Goal: Task Accomplishment & Management: Manage account settings

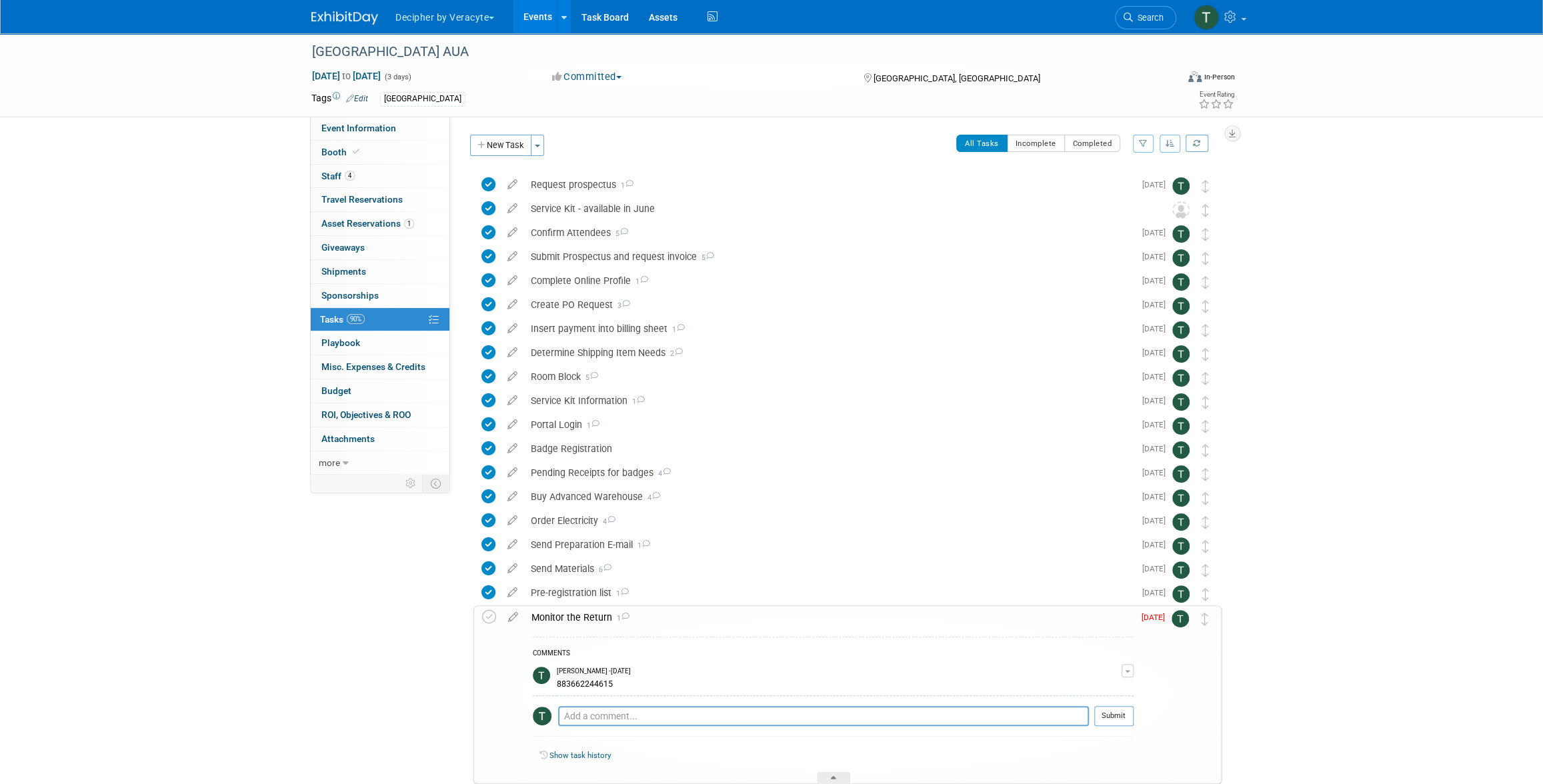
click at [590, 682] on div "883662244615" at bounding box center [839, 682] width 565 height 13
copy div "883662244615"
click at [486, 616] on icon at bounding box center [489, 616] width 14 height 14
click at [382, 162] on link "Booth" at bounding box center [379, 152] width 138 height 23
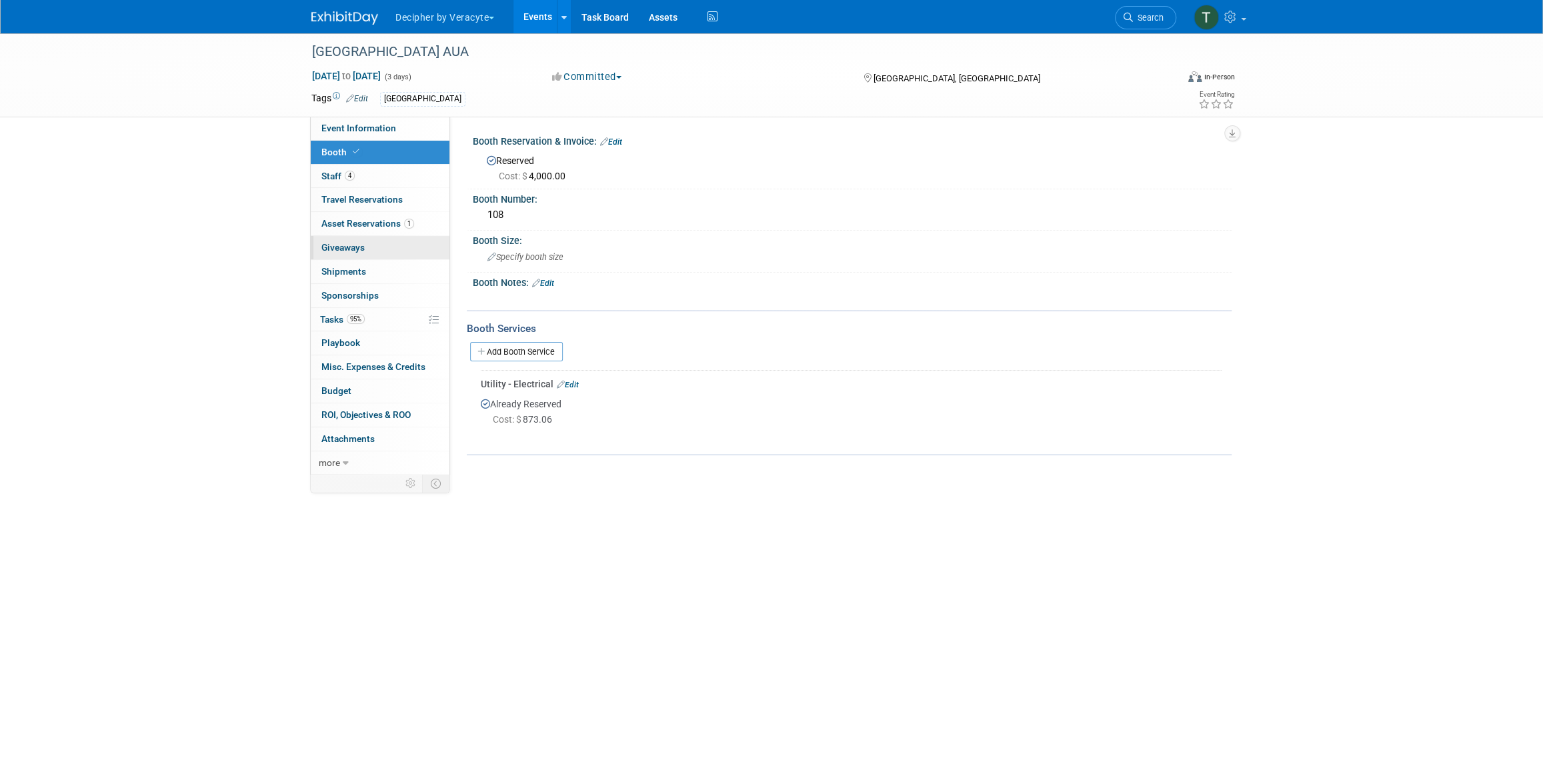
click at [392, 236] on link "0 Giveaways 0" at bounding box center [379, 247] width 138 height 23
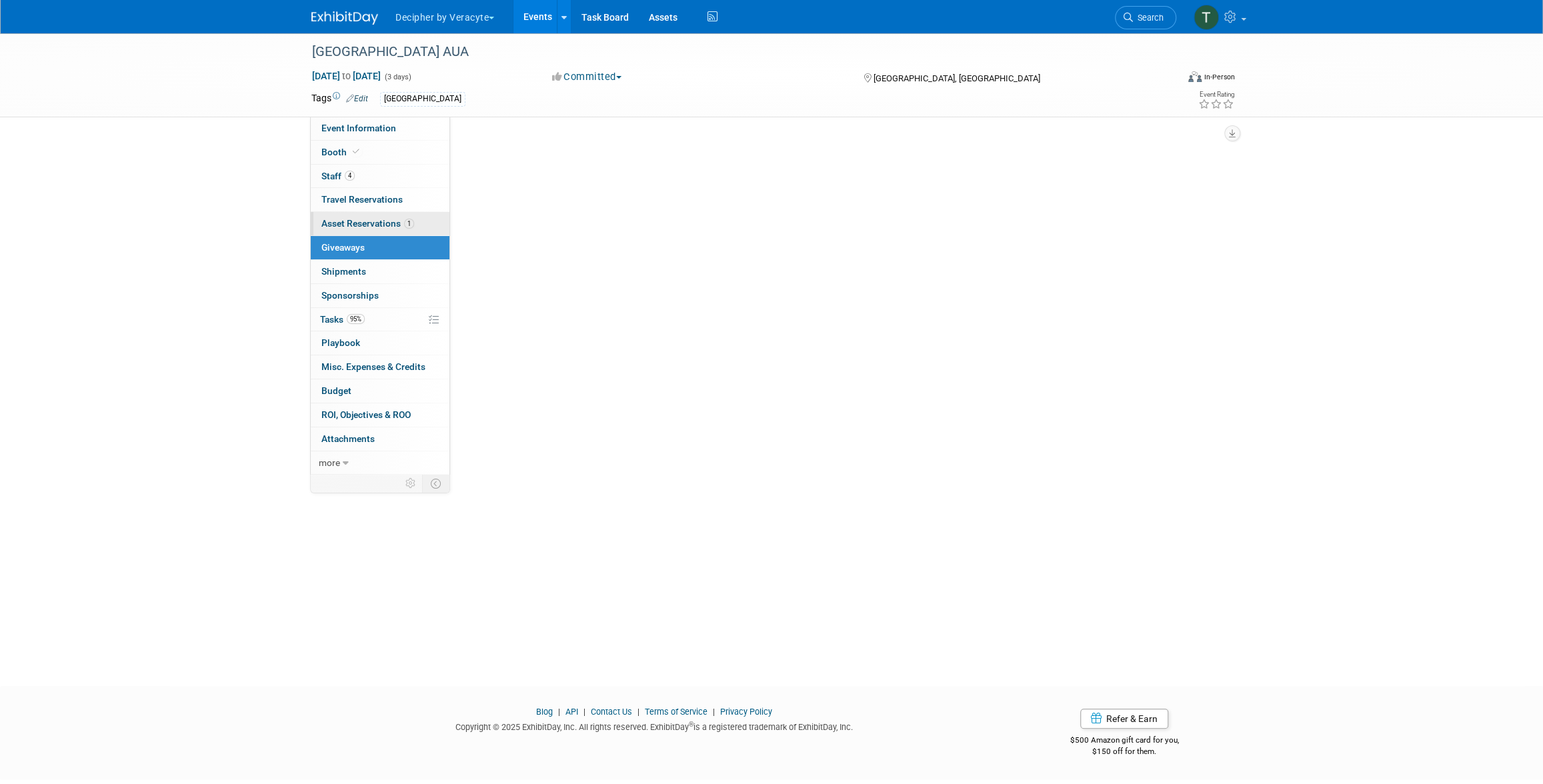
click at [394, 224] on span "Asset Reservations 1" at bounding box center [367, 223] width 93 height 10
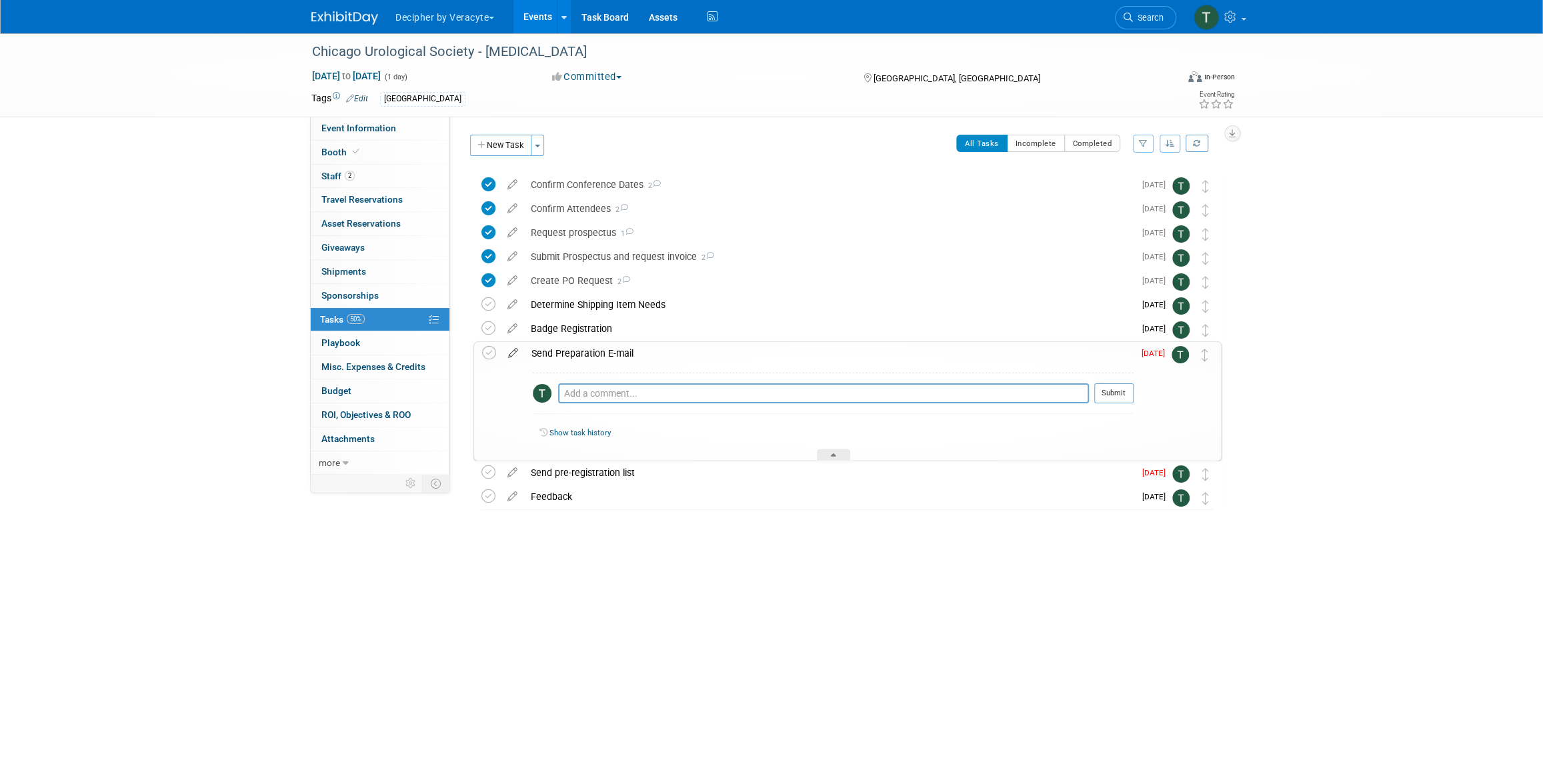
click at [510, 352] on icon at bounding box center [513, 350] width 23 height 16
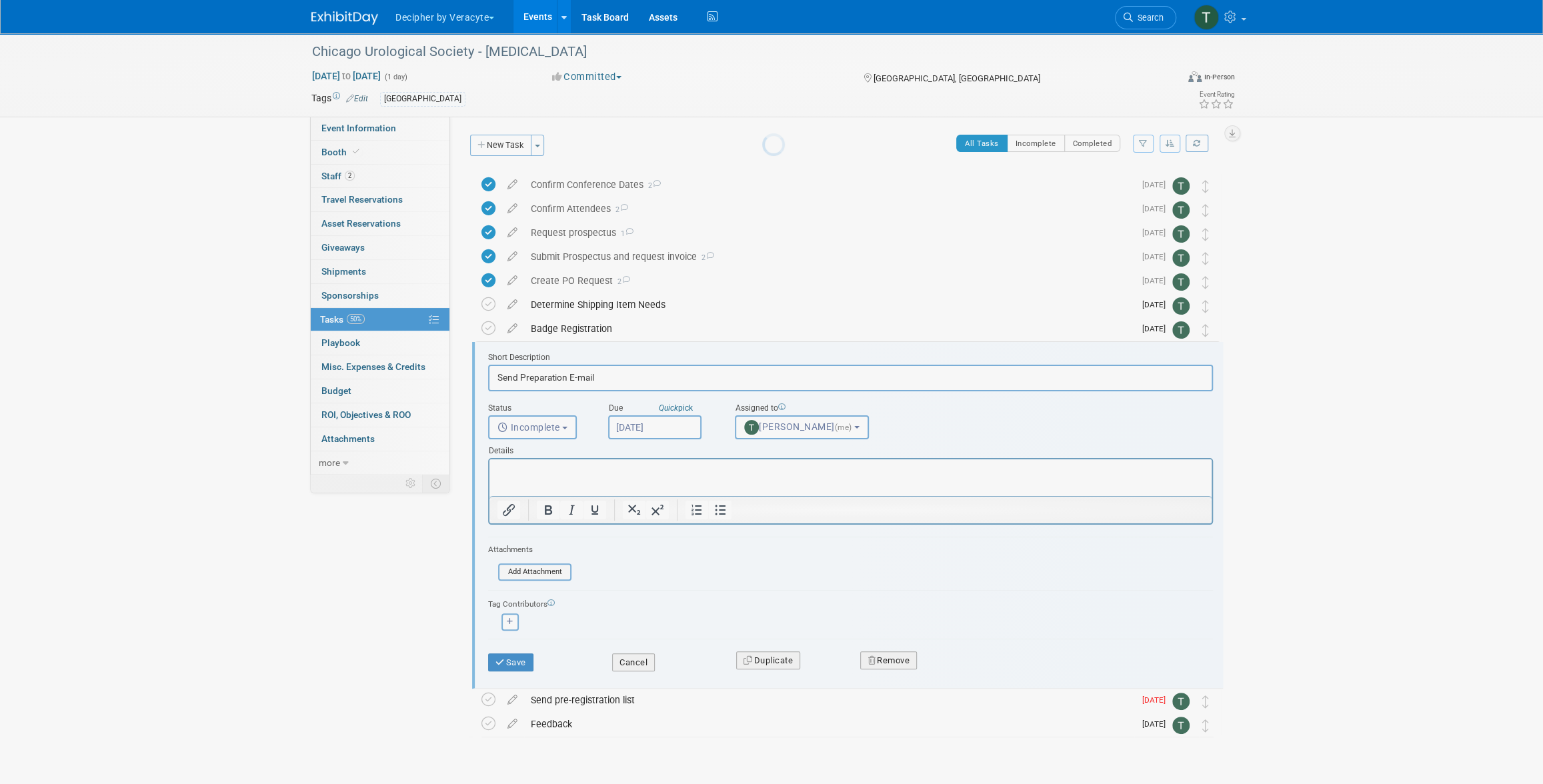
scroll to position [34, 0]
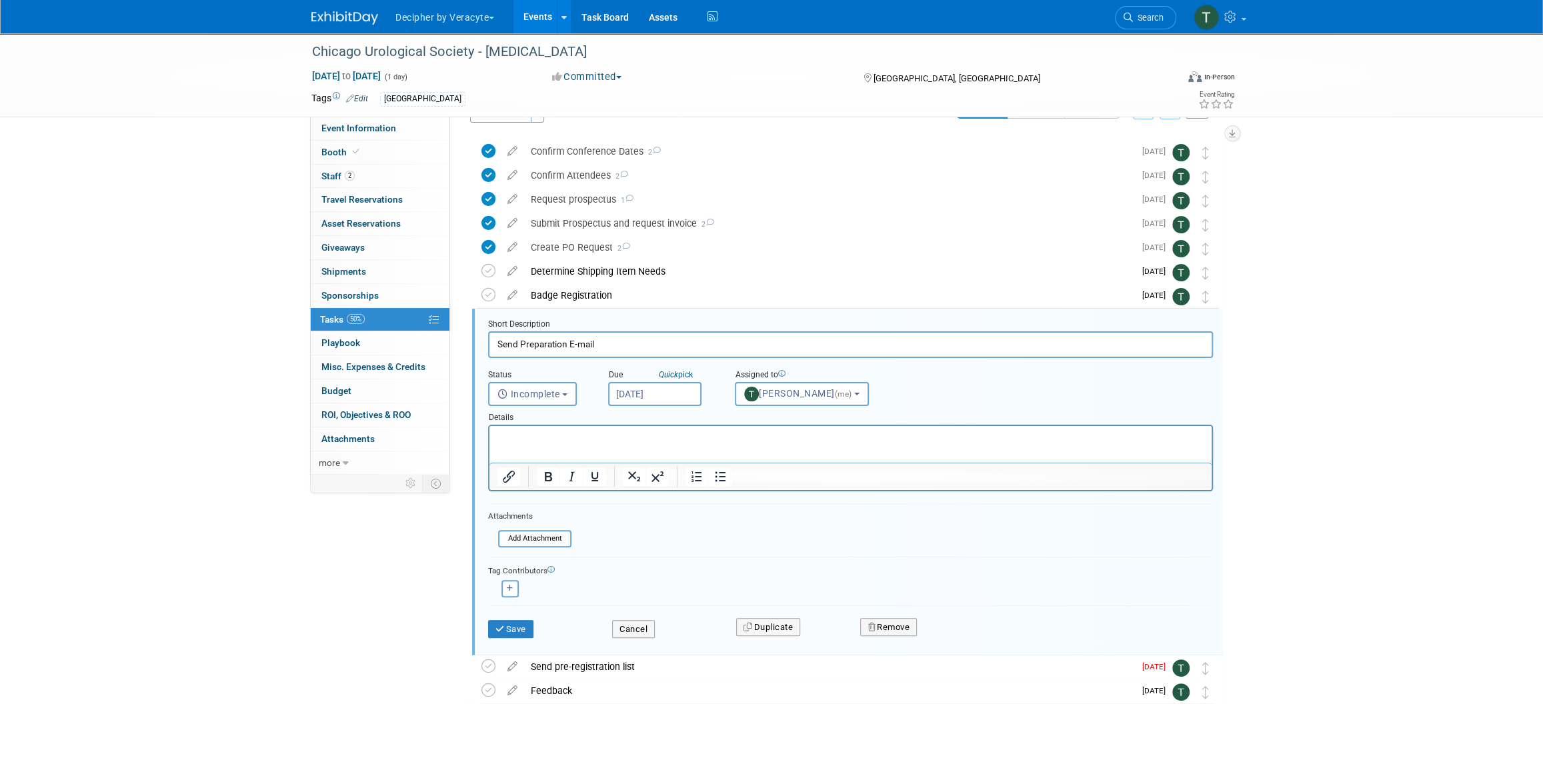
click at [652, 370] on div "Due Quick pick" at bounding box center [661, 376] width 107 height 13
click at [658, 411] on div "Details" at bounding box center [850, 415] width 725 height 19
click at [664, 393] on input "Oct 1, 2025" at bounding box center [655, 394] width 94 height 24
click at [768, 518] on span "17" at bounding box center [769, 515] width 26 height 26
type input "Oct 17, 2025"
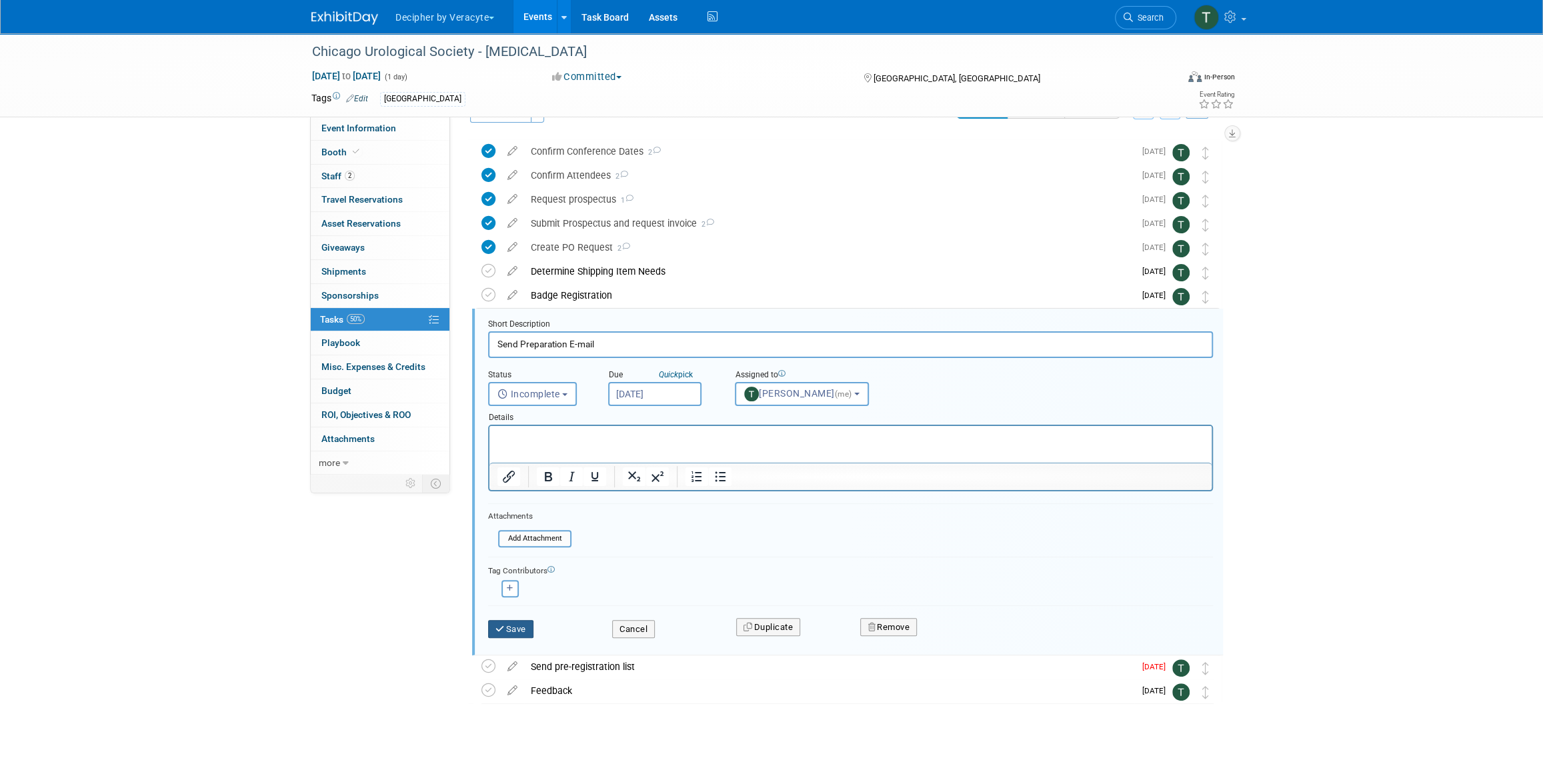
click at [517, 626] on button "Save" at bounding box center [510, 629] width 46 height 19
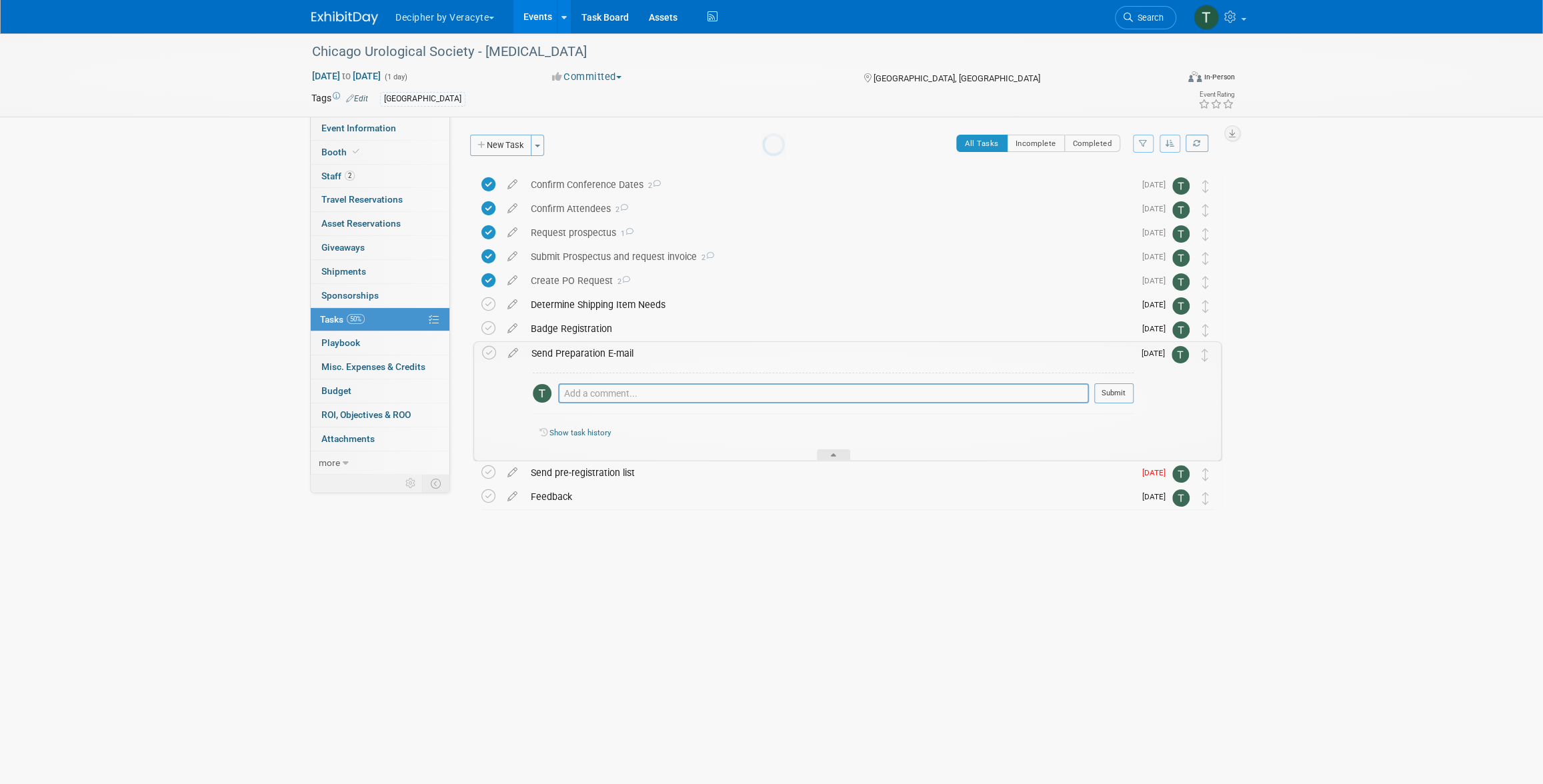
scroll to position [0, 0]
click at [670, 340] on table "Badge Registration Pro tip: Press Ctrl-Enter to submit comment. Submit Show tas…" at bounding box center [847, 329] width 732 height 25
click at [671, 350] on div "Send Preparation E-mail" at bounding box center [828, 353] width 608 height 22
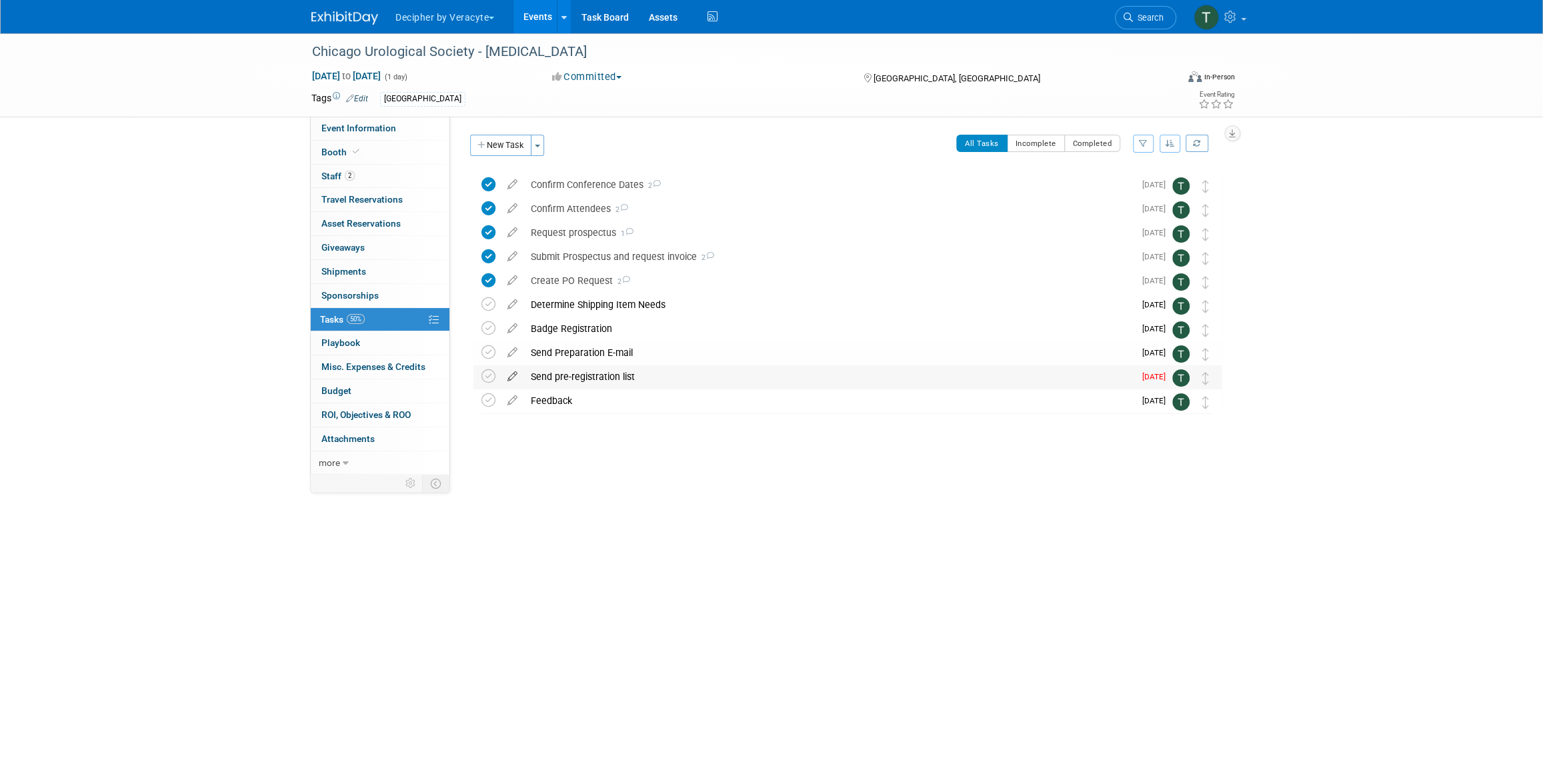
click at [510, 374] on icon at bounding box center [512, 373] width 23 height 16
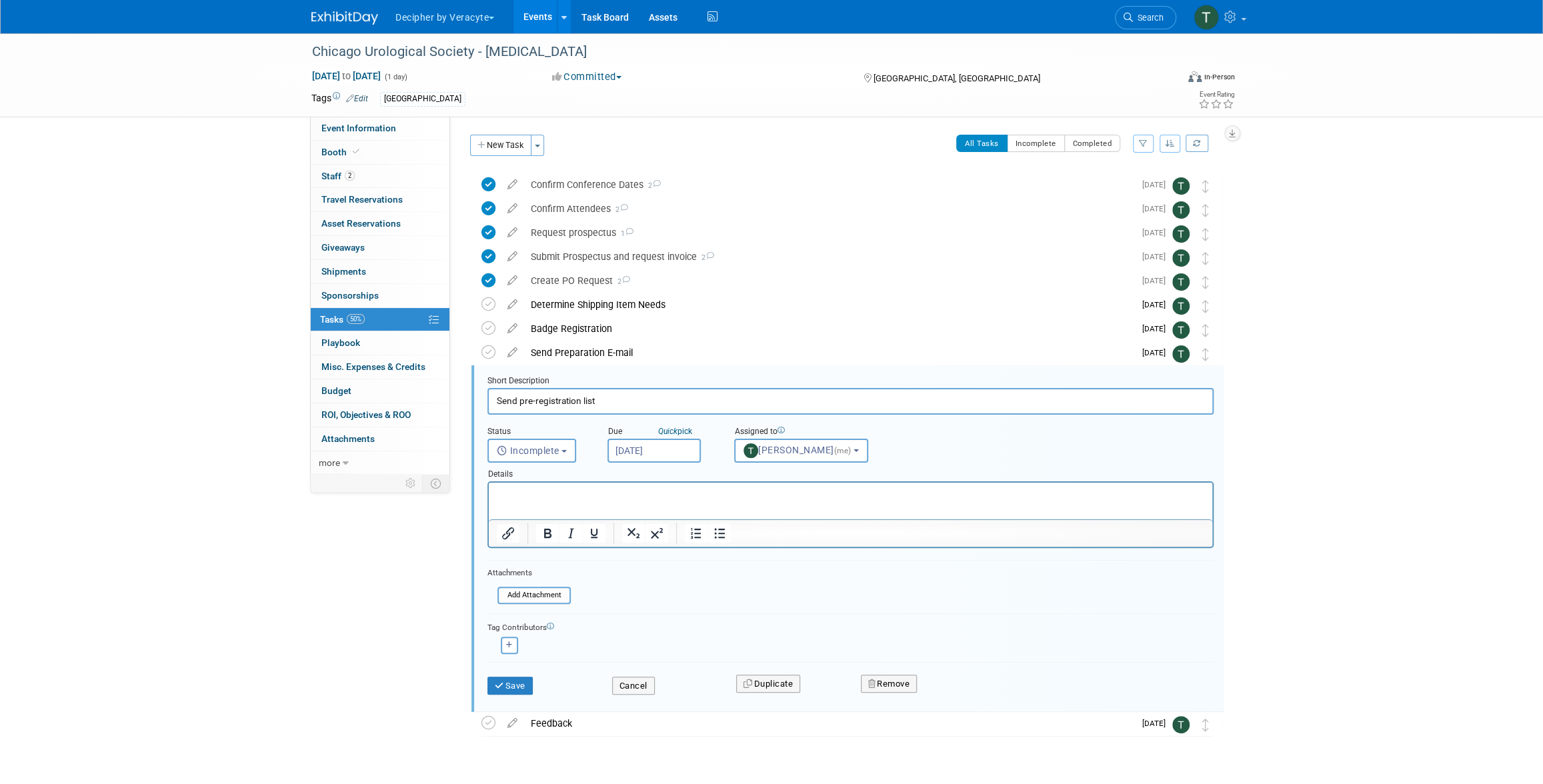
scroll to position [33, 0]
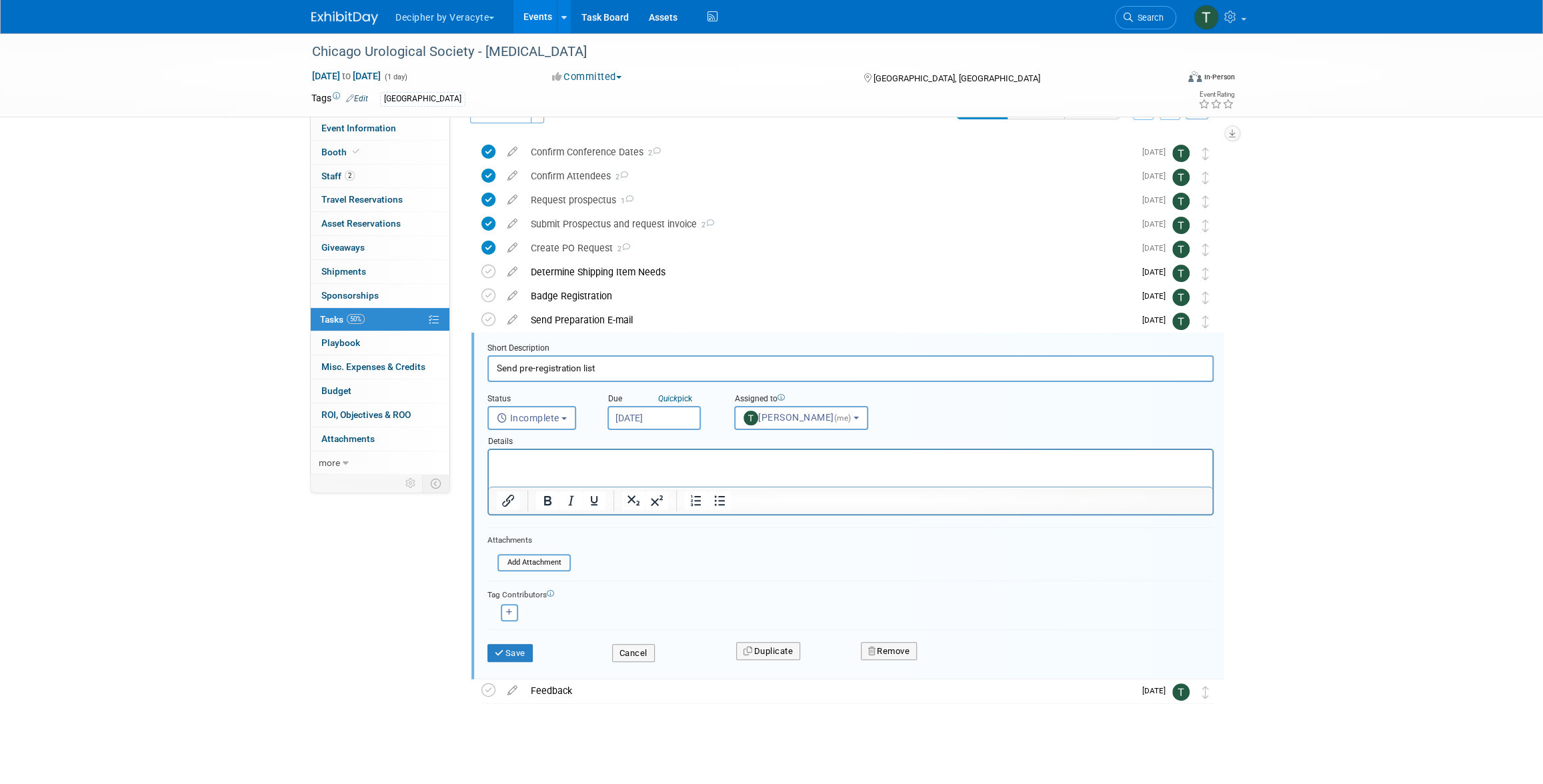
click at [666, 420] on input "Oct 2, 2025" at bounding box center [654, 418] width 94 height 24
click at [710, 560] on span "22" at bounding box center [709, 566] width 26 height 26
type input "Oct 22, 2025"
click at [528, 646] on button "Save" at bounding box center [510, 653] width 46 height 19
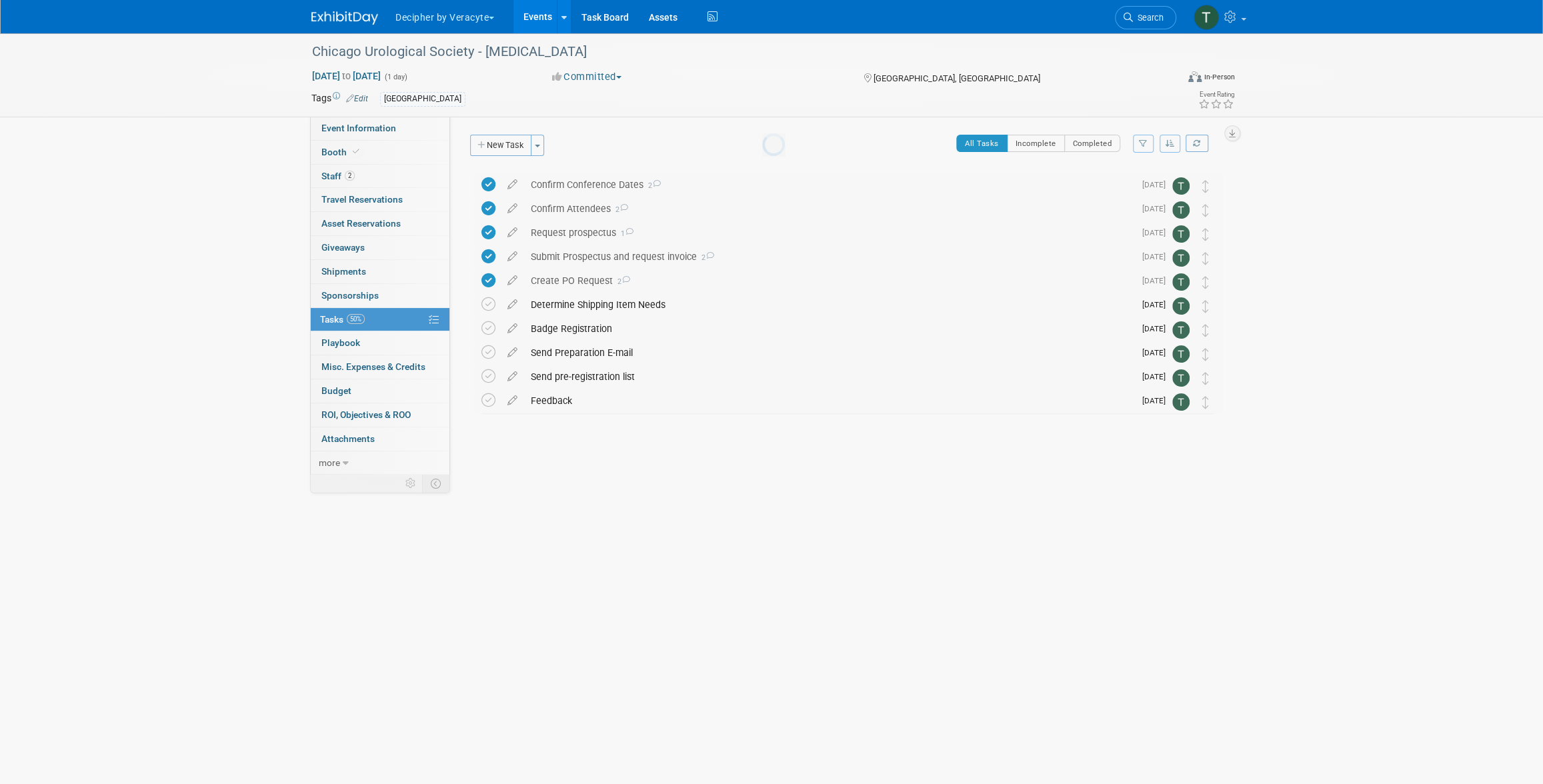
scroll to position [0, 0]
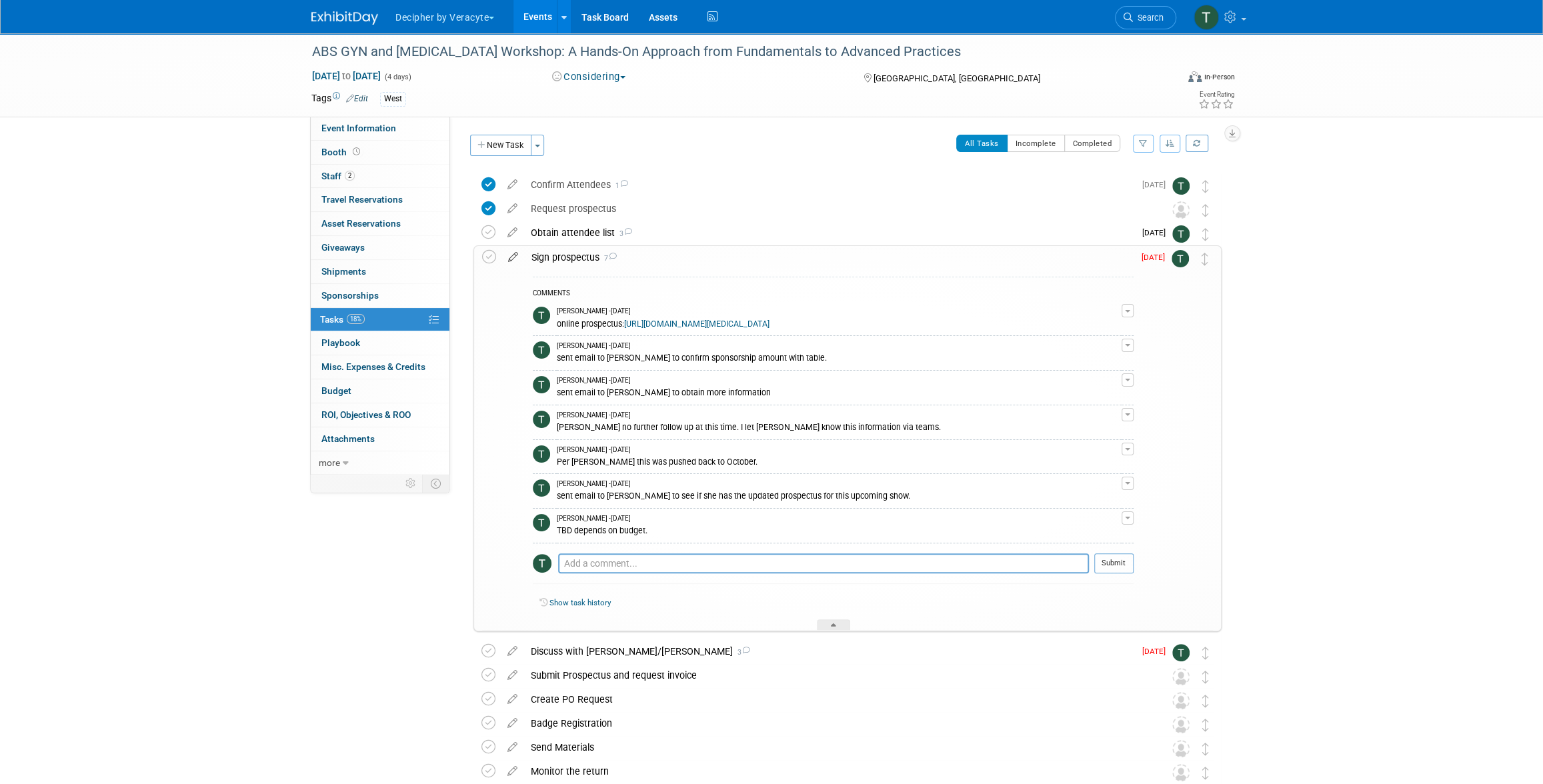
click at [507, 254] on icon at bounding box center [513, 254] width 23 height 16
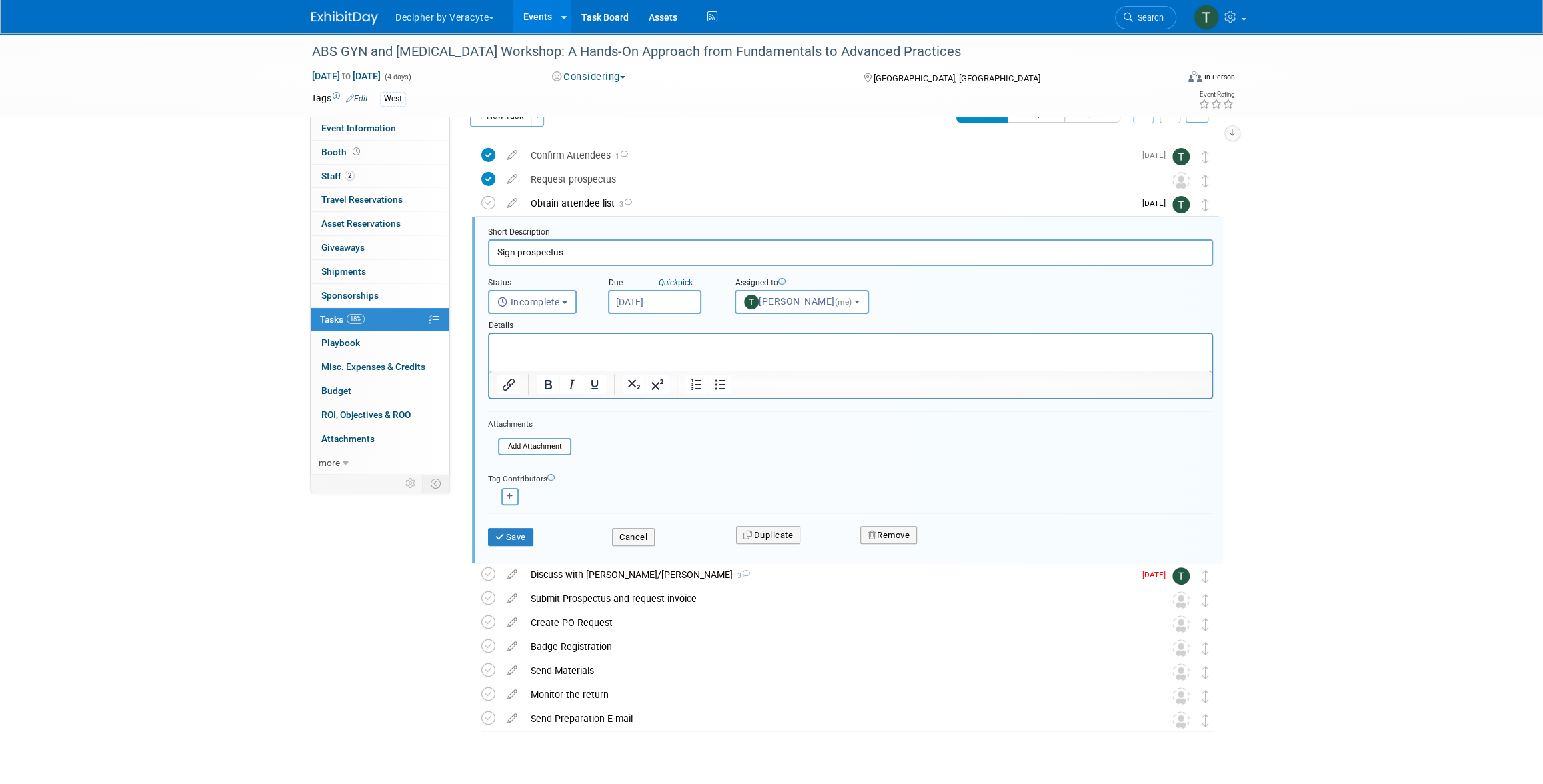
scroll to position [50, 0]
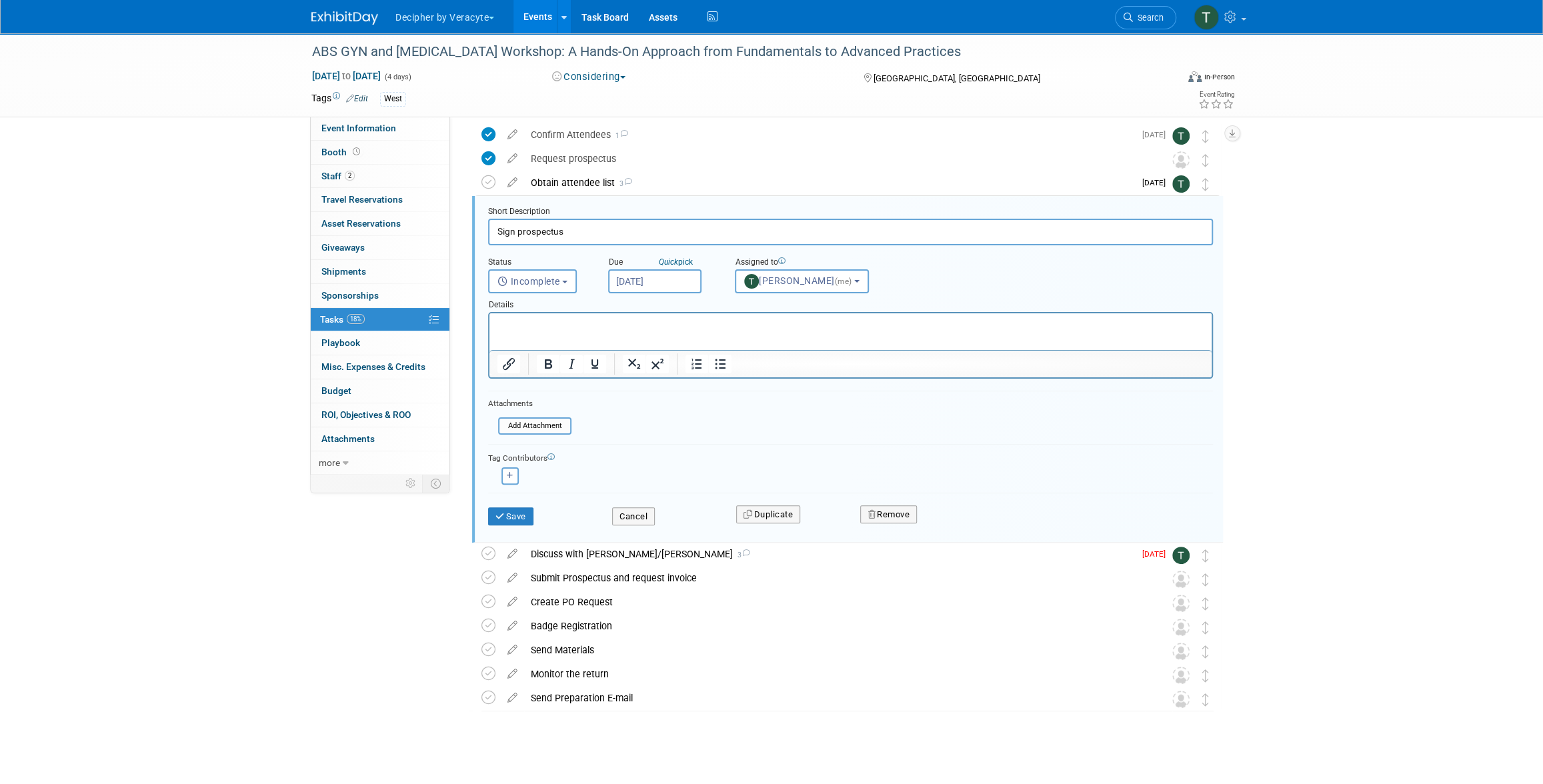
click at [664, 289] on body "Decipher by Veracyte Explore: My Workspaces 2 Go to Workspace: Corporate Events…" at bounding box center [772, 342] width 1543 height 784
click at [654, 401] on span "13" at bounding box center [652, 402] width 26 height 26
click at [670, 278] on input "Oct 13, 2025" at bounding box center [655, 281] width 94 height 24
click at [646, 379] on span "6" at bounding box center [652, 376] width 26 height 26
type input "Oct 6, 2025"
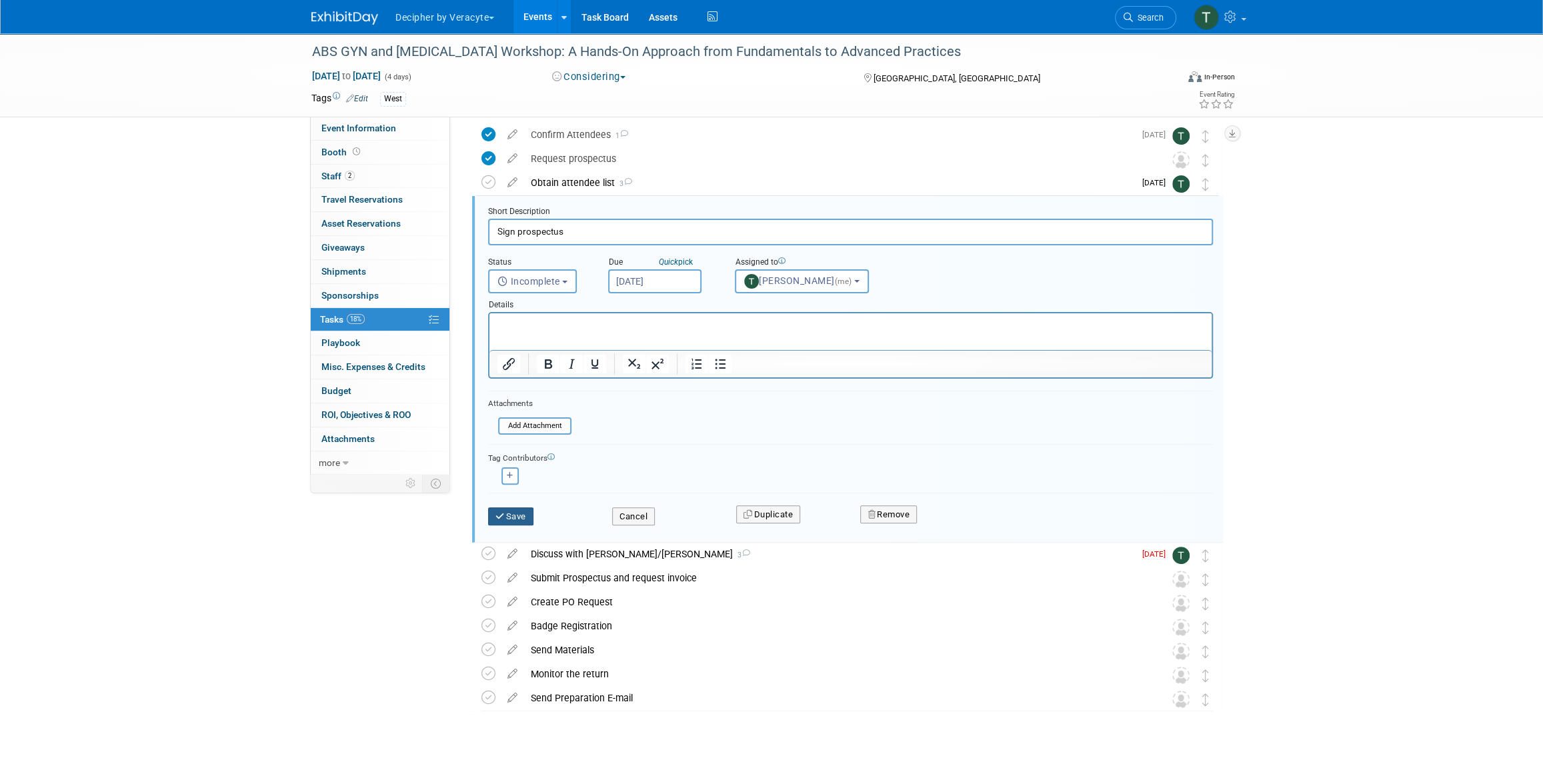
click at [526, 507] on button "Save" at bounding box center [510, 516] width 46 height 19
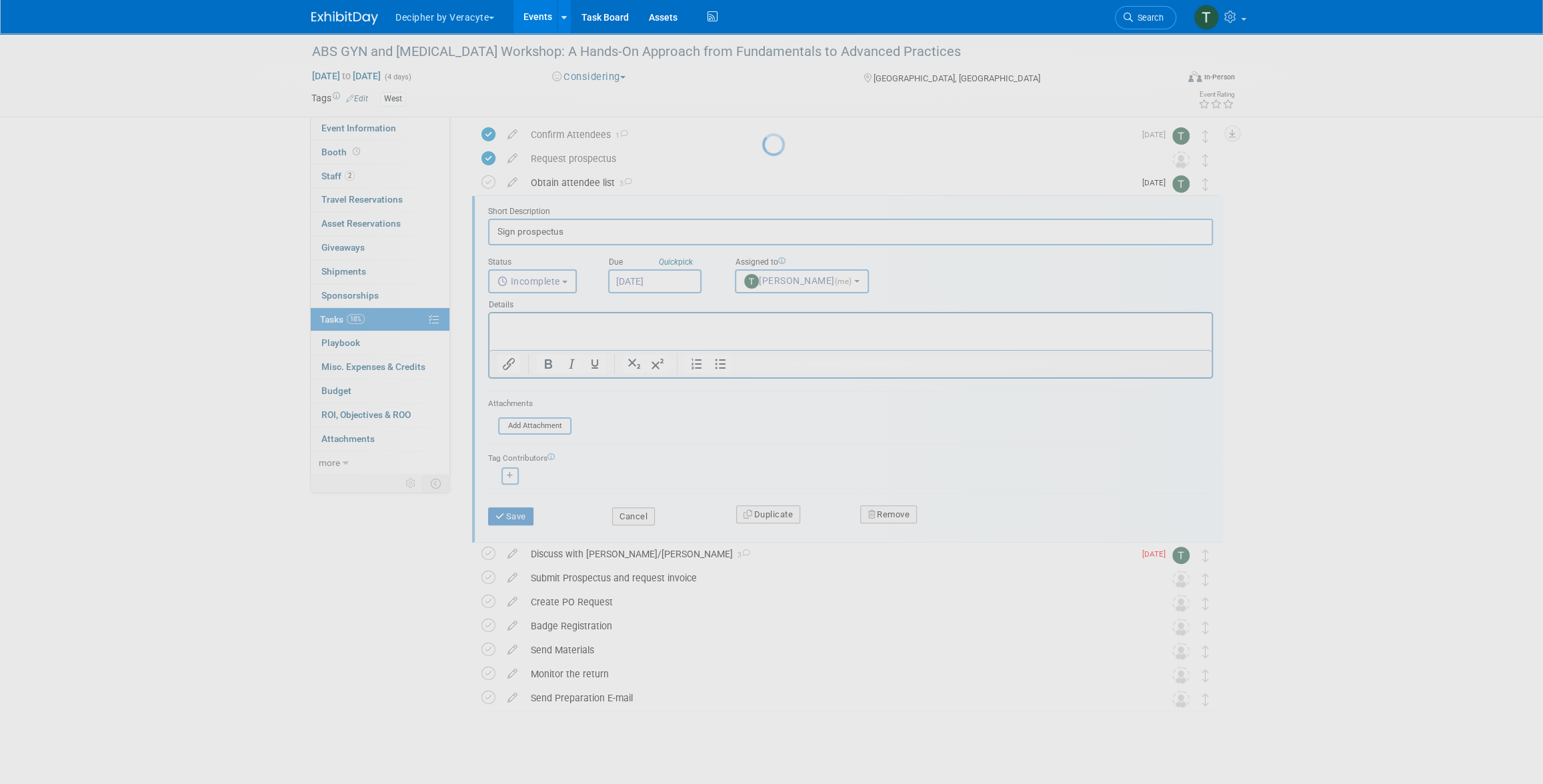
click at [762, 506] on div at bounding box center [771, 392] width 19 height 784
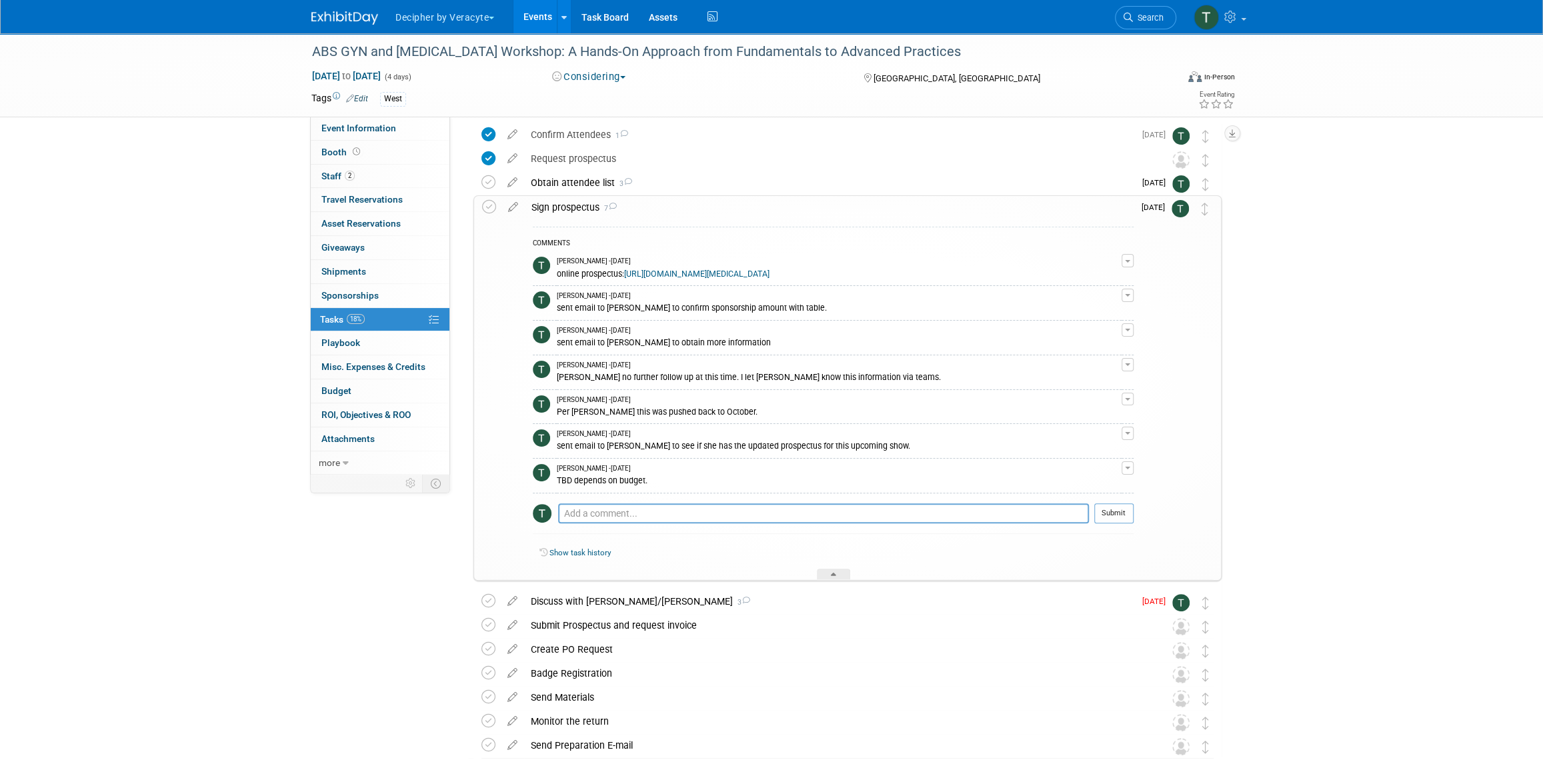
click at [563, 209] on div "Sign prospectus 7" at bounding box center [828, 207] width 608 height 22
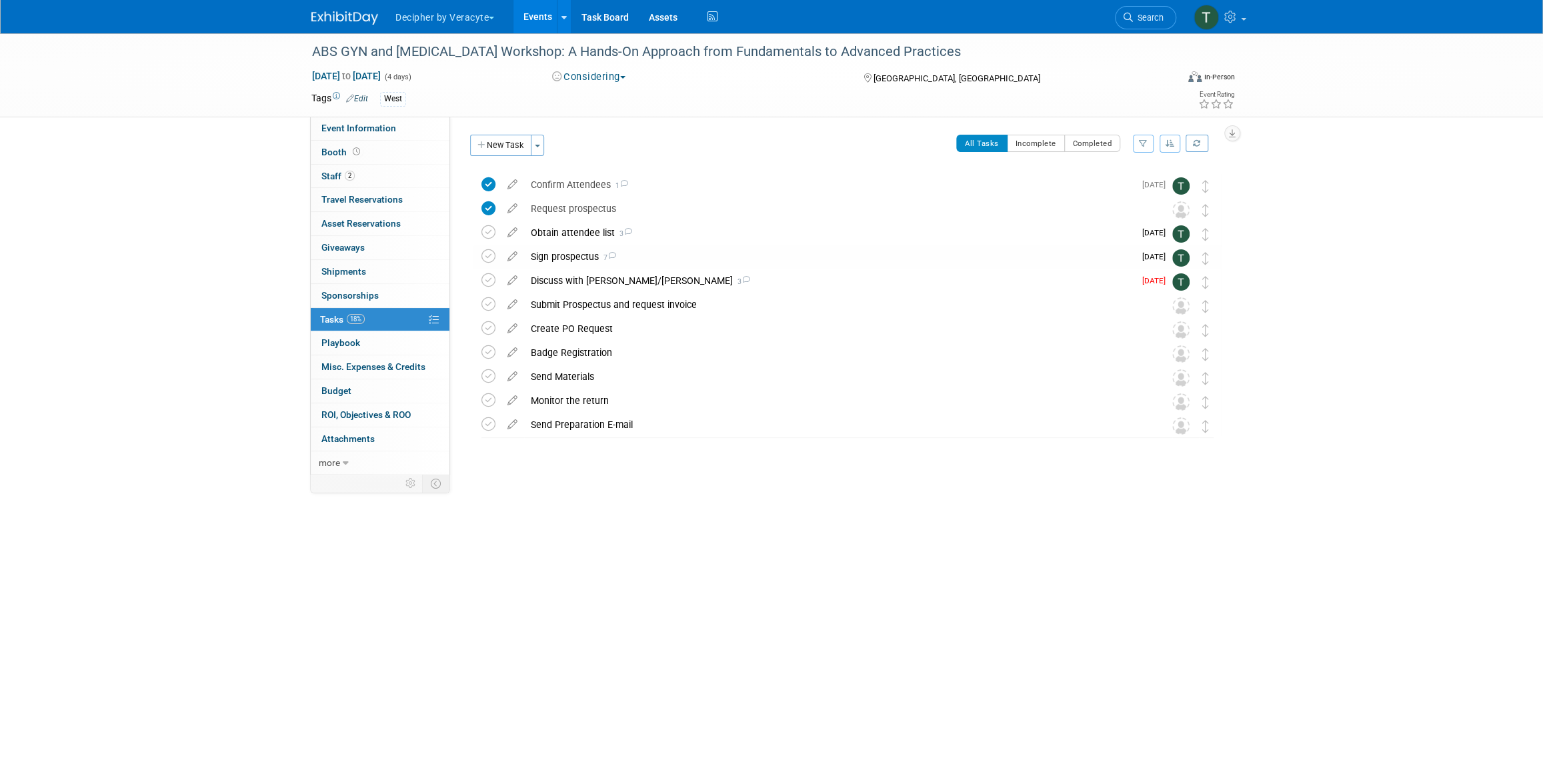
scroll to position [0, 0]
click at [571, 286] on div "Discuss with Jeff/Mark 3" at bounding box center [828, 281] width 610 height 22
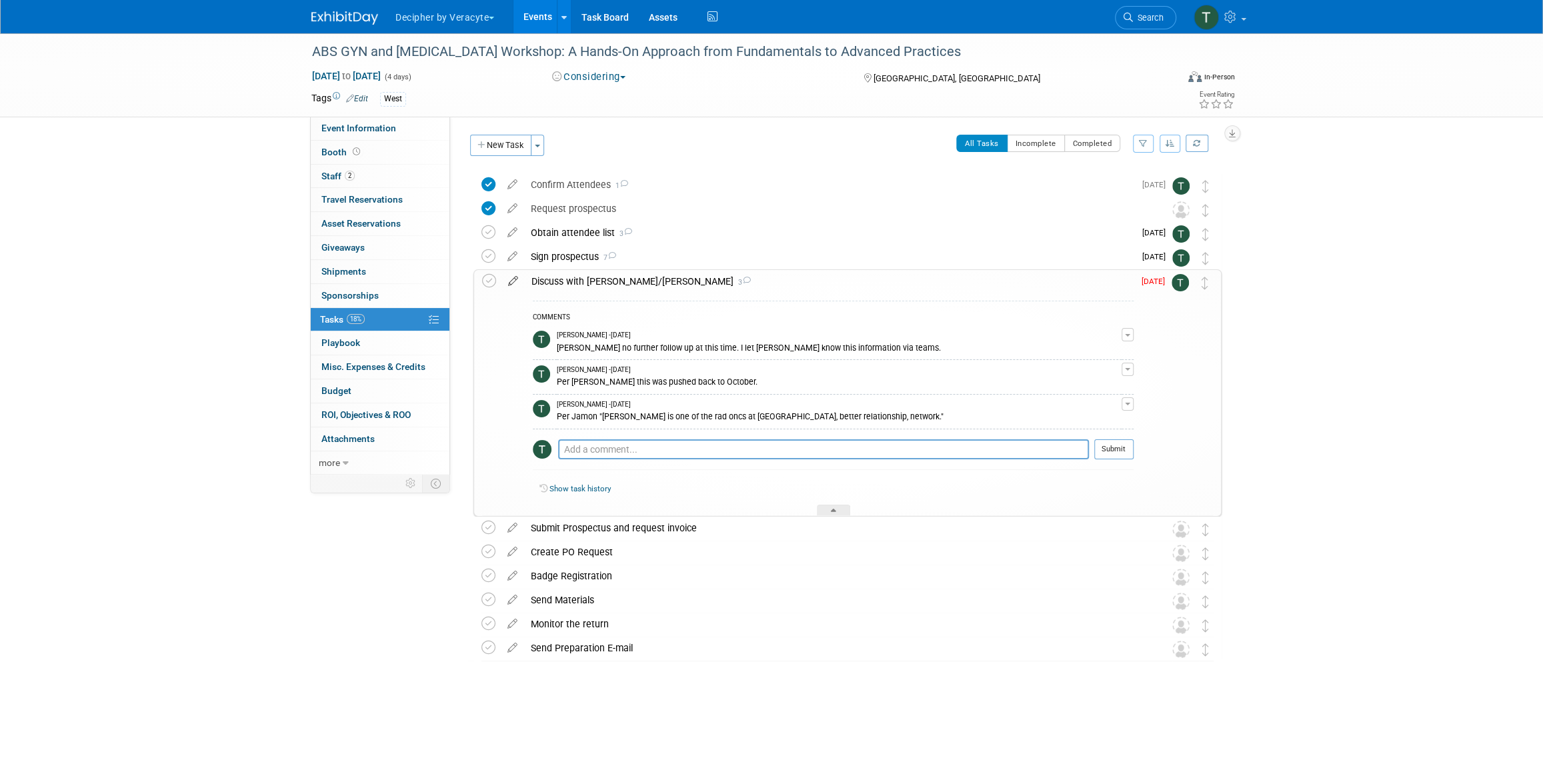
click at [511, 284] on icon at bounding box center [513, 278] width 23 height 16
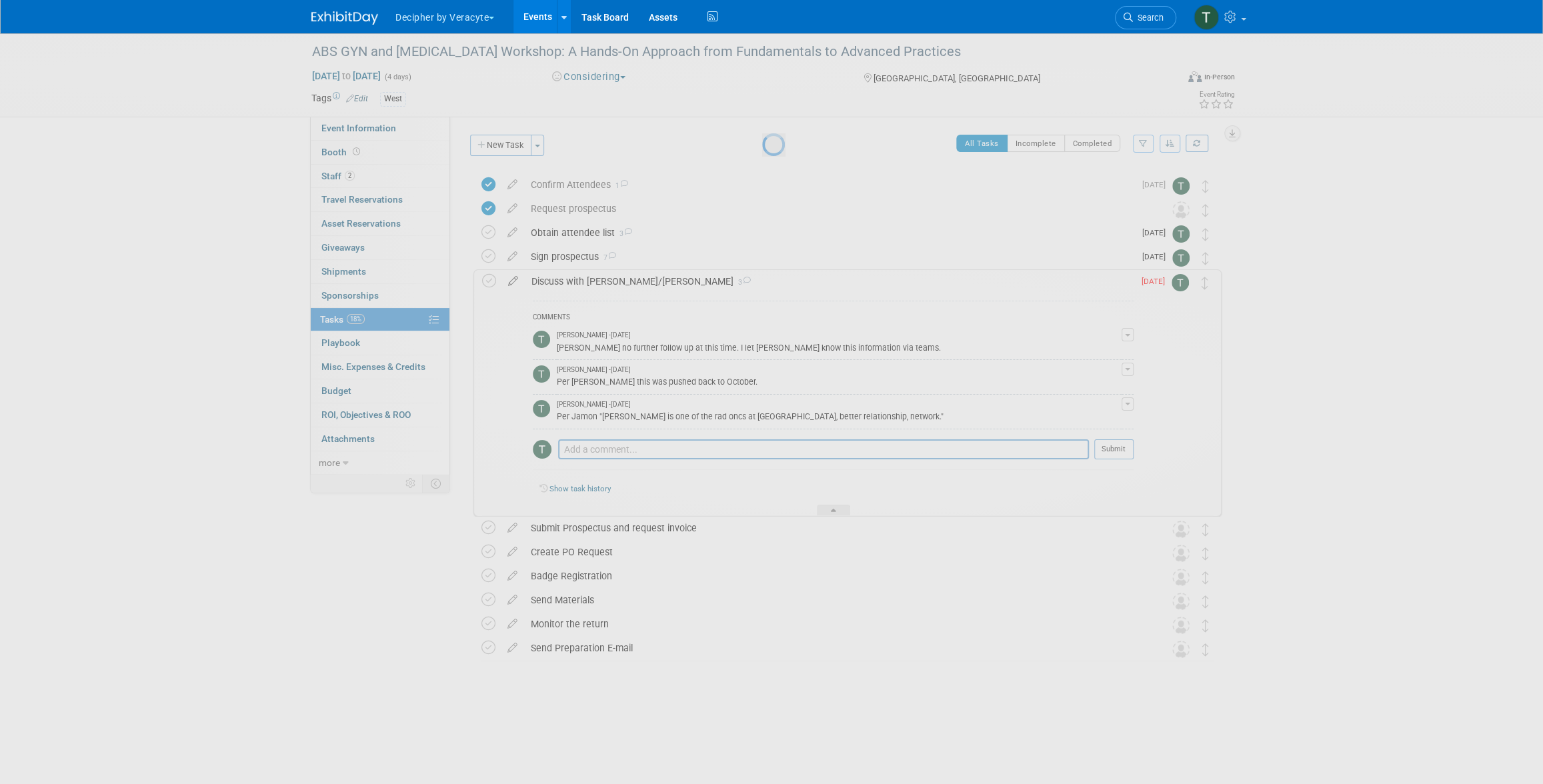
select select "9"
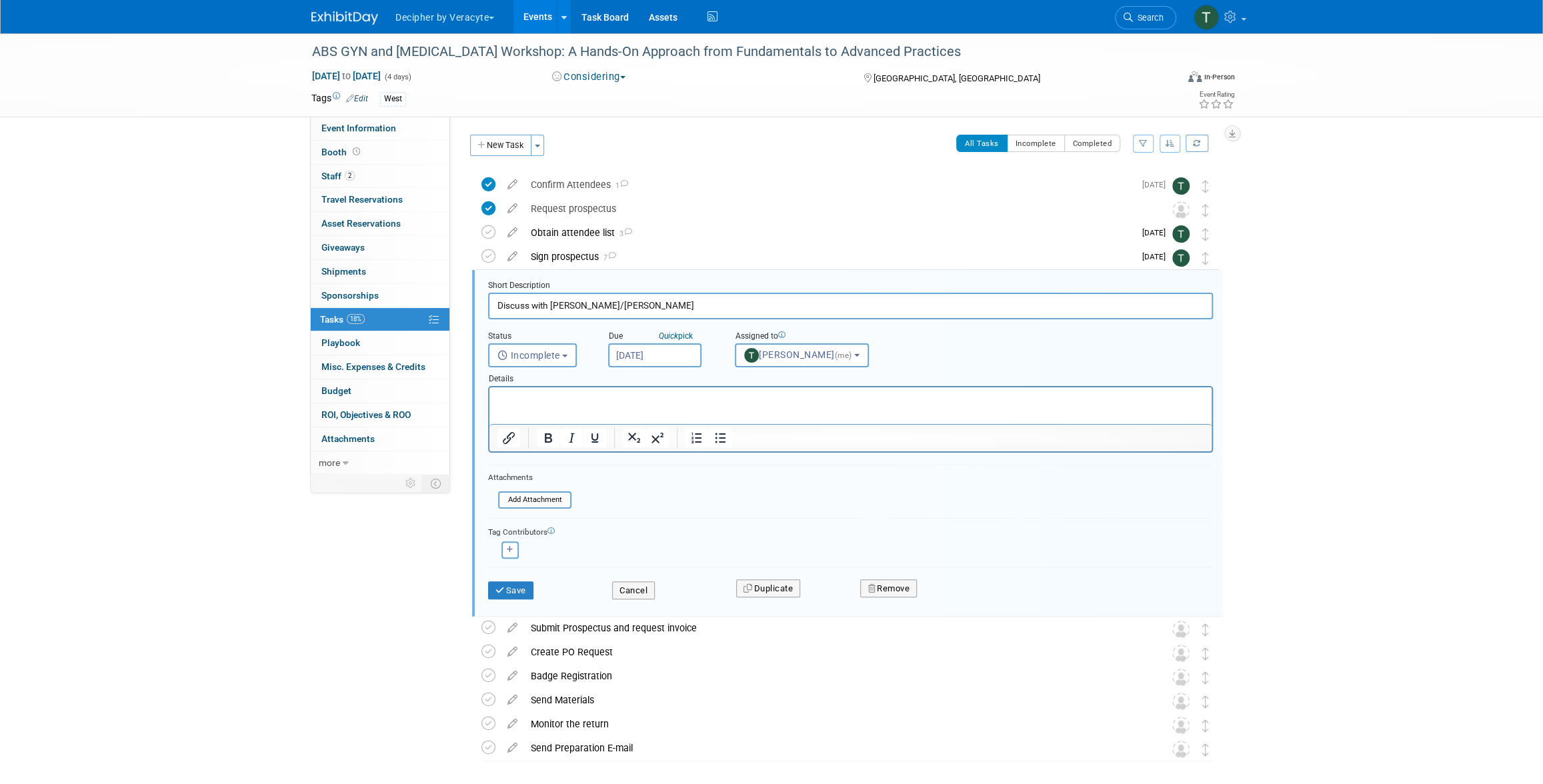
scroll to position [58, 0]
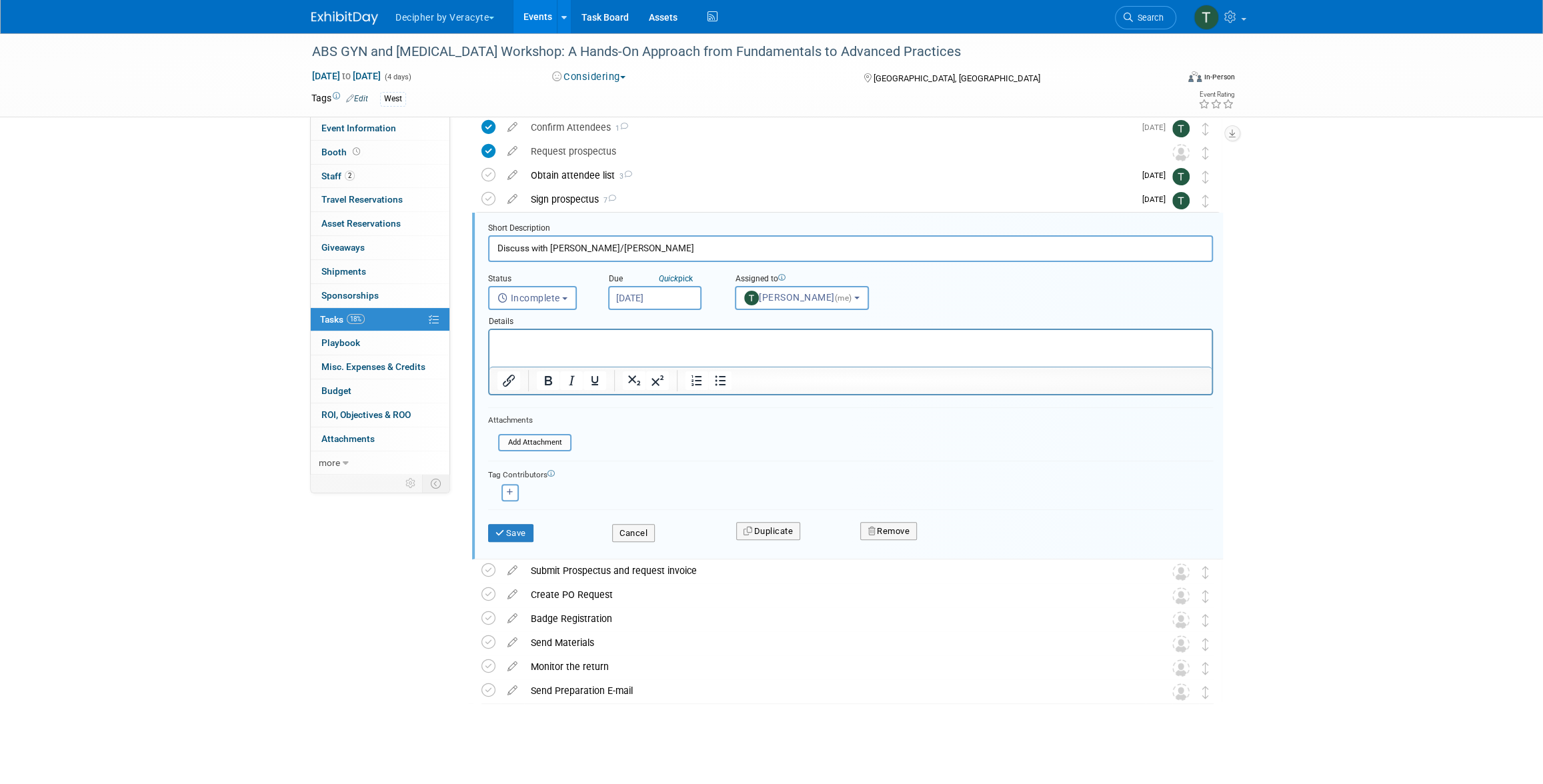
click at [680, 297] on input "Oct 2, 2025" at bounding box center [655, 298] width 94 height 24
click at [658, 396] on span "6" at bounding box center [652, 393] width 26 height 26
type input "Oct 6, 2025"
click at [522, 524] on button "Save" at bounding box center [510, 533] width 46 height 19
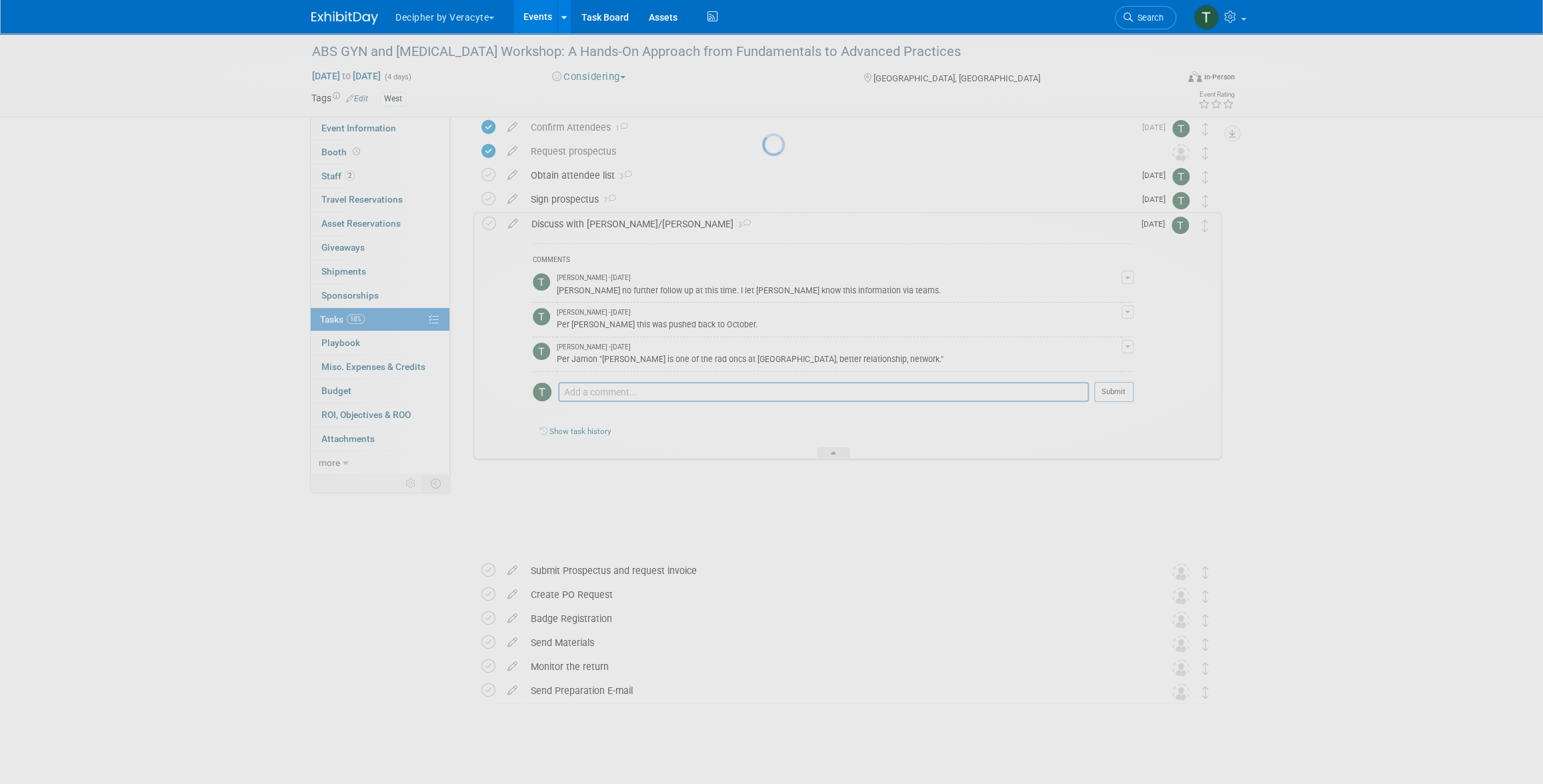
scroll to position [0, 0]
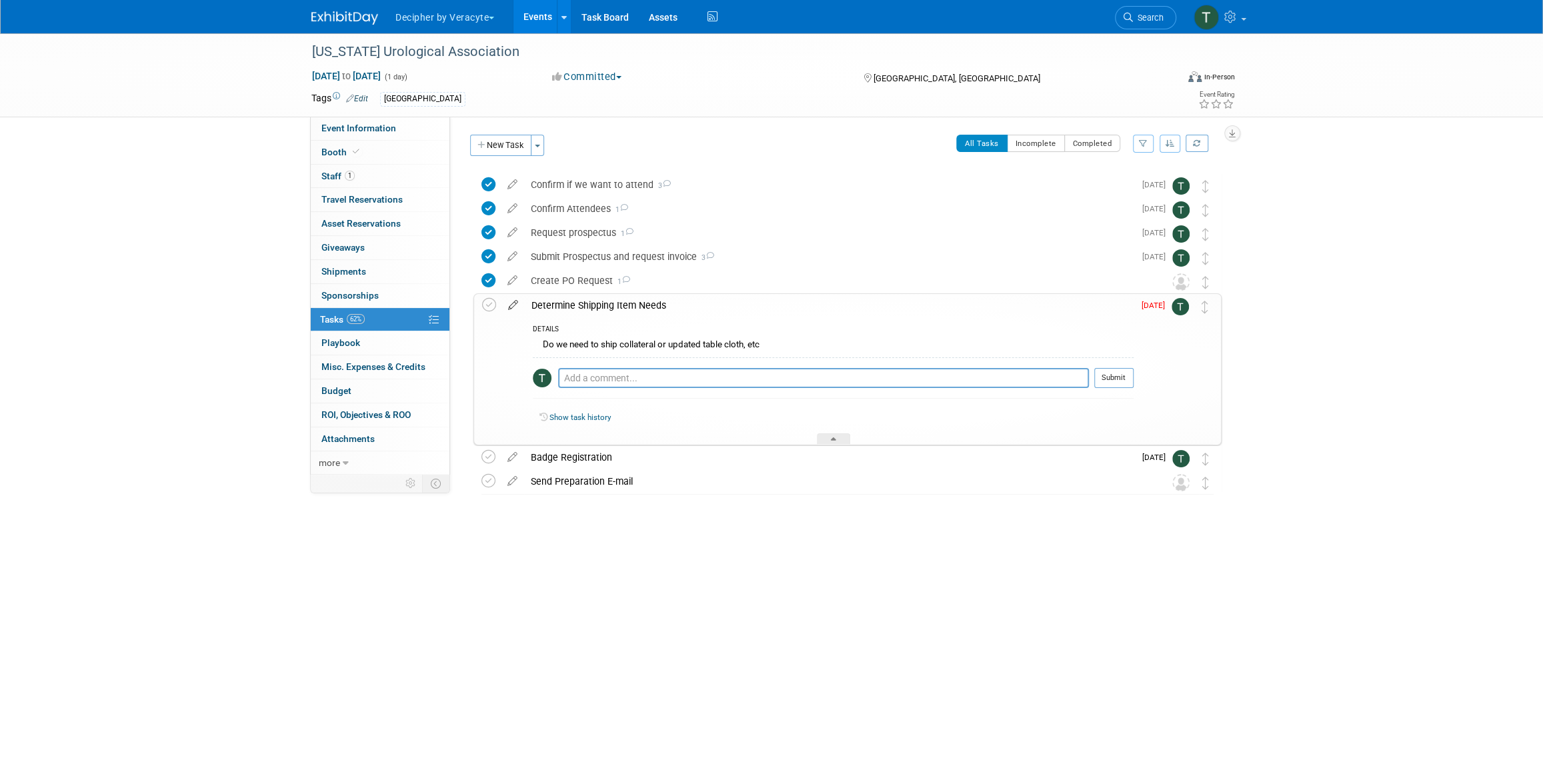
click at [515, 308] on icon at bounding box center [513, 302] width 23 height 16
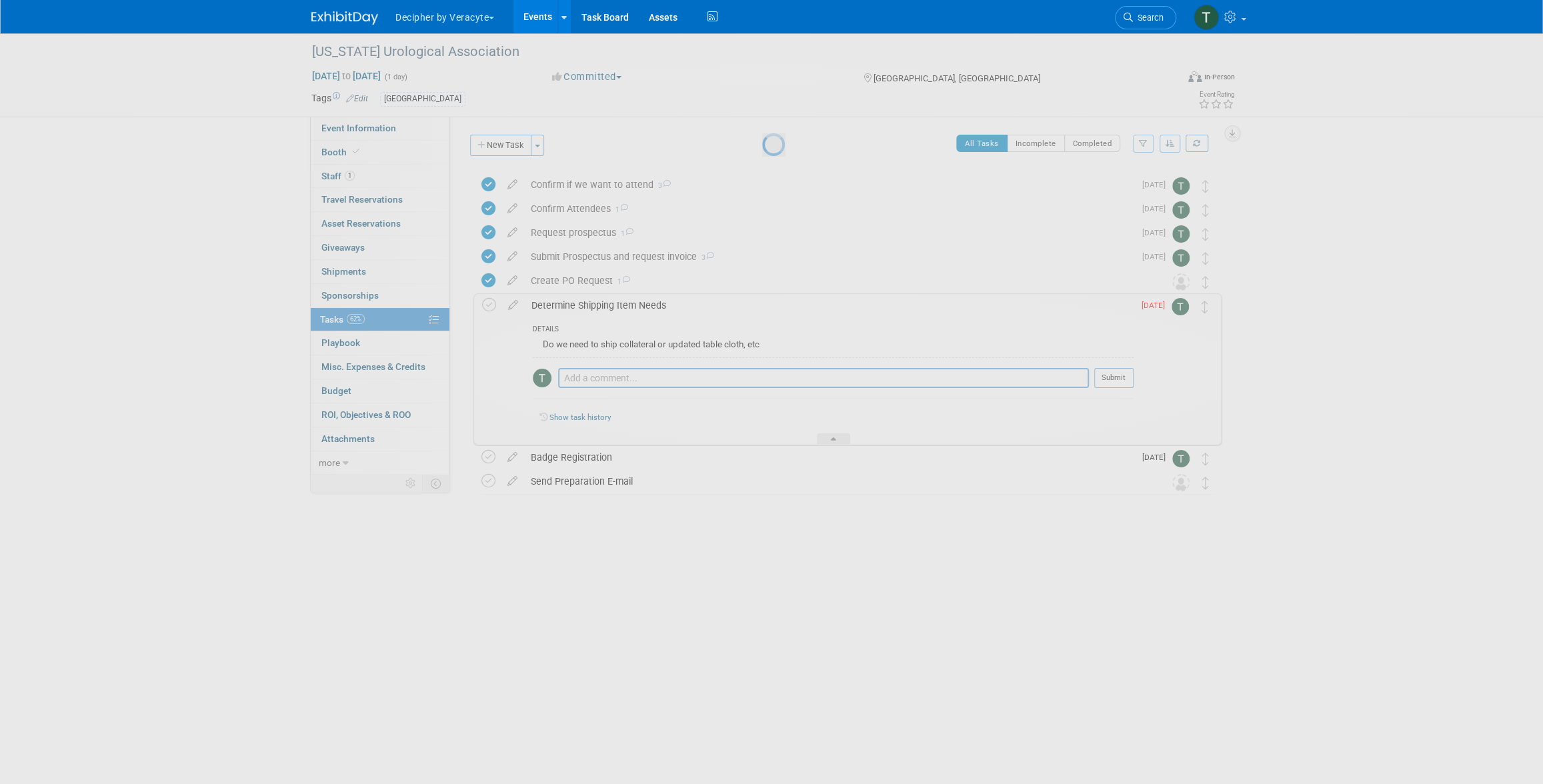
select select "9"
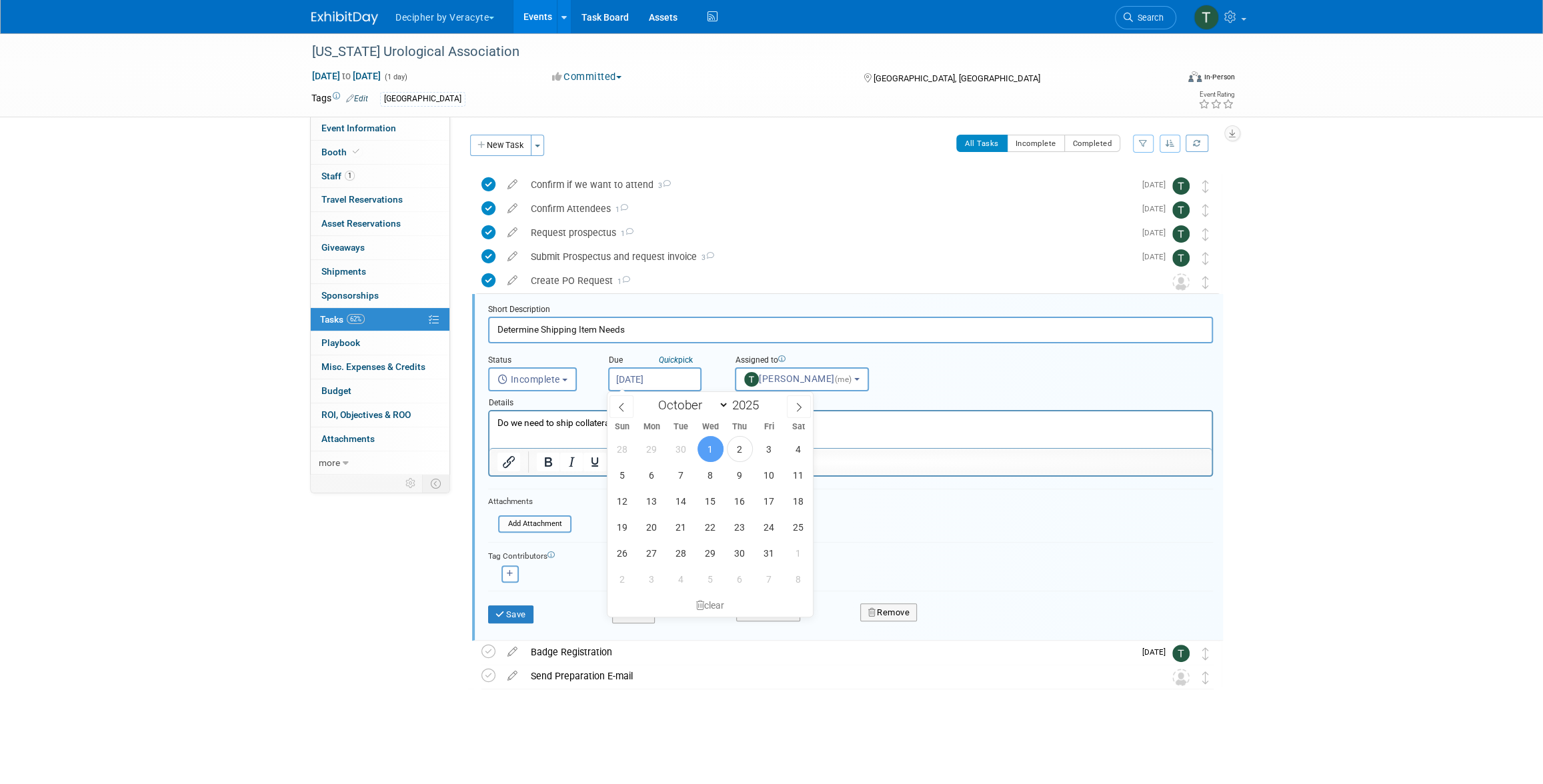
click at [625, 367] on input "[DATE]" at bounding box center [655, 379] width 94 height 24
click at [691, 507] on span "14" at bounding box center [681, 500] width 26 height 26
type input "Oct 14, 2025"
click at [529, 602] on div "Save" at bounding box center [540, 610] width 124 height 28
click at [529, 613] on button "Save" at bounding box center [510, 614] width 46 height 19
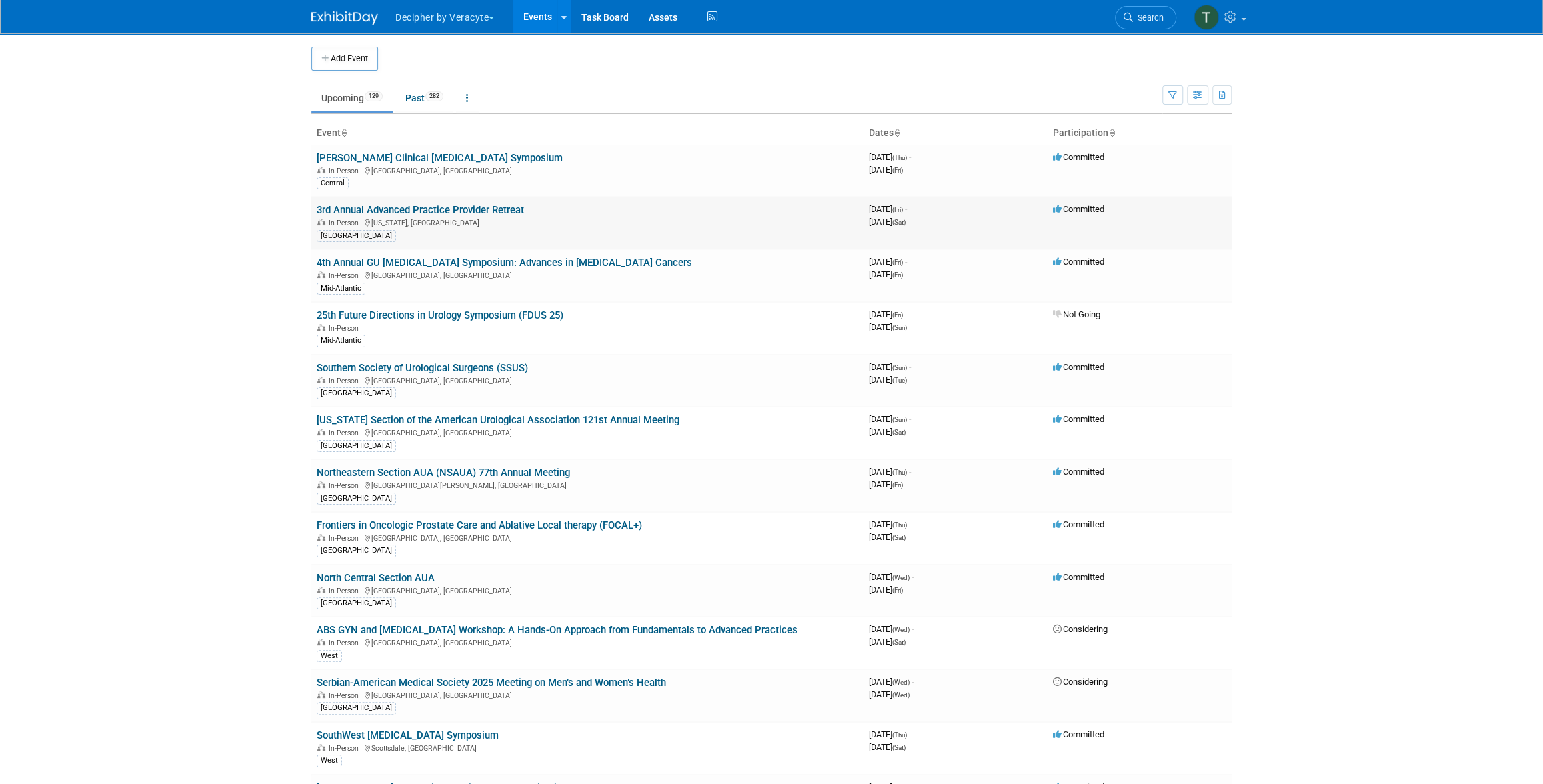
click at [477, 210] on link "3rd Annual Advanced Practice Provider Retreat" at bounding box center [420, 210] width 207 height 12
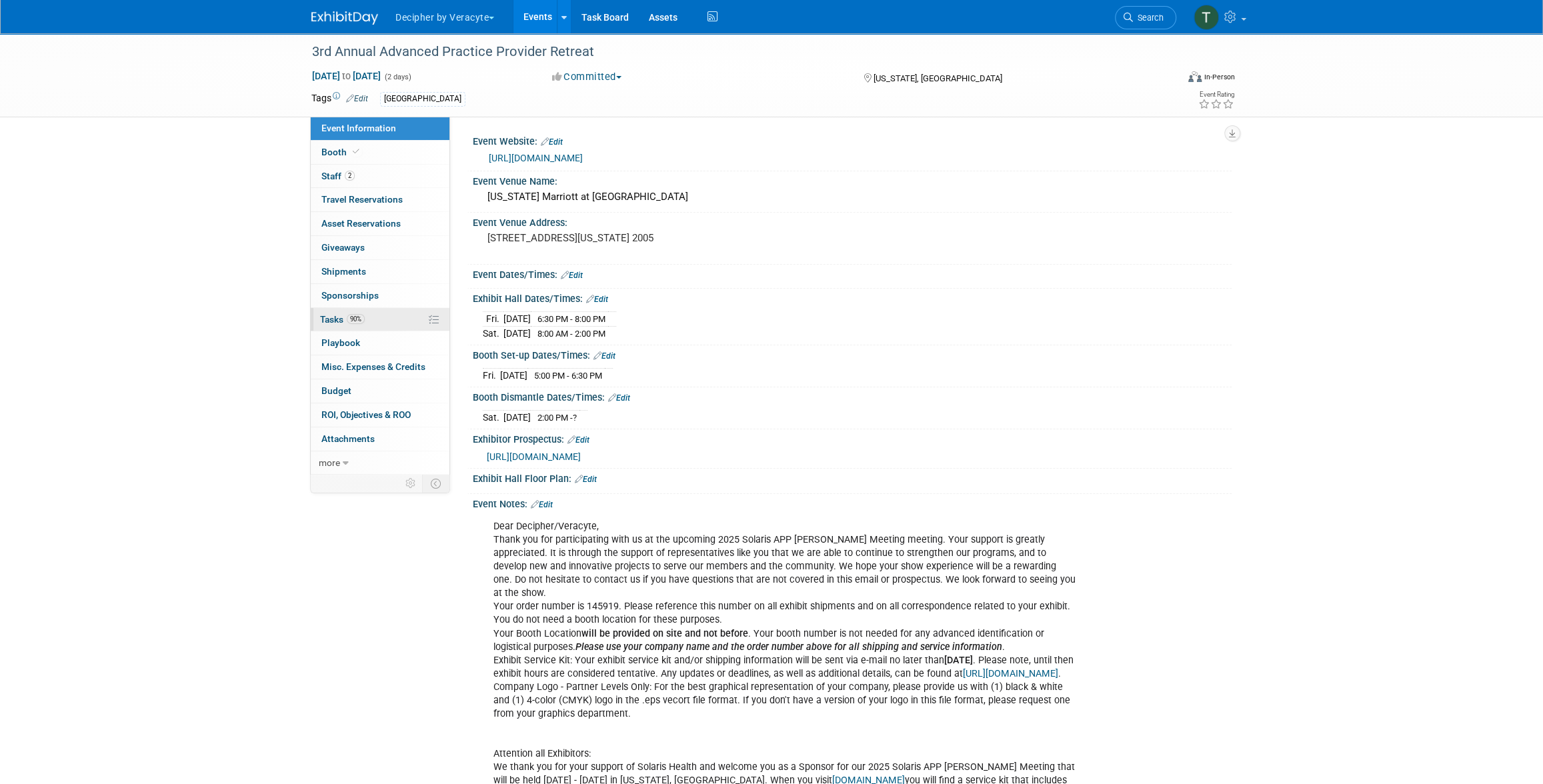
click at [352, 322] on span "90%" at bounding box center [355, 319] width 18 height 10
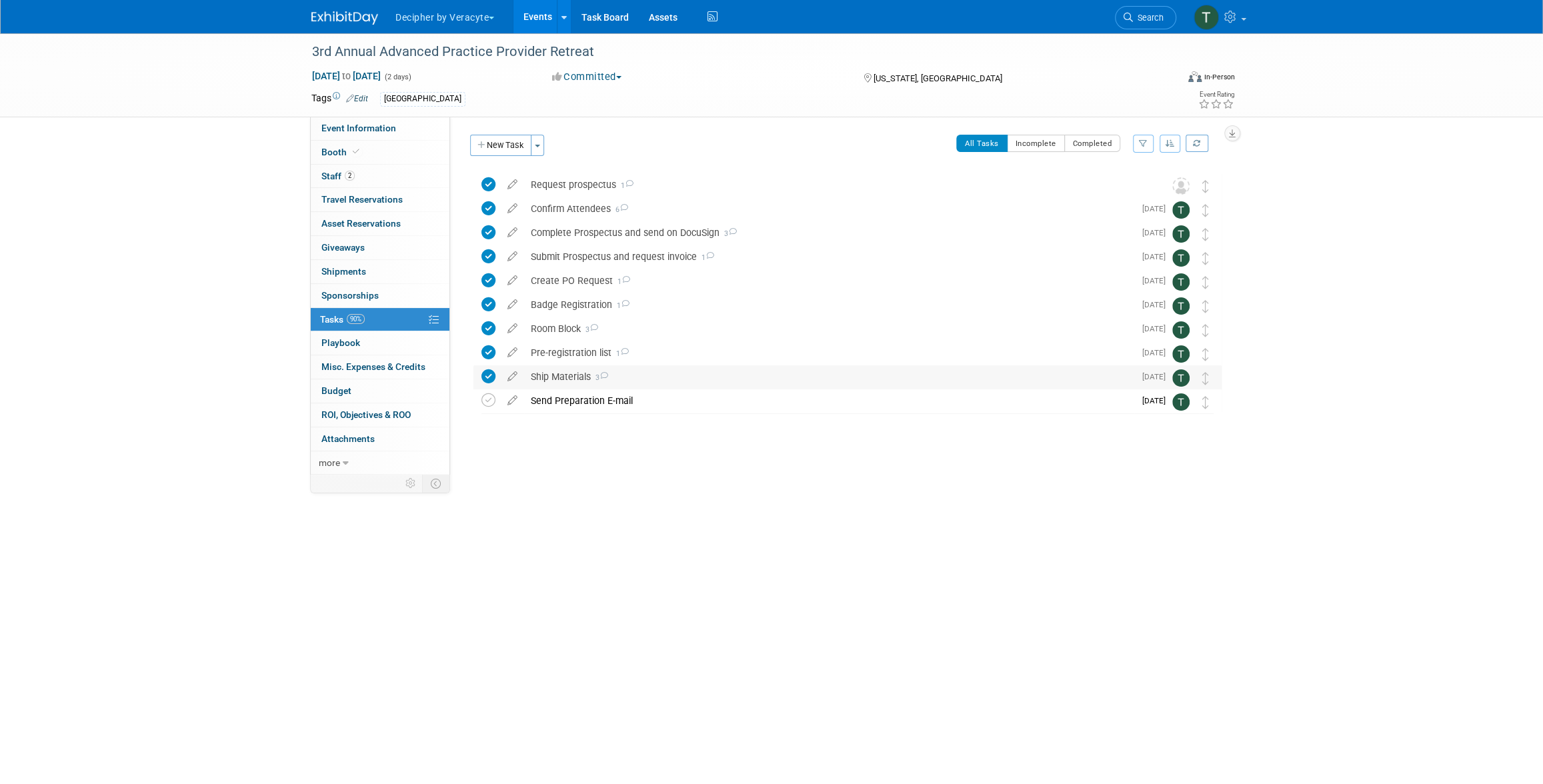
click at [587, 381] on div "Ship Materials 3" at bounding box center [828, 376] width 610 height 22
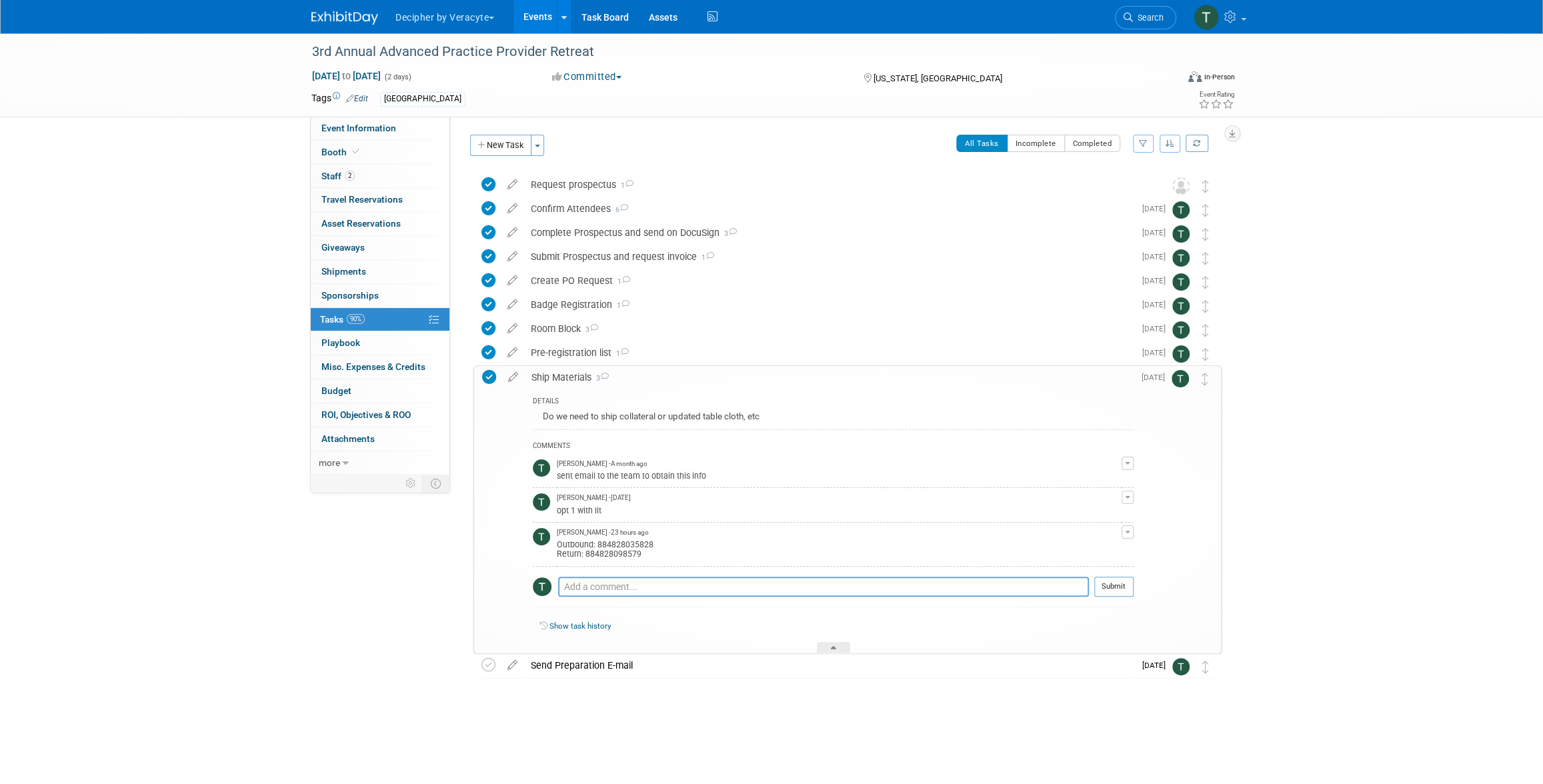
click at [617, 547] on div "Outbound: 884828035828 Return: 884828098579" at bounding box center [839, 548] width 565 height 22
copy div "884828035828"
click at [372, 185] on link "2 Staff 2" at bounding box center [379, 176] width 138 height 23
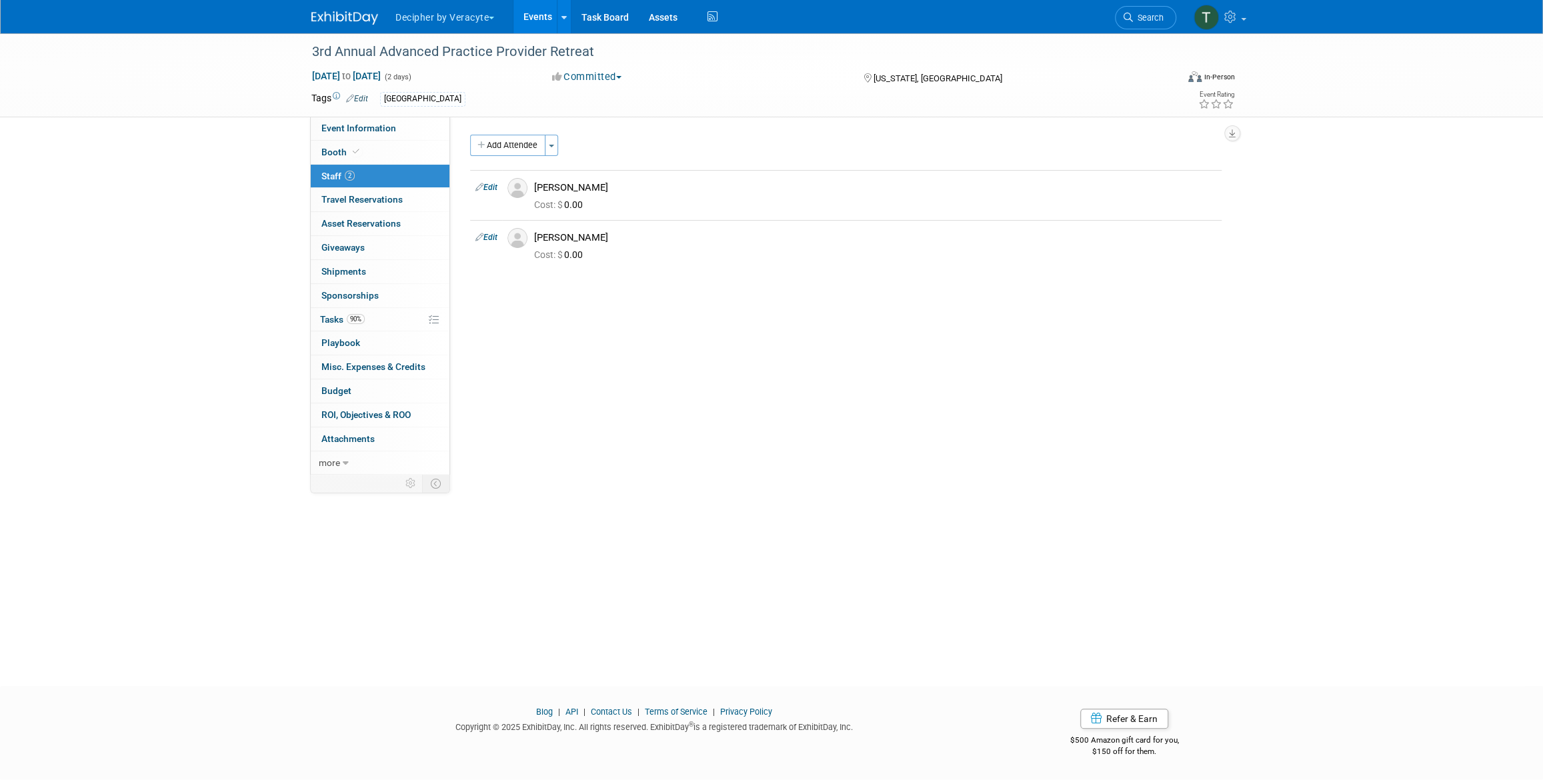
click at [537, 13] on link "Events" at bounding box center [537, 16] width 49 height 34
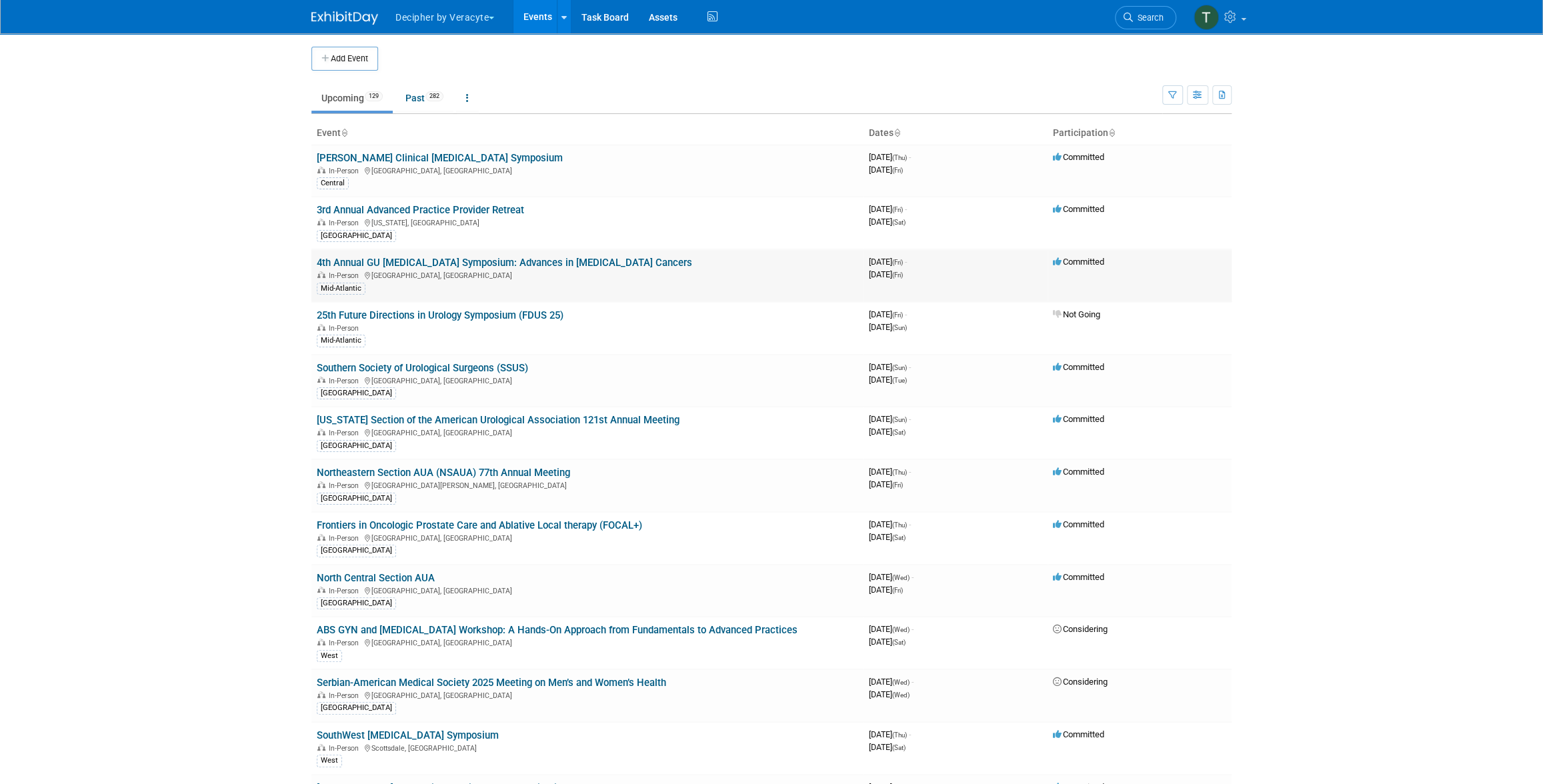
click at [427, 269] on div "In-Person [GEOGRAPHIC_DATA], [GEOGRAPHIC_DATA]" at bounding box center [587, 275] width 542 height 10
click at [432, 261] on link "4th Annual GU [MEDICAL_DATA] Symposium: Advances in [MEDICAL_DATA] Cancers" at bounding box center [504, 263] width 376 height 12
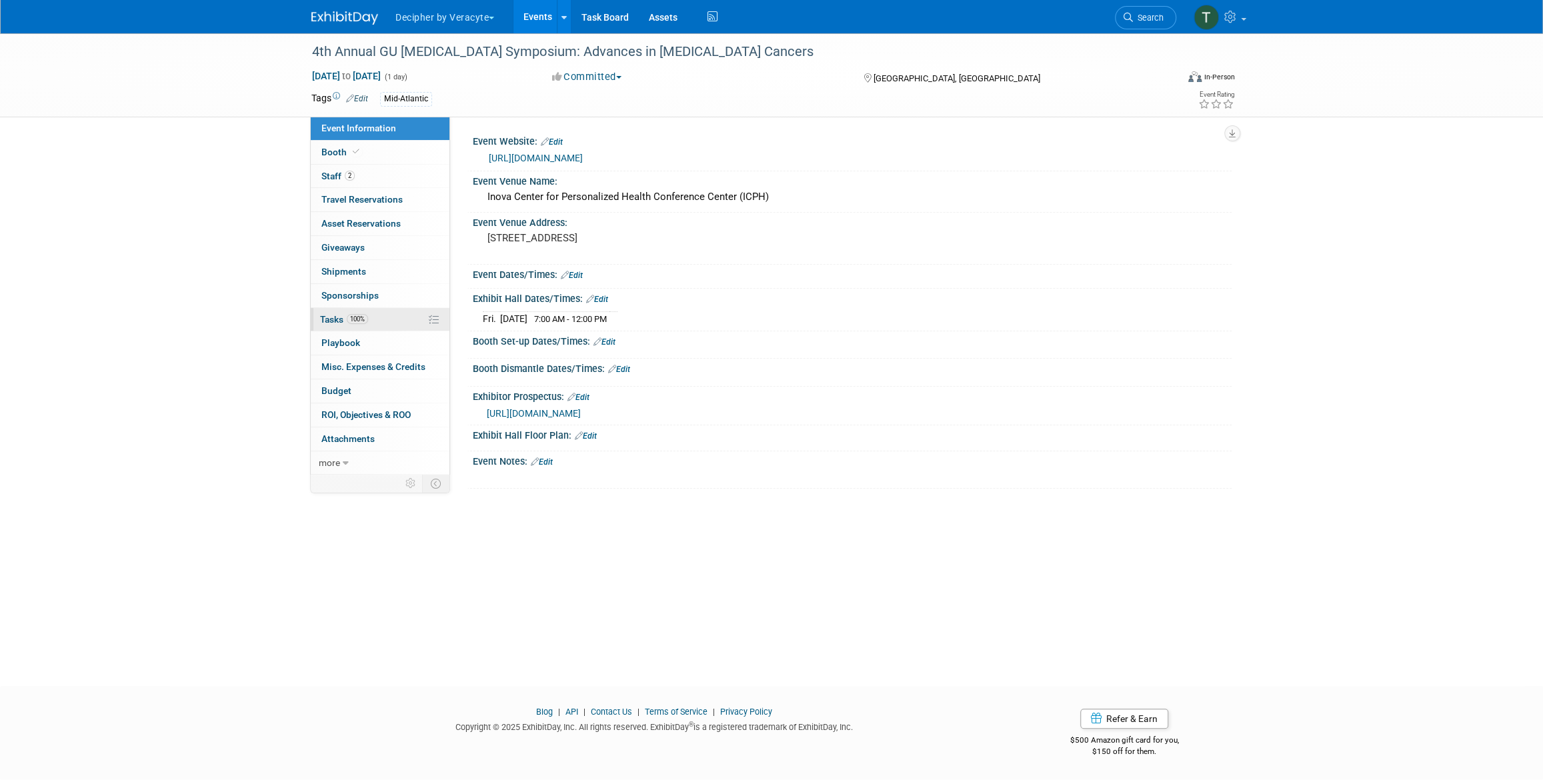
click at [377, 322] on link "100% Tasks 100%" at bounding box center [379, 319] width 138 height 23
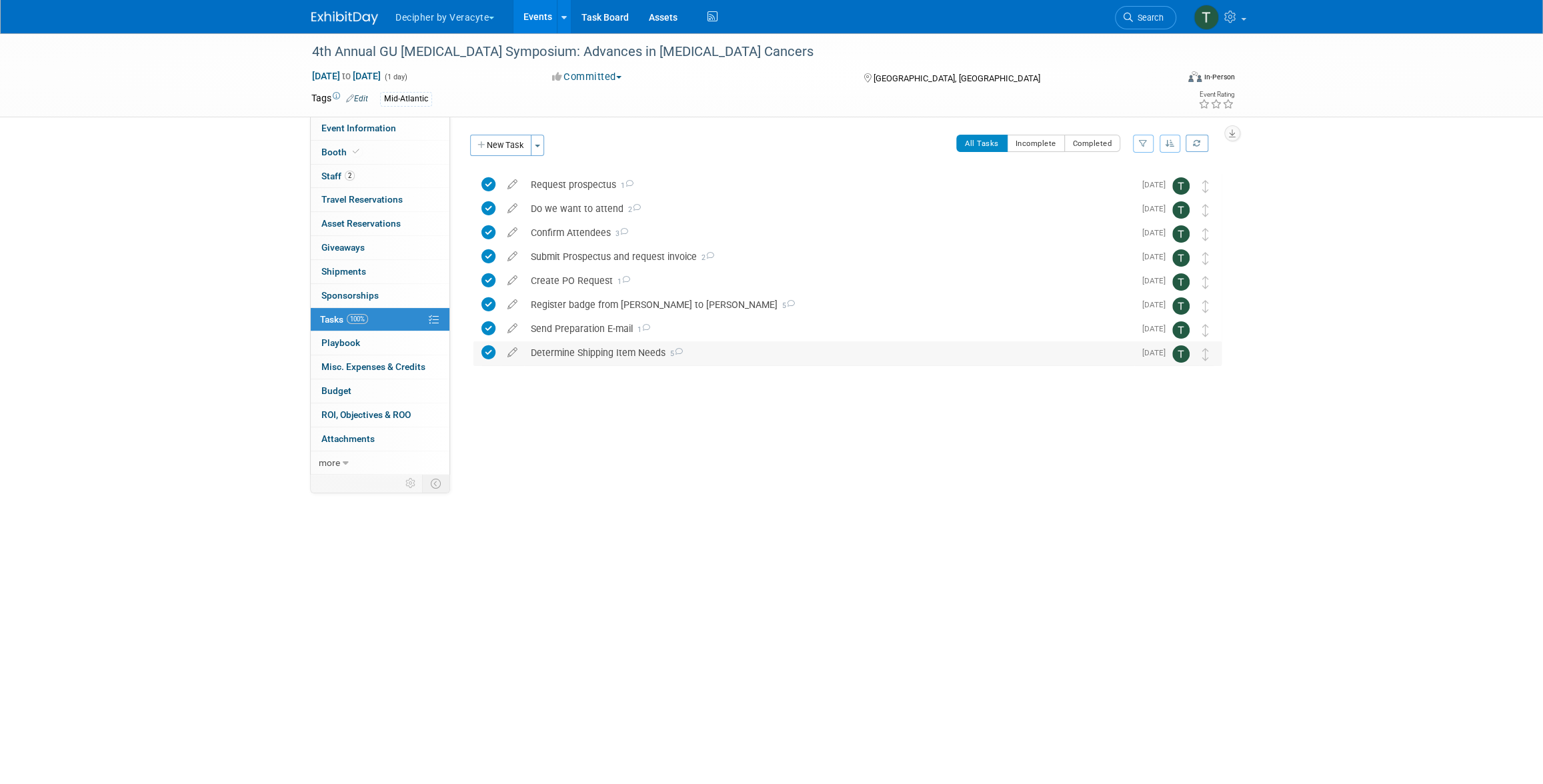
click at [587, 353] on div "Determine Shipping Item Needs 5" at bounding box center [828, 352] width 610 height 22
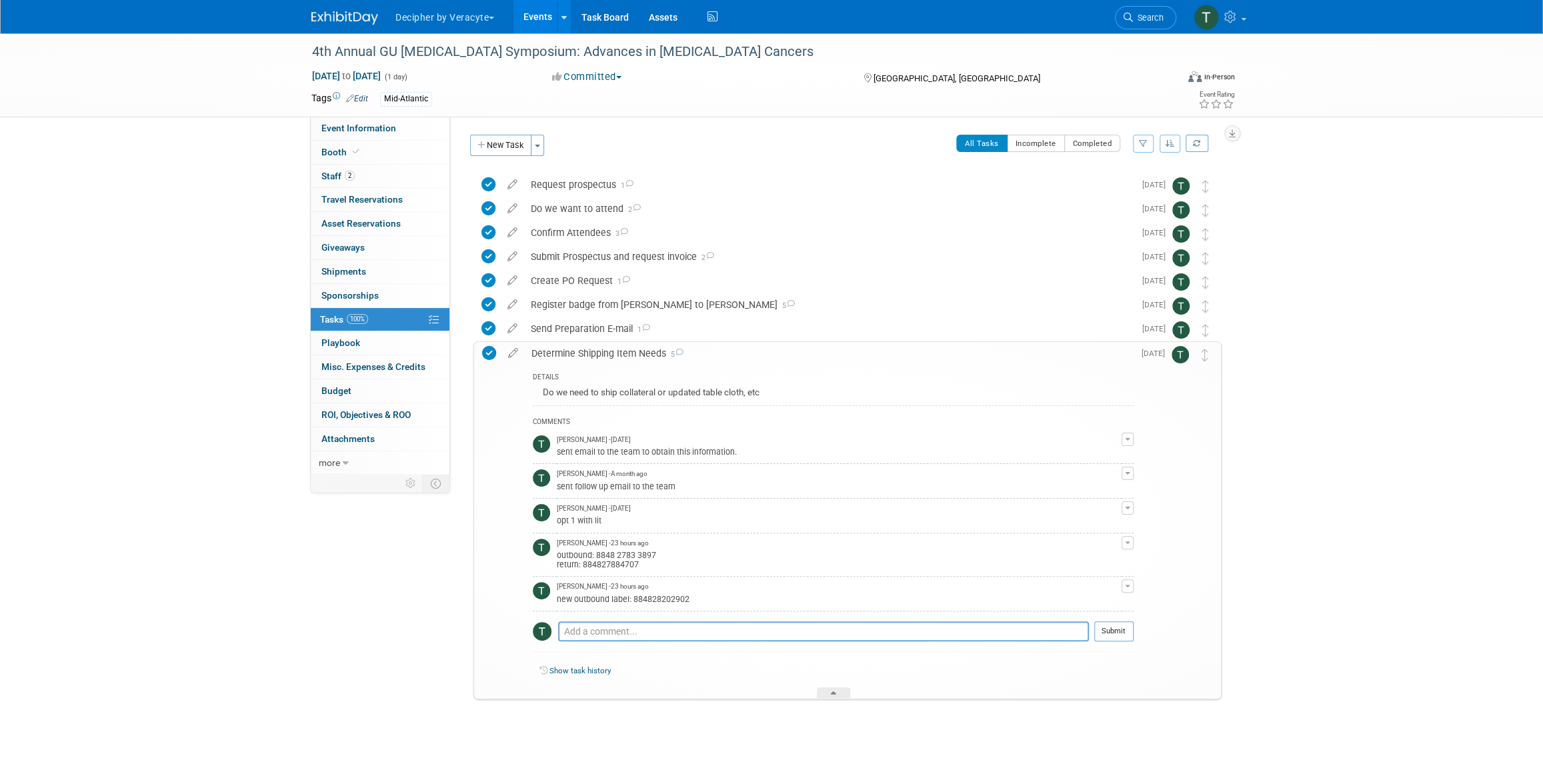
click at [619, 550] on div "outbound: 8848 2783 3897 return: 884827884707" at bounding box center [839, 558] width 565 height 22
click at [620, 554] on div "outbound: 8848 2783 3897 return: 884827884707" at bounding box center [839, 558] width 565 height 22
click at [667, 598] on div "new outbound label: 884828202902" at bounding box center [839, 598] width 565 height 13
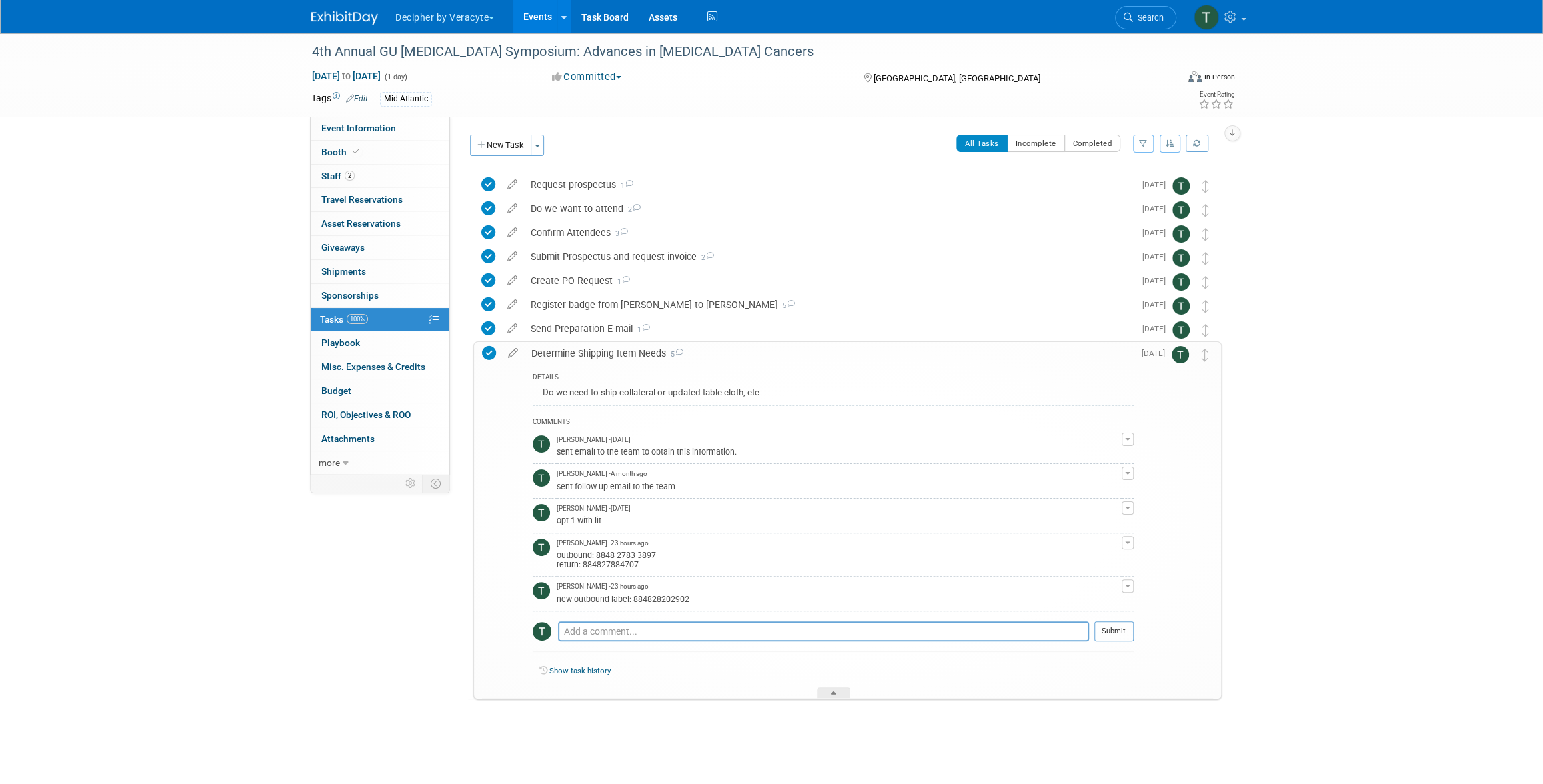
click at [667, 598] on div "new outbound label: 884828202902" at bounding box center [839, 598] width 565 height 13
copy div "884828202902"
click at [540, 26] on link "Events" at bounding box center [537, 16] width 49 height 34
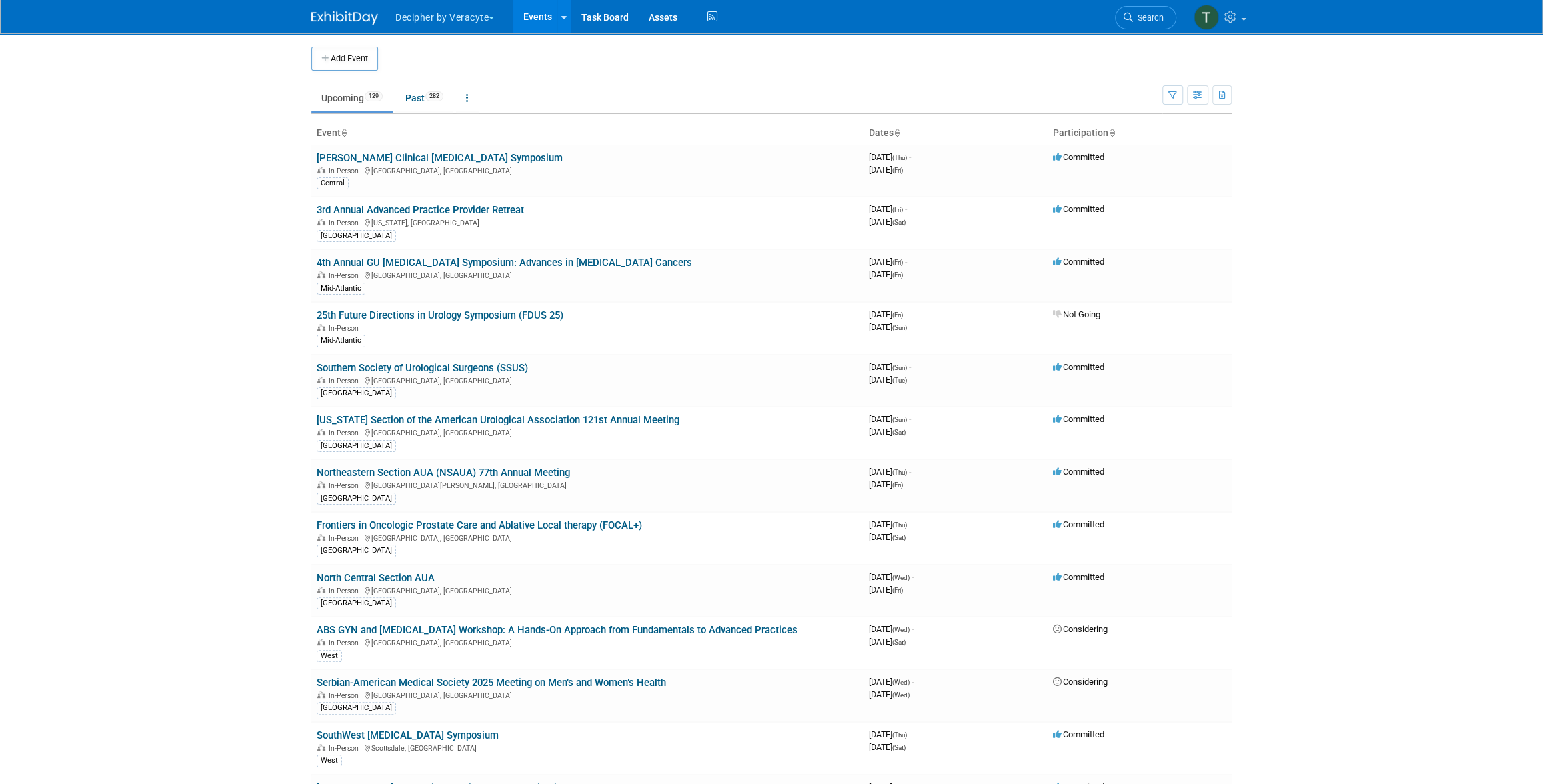
scroll to position [1071, 0]
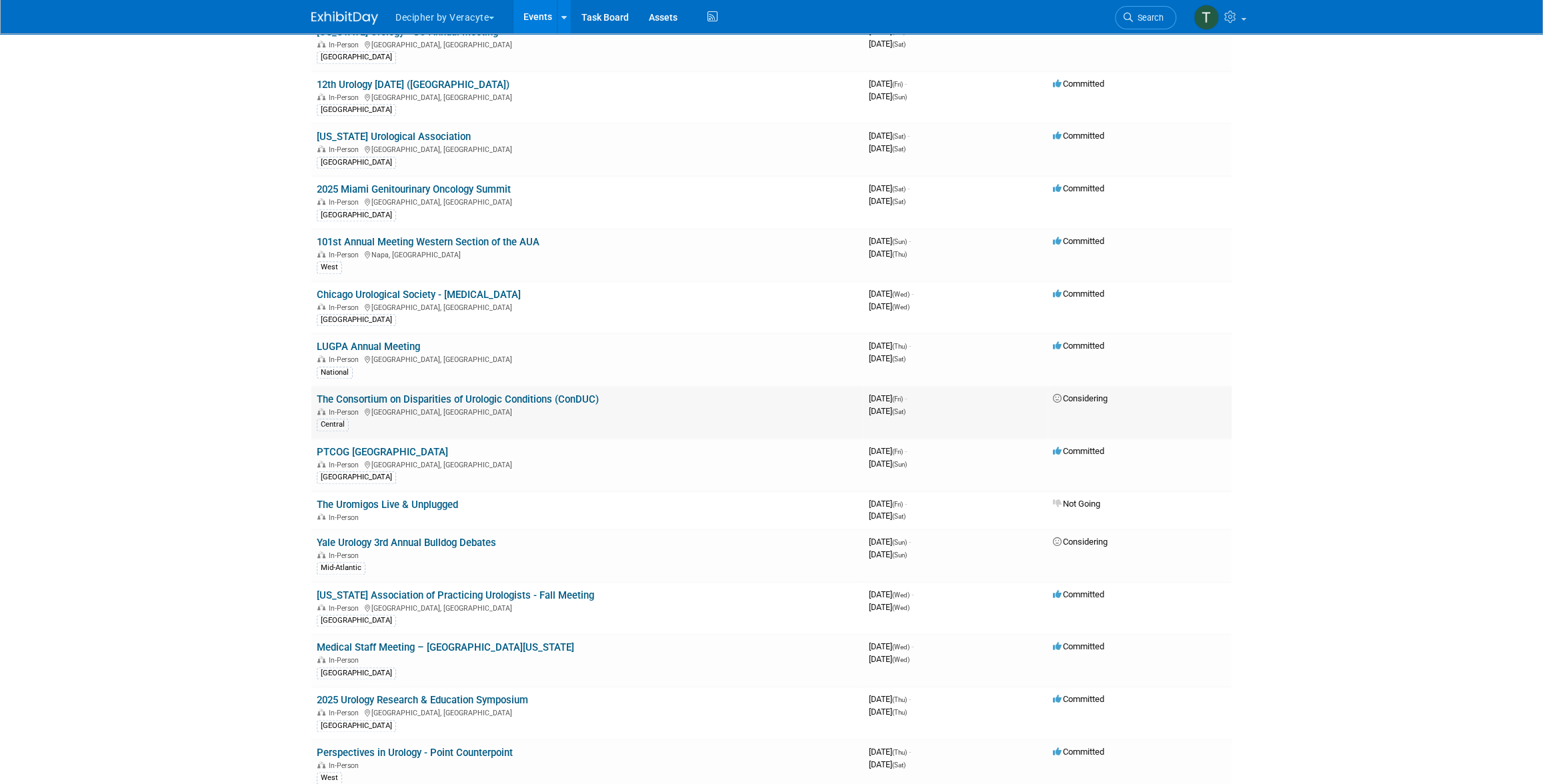
click at [518, 406] on div "In-Person Atlanta, GA" at bounding box center [587, 411] width 542 height 10
click at [519, 394] on link "The Consortium on Disparities of Urologic Conditions (ConDUC)" at bounding box center [457, 399] width 282 height 12
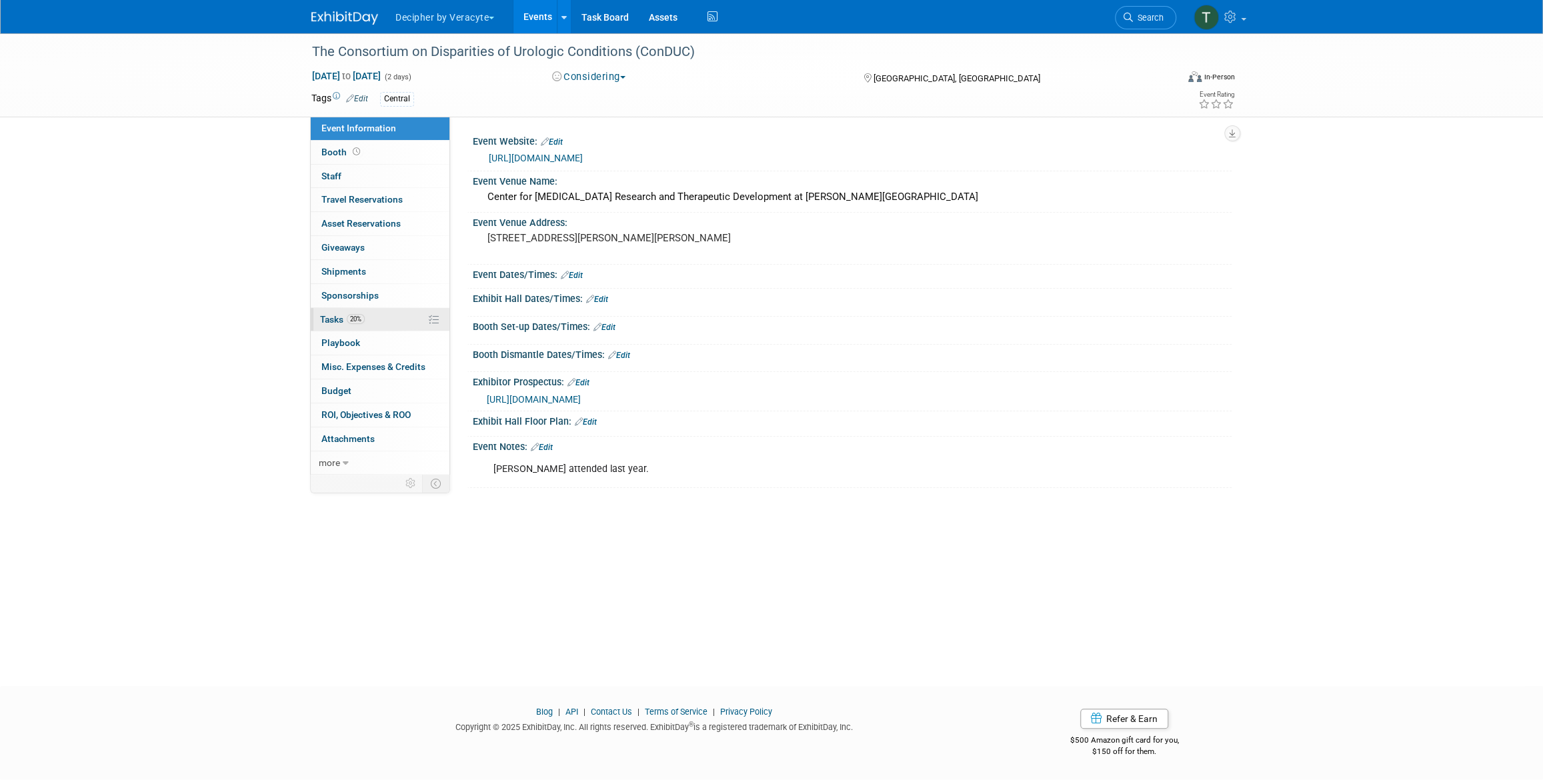
click at [388, 324] on link "20% Tasks 20%" at bounding box center [379, 319] width 138 height 23
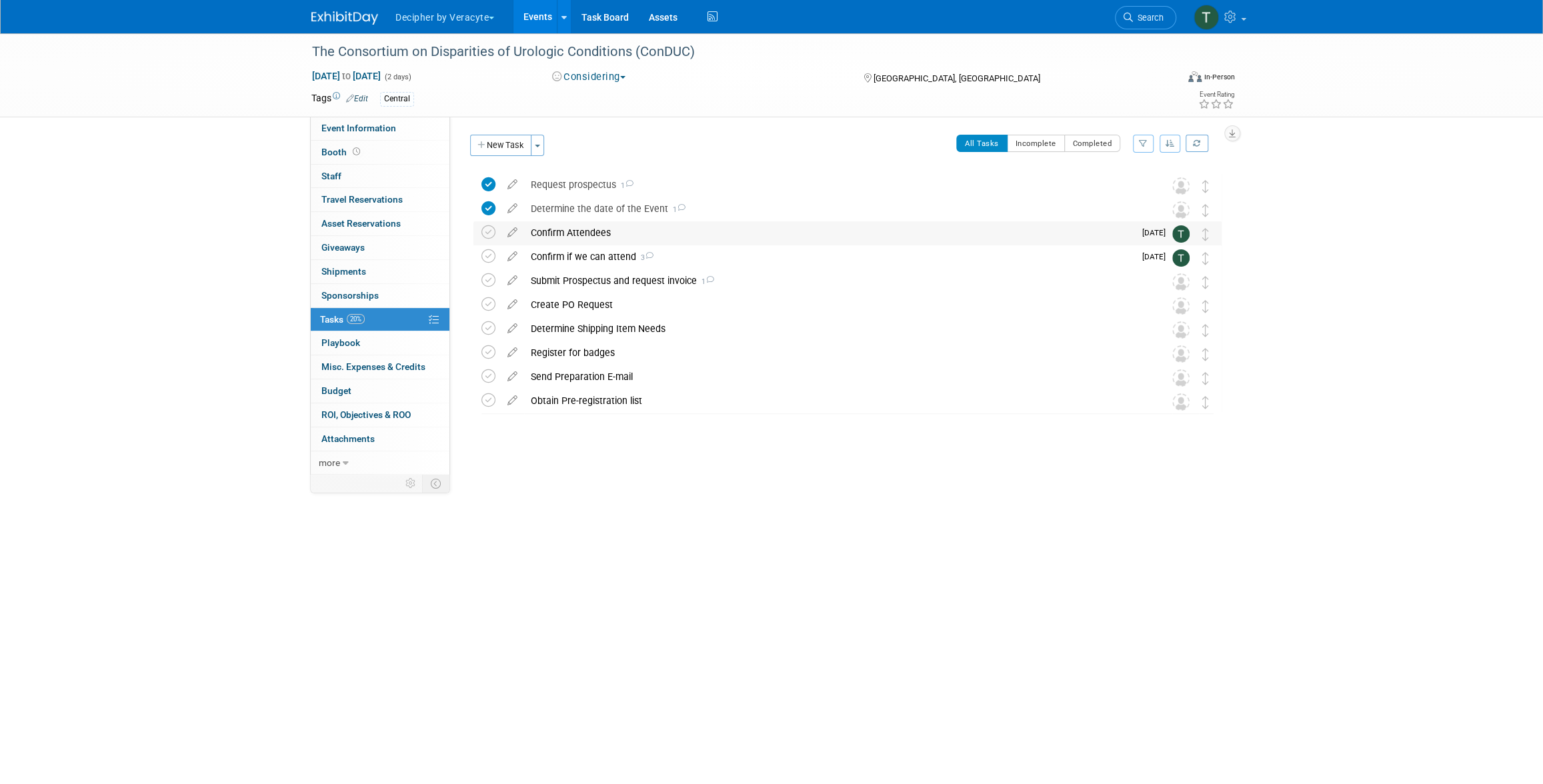
click at [590, 233] on div "Confirm Attendees" at bounding box center [828, 233] width 610 height 22
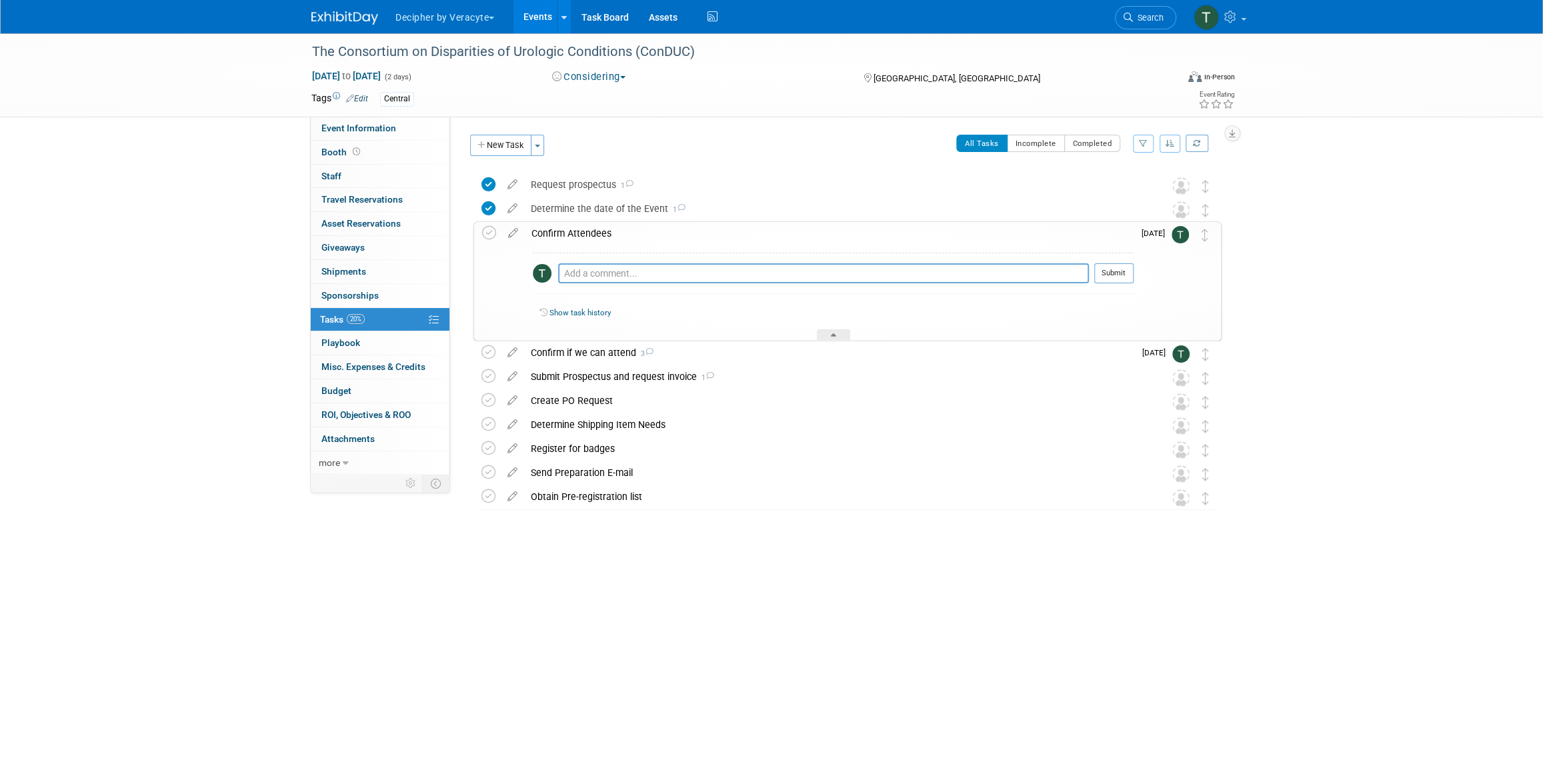
click at [590, 233] on div "Confirm Attendees" at bounding box center [828, 233] width 608 height 22
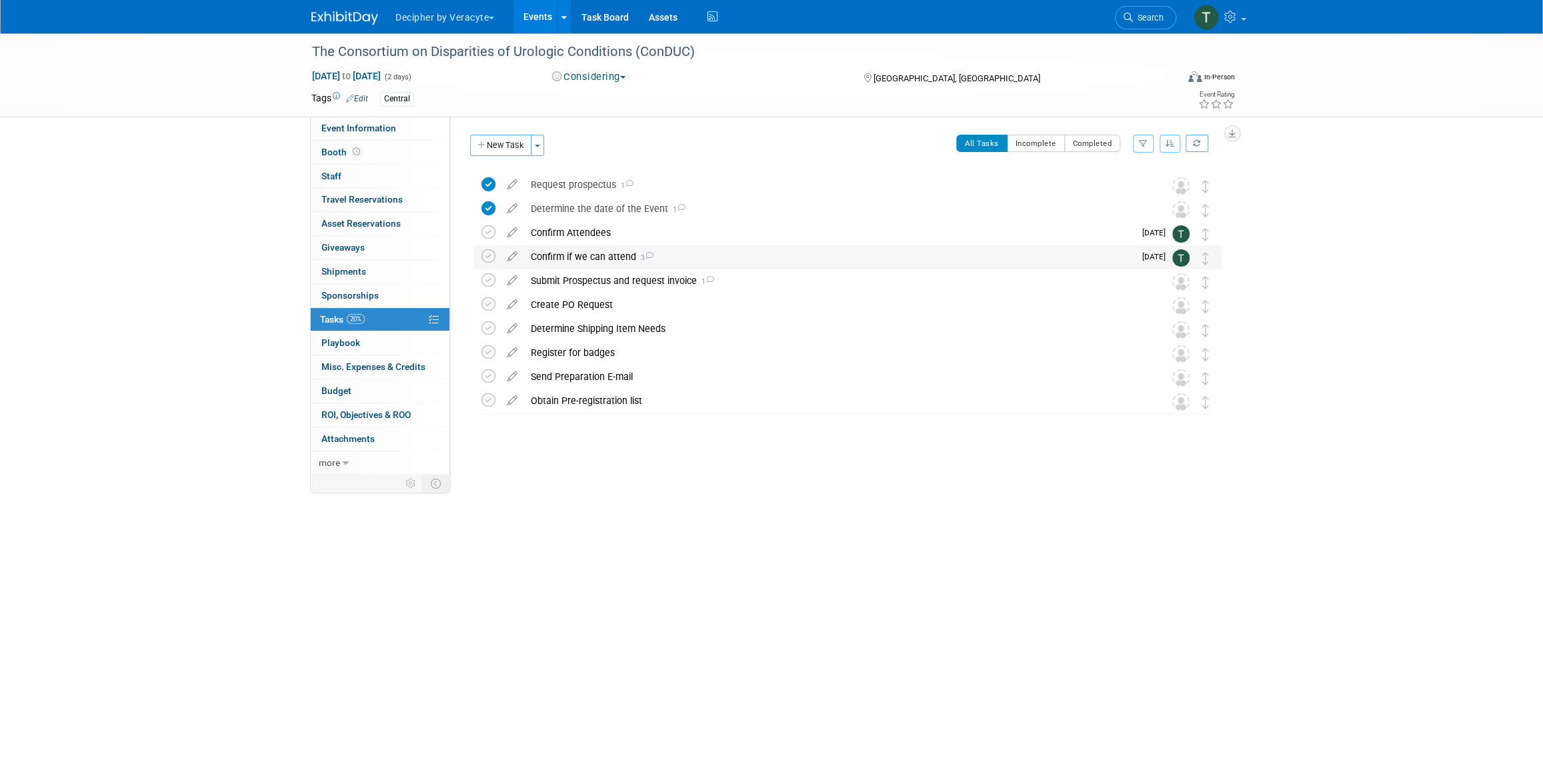
click at [590, 262] on div "Confirm if we can attend 3" at bounding box center [828, 257] width 610 height 22
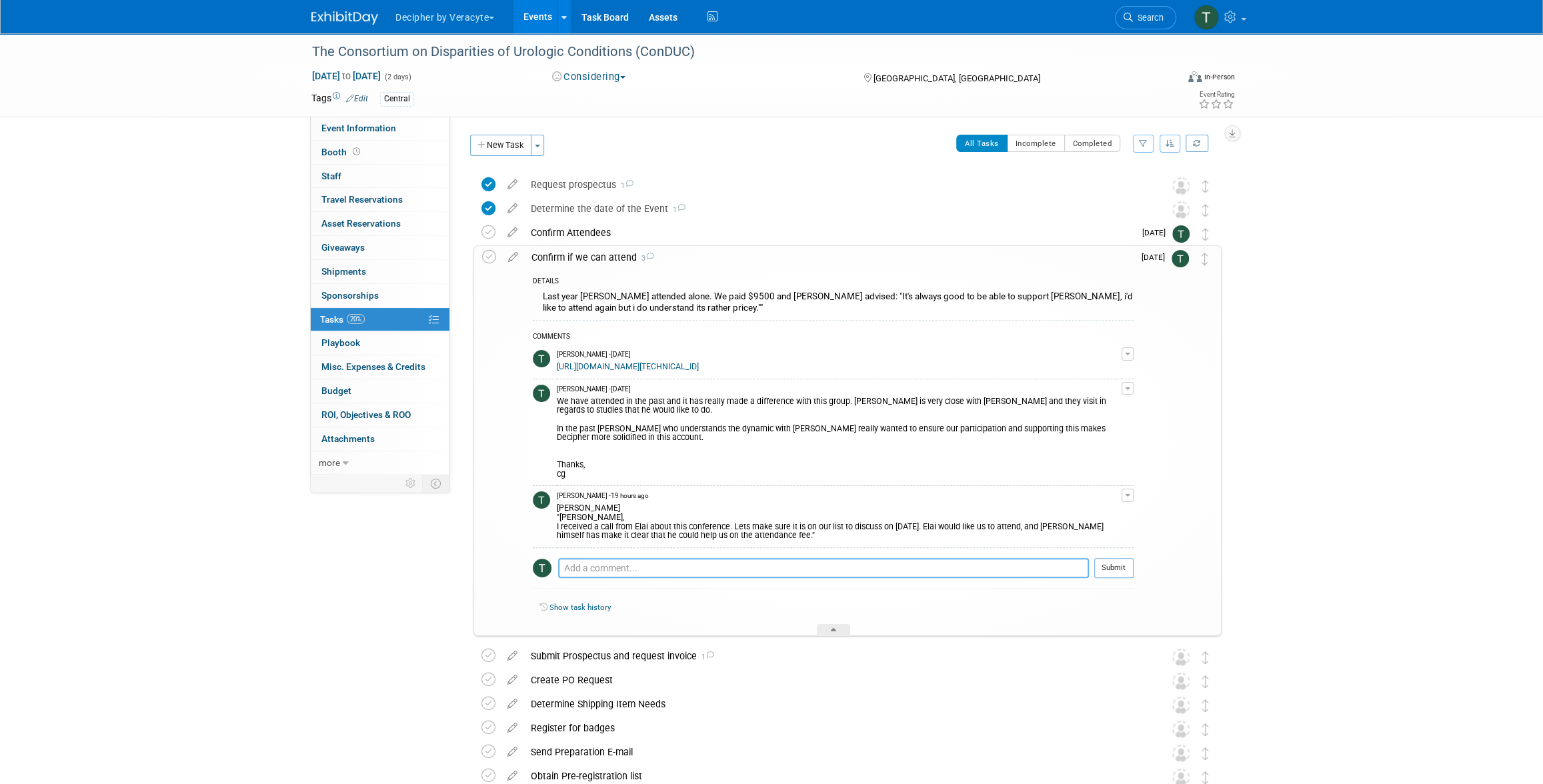
click at [634, 568] on textarea at bounding box center [823, 568] width 531 height 20
type textarea "This was also approved to attend at the same level as we did last year at $9,50…"
click at [1113, 578] on button "Submit" at bounding box center [1113, 568] width 40 height 20
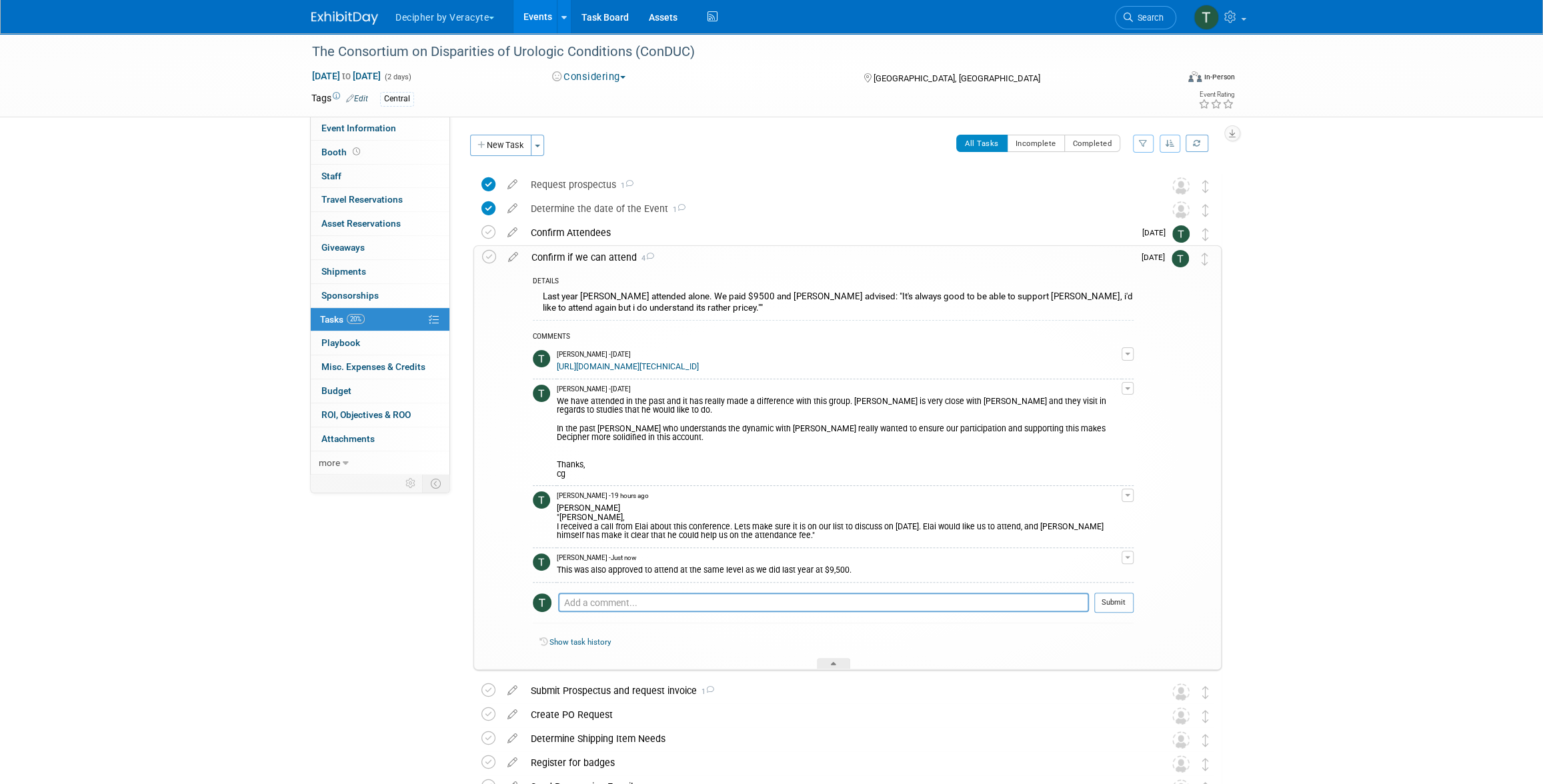
click at [524, 13] on link "Events" at bounding box center [537, 16] width 49 height 34
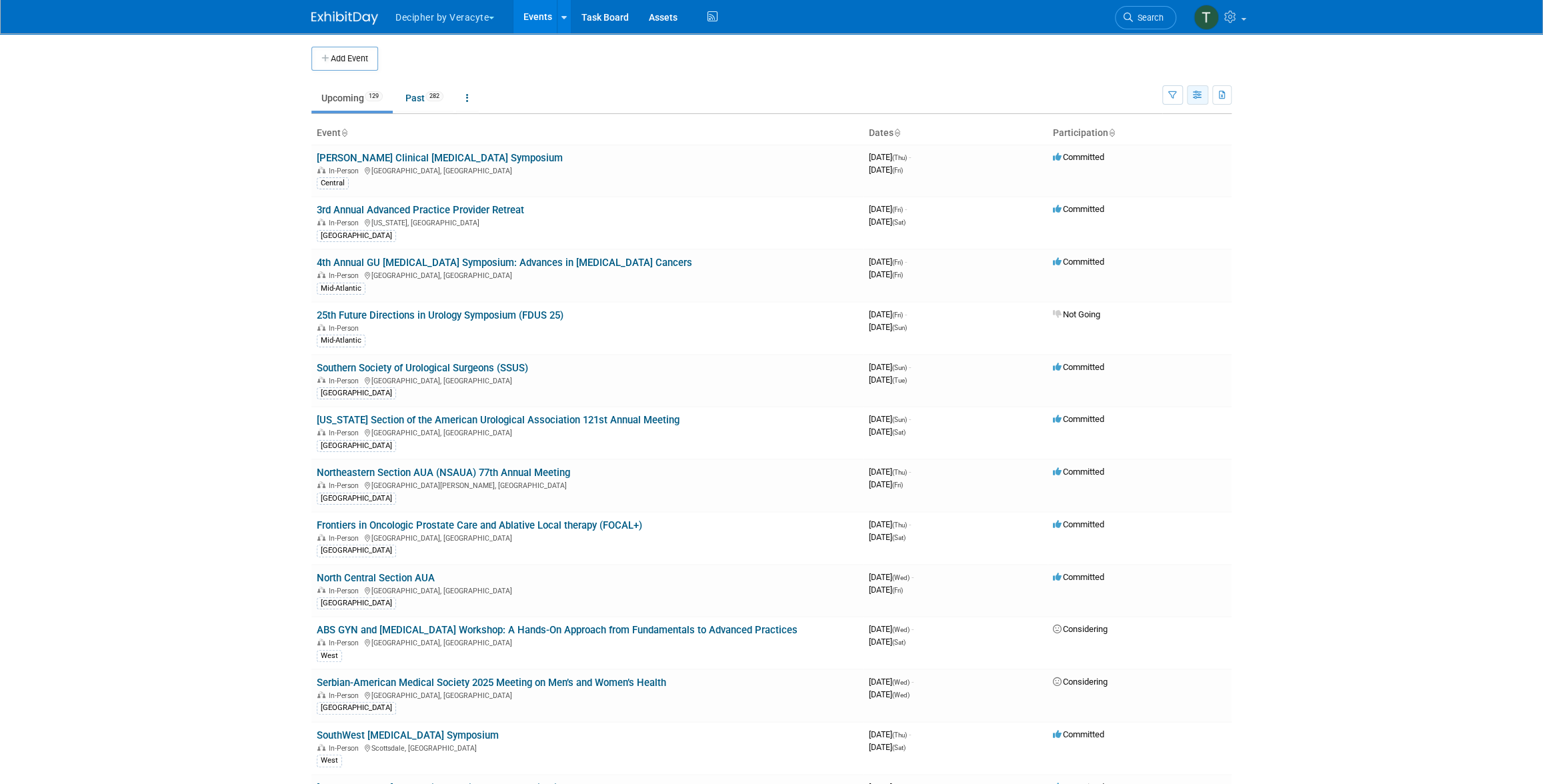
click at [1189, 101] on button "button" at bounding box center [1197, 95] width 22 height 19
click at [1191, 98] on button "button" at bounding box center [1197, 95] width 22 height 19
click at [1190, 97] on button "button" at bounding box center [1197, 95] width 22 height 19
click at [1147, 174] on link "Calendar View" at bounding box center [1142, 183] width 112 height 19
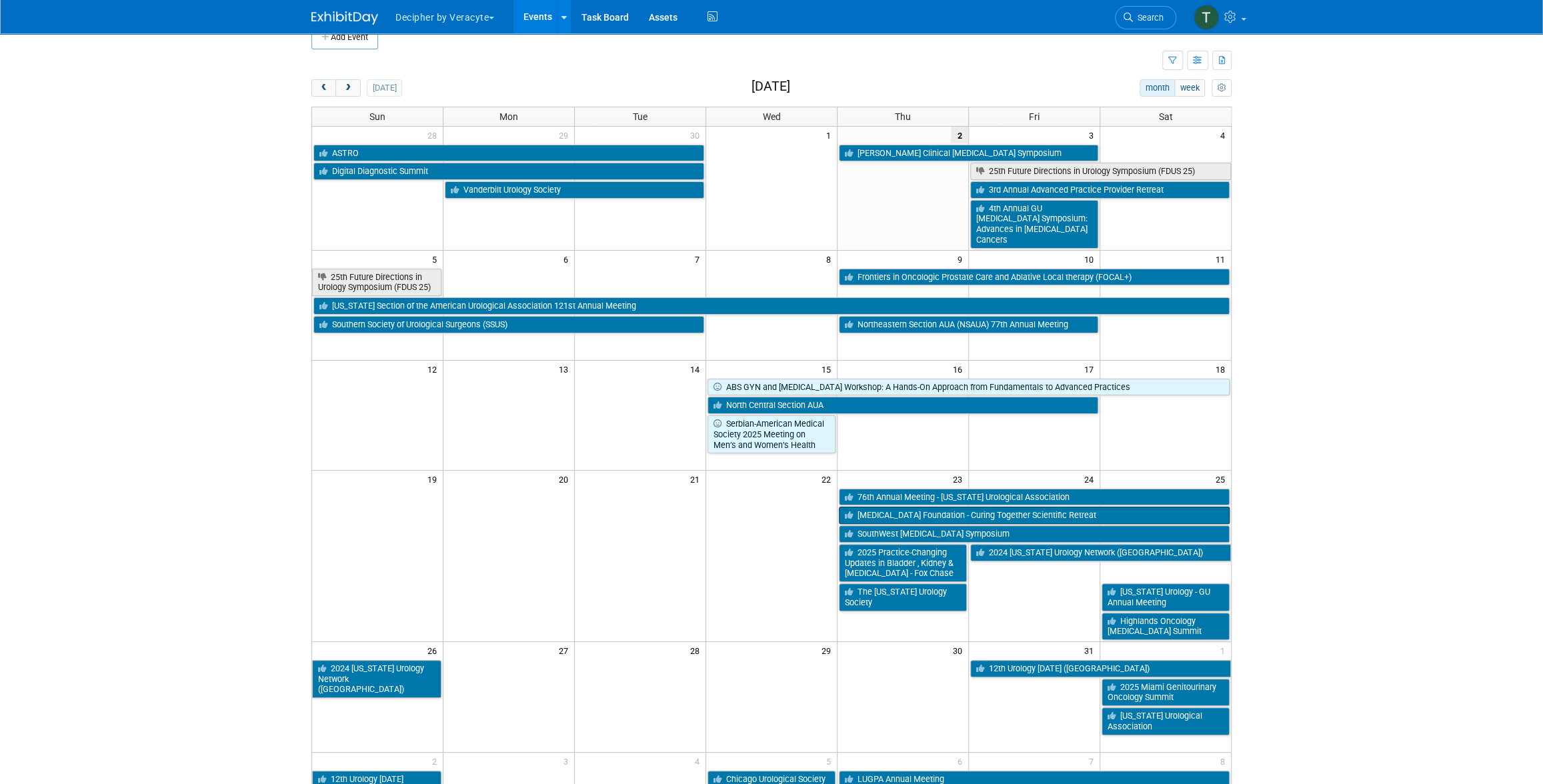
scroll to position [94, 0]
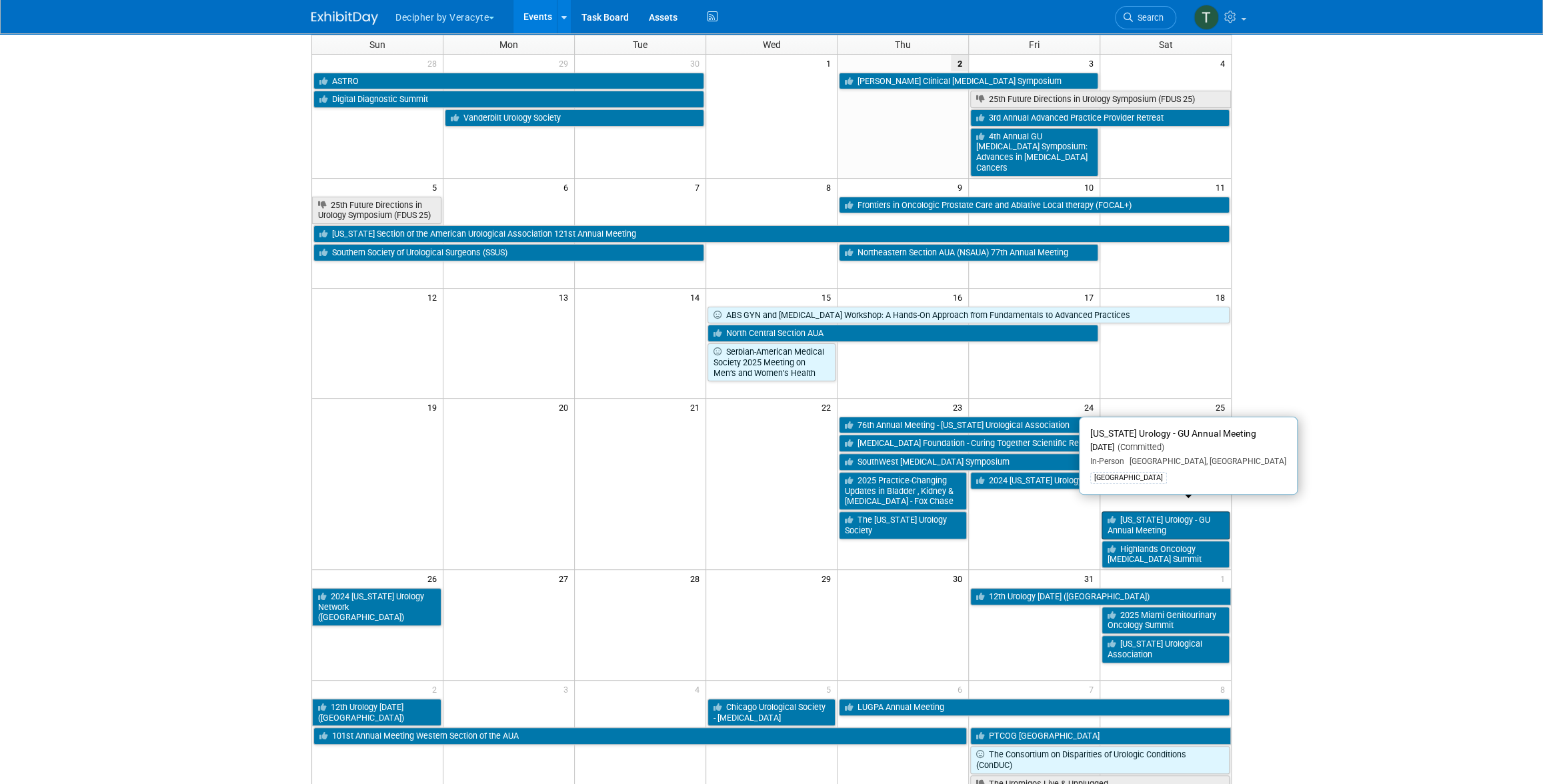
click at [1172, 515] on link "[US_STATE] Urology - GU Annual Meeting" at bounding box center [1165, 524] width 128 height 28
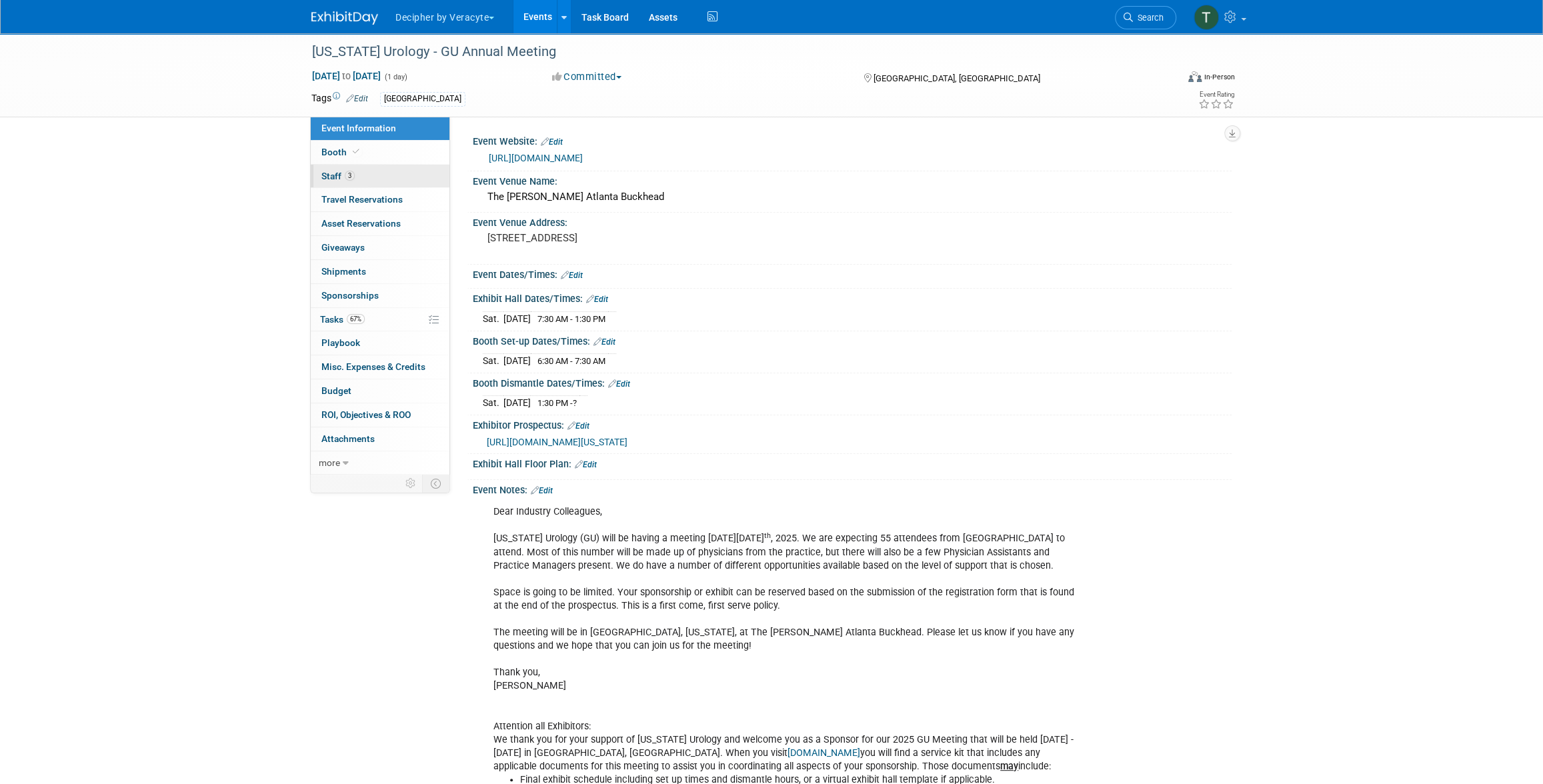
click at [408, 171] on link "3 Staff 3" at bounding box center [379, 176] width 138 height 23
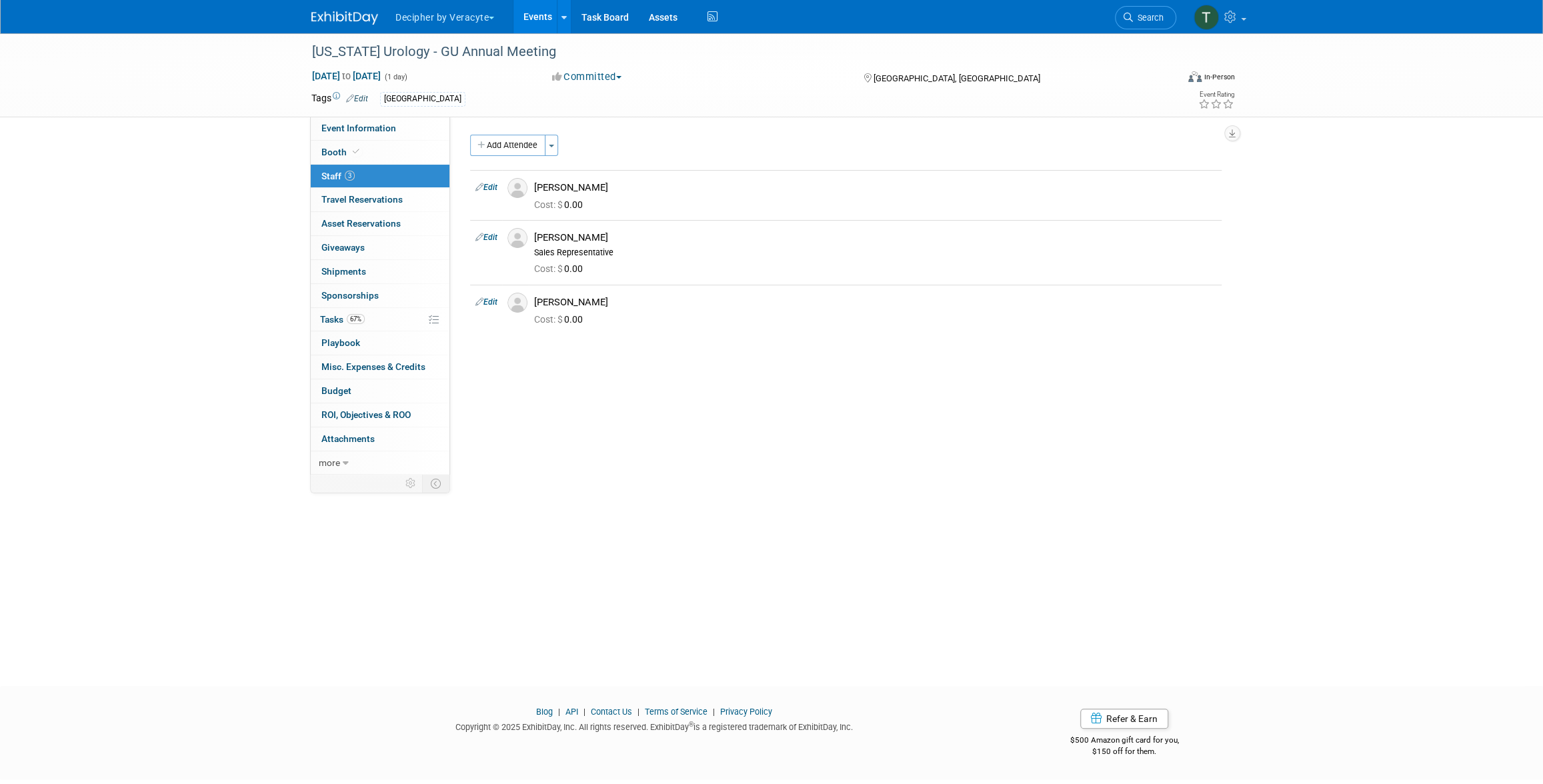
click at [541, 12] on link "Events" at bounding box center [537, 16] width 49 height 34
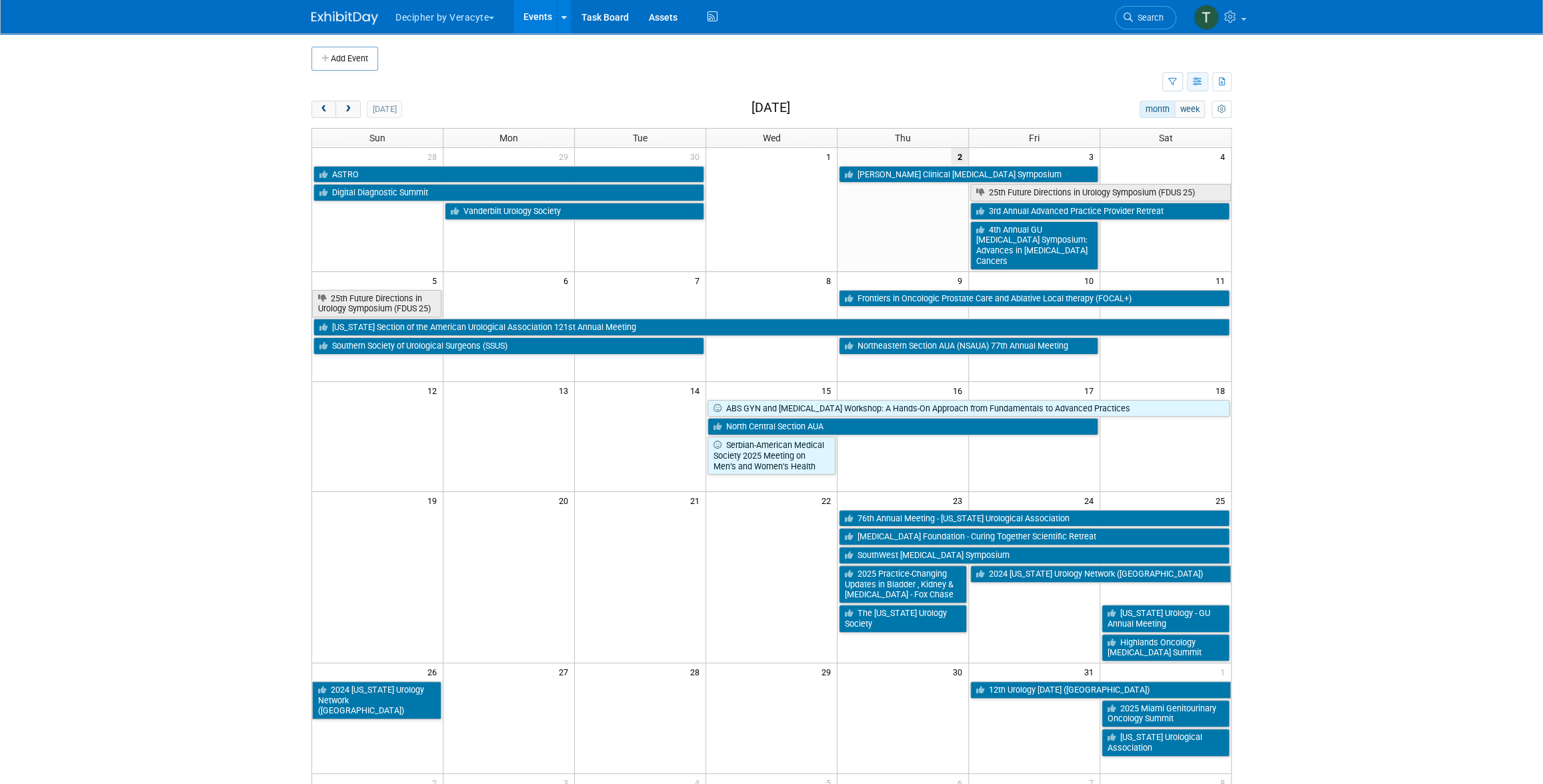
click at [1190, 89] on button "button" at bounding box center [1197, 82] width 22 height 19
click at [1161, 131] on link "List View" at bounding box center [1142, 128] width 112 height 19
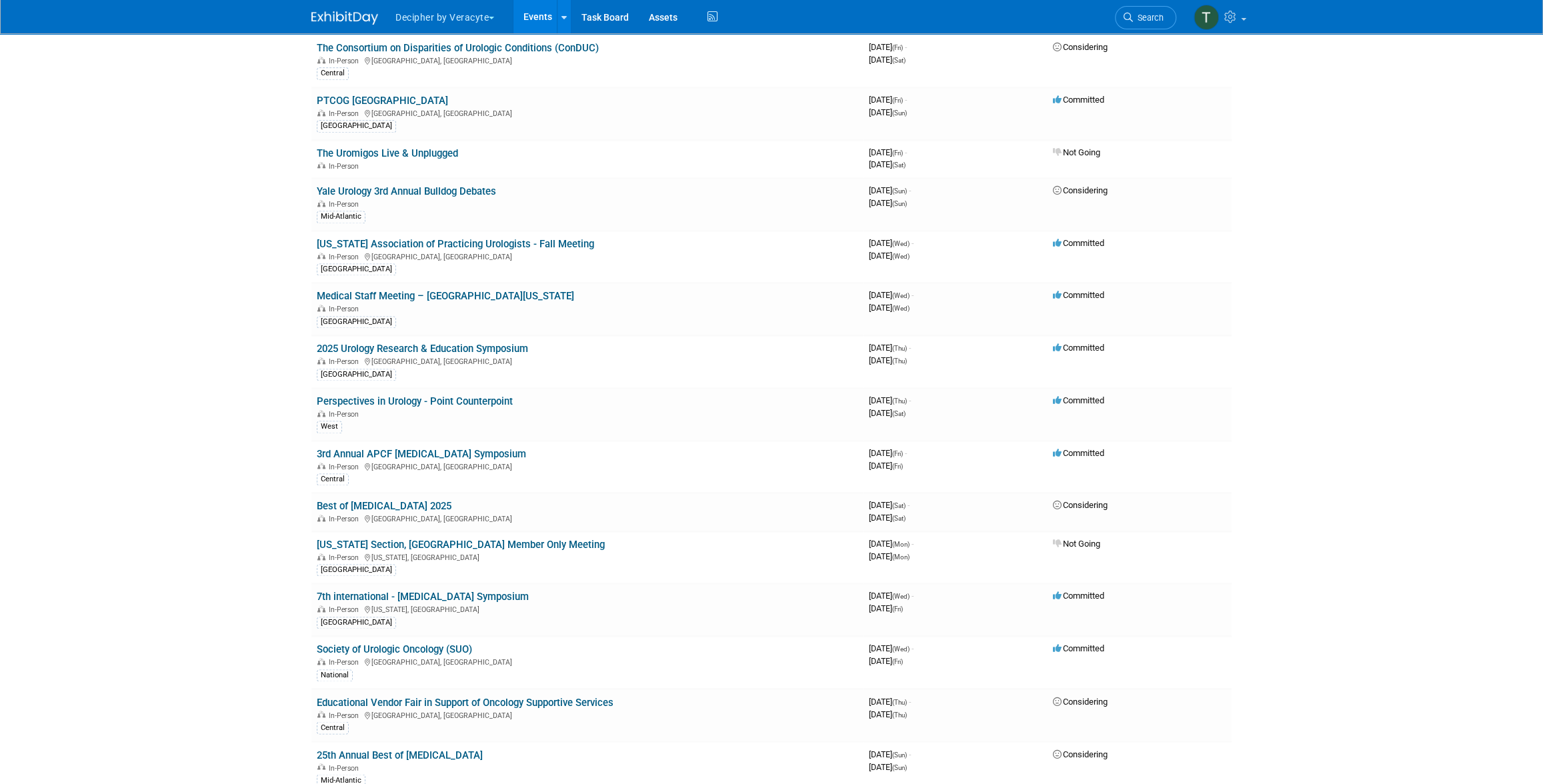
scroll to position [2073, 0]
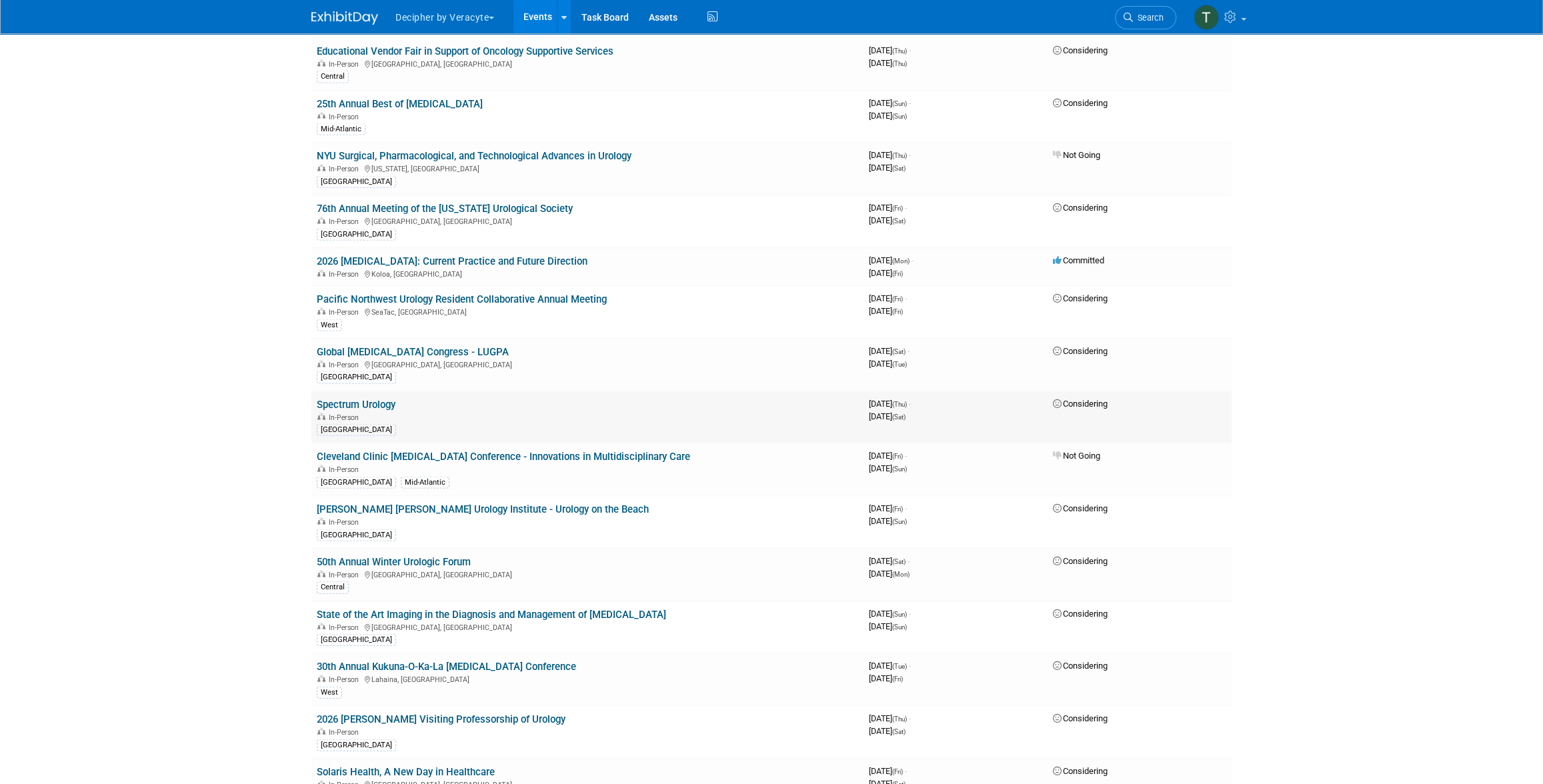
click at [398, 391] on td "Spectrum Urology In-Person [GEOGRAPHIC_DATA]" at bounding box center [587, 417] width 552 height 52
click at [394, 398] on link "Spectrum Urology" at bounding box center [355, 404] width 79 height 12
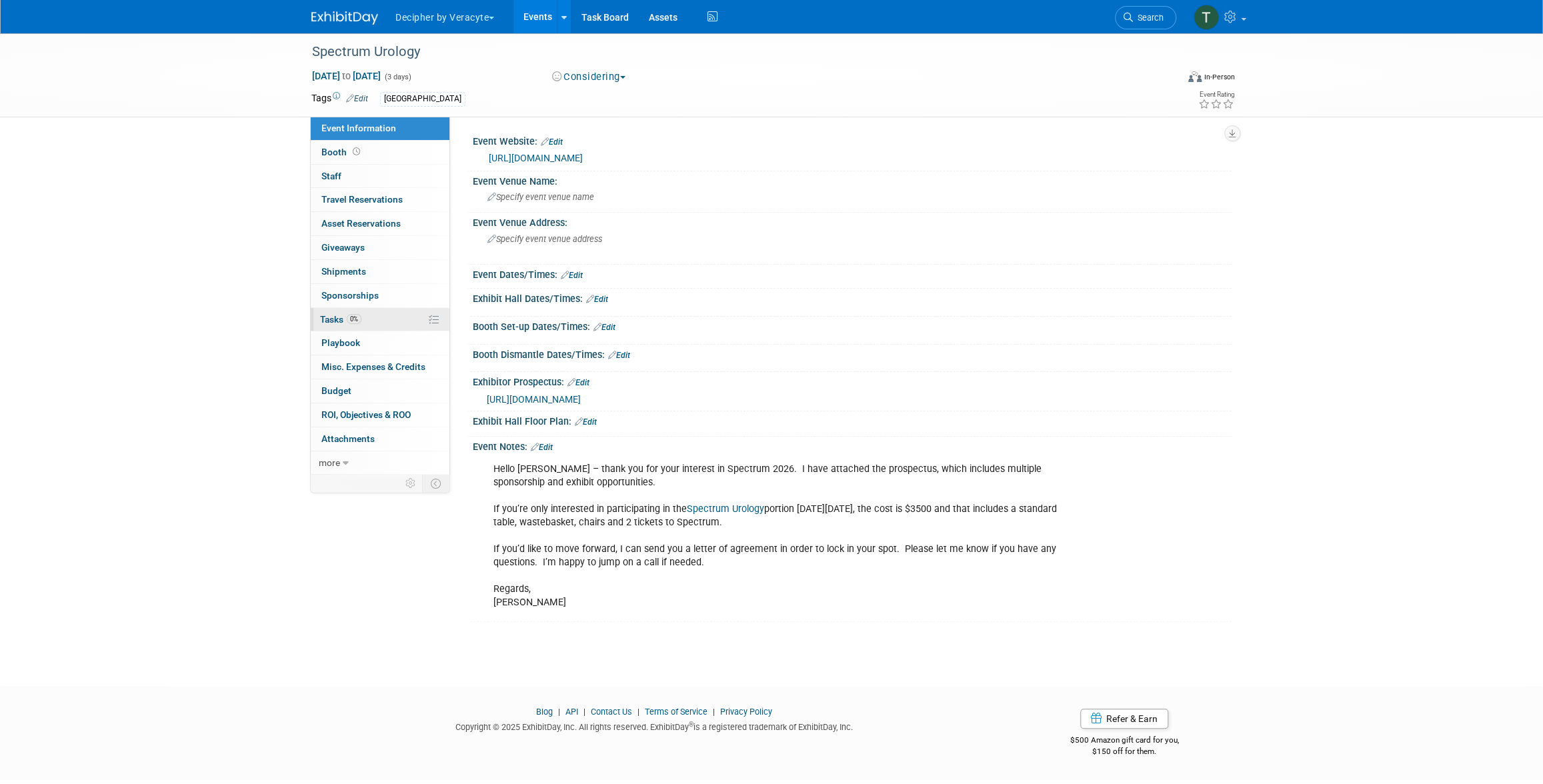
click at [379, 308] on link "0% Tasks 0%" at bounding box center [379, 319] width 138 height 23
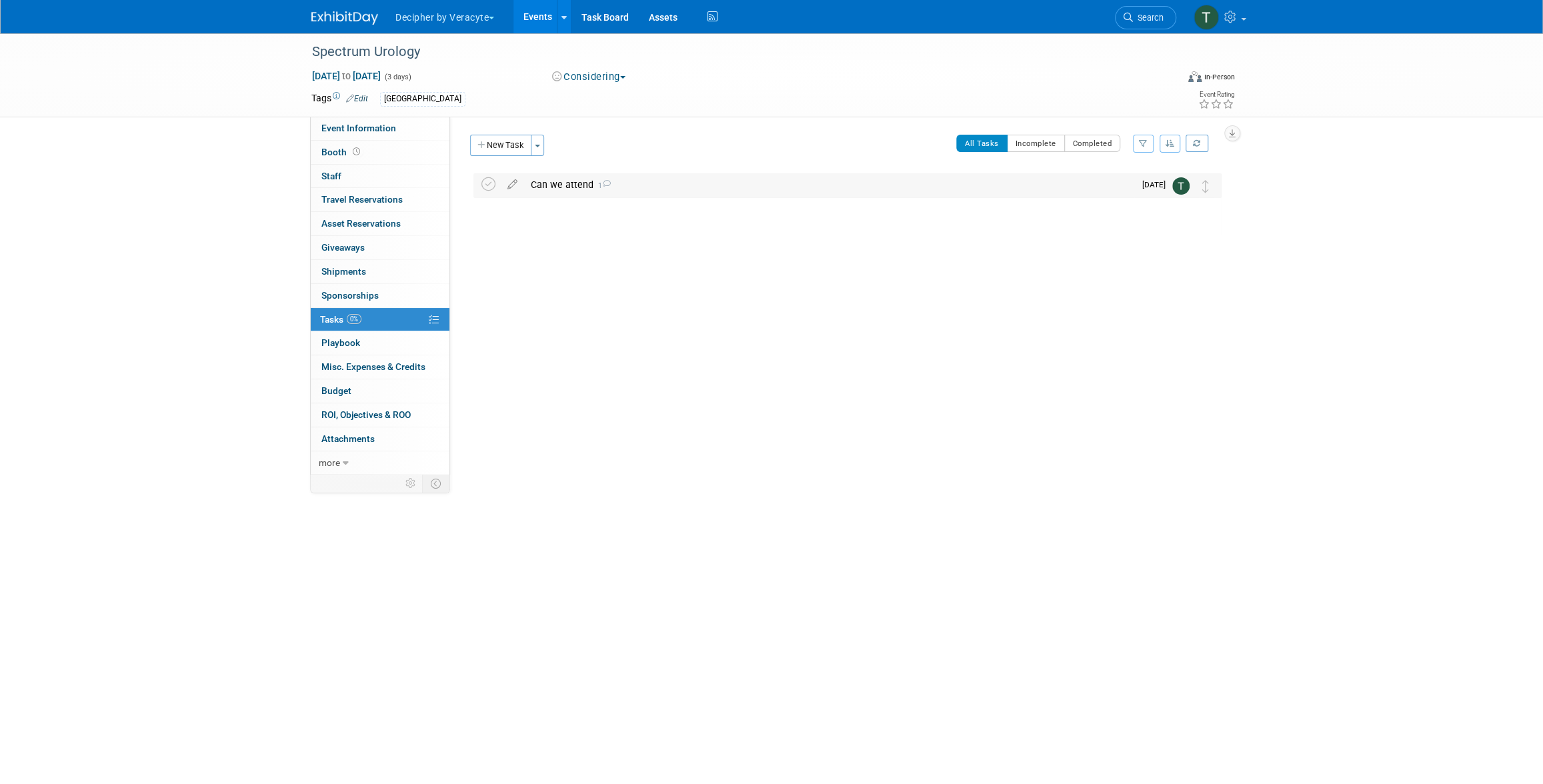
click at [573, 183] on div "Can we attend 1" at bounding box center [828, 185] width 610 height 22
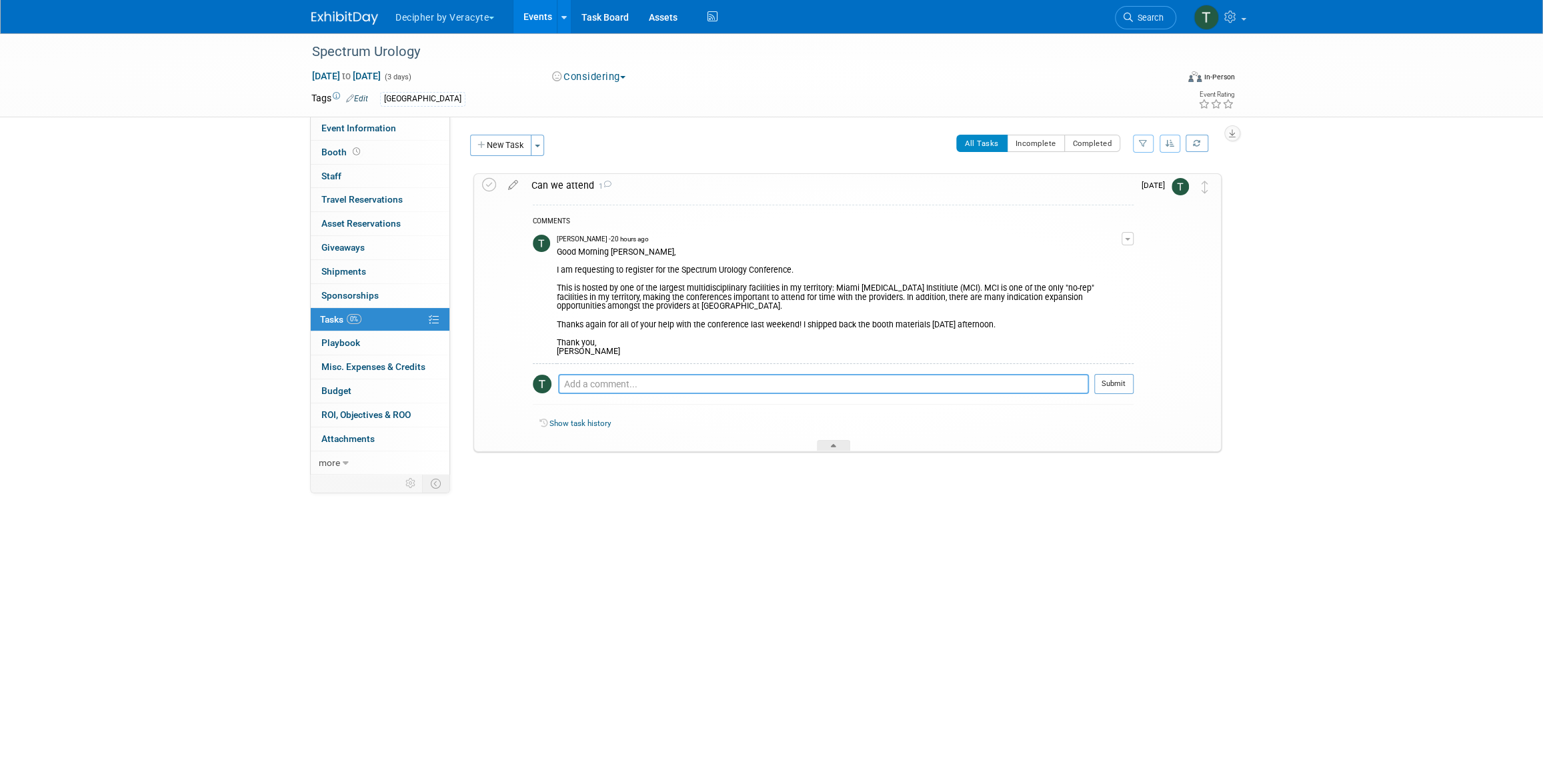
click at [623, 392] on textarea at bounding box center [823, 384] width 531 height 20
type textarea "Ken & Jonathon are available."
click at [1110, 382] on button "Submit" at bounding box center [1113, 384] width 40 height 20
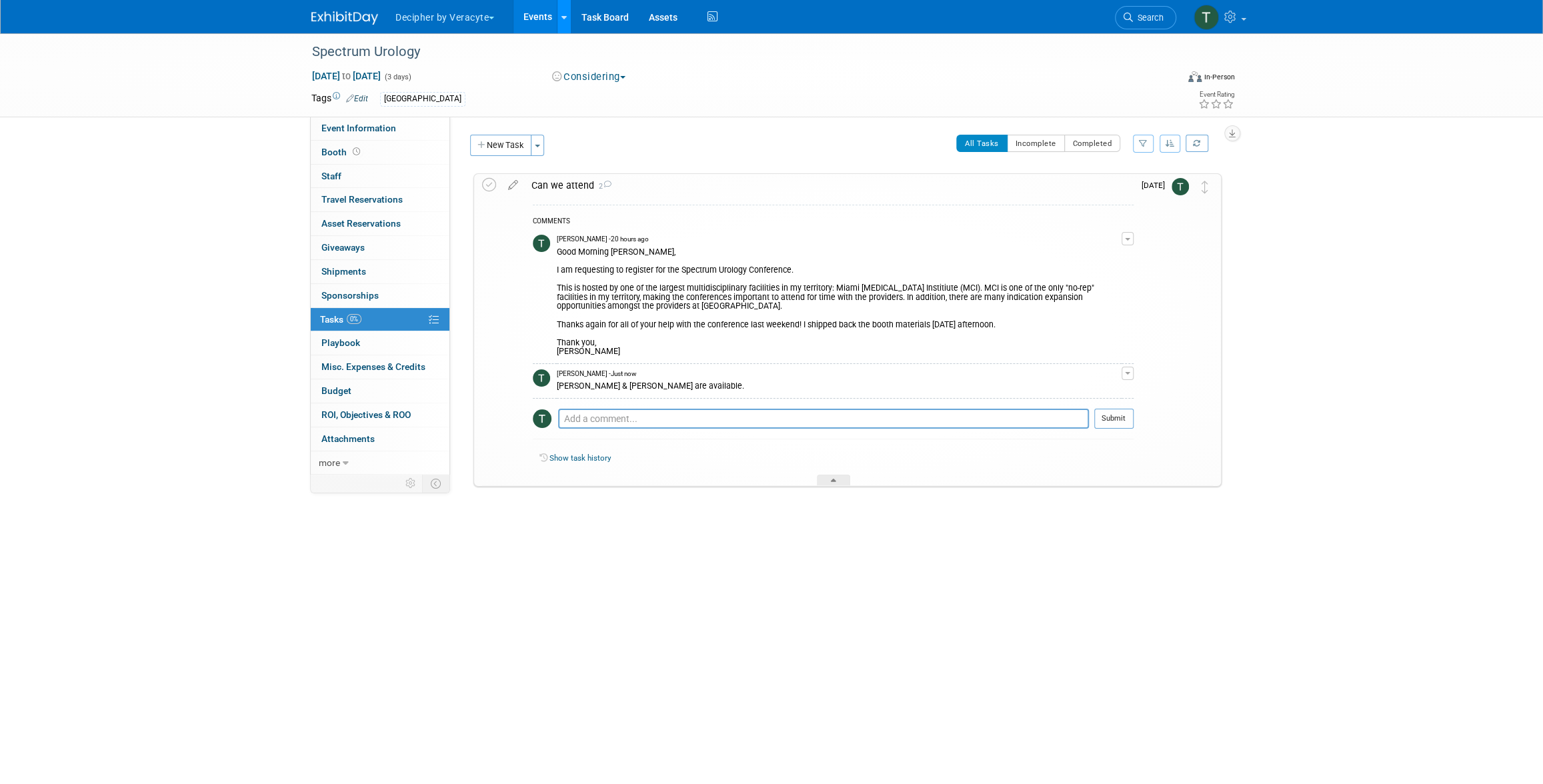
click at [560, 7] on link at bounding box center [563, 16] width 14 height 34
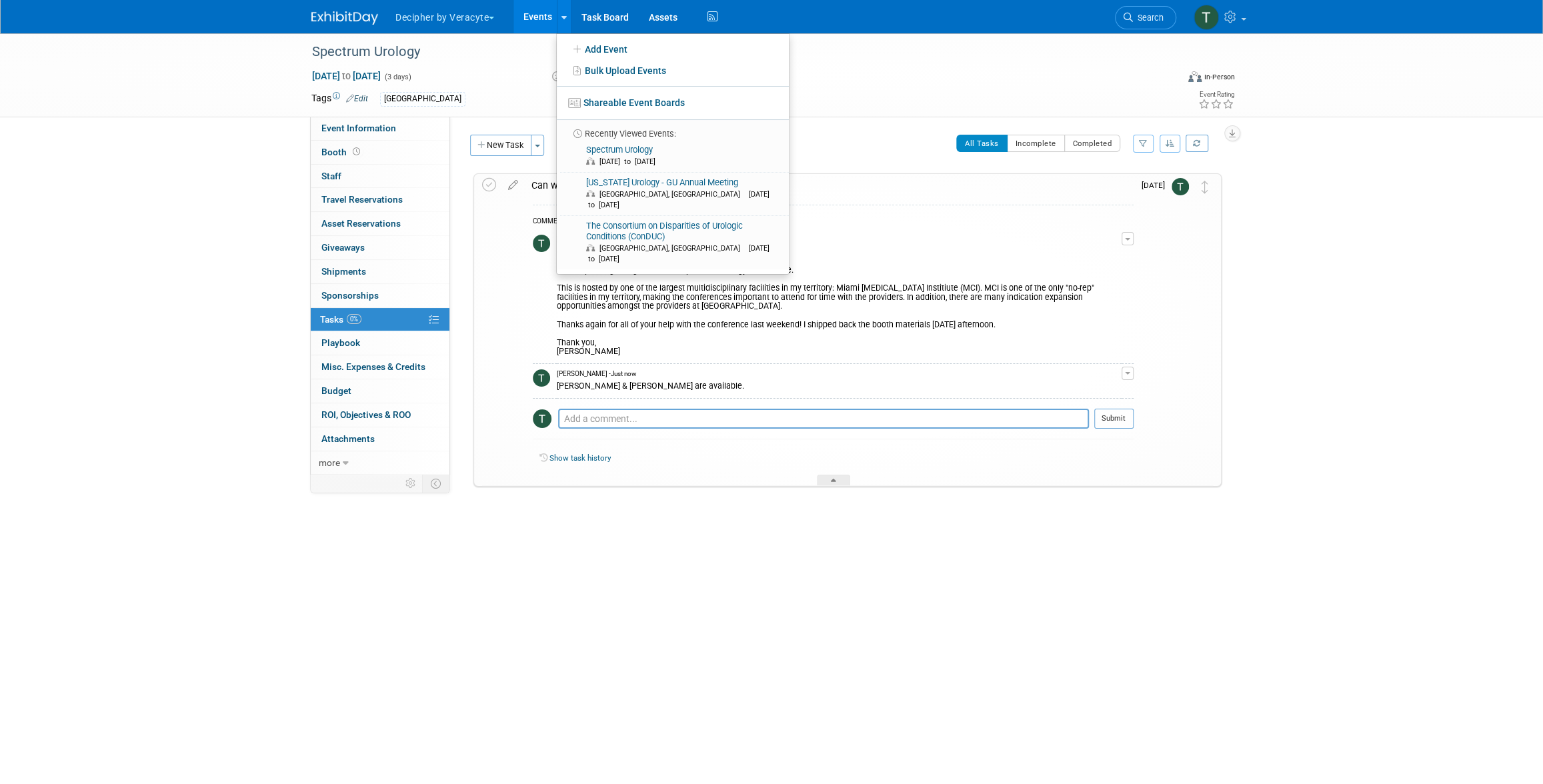
click at [541, 16] on link "Events" at bounding box center [537, 16] width 49 height 34
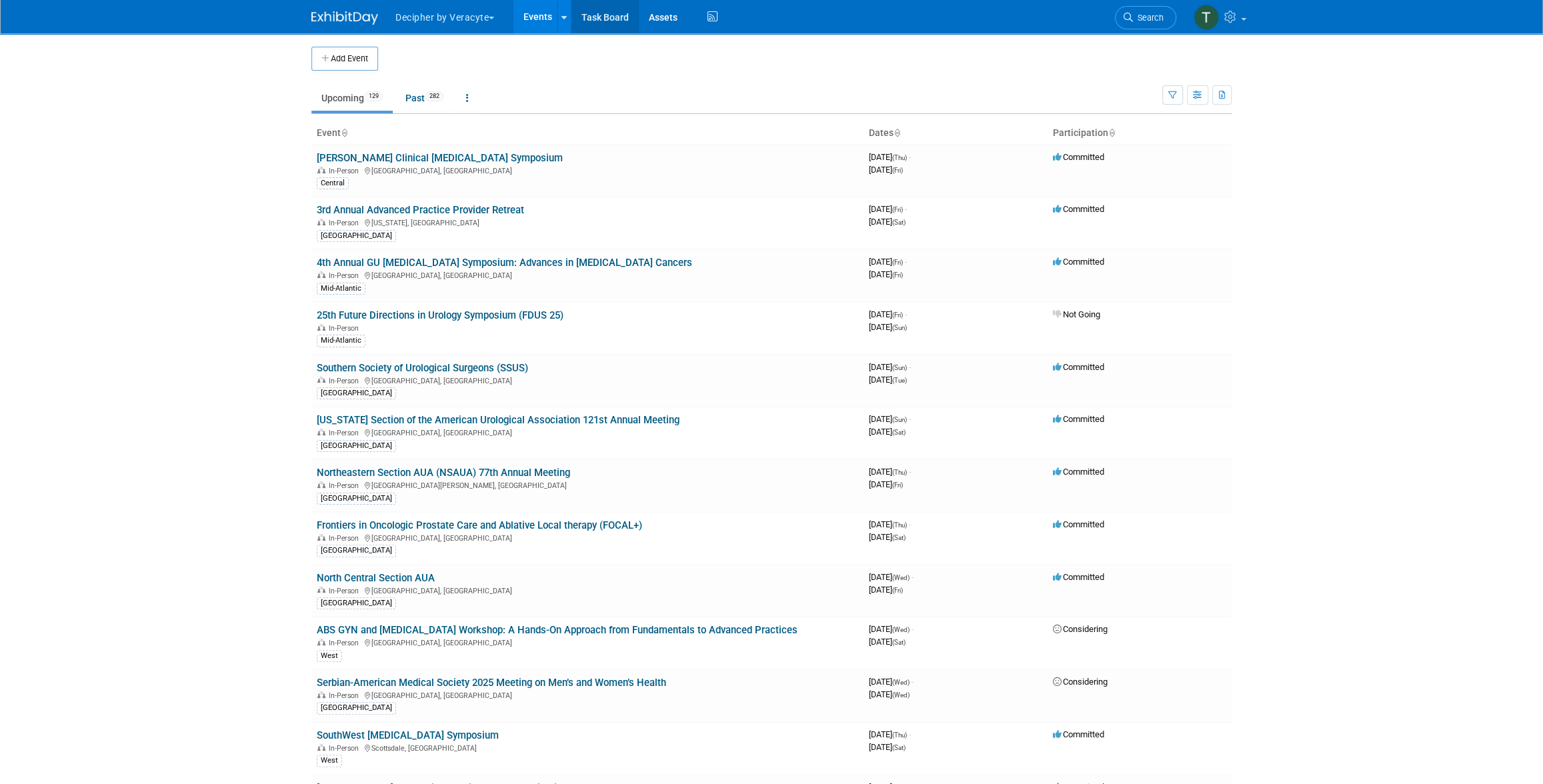
click at [627, 19] on link "Task Board" at bounding box center [605, 16] width 67 height 34
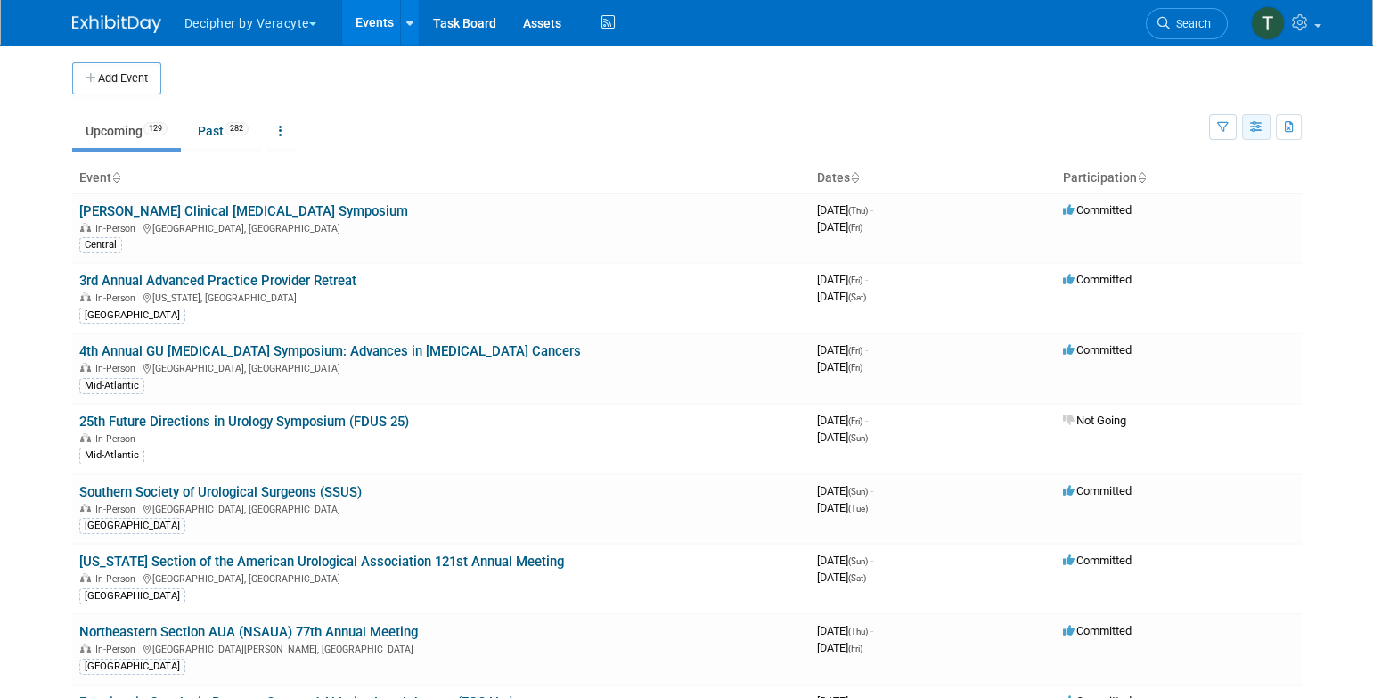
click at [1265, 127] on button "button" at bounding box center [1256, 127] width 29 height 26
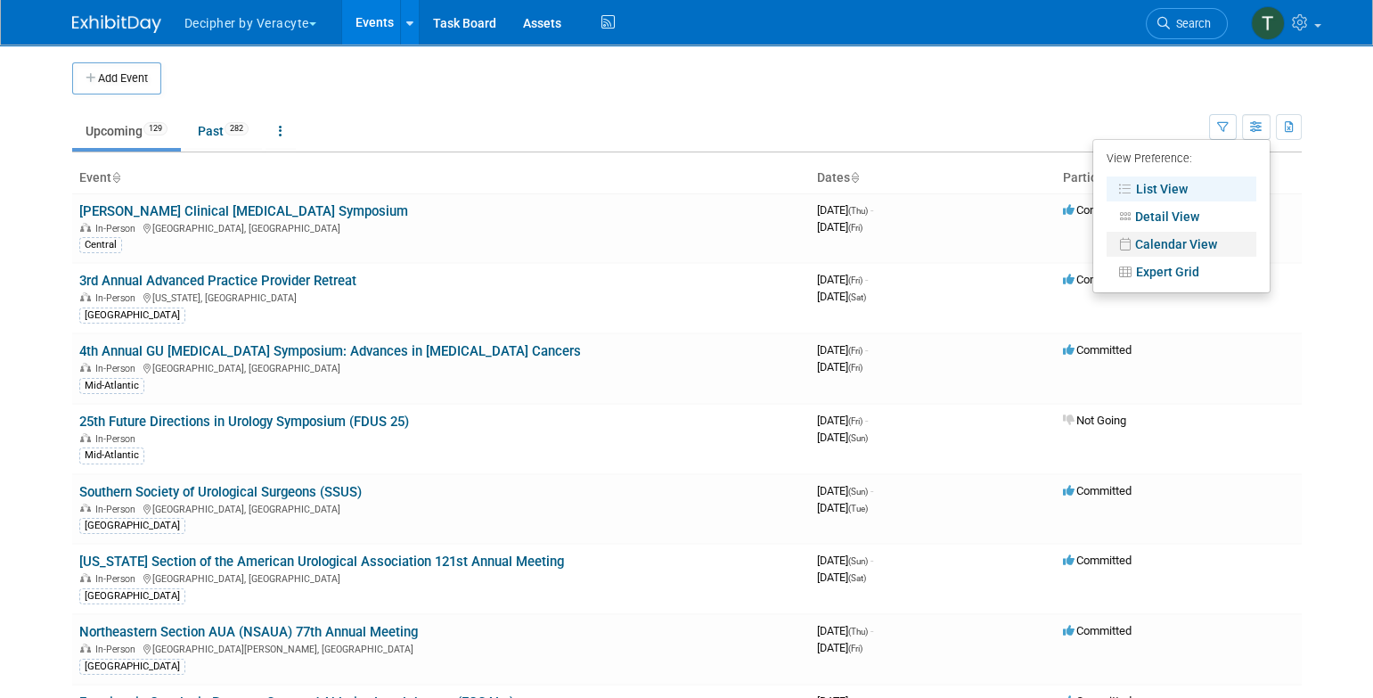
click at [1230, 240] on link "Calendar View" at bounding box center [1182, 244] width 150 height 25
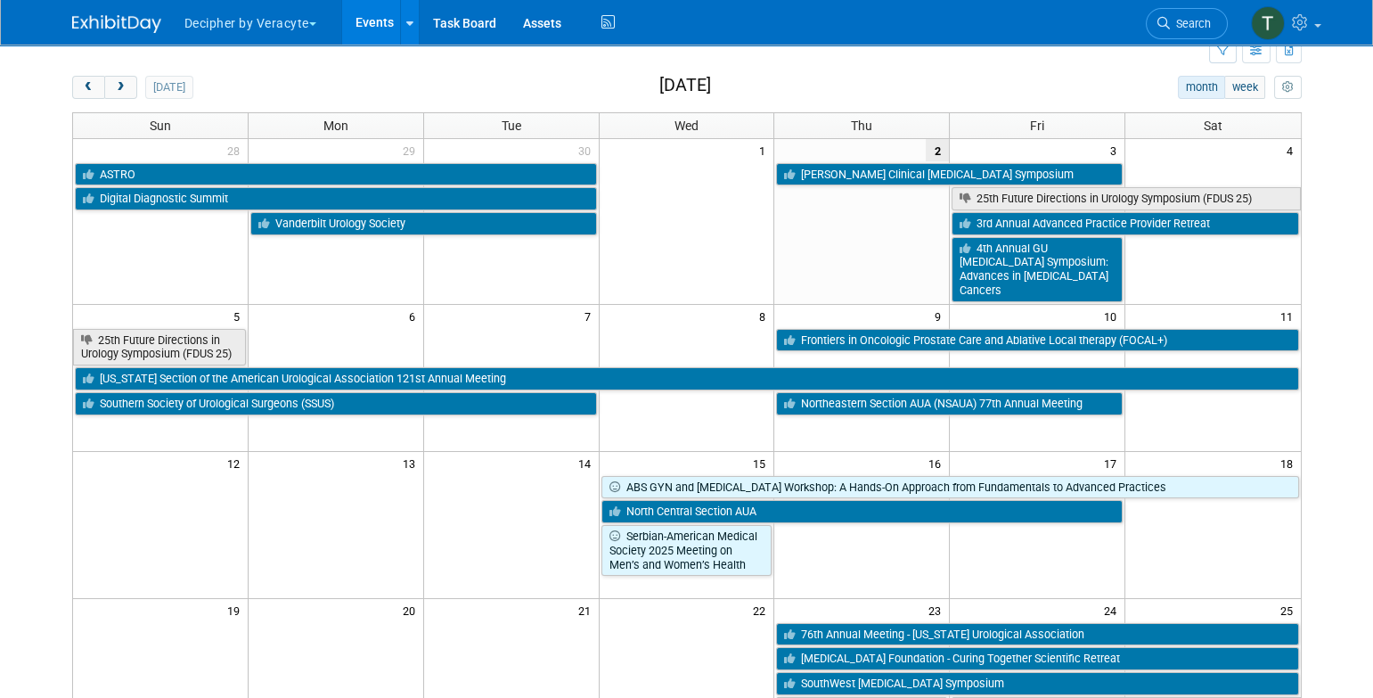
scroll to position [60, 0]
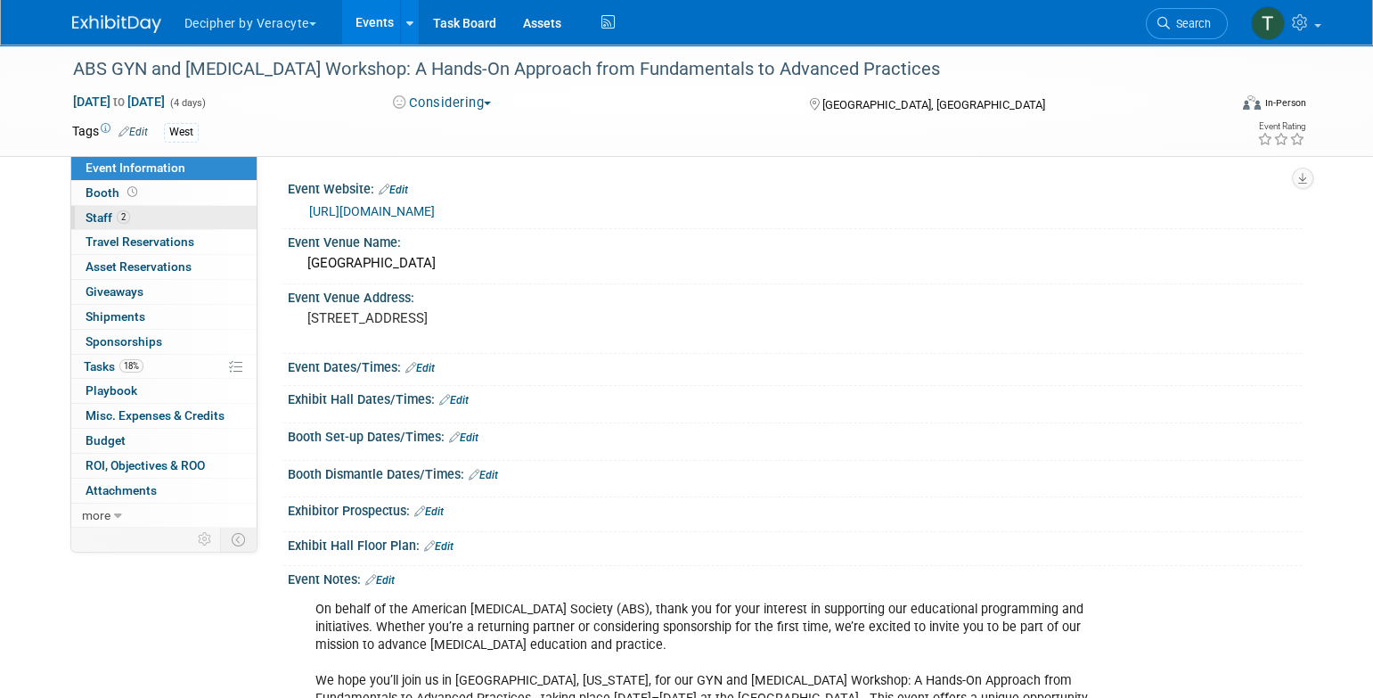
click at [127, 217] on span "2" at bounding box center [123, 216] width 13 height 13
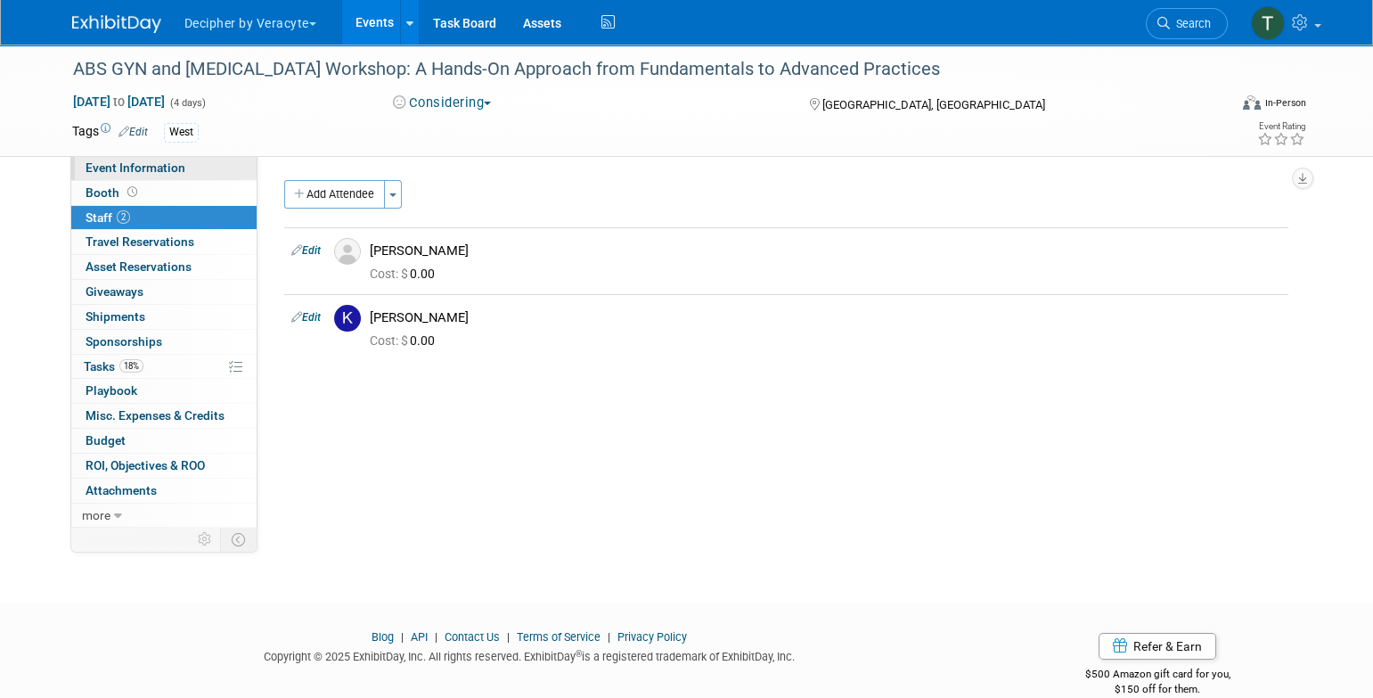
click at [190, 174] on link "Event Information" at bounding box center [163, 168] width 185 height 24
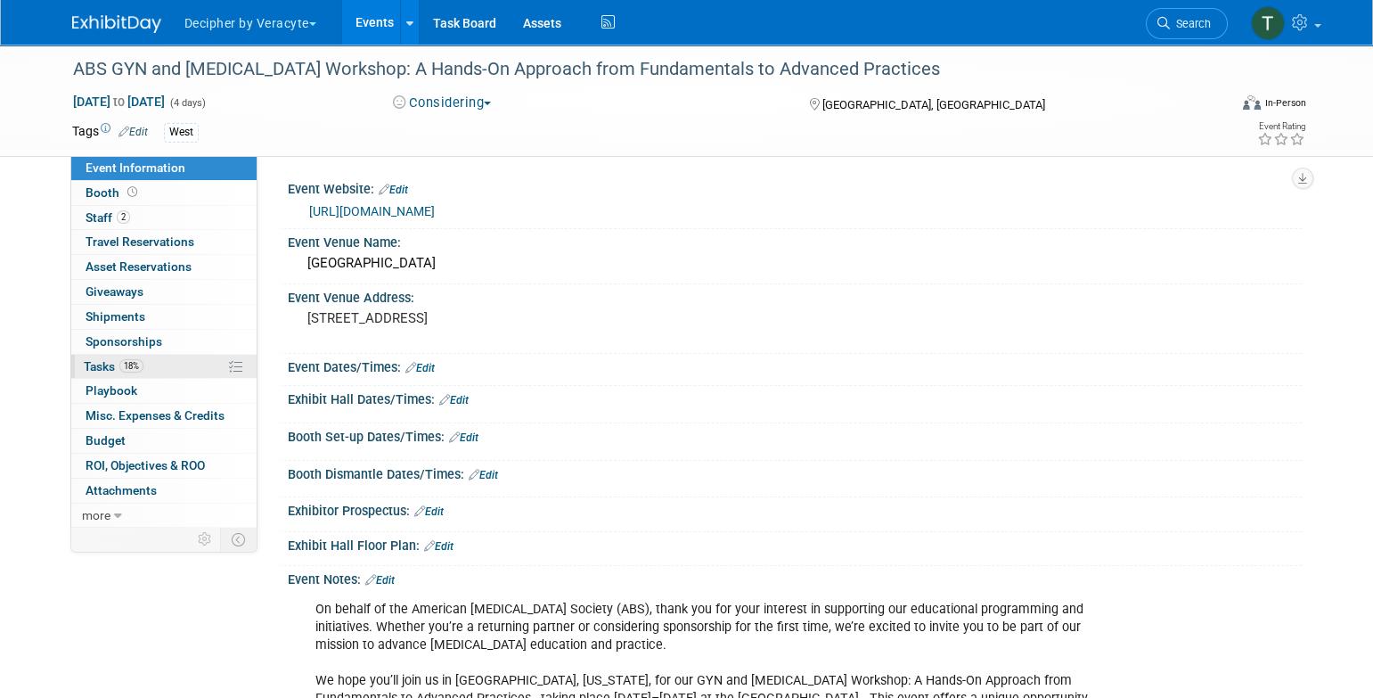
click at [191, 369] on link "18% Tasks 18%" at bounding box center [163, 367] width 185 height 24
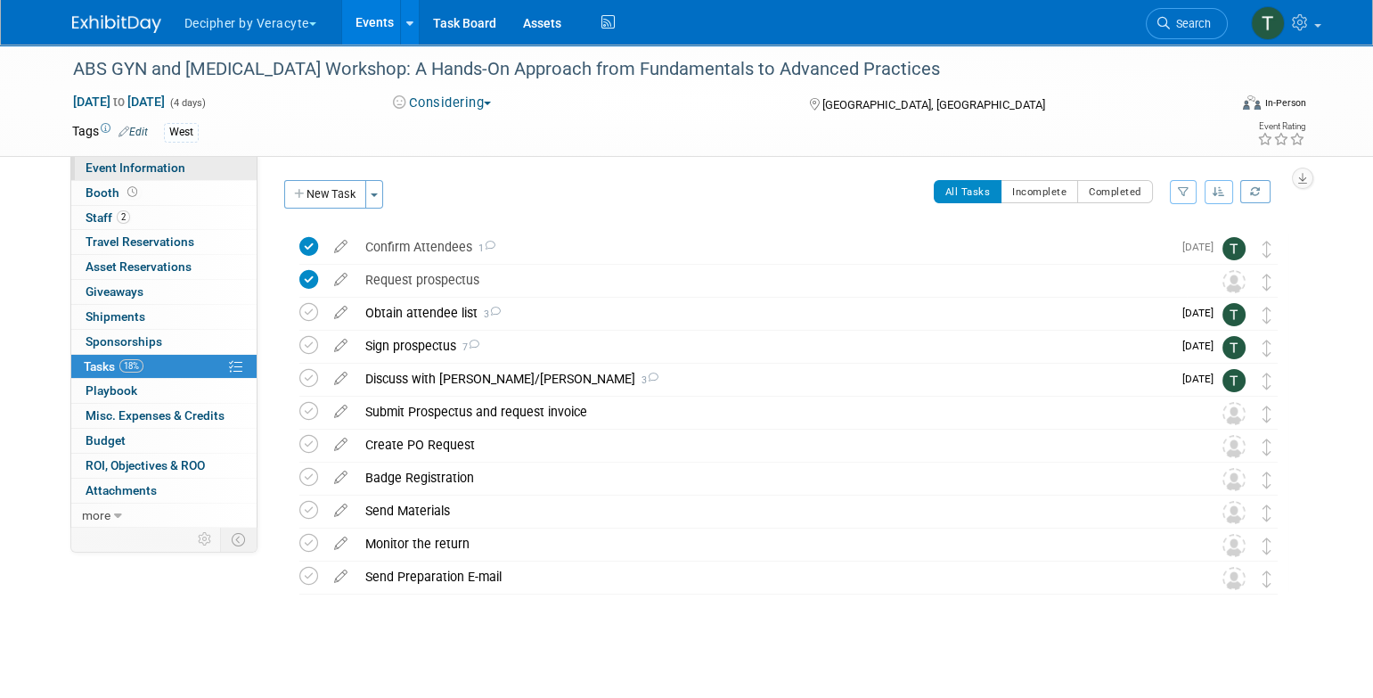
click at [217, 165] on link "Event Information" at bounding box center [163, 168] width 185 height 24
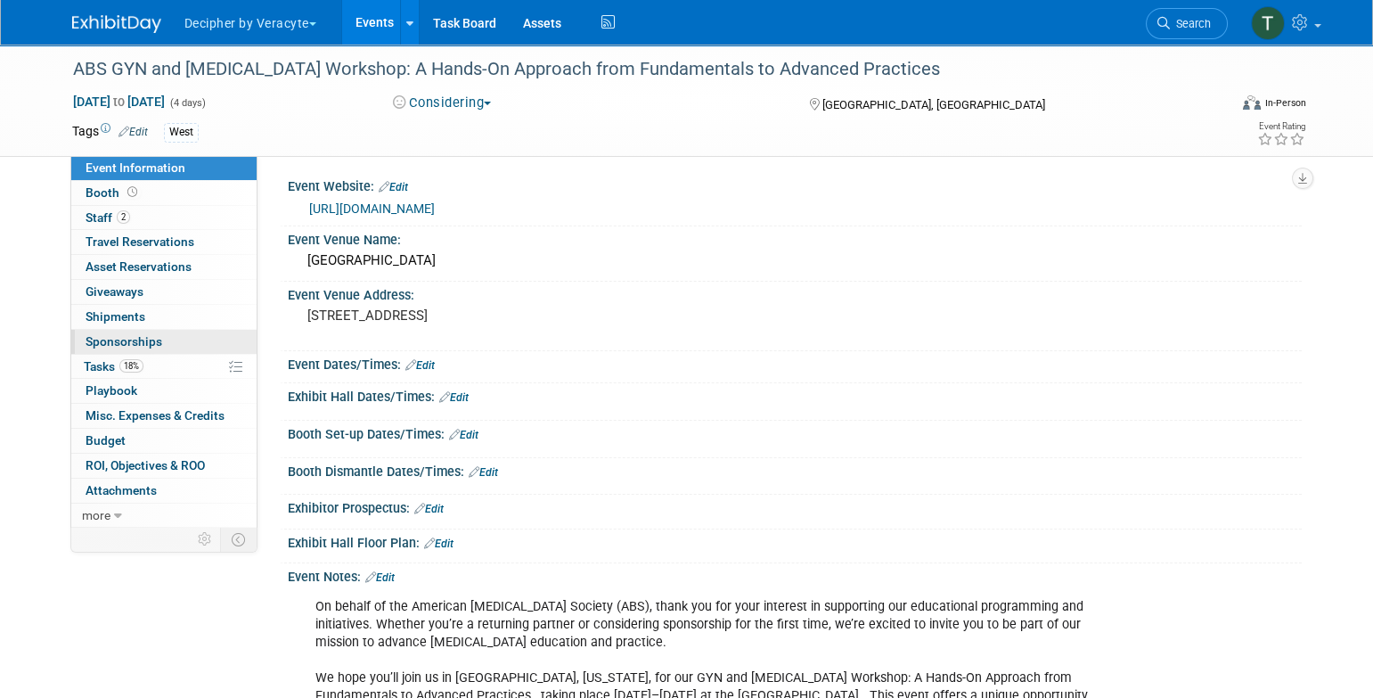
scroll to position [3, 0]
click at [128, 366] on span "18%" at bounding box center [131, 365] width 24 height 13
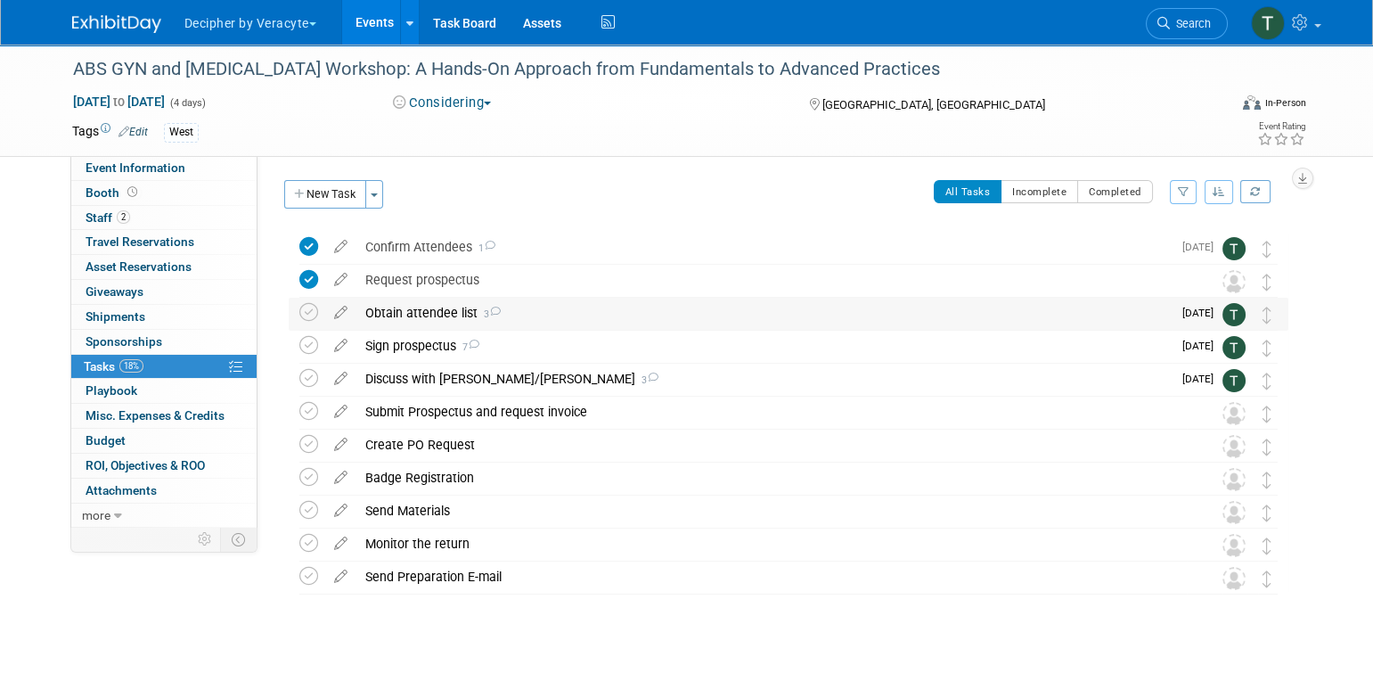
click at [403, 323] on div "Obtain attendee list 3" at bounding box center [763, 313] width 815 height 30
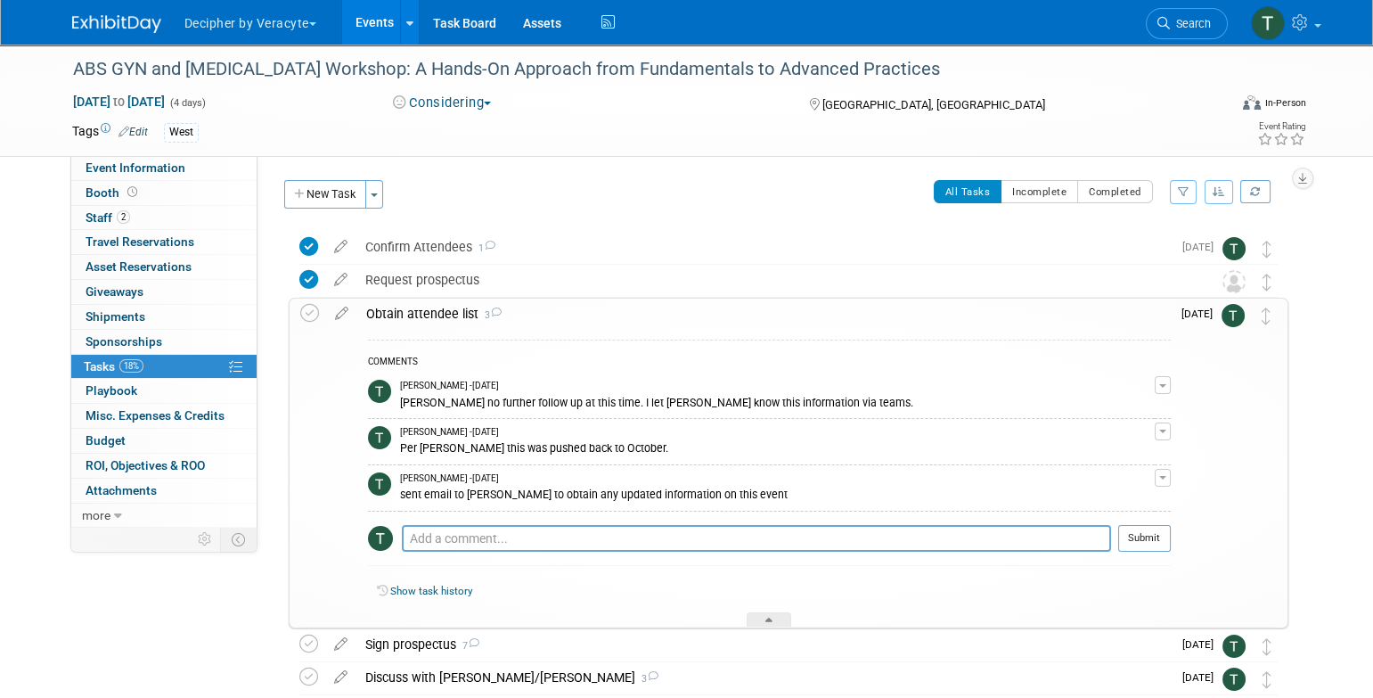
click at [403, 323] on div "Obtain attendee list 3" at bounding box center [763, 313] width 813 height 30
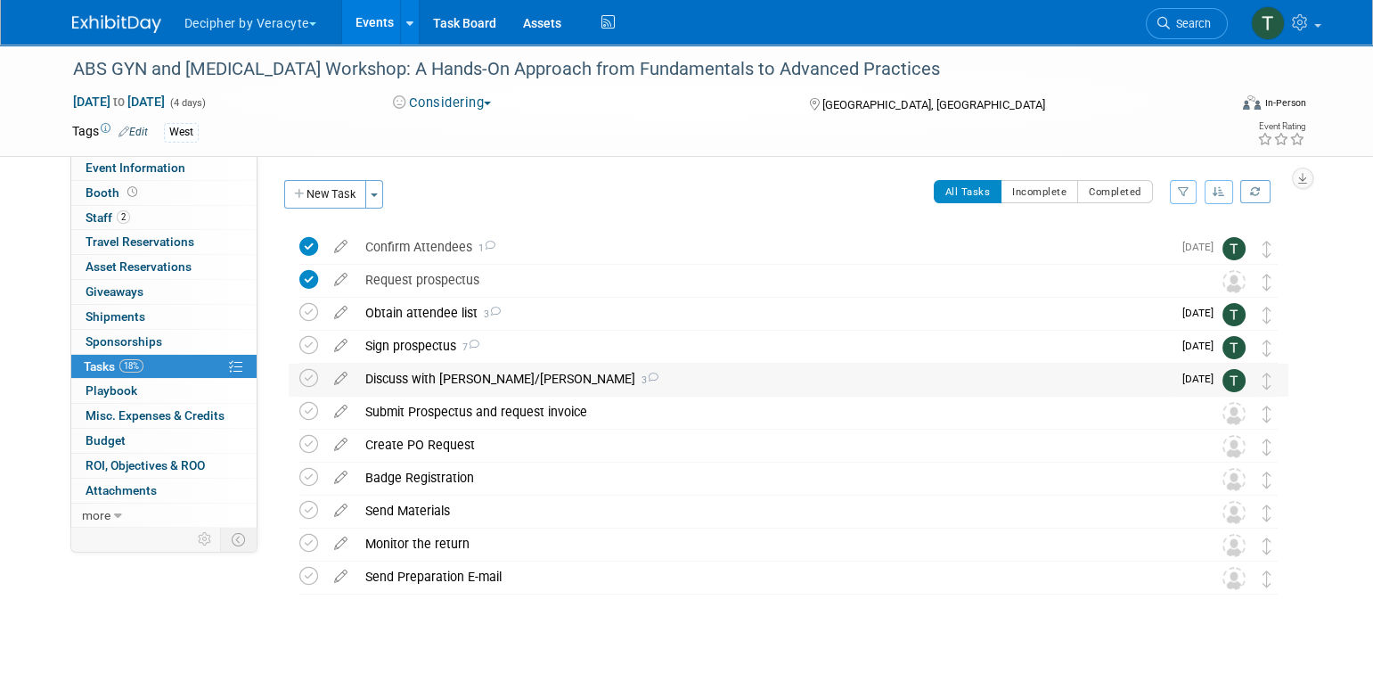
click at [405, 364] on div "Discuss with [PERSON_NAME]/[PERSON_NAME] 3" at bounding box center [763, 379] width 815 height 30
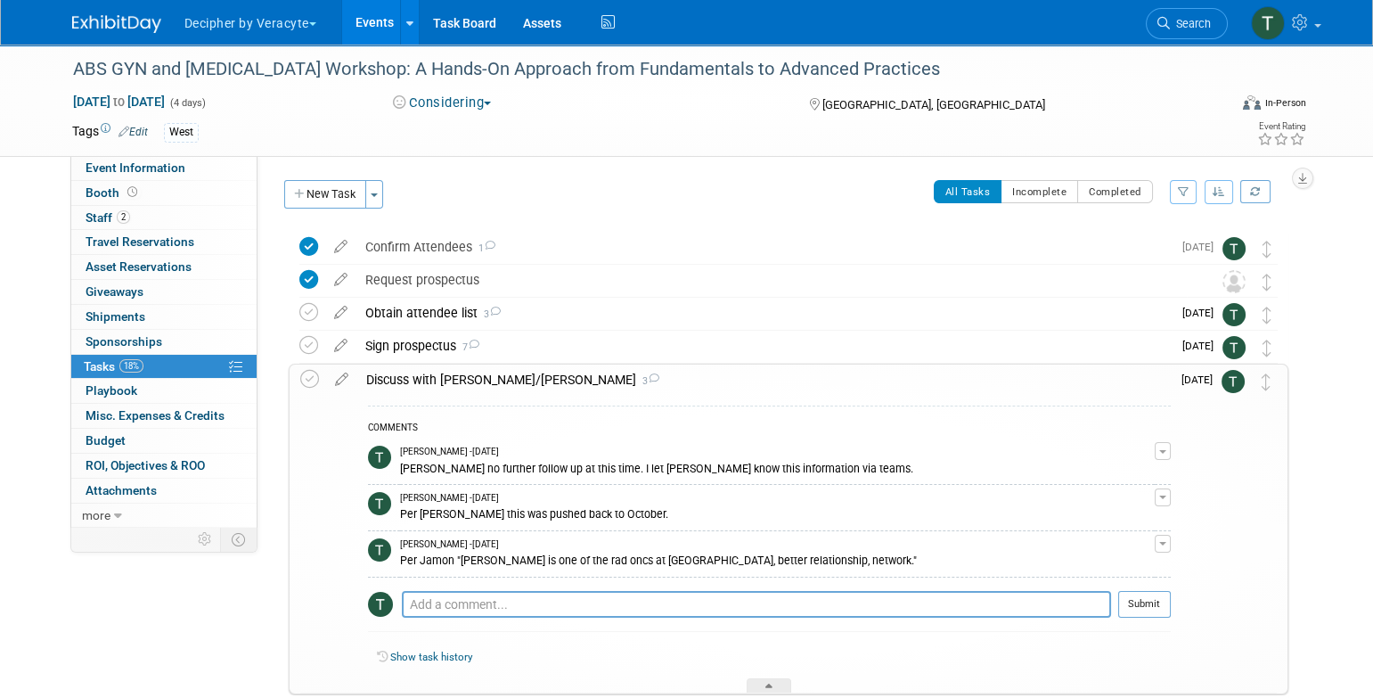
click at [405, 364] on div "Discuss with Jeff/Mark 3 COMMENTS Tony Alvarado - 10 months ago Per Travis no f…" at bounding box center [789, 529] width 1000 height 331
click at [404, 346] on div "Sign prospectus 7" at bounding box center [763, 346] width 815 height 30
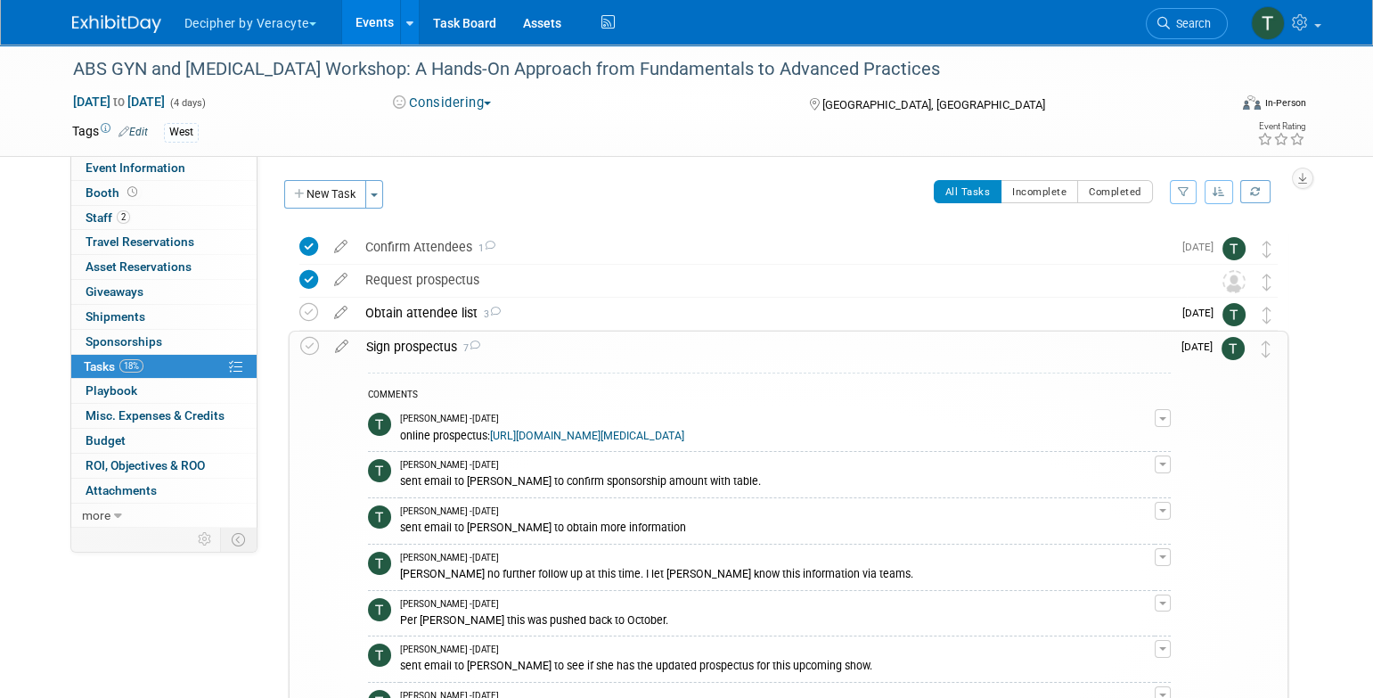
click at [403, 346] on div "Sign prospectus 7" at bounding box center [763, 346] width 813 height 30
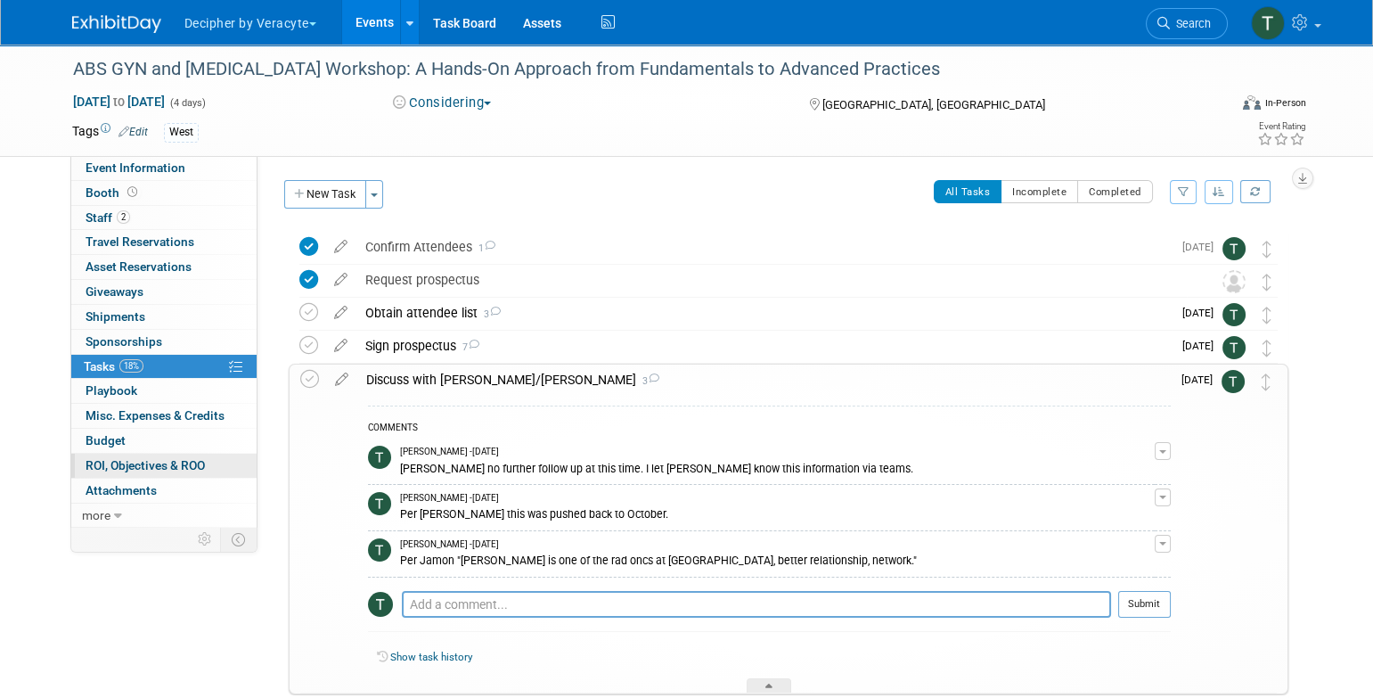
click at [191, 458] on span "ROI, Objectives & ROO 0" at bounding box center [145, 465] width 119 height 14
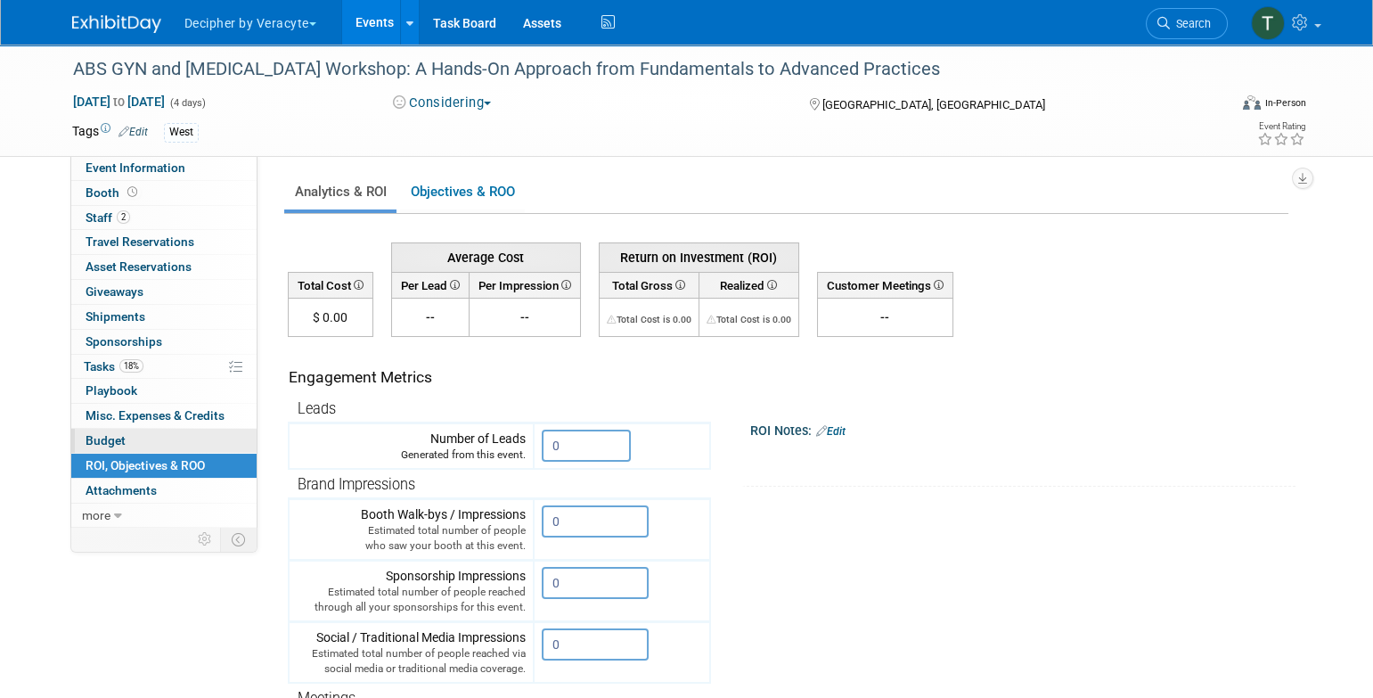
click at [192, 449] on link "Budget" at bounding box center [163, 441] width 185 height 24
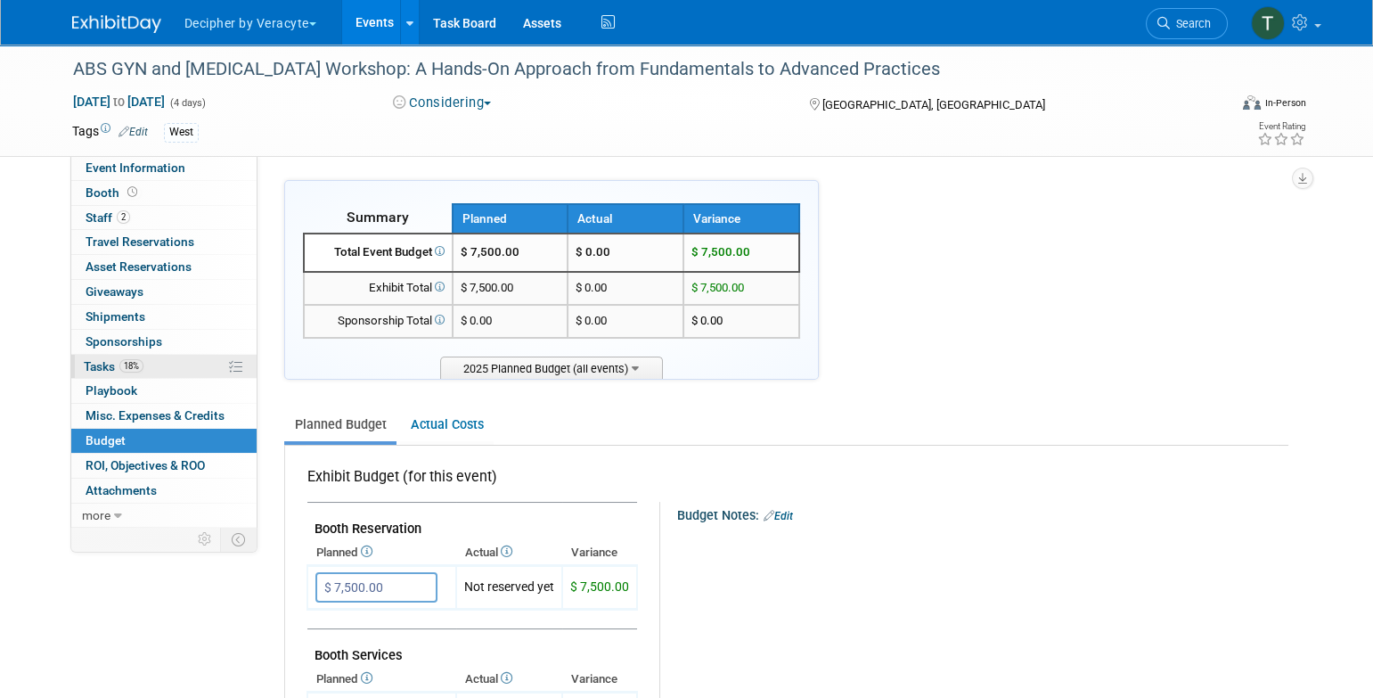
click at [196, 358] on link "18% Tasks 18%" at bounding box center [163, 367] width 185 height 24
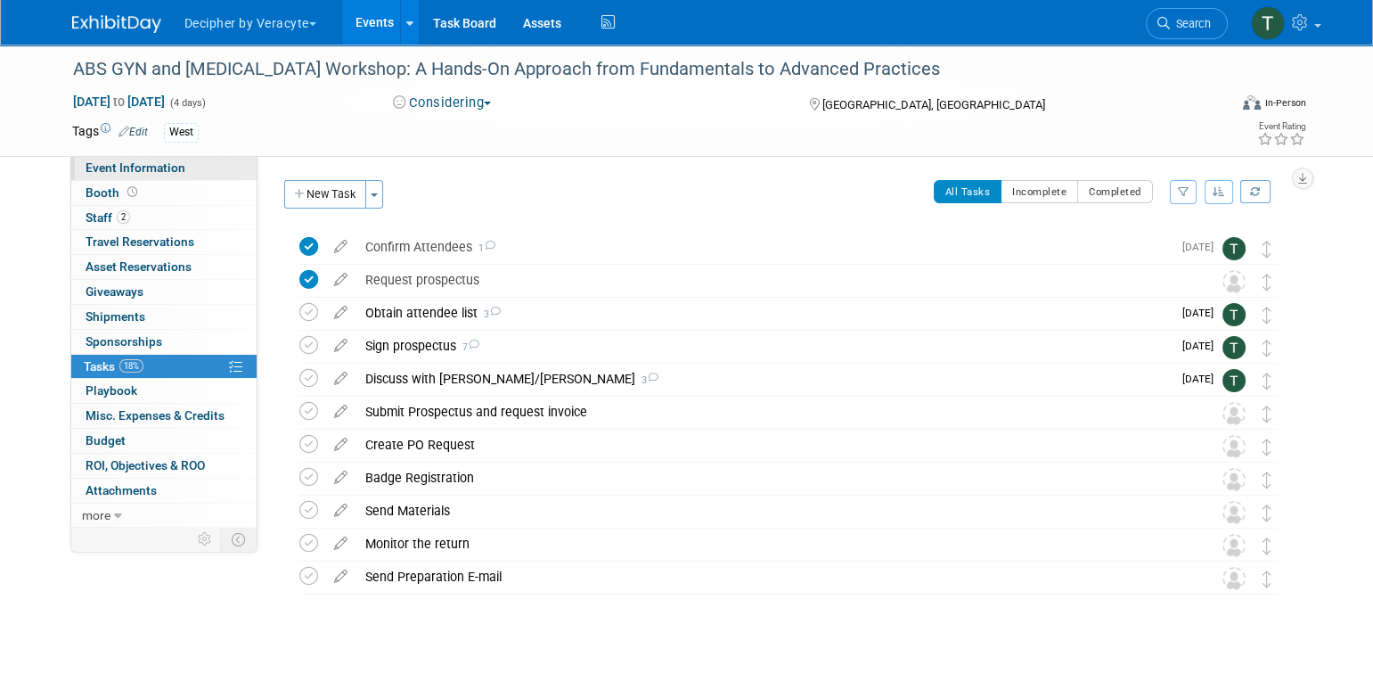
click at [217, 162] on link "Event Information" at bounding box center [163, 168] width 185 height 24
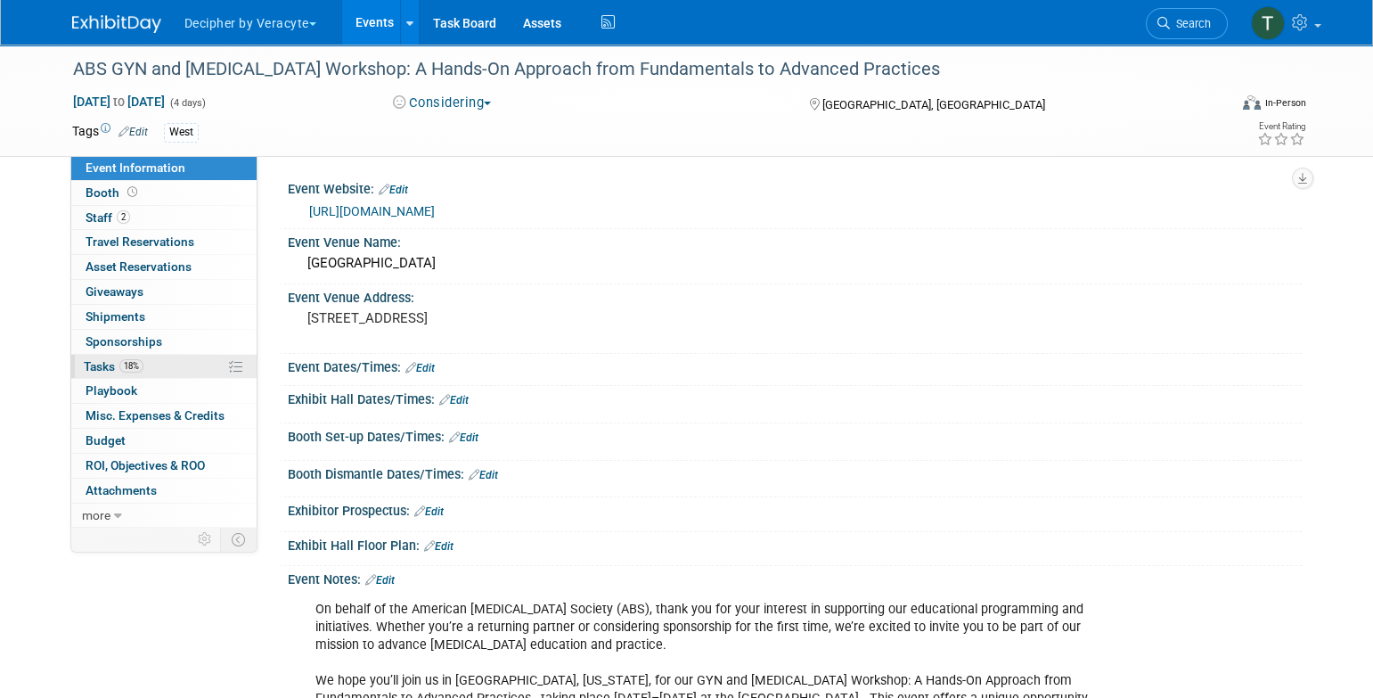
click at [157, 372] on link "18% Tasks 18%" at bounding box center [163, 367] width 185 height 24
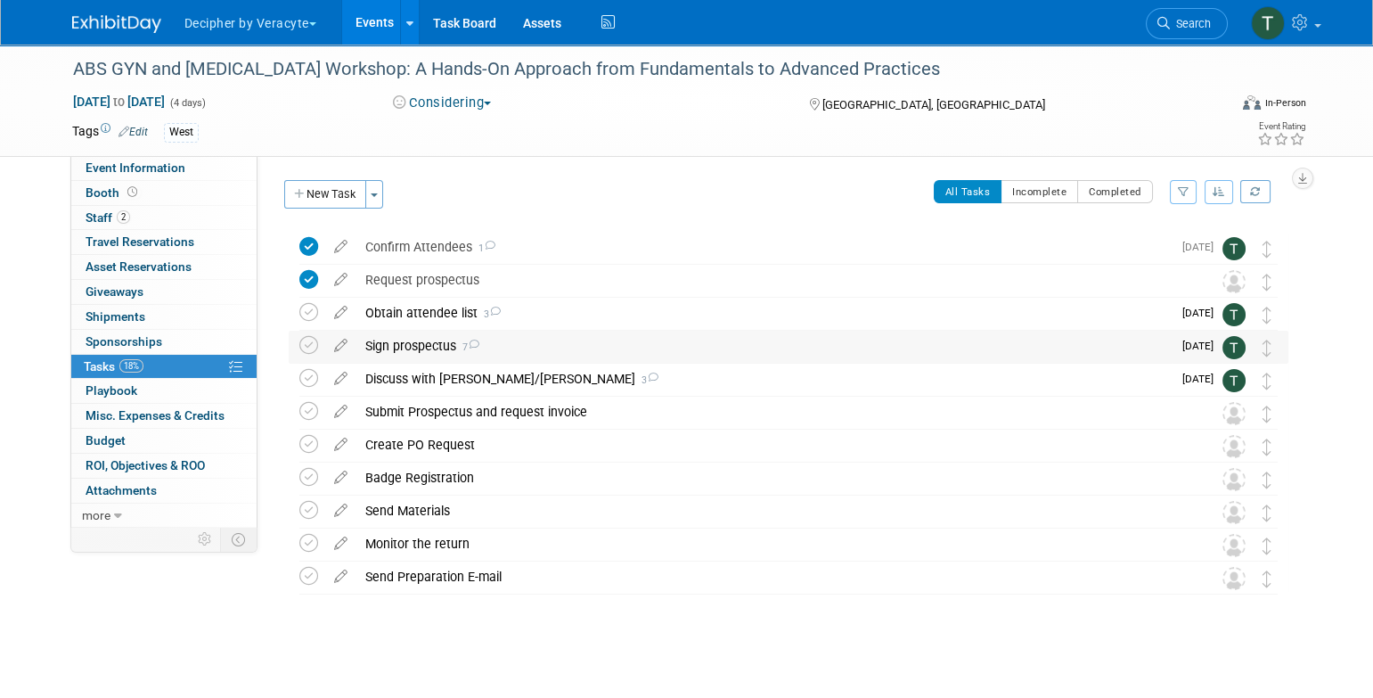
click at [549, 353] on div "Sign prospectus 7" at bounding box center [763, 346] width 815 height 30
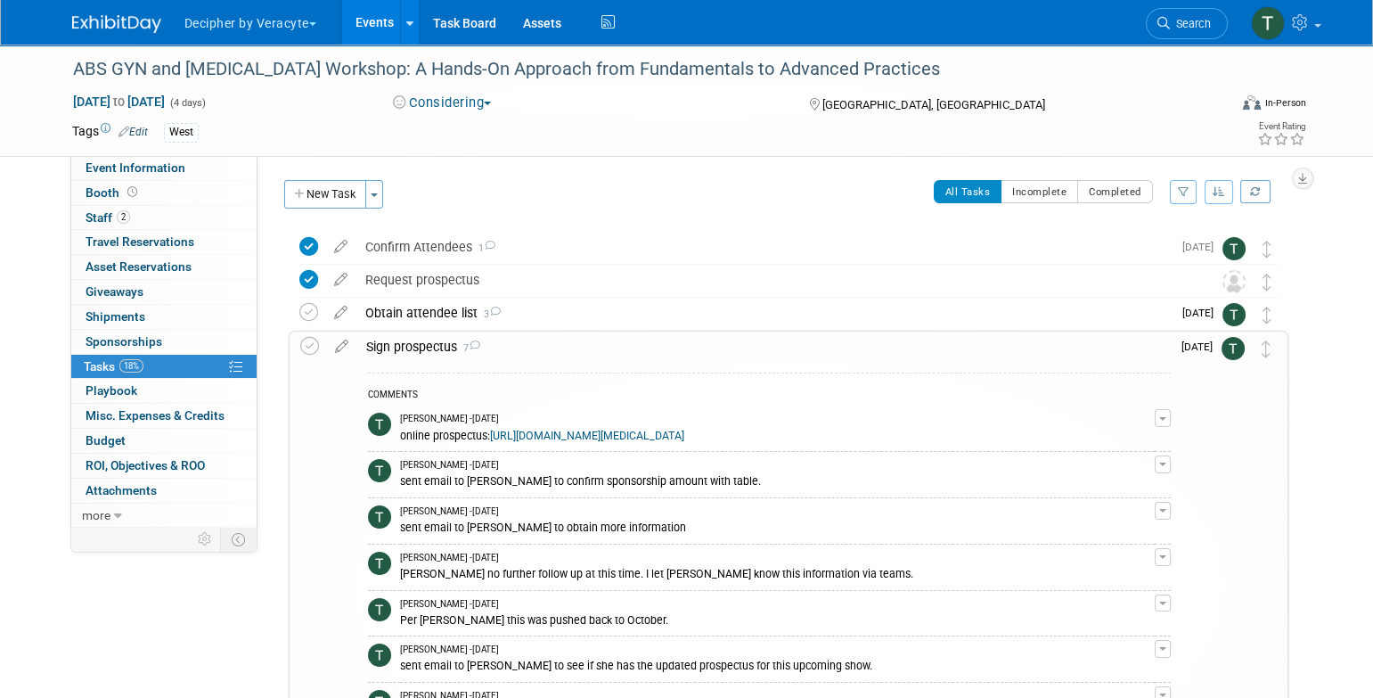
click at [549, 353] on div "Sign prospectus 7" at bounding box center [763, 346] width 813 height 30
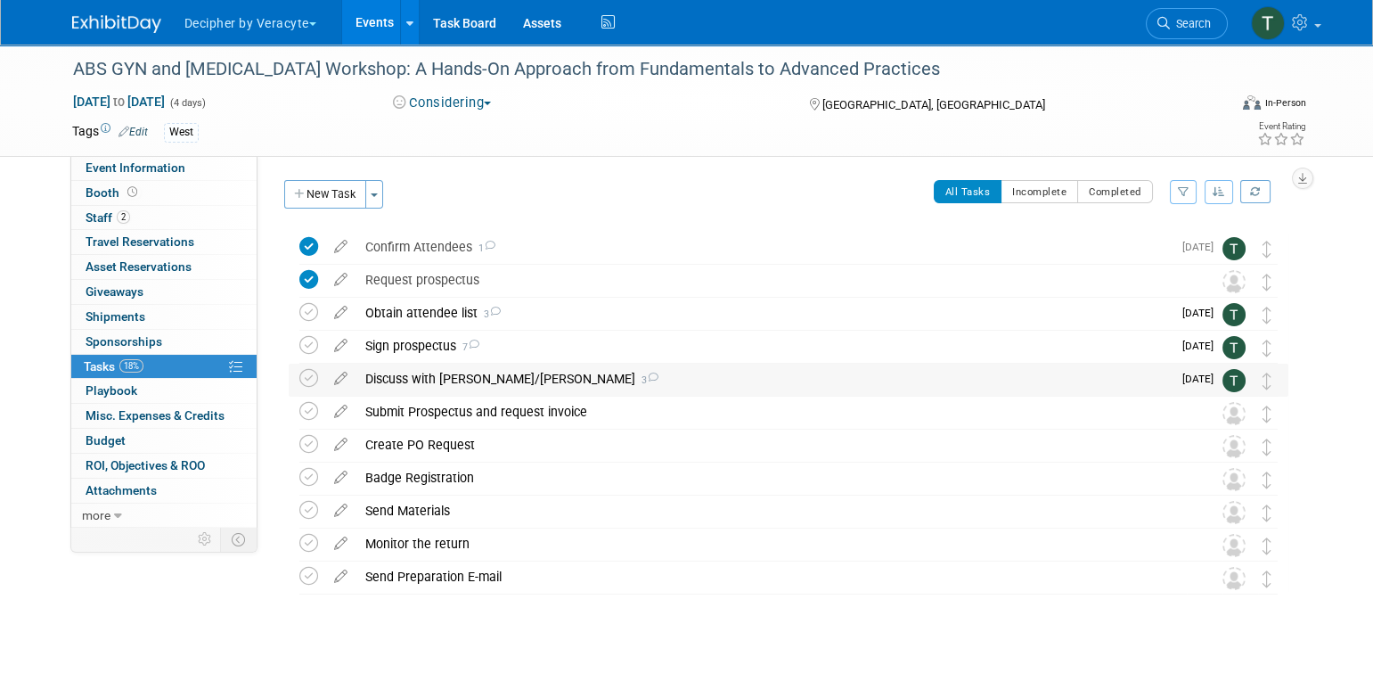
click at [547, 369] on div "Discuss with Jeff/Mark 3" at bounding box center [763, 379] width 815 height 30
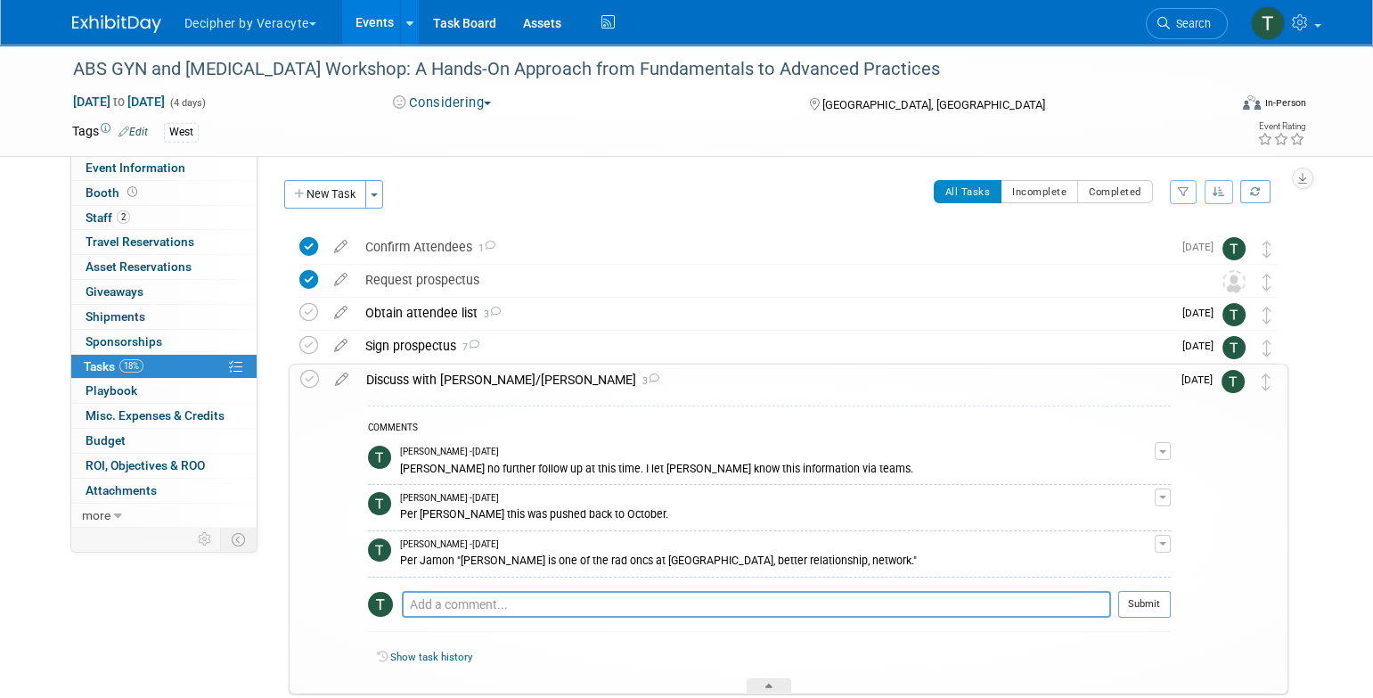
click at [547, 369] on div "Discuss with Jeff/Mark 3" at bounding box center [763, 379] width 813 height 30
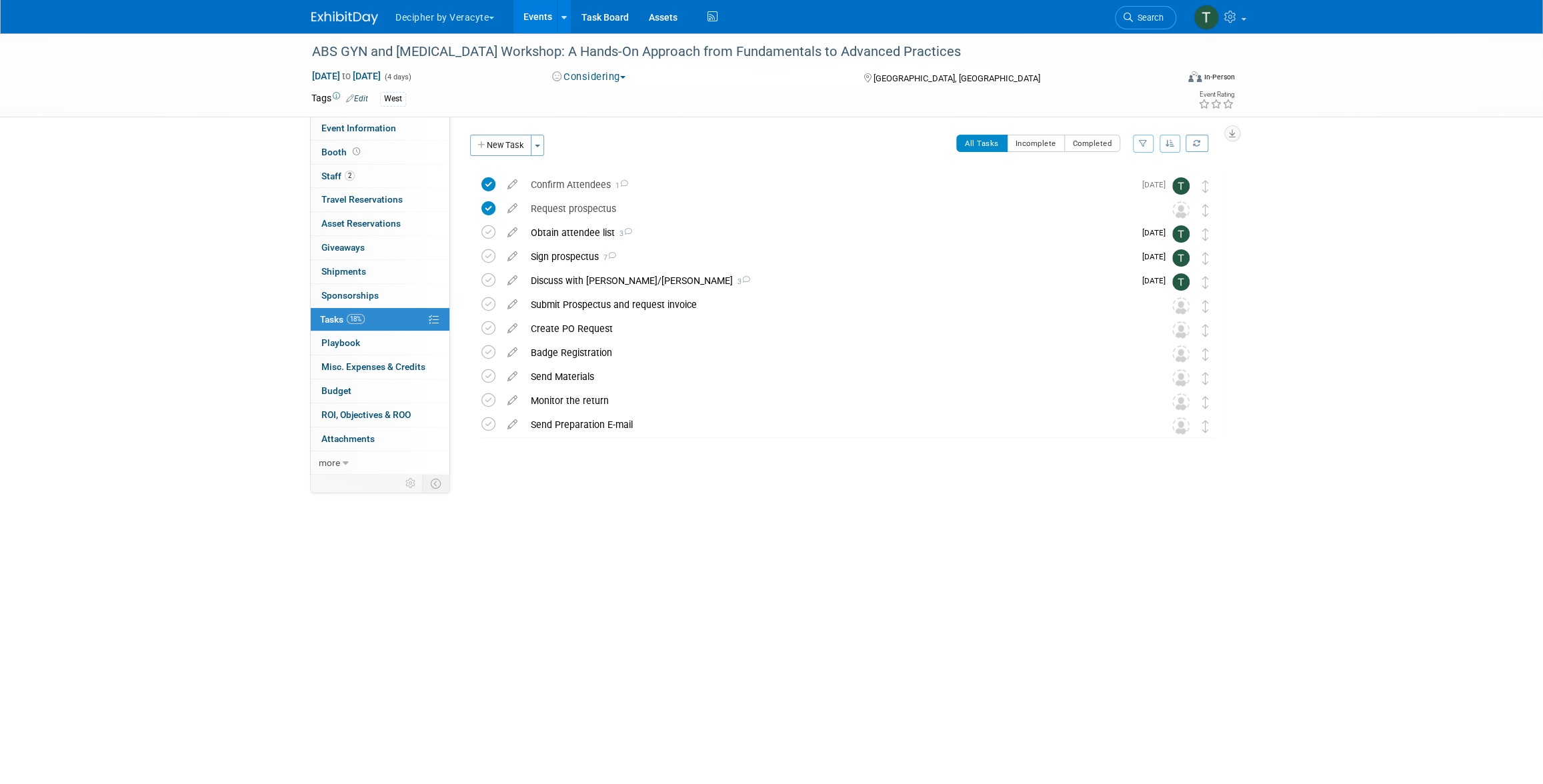
click at [608, 73] on button "Considering" at bounding box center [589, 77] width 83 height 14
click at [602, 141] on link "Not Going" at bounding box center [600, 135] width 106 height 19
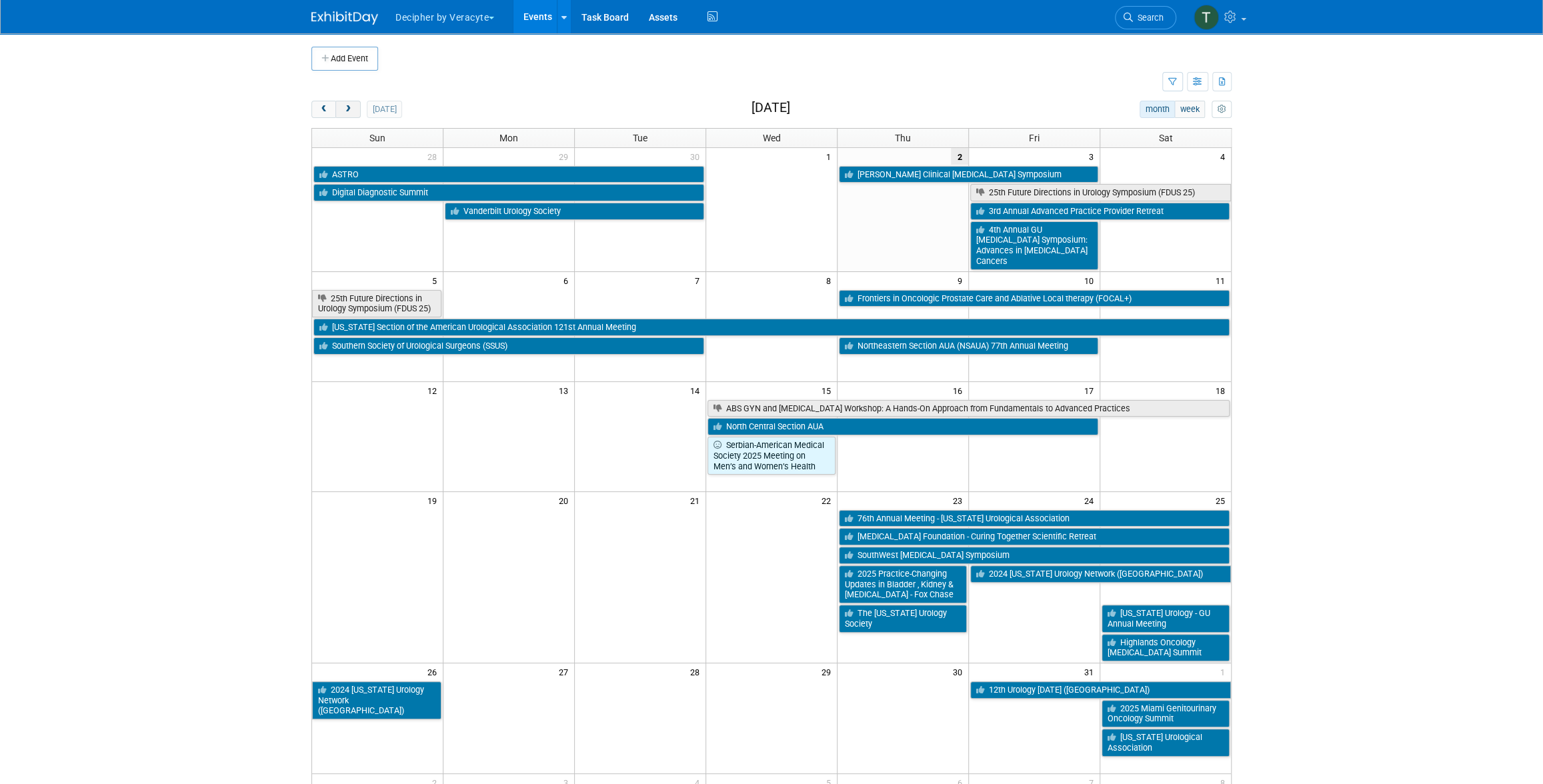
click at [343, 113] on span "next" at bounding box center [347, 110] width 10 height 9
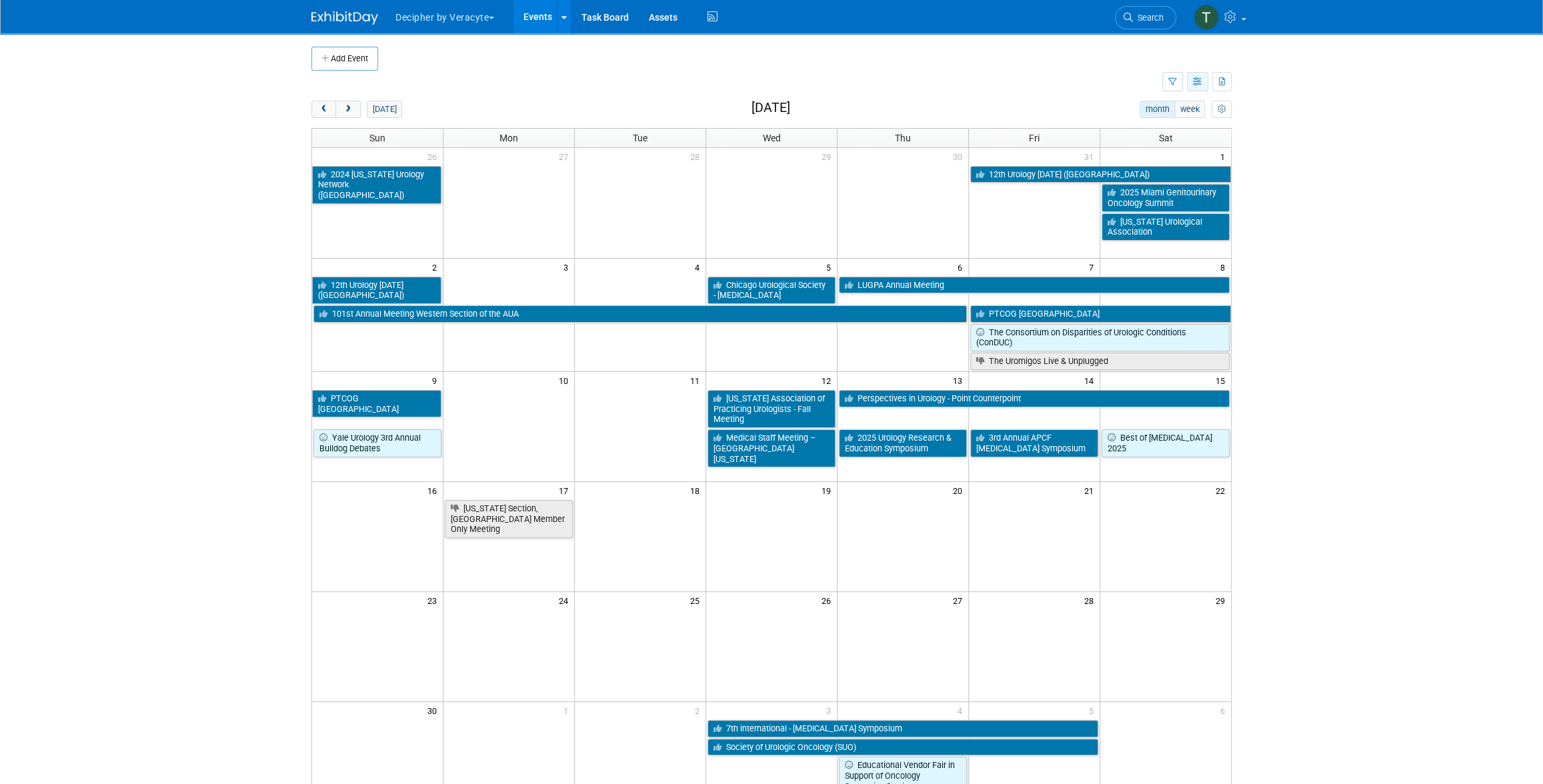
click at [1193, 85] on icon "button" at bounding box center [1197, 82] width 10 height 9
click at [1154, 123] on link "List View" at bounding box center [1142, 128] width 112 height 19
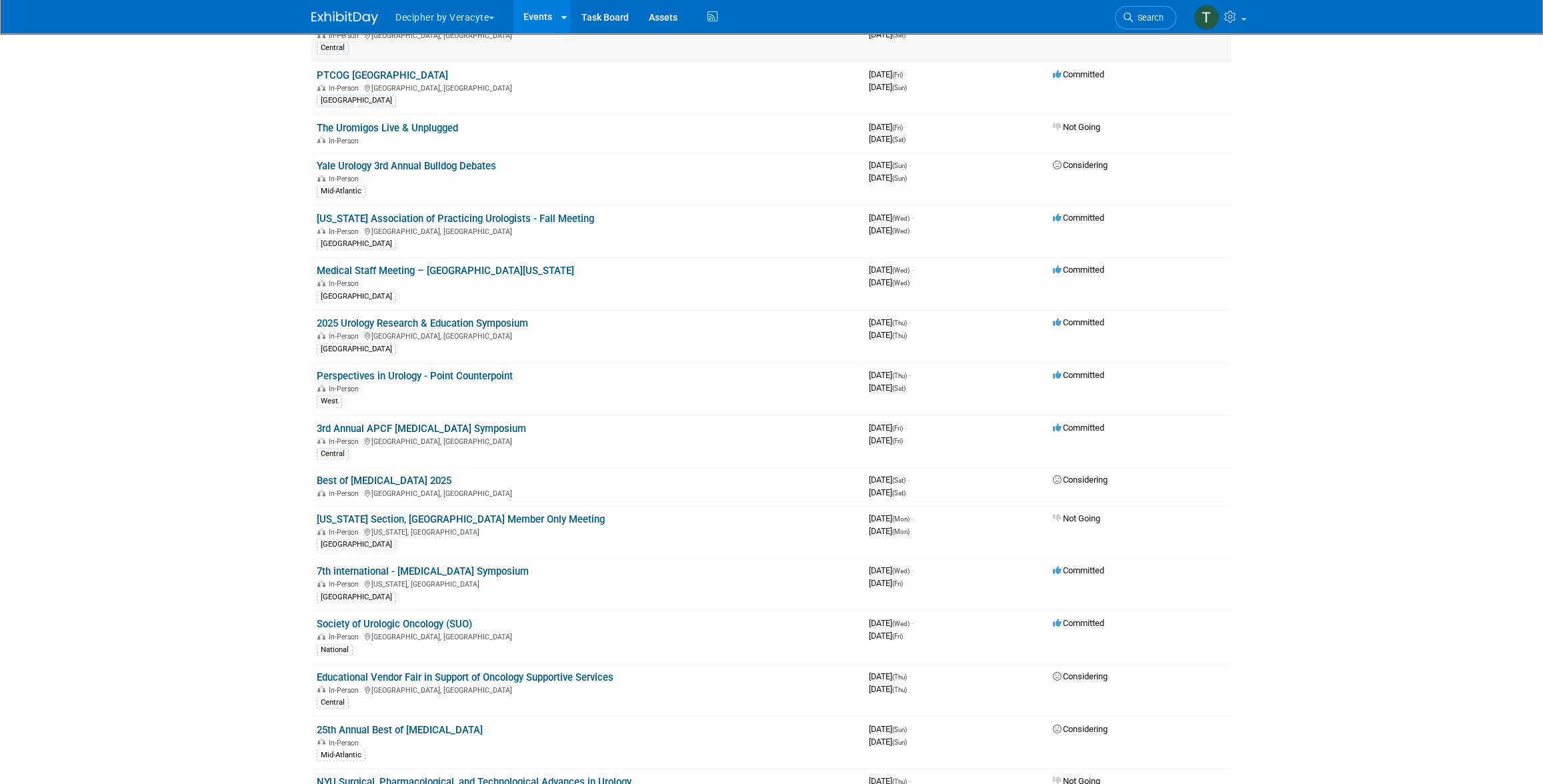
scroll to position [1968, 0]
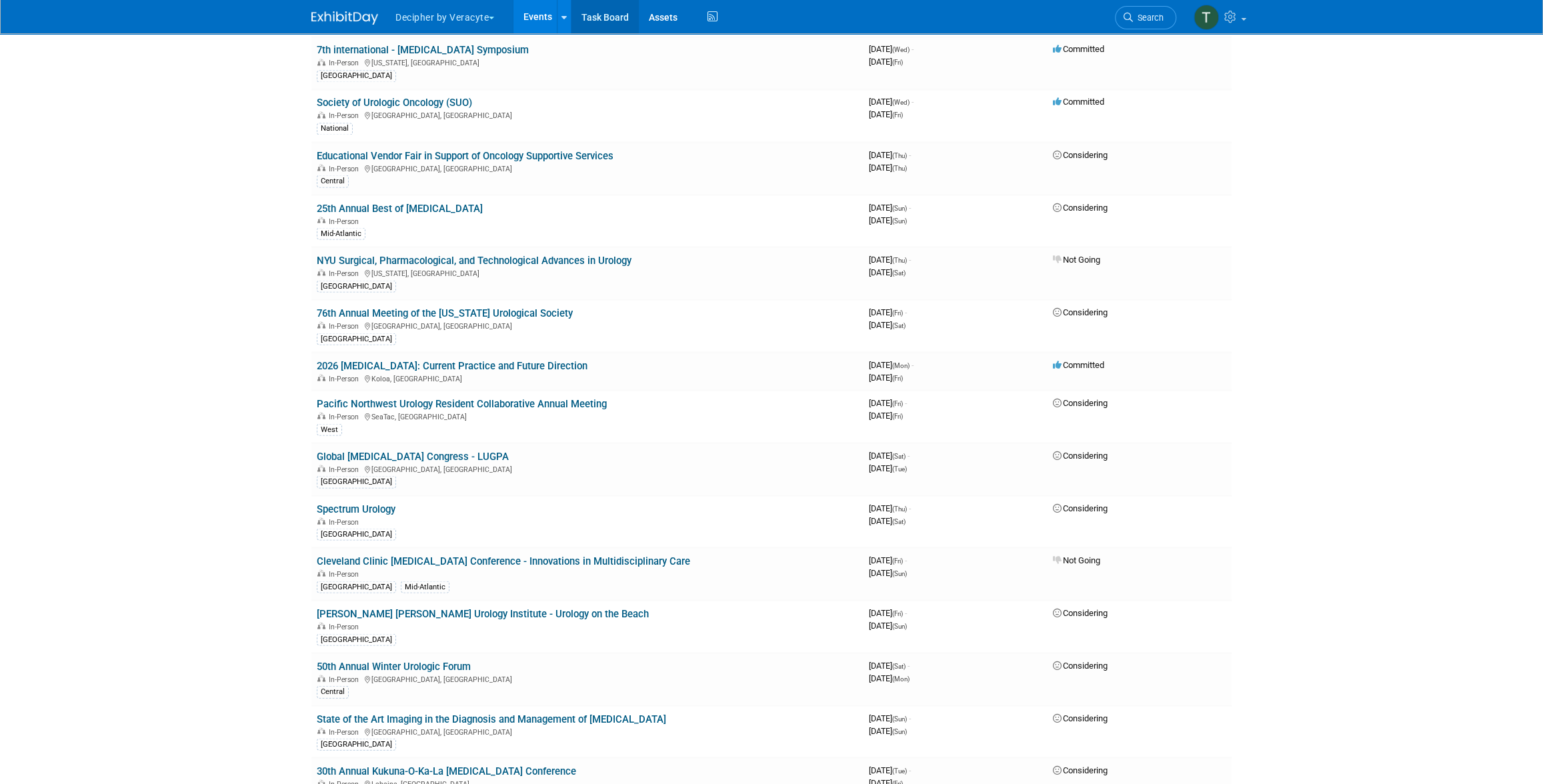
click at [584, 12] on link "Task Board" at bounding box center [605, 16] width 67 height 34
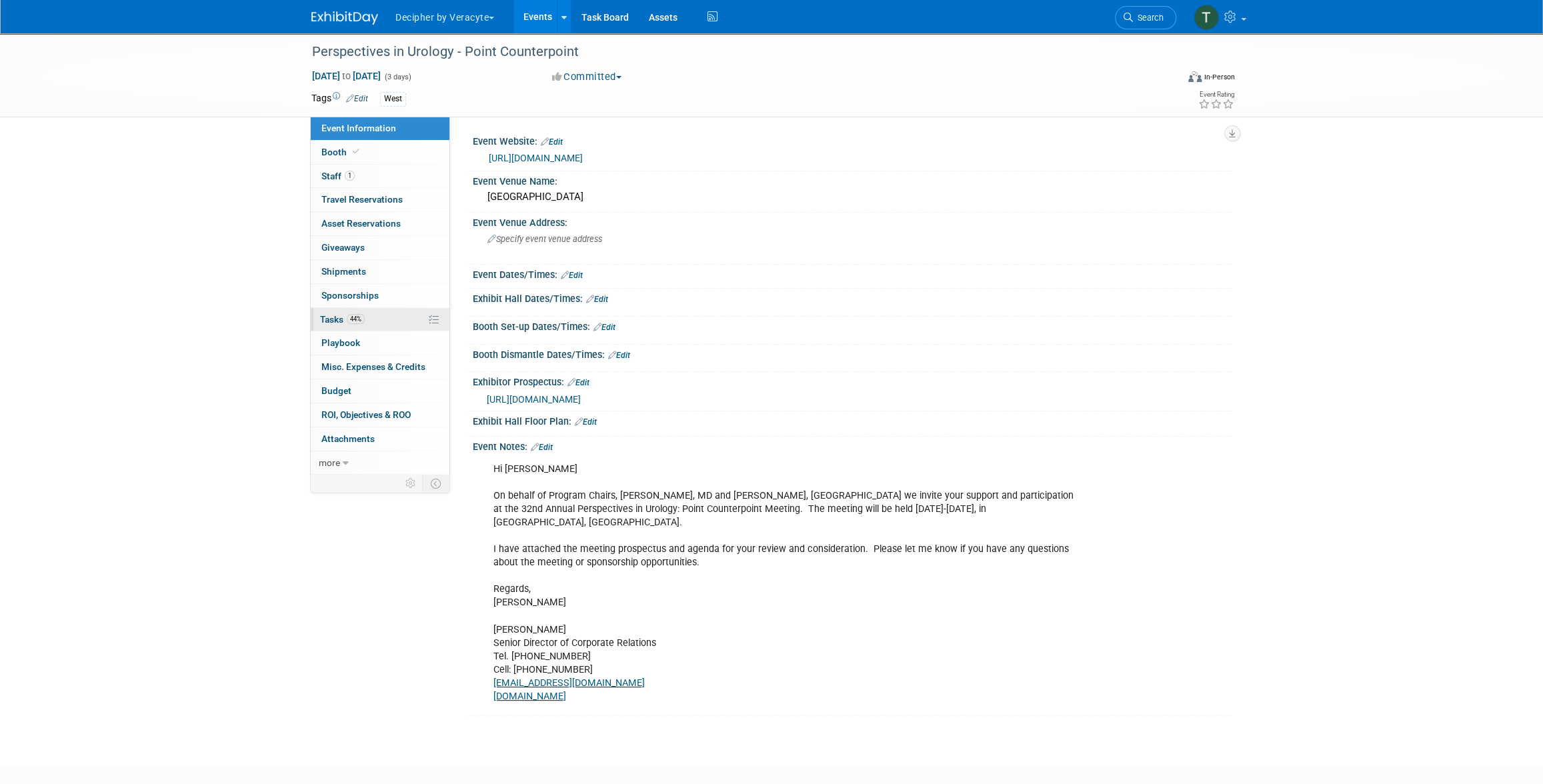
click at [381, 313] on link "44% Tasks 44%" at bounding box center [379, 319] width 138 height 23
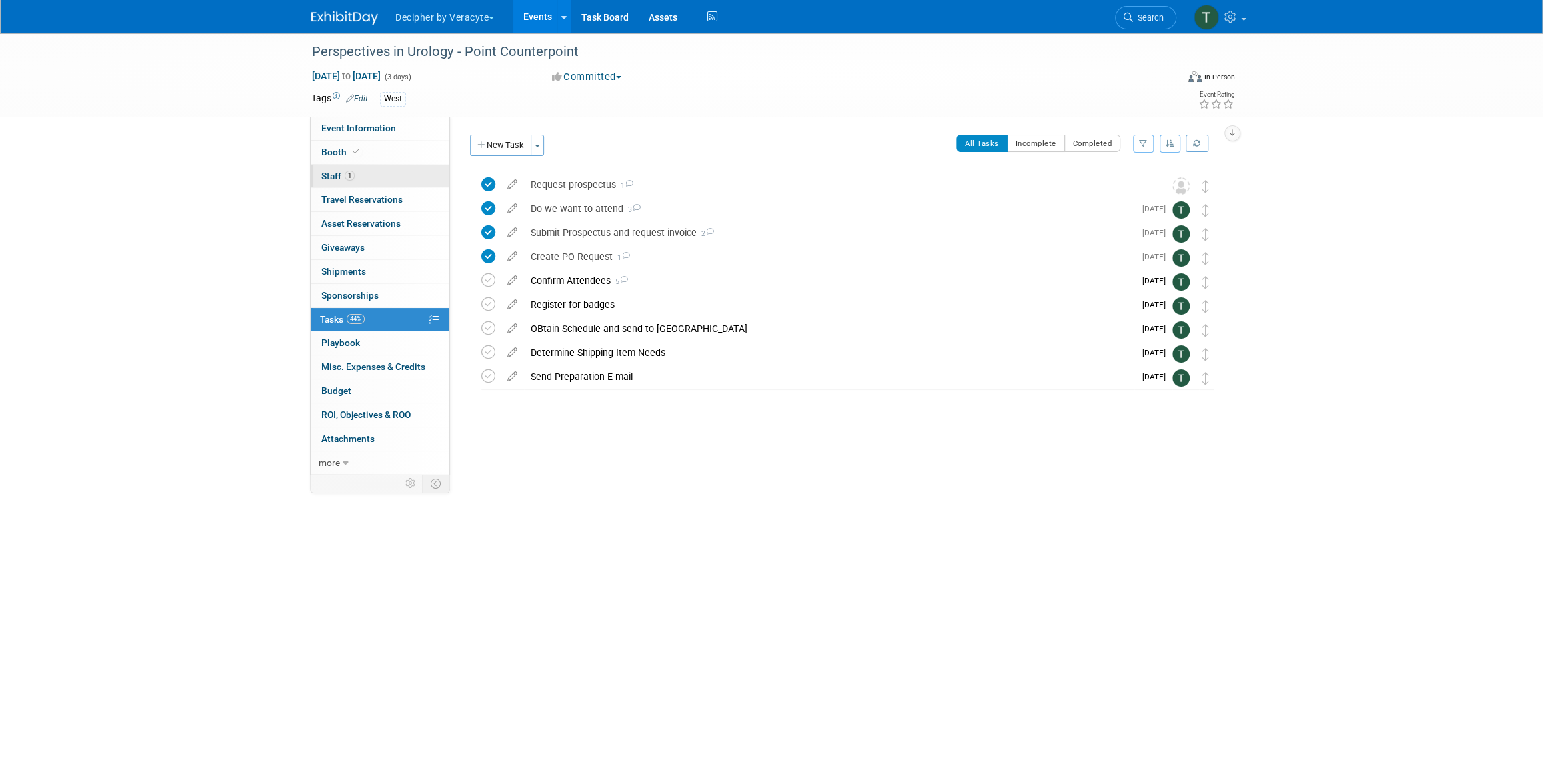
click at [388, 180] on link "1 Staff 1" at bounding box center [379, 176] width 138 height 23
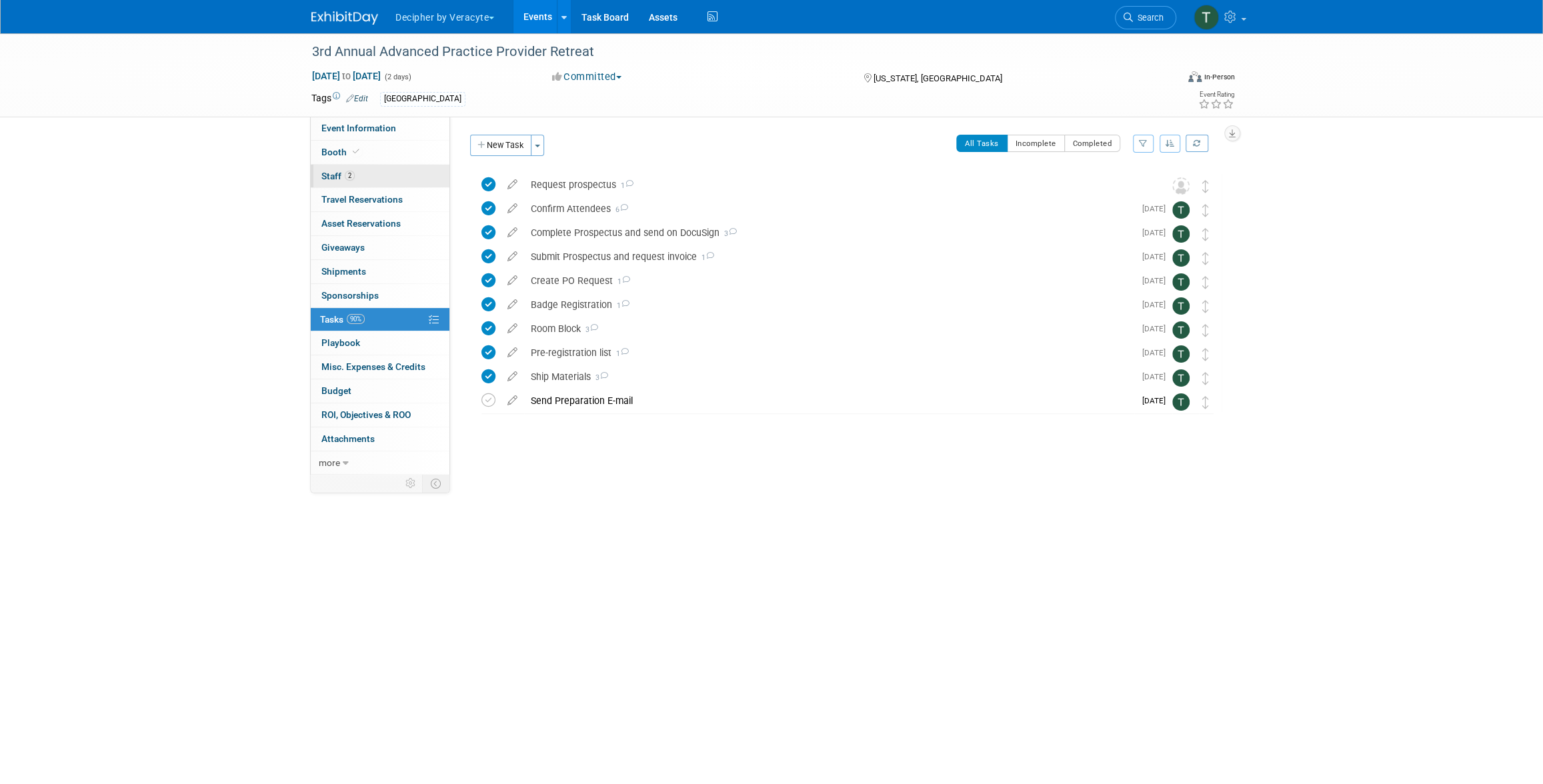
click at [395, 170] on link "2 Staff 2" at bounding box center [379, 176] width 138 height 23
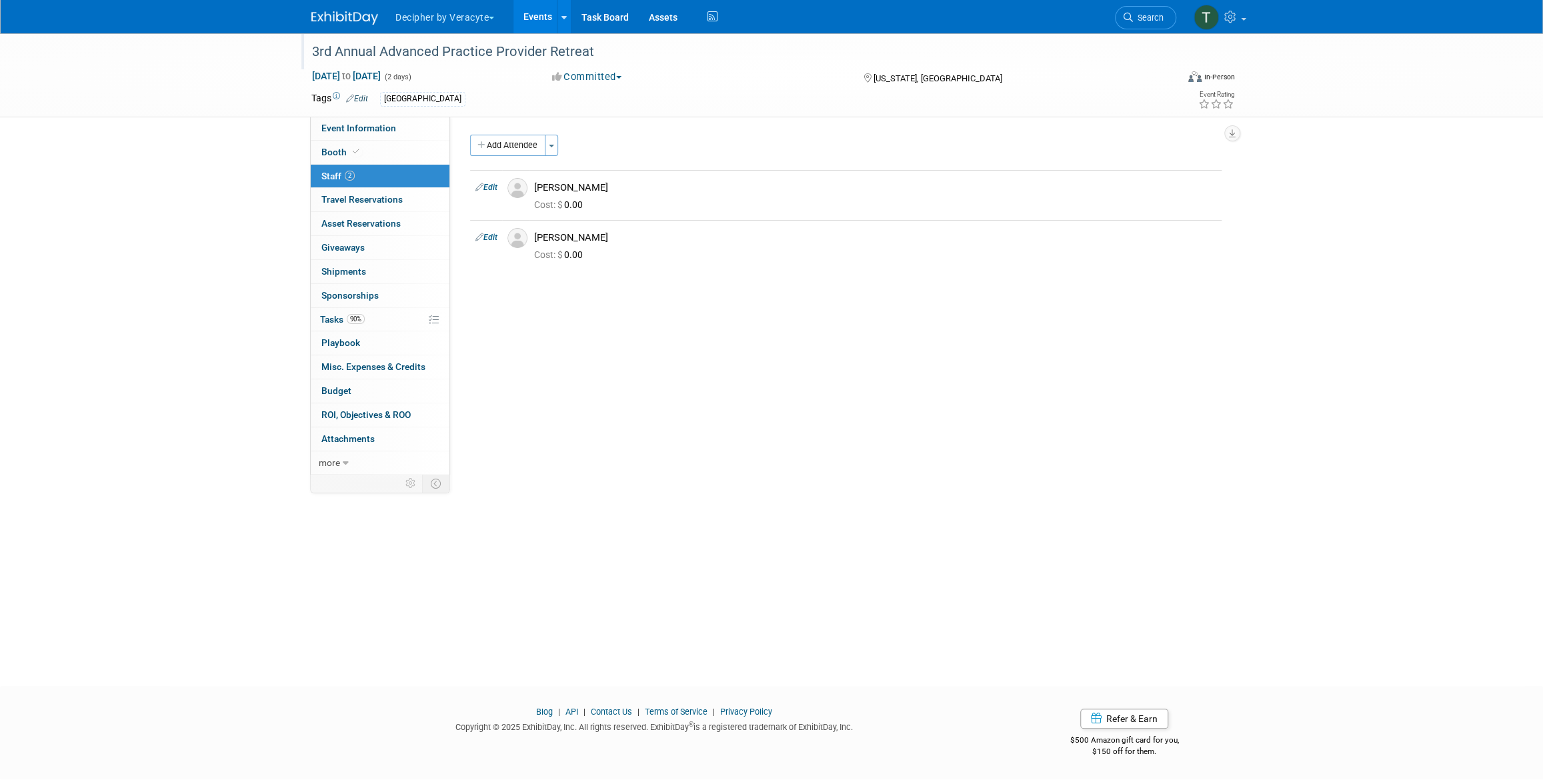
click at [403, 52] on div "3rd Annual Advanced Practice Provider Retreat" at bounding box center [732, 52] width 849 height 24
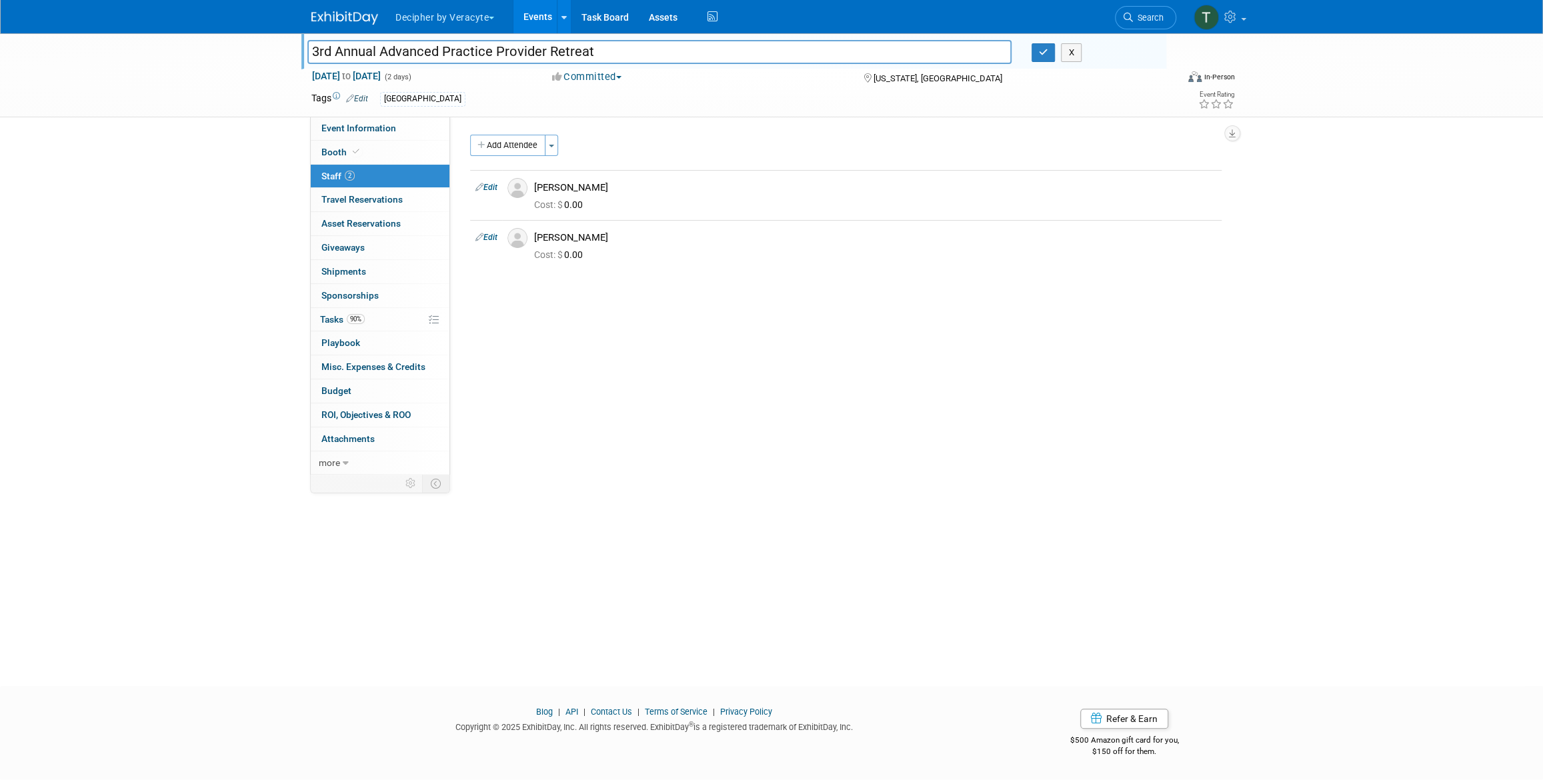
click at [403, 52] on input "3rd Annual Advanced Practice Provider Retreat" at bounding box center [659, 51] width 704 height 23
click at [414, 126] on link "Event Information" at bounding box center [379, 128] width 138 height 23
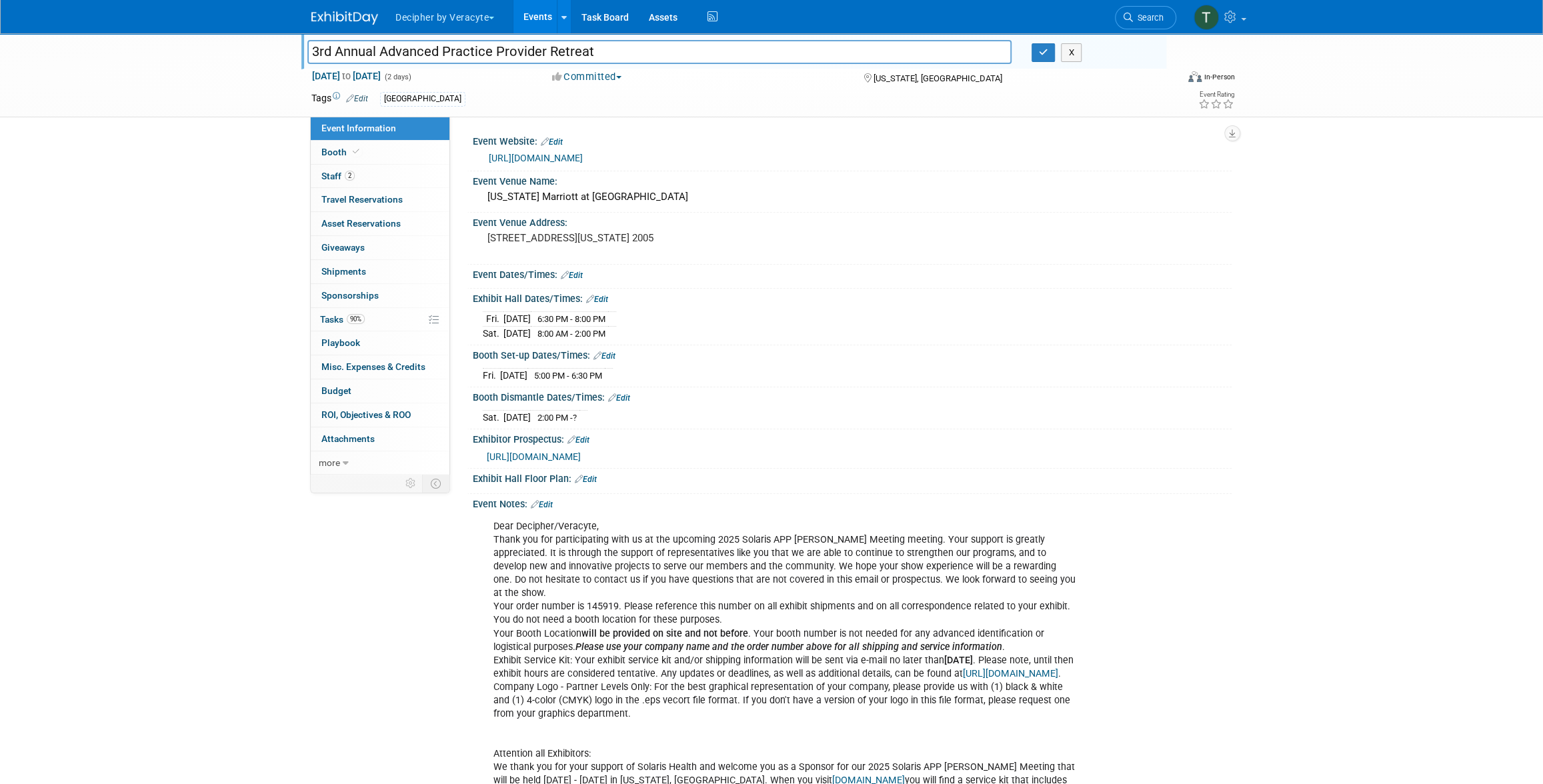
click at [583, 156] on link "https://urologyconnection.com/funding-opportunities/client-details.aspx?cc=solah" at bounding box center [536, 158] width 94 height 10
click at [346, 321] on span "Tasks 90%" at bounding box center [343, 319] width 45 height 10
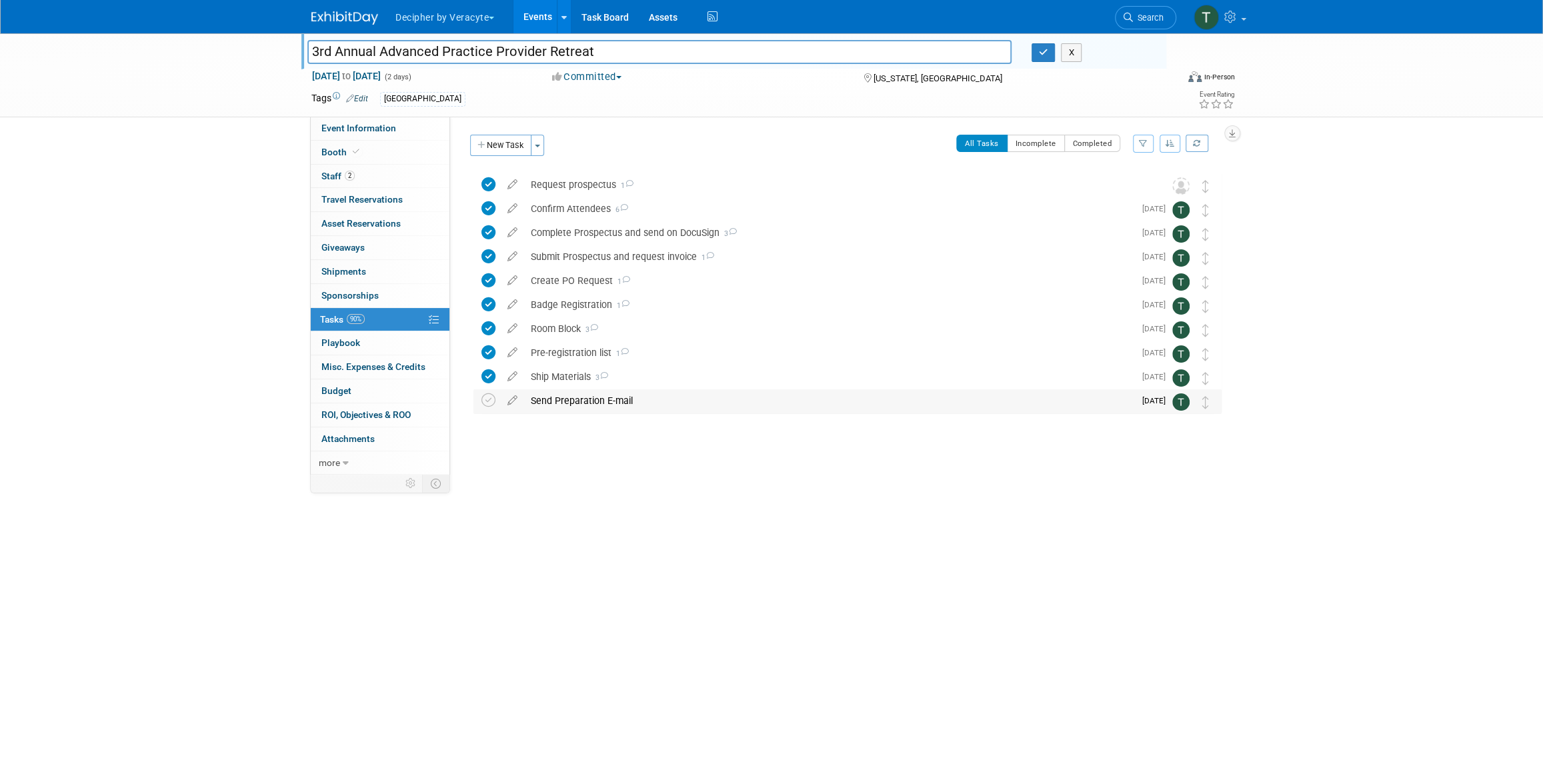
click at [629, 396] on div "Send Preparation E-mail" at bounding box center [828, 400] width 610 height 22
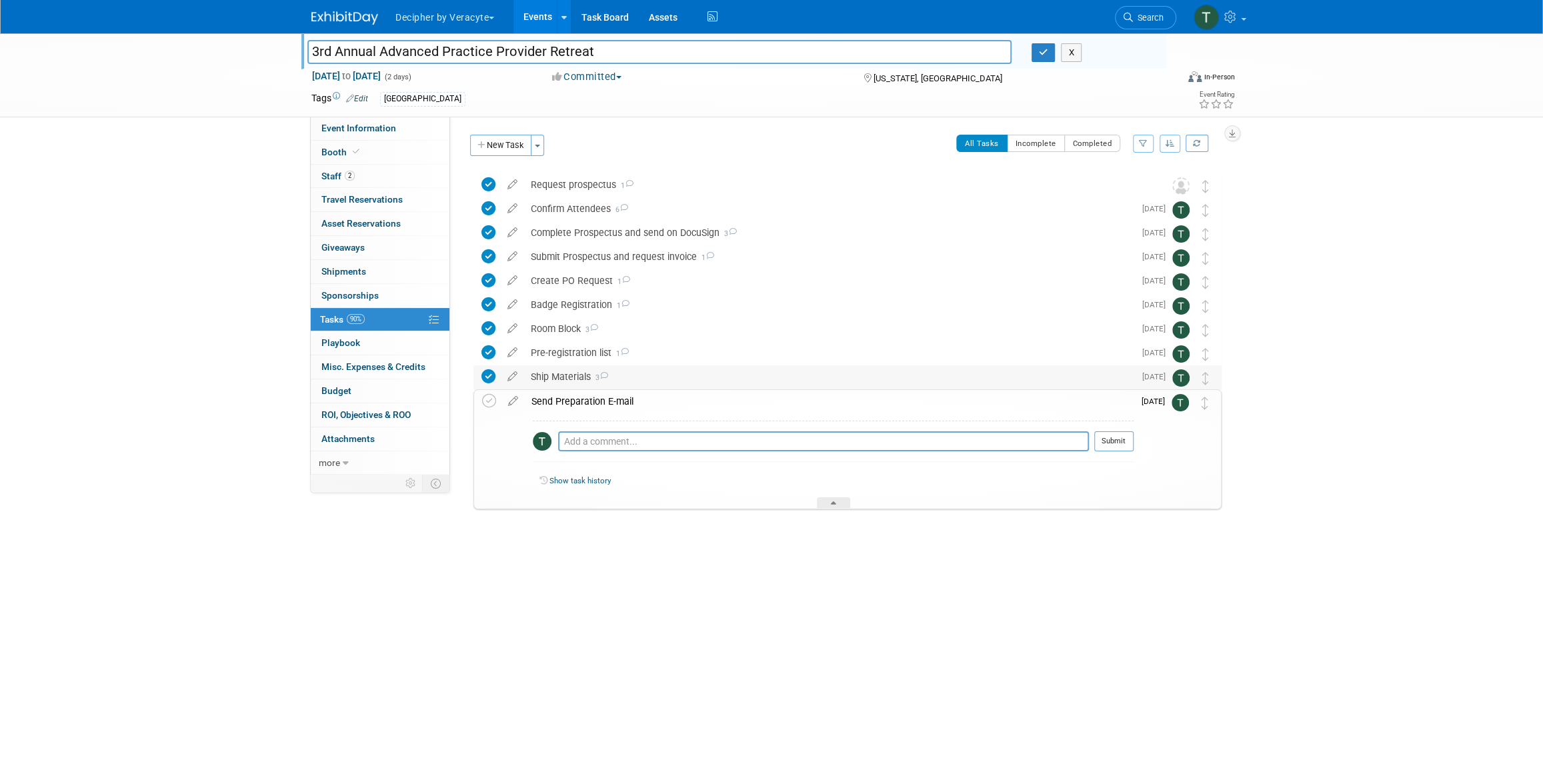
click at [564, 374] on div "Ship Materials 3" at bounding box center [828, 376] width 610 height 22
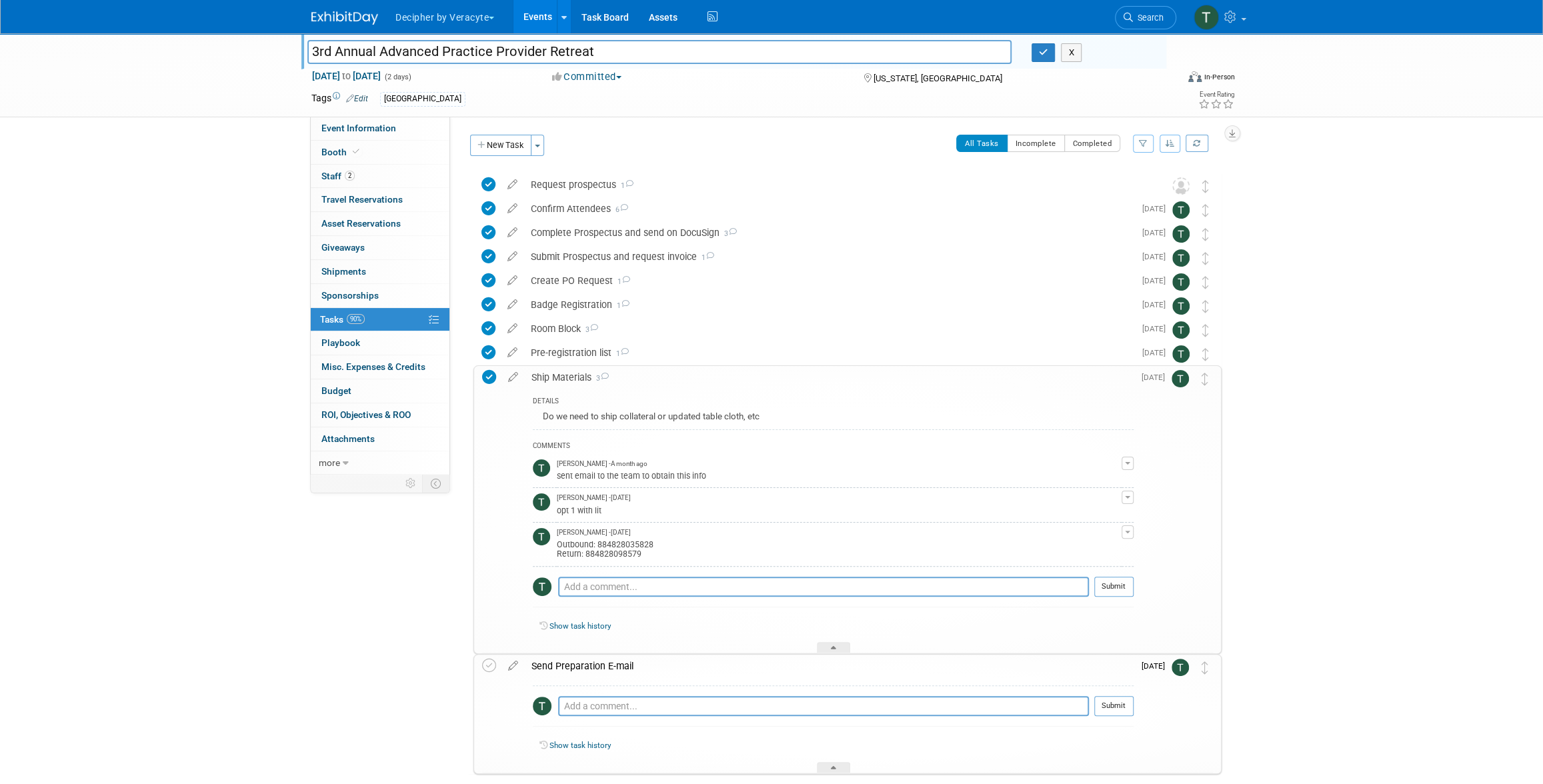
click at [623, 540] on div "Outbound: 884828035828 Return: 884828098579" at bounding box center [839, 548] width 565 height 22
copy div "884828035828"
click at [484, 665] on icon at bounding box center [489, 665] width 14 height 14
click at [636, 705] on textarea at bounding box center [823, 705] width 531 height 20
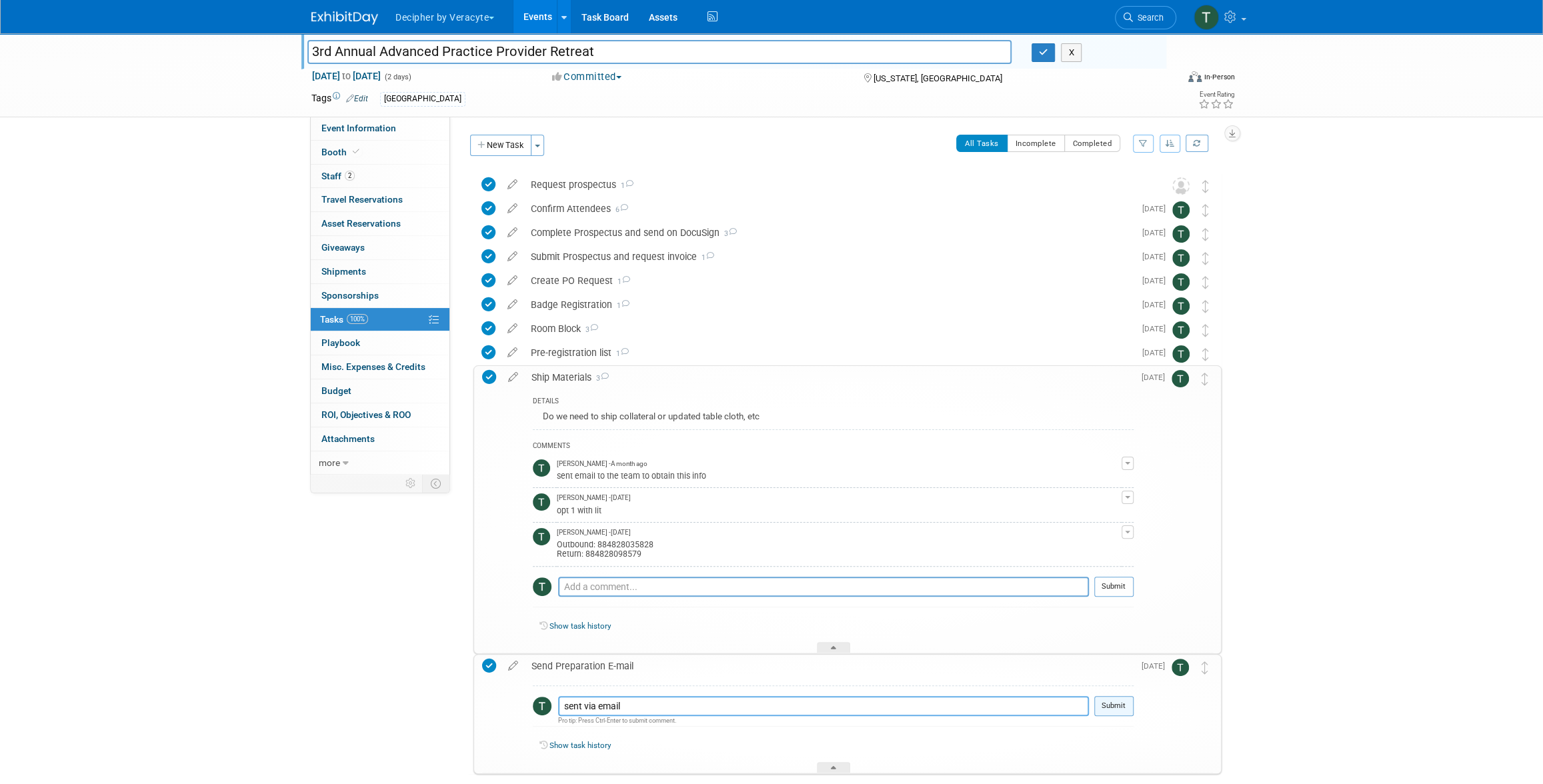
type textarea "sent via email"
click at [1134, 702] on button "Submit" at bounding box center [1113, 705] width 40 height 20
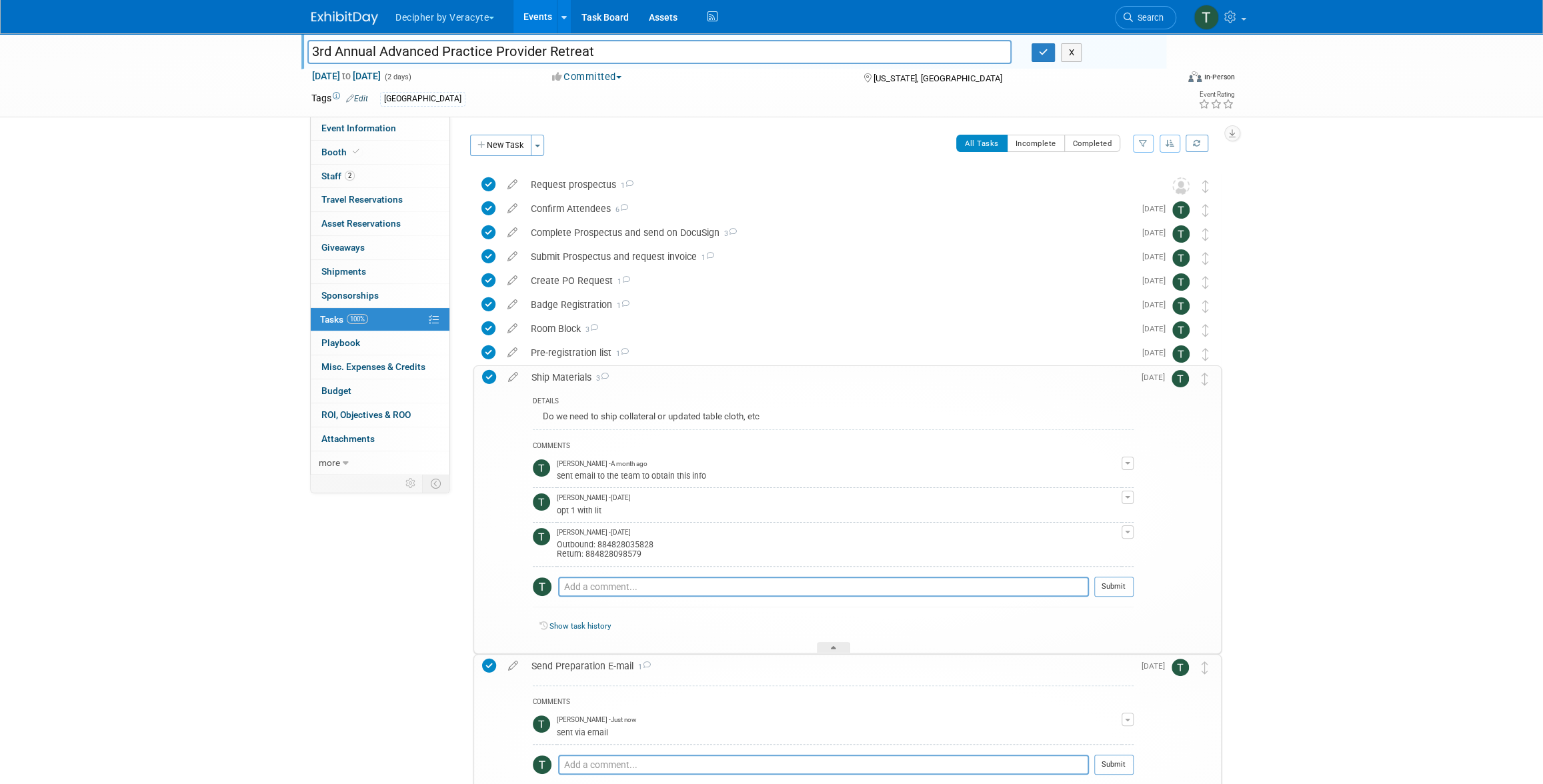
click at [558, 374] on div "Ship Materials 3" at bounding box center [828, 377] width 608 height 22
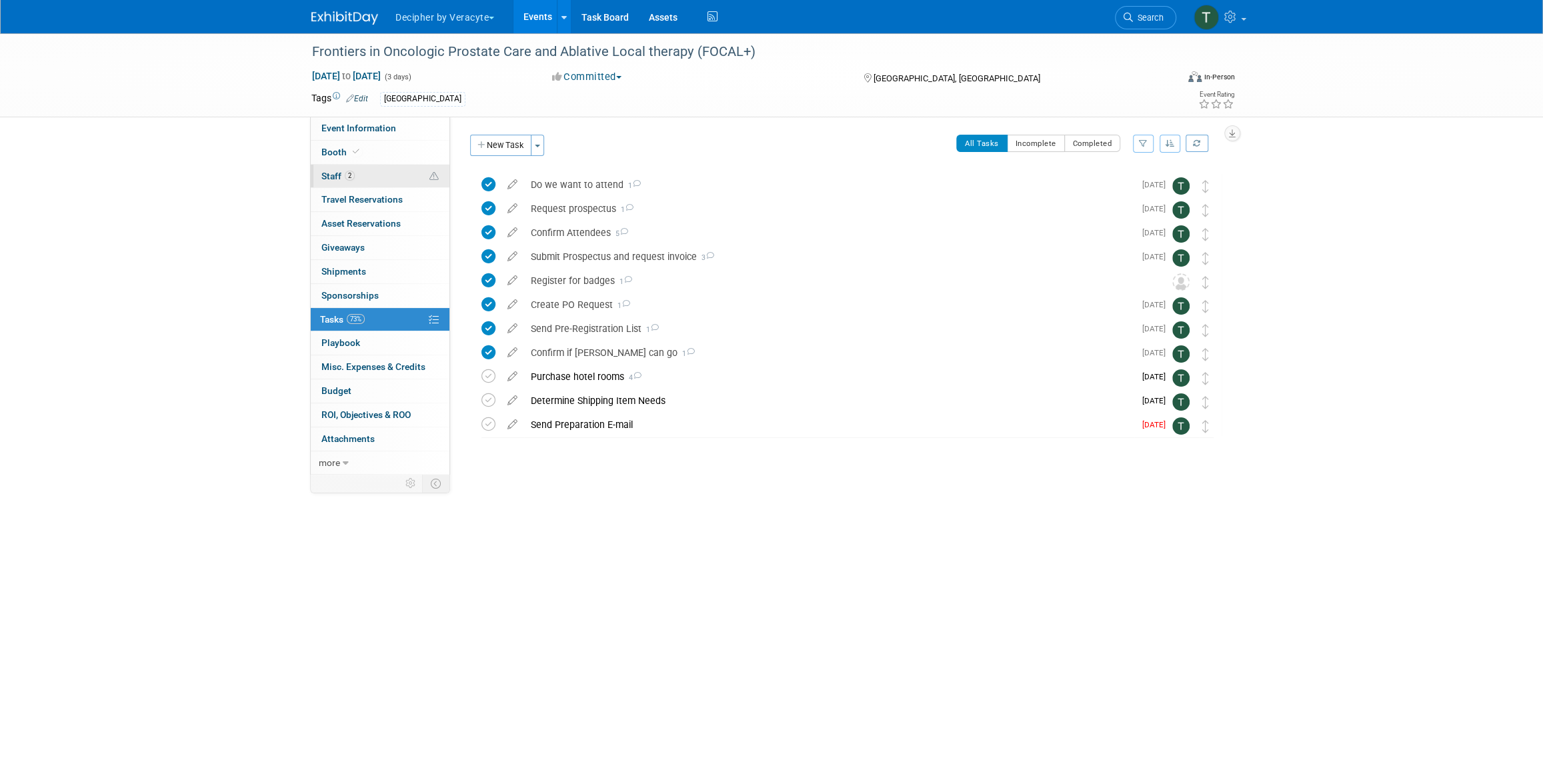
click at [336, 175] on span "Staff 2" at bounding box center [337, 176] width 34 height 10
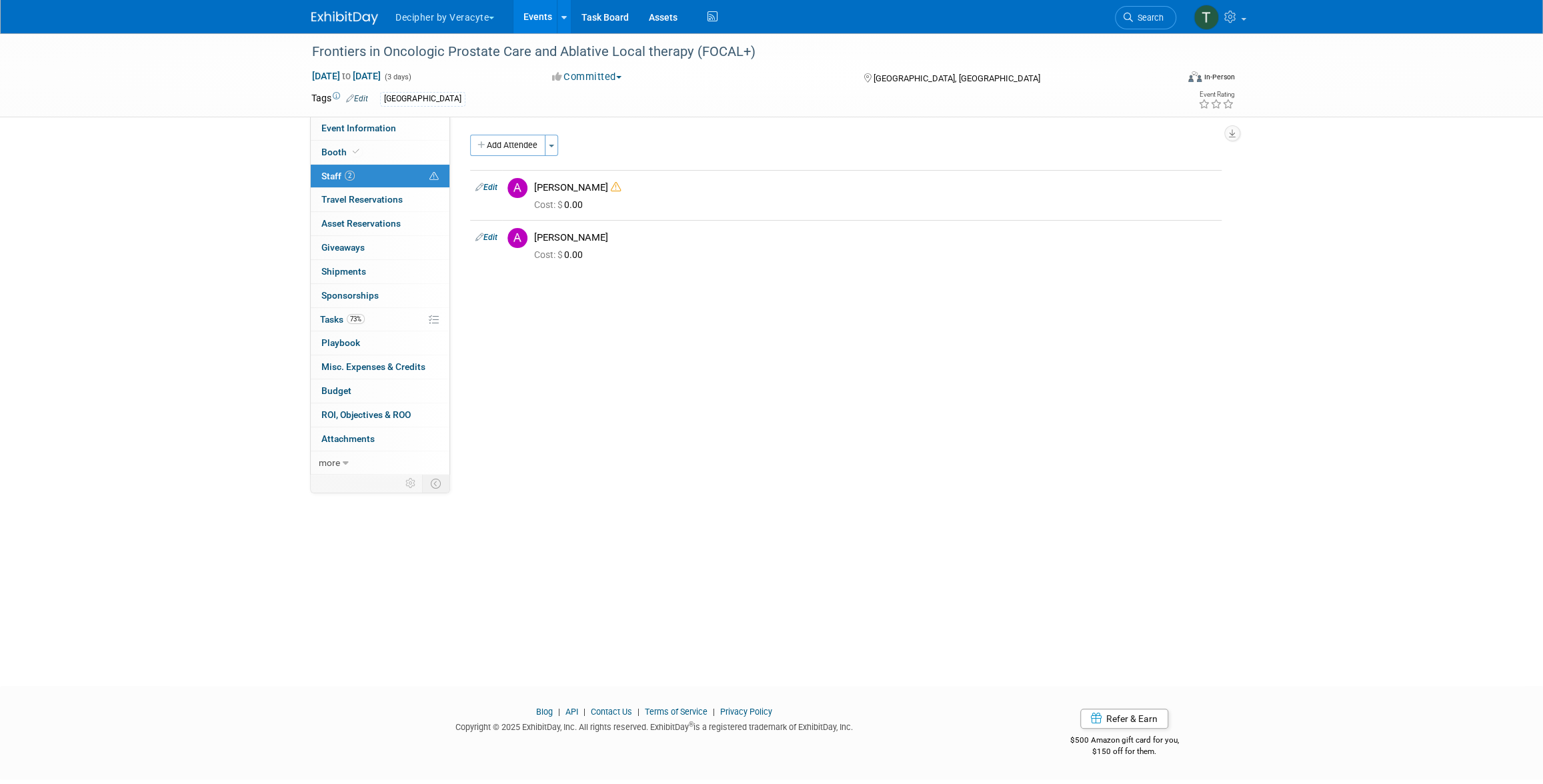
click at [783, 53] on div "Frontiers in Oncologic Prostate Care and Ablative Local therapy (FOCAL+)" at bounding box center [732, 52] width 849 height 24
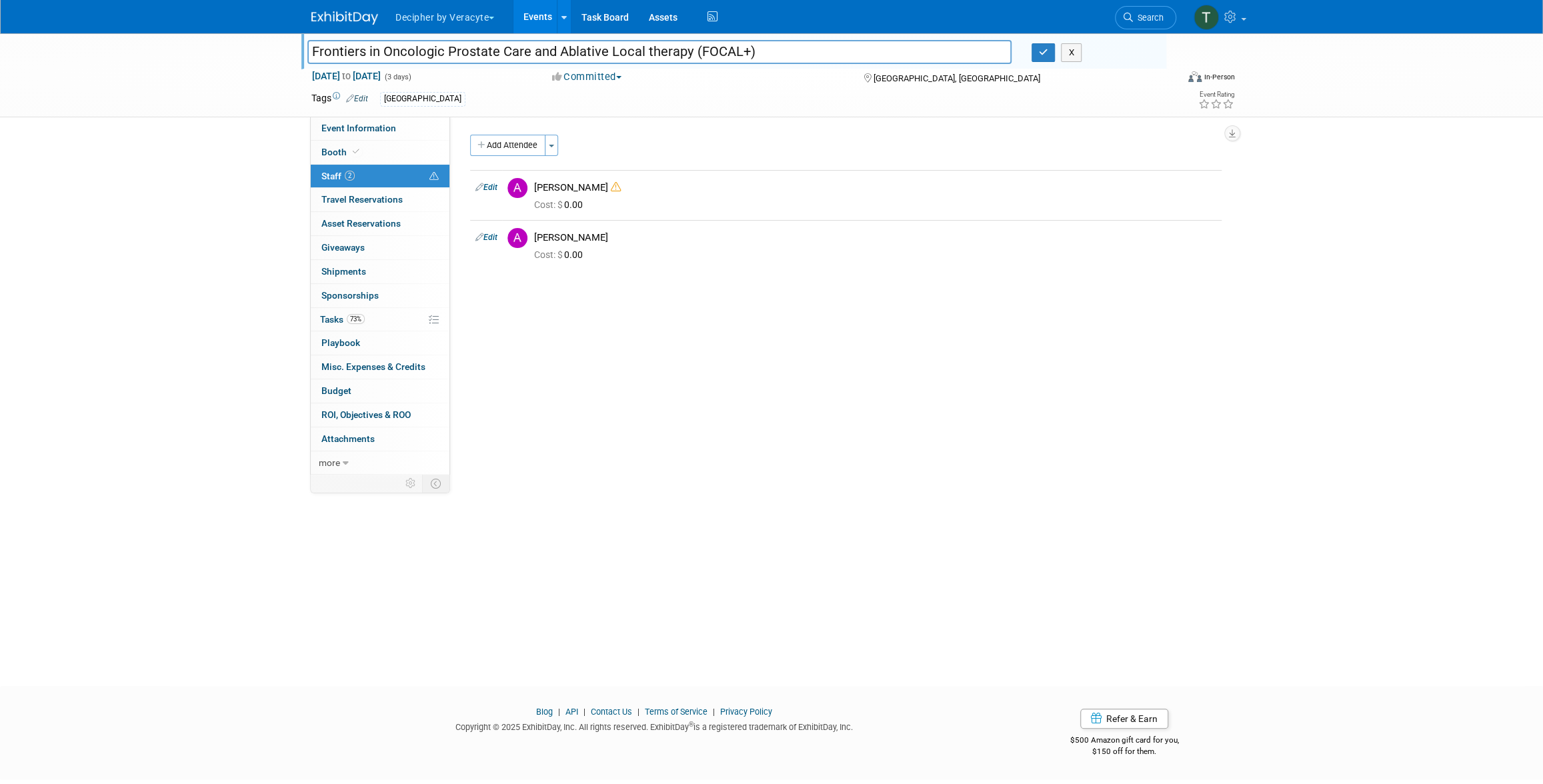
click at [783, 53] on input "Frontiers in Oncologic Prostate Care and Ablative Local therapy (FOCAL+)" at bounding box center [659, 51] width 704 height 23
click at [455, 57] on input "Frontiers in Oncologic Prostate Care and Ablative Local therapy (FOCAL+)" at bounding box center [659, 51] width 704 height 23
click at [340, 324] on link "73% Tasks 73%" at bounding box center [379, 319] width 138 height 23
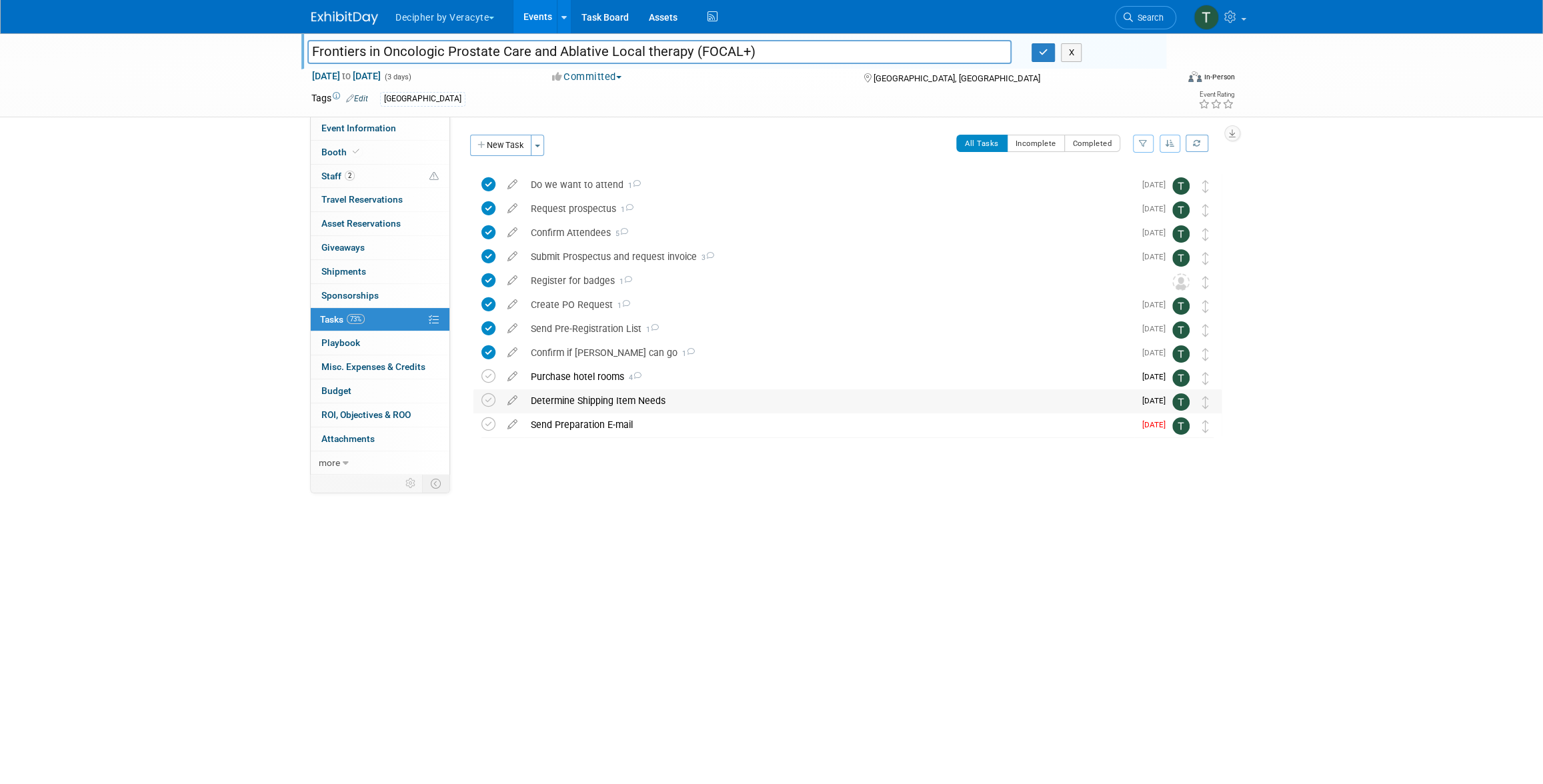
click at [618, 393] on div "Determine Shipping Item Needs" at bounding box center [828, 400] width 610 height 22
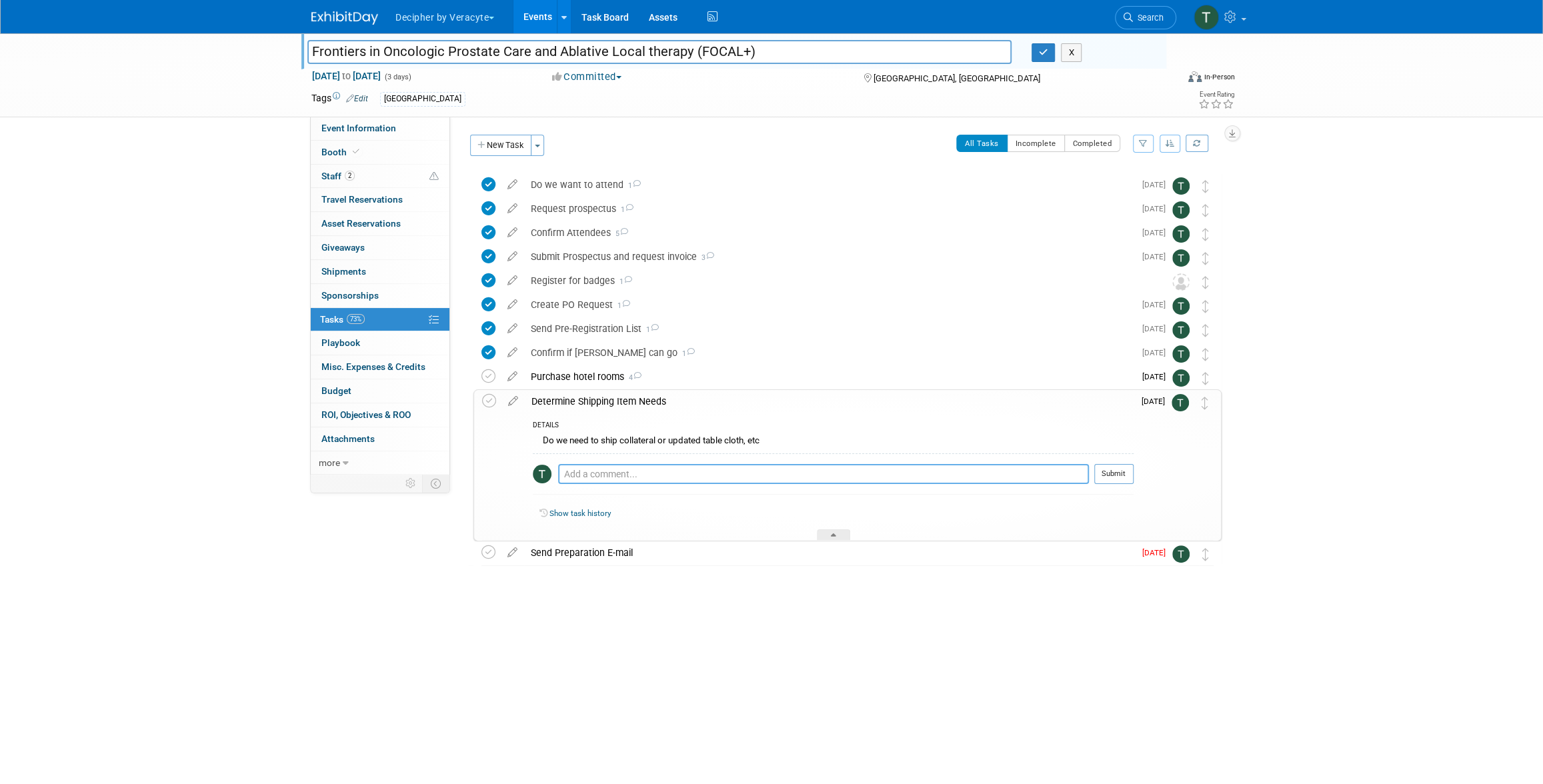
click at [639, 480] on textarea at bounding box center [823, 474] width 531 height 20
type textarea "sent email to the team"
click at [1102, 478] on button "Submit" at bounding box center [1113, 474] width 40 height 20
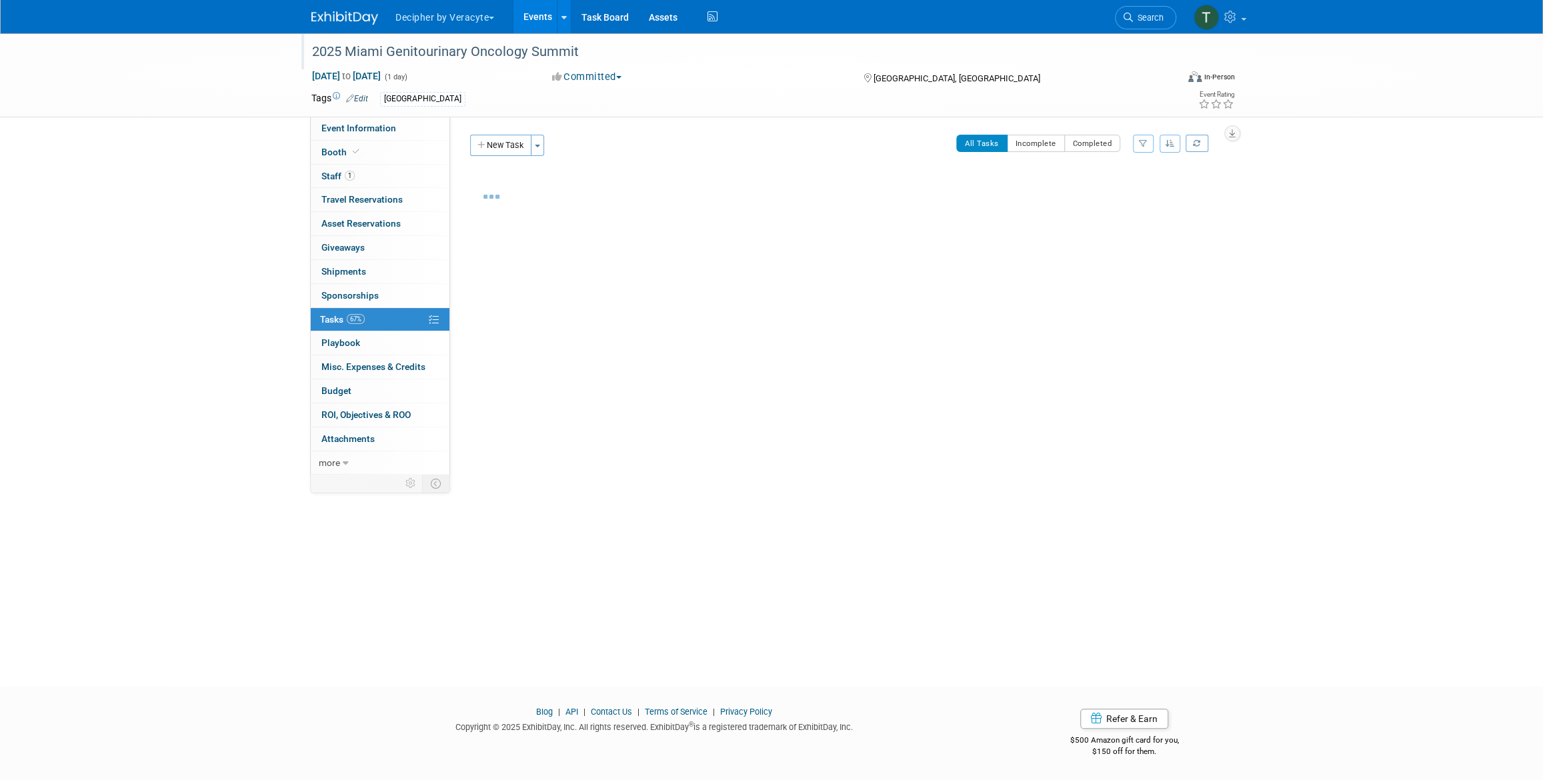
click at [469, 56] on div "2025 Miami Genitourinary Oncology Summit" at bounding box center [732, 52] width 849 height 24
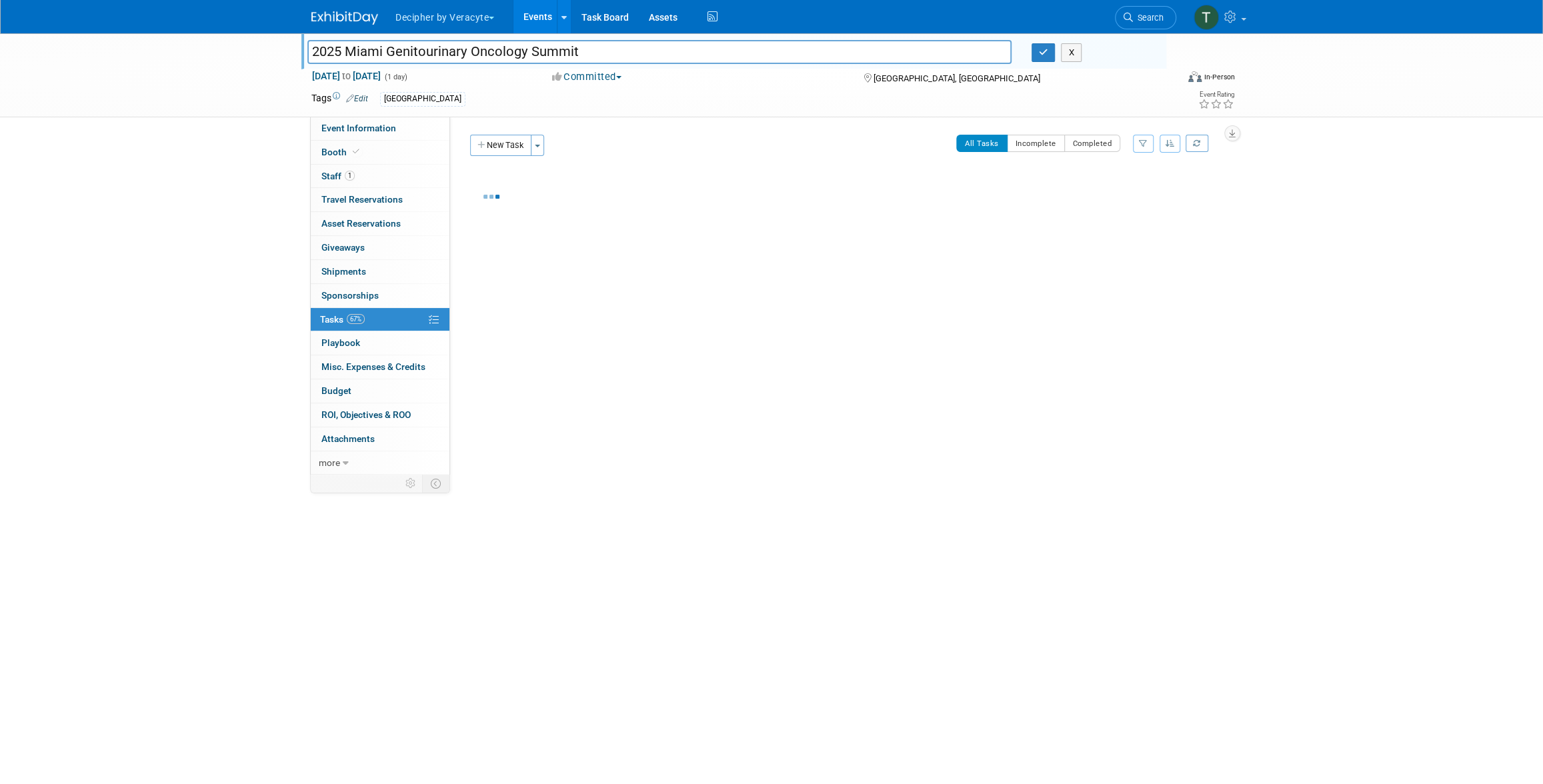
click at [469, 56] on input "2025 Miami Genitourinary Oncology Summit" at bounding box center [659, 51] width 704 height 23
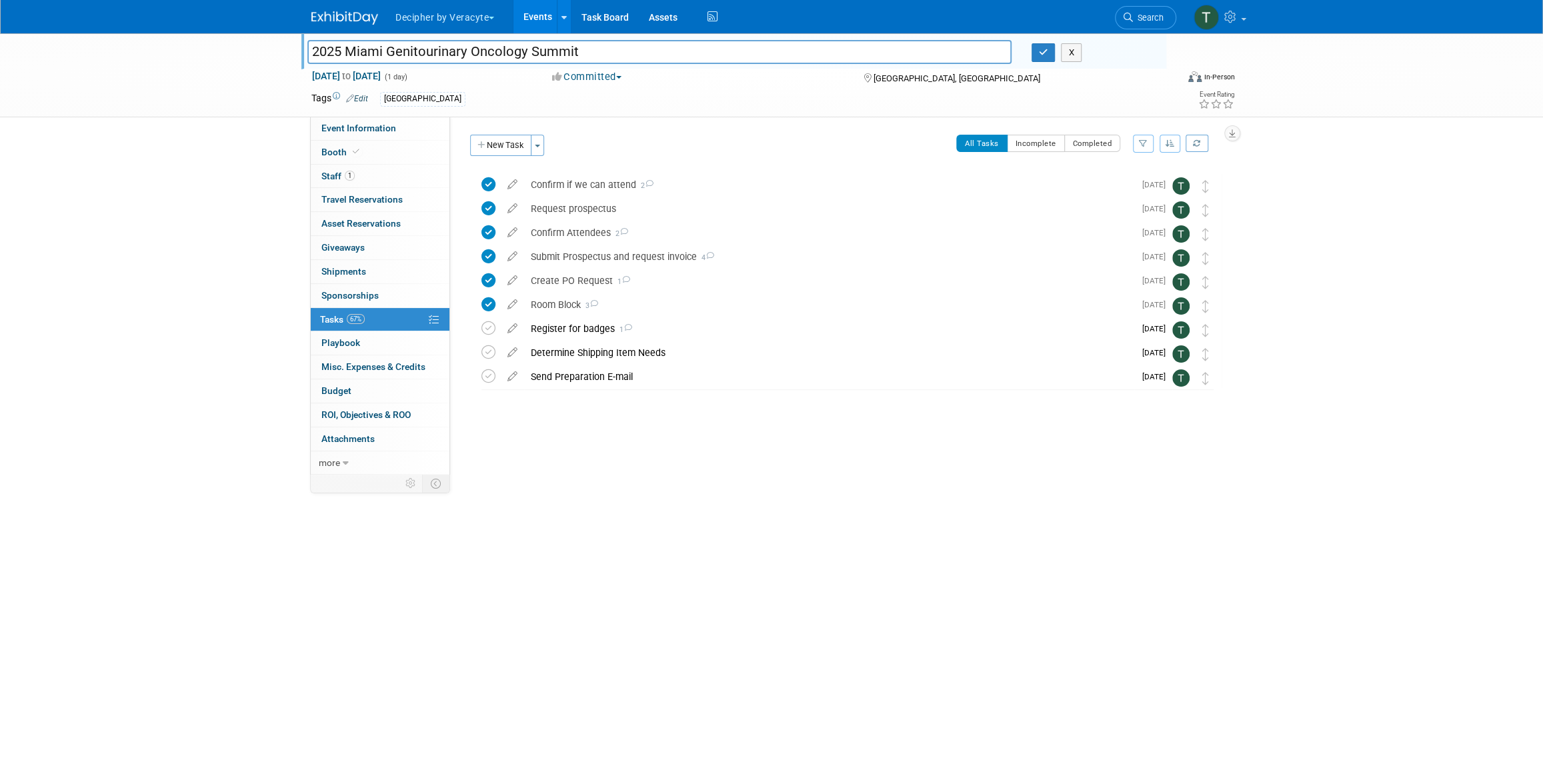
click at [504, 44] on input "2025 Miami Genitourinary Oncology Summit" at bounding box center [659, 51] width 704 height 23
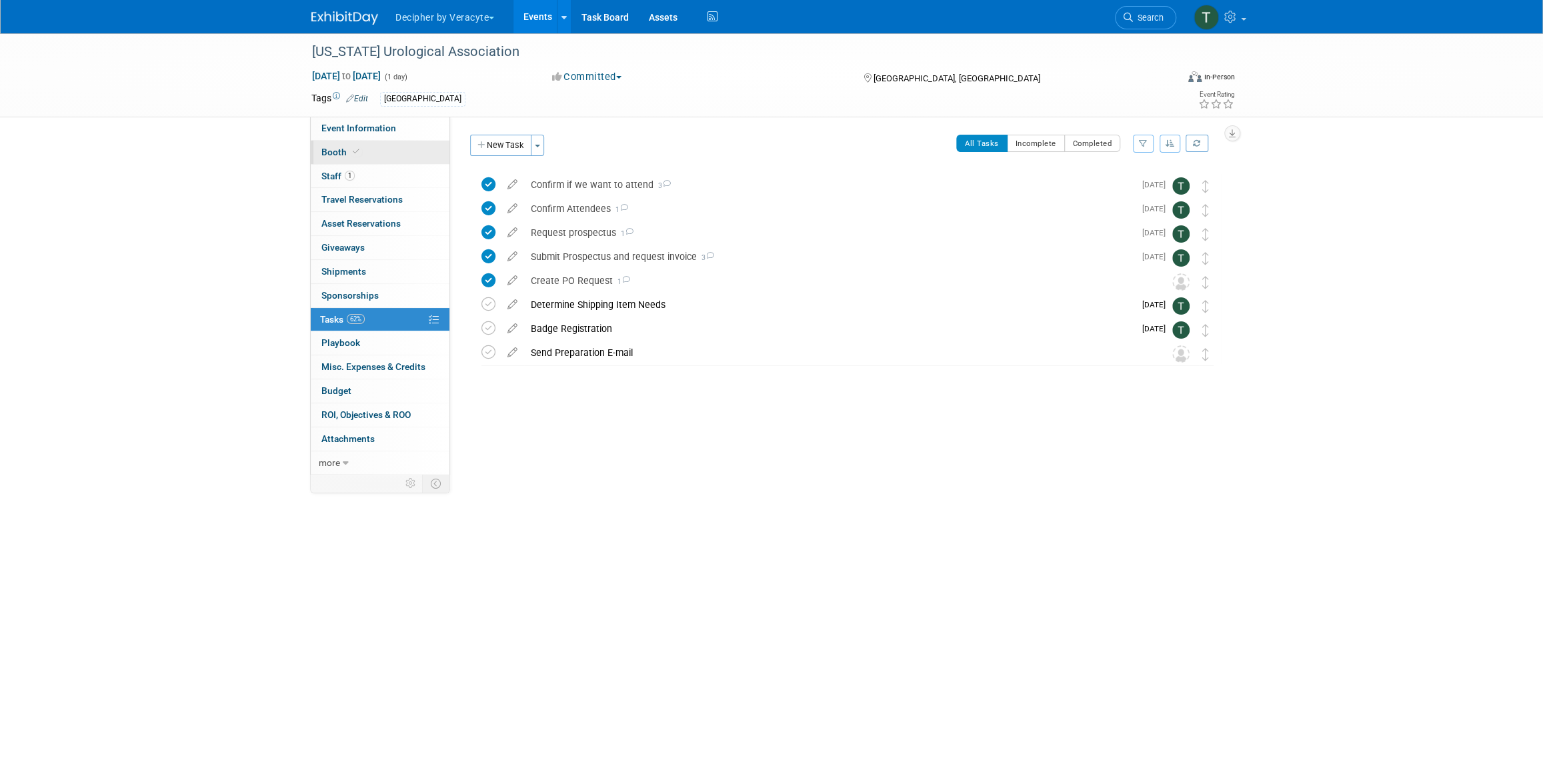
click at [389, 144] on link "Booth" at bounding box center [379, 152] width 138 height 23
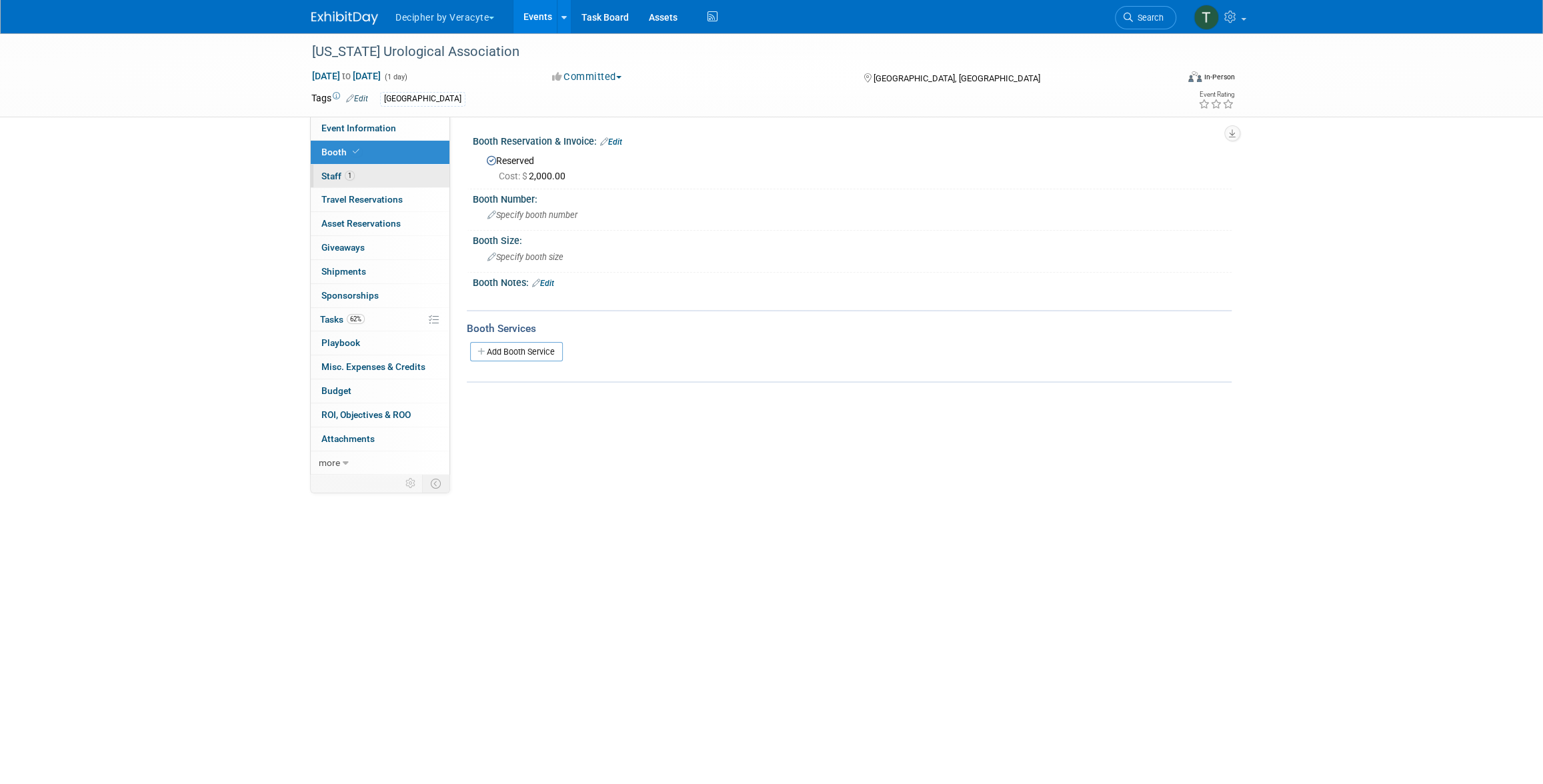
click at [397, 172] on link "1 Staff 1" at bounding box center [379, 176] width 138 height 23
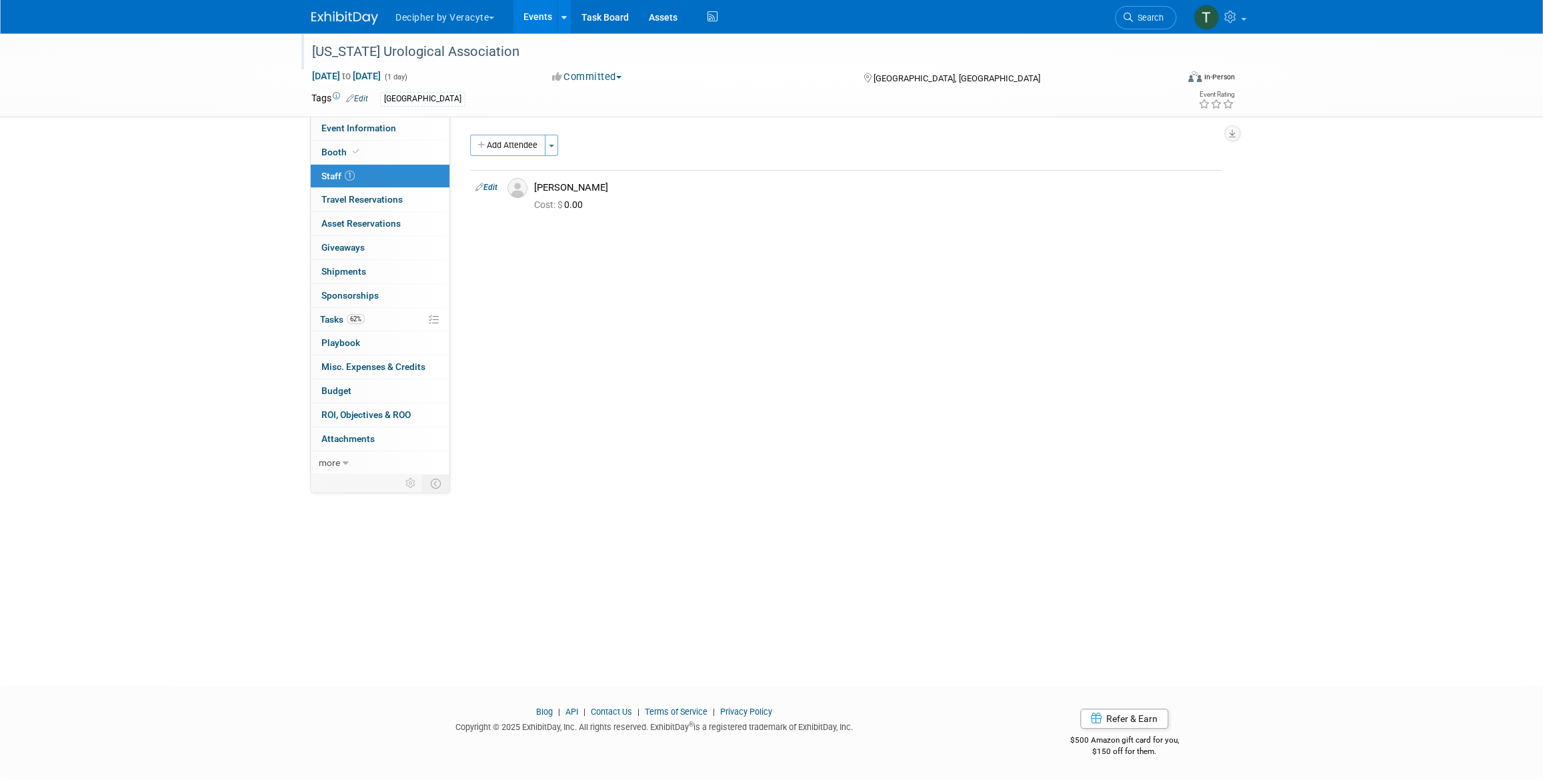
click at [438, 47] on div "[US_STATE] Urological Association" at bounding box center [732, 52] width 849 height 24
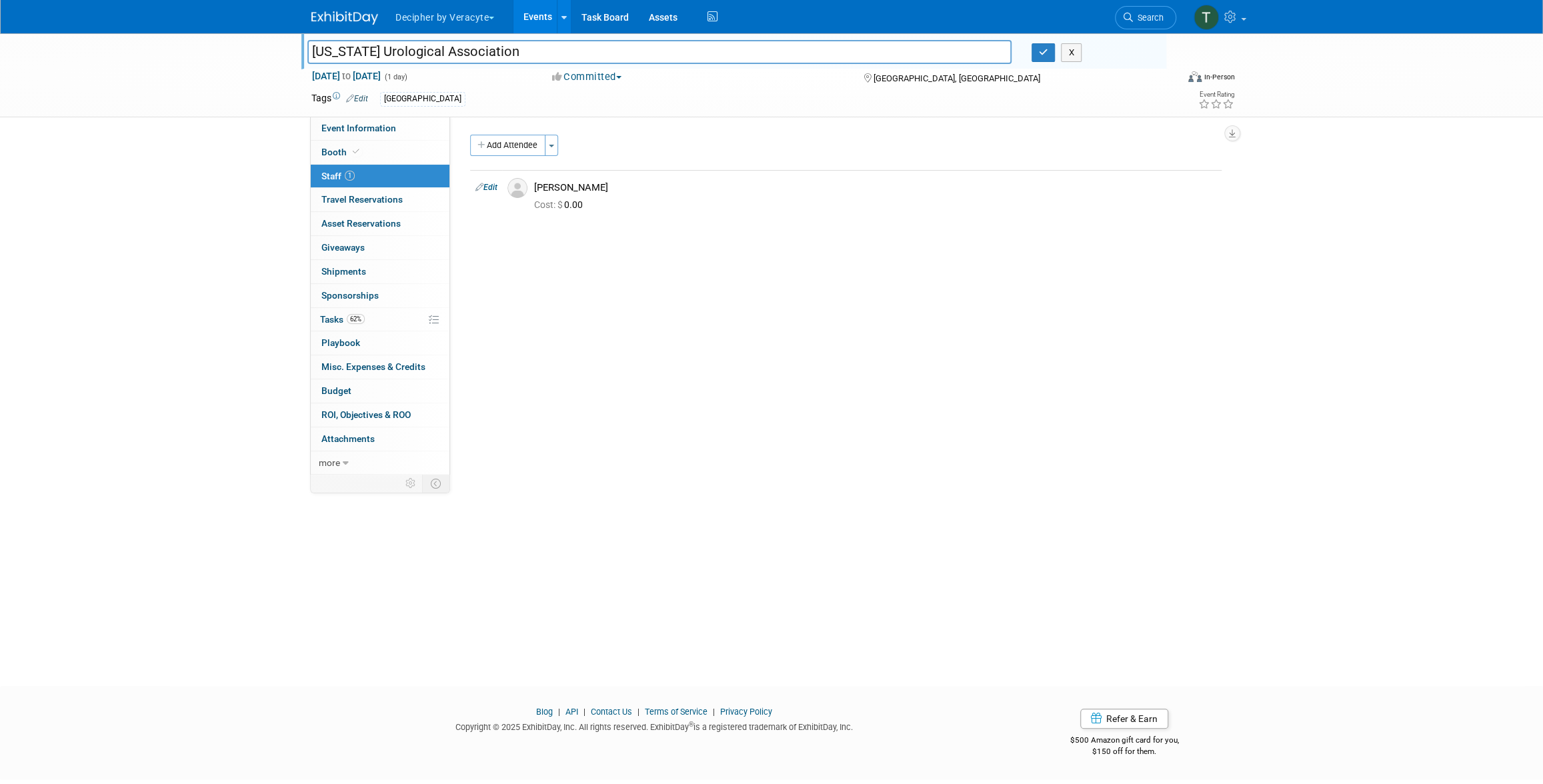
click at [438, 47] on input "[US_STATE] Urological Association" at bounding box center [659, 51] width 704 height 23
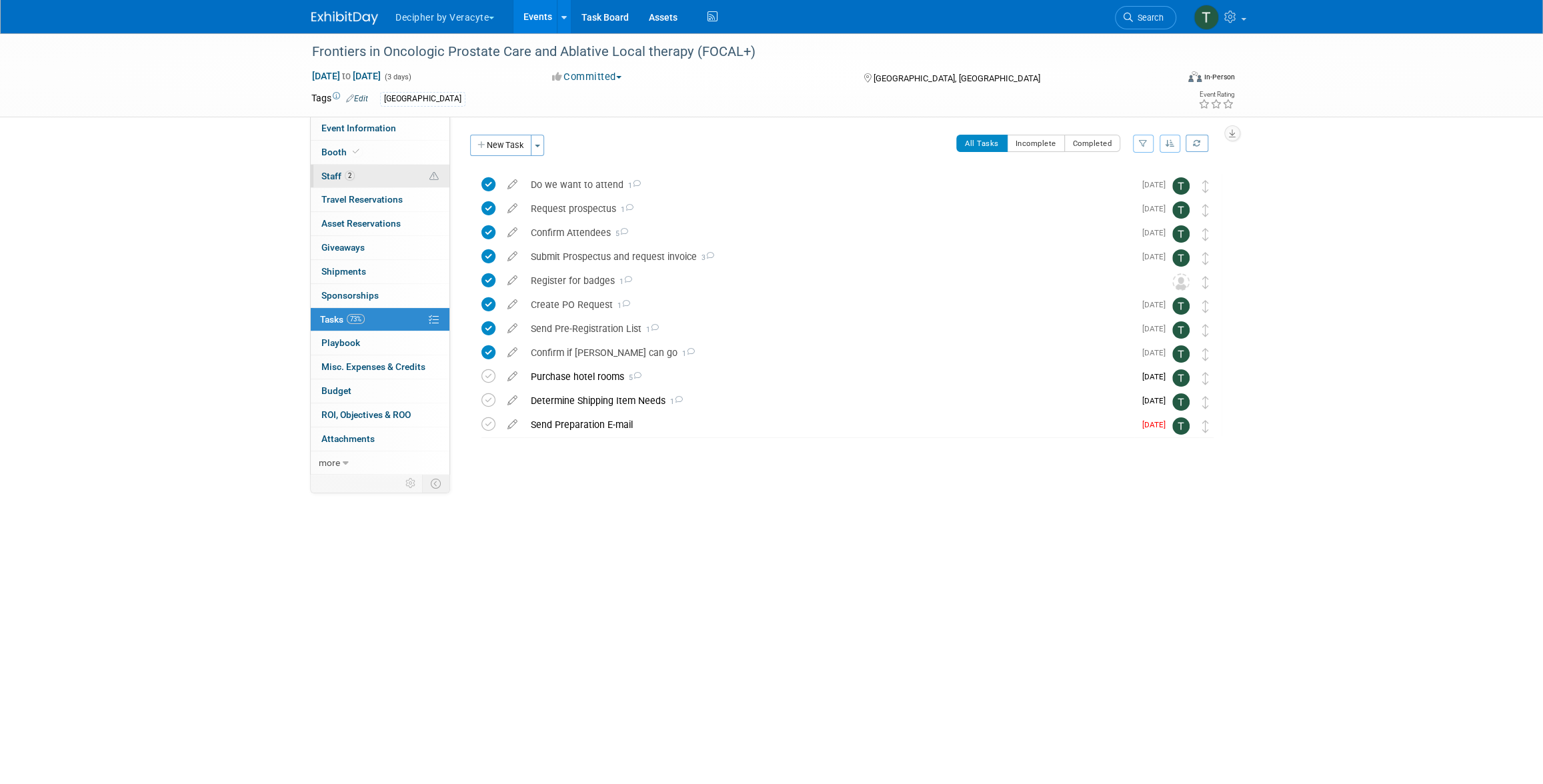
click at [382, 180] on link "2 Staff 2" at bounding box center [379, 176] width 138 height 23
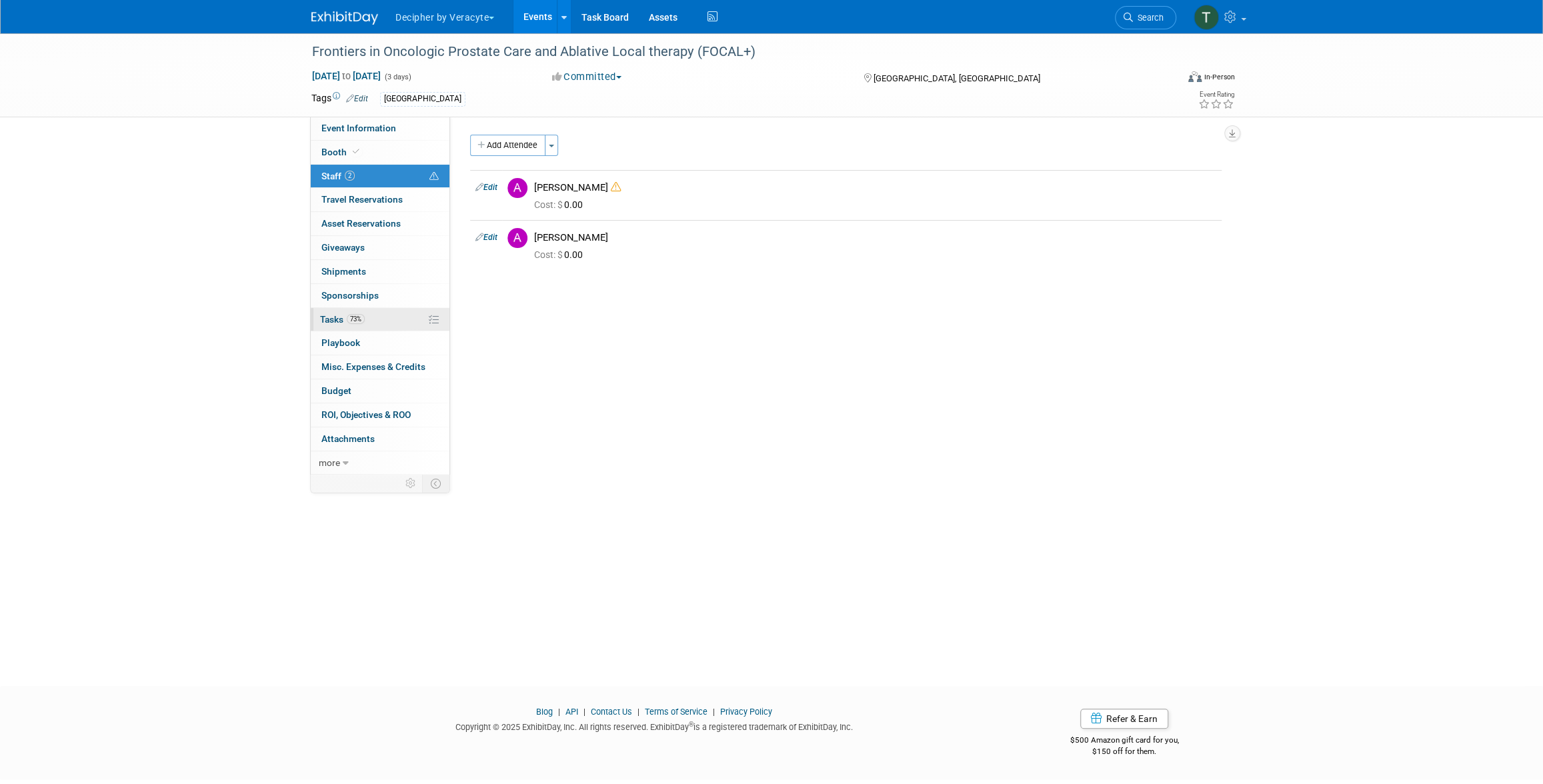
click at [345, 318] on span "Tasks 73%" at bounding box center [343, 319] width 45 height 10
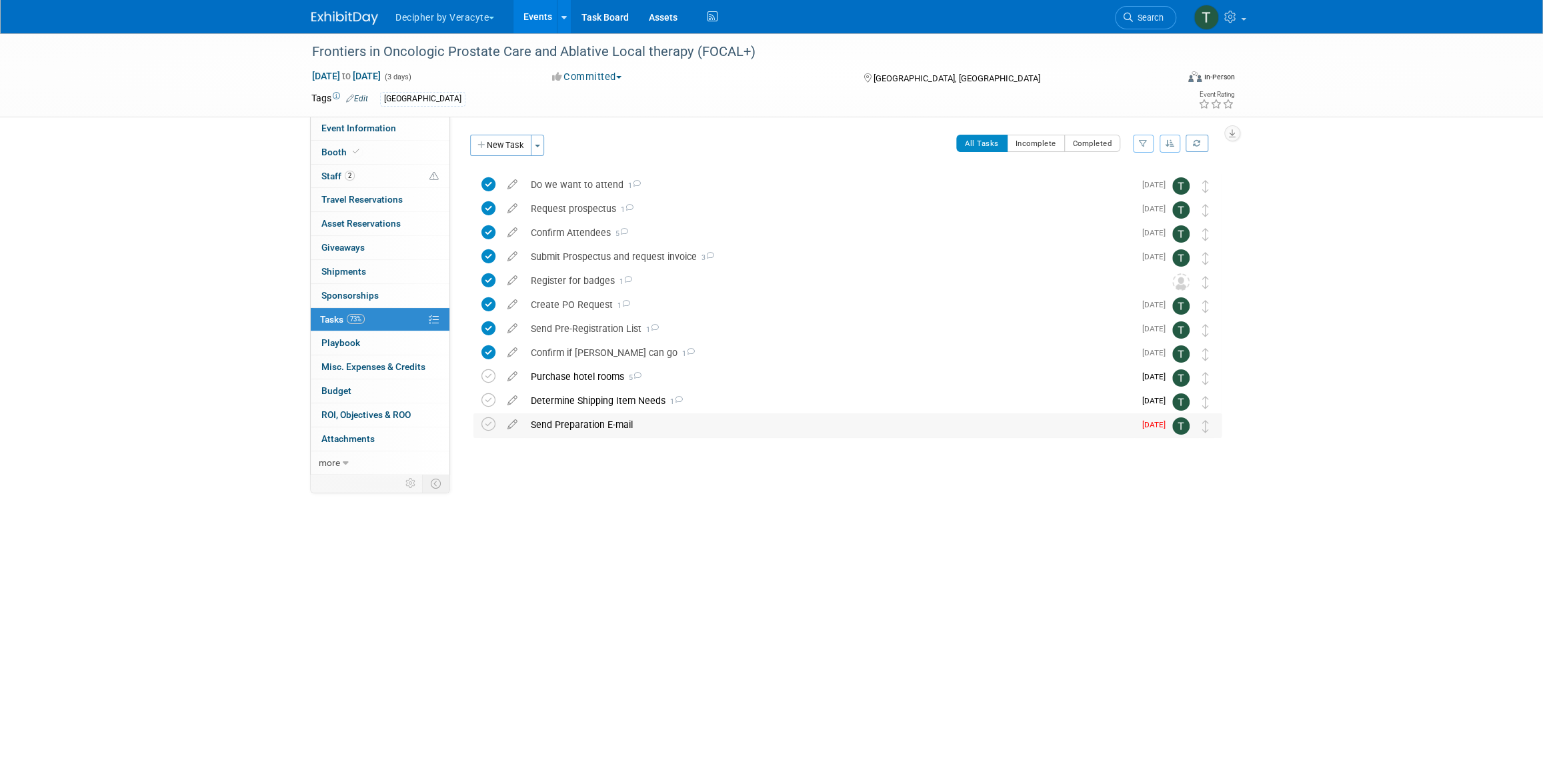
click at [572, 417] on div "Send Preparation E-mail" at bounding box center [828, 424] width 610 height 22
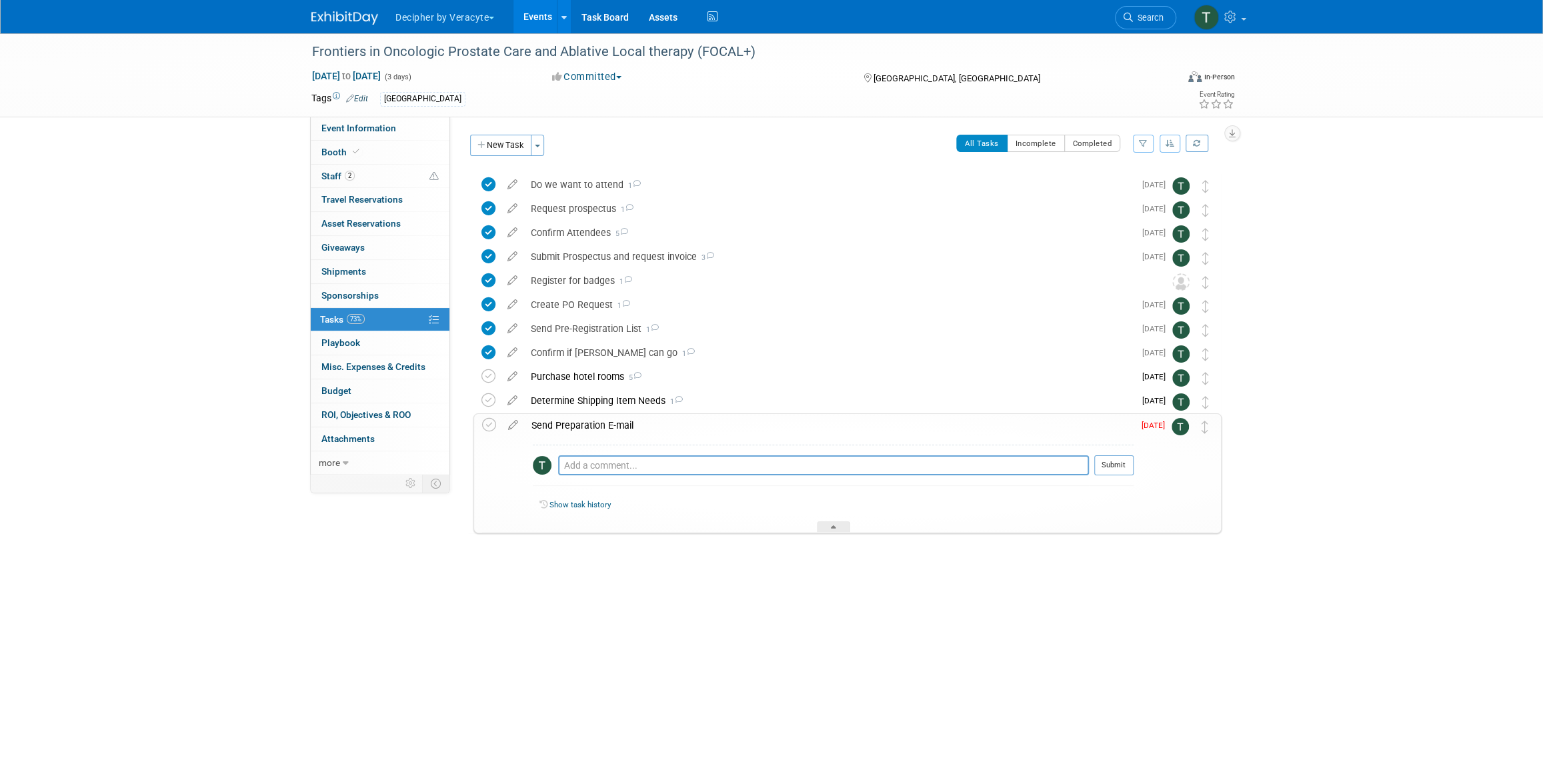
click at [600, 476] on div "Pro tip: Press Ctrl-Enter to submit comment." at bounding box center [823, 480] width 531 height 10
click at [602, 474] on textarea at bounding box center [823, 465] width 531 height 20
type textarea "sent via email"
click at [1120, 468] on button "Submit" at bounding box center [1113, 465] width 40 height 20
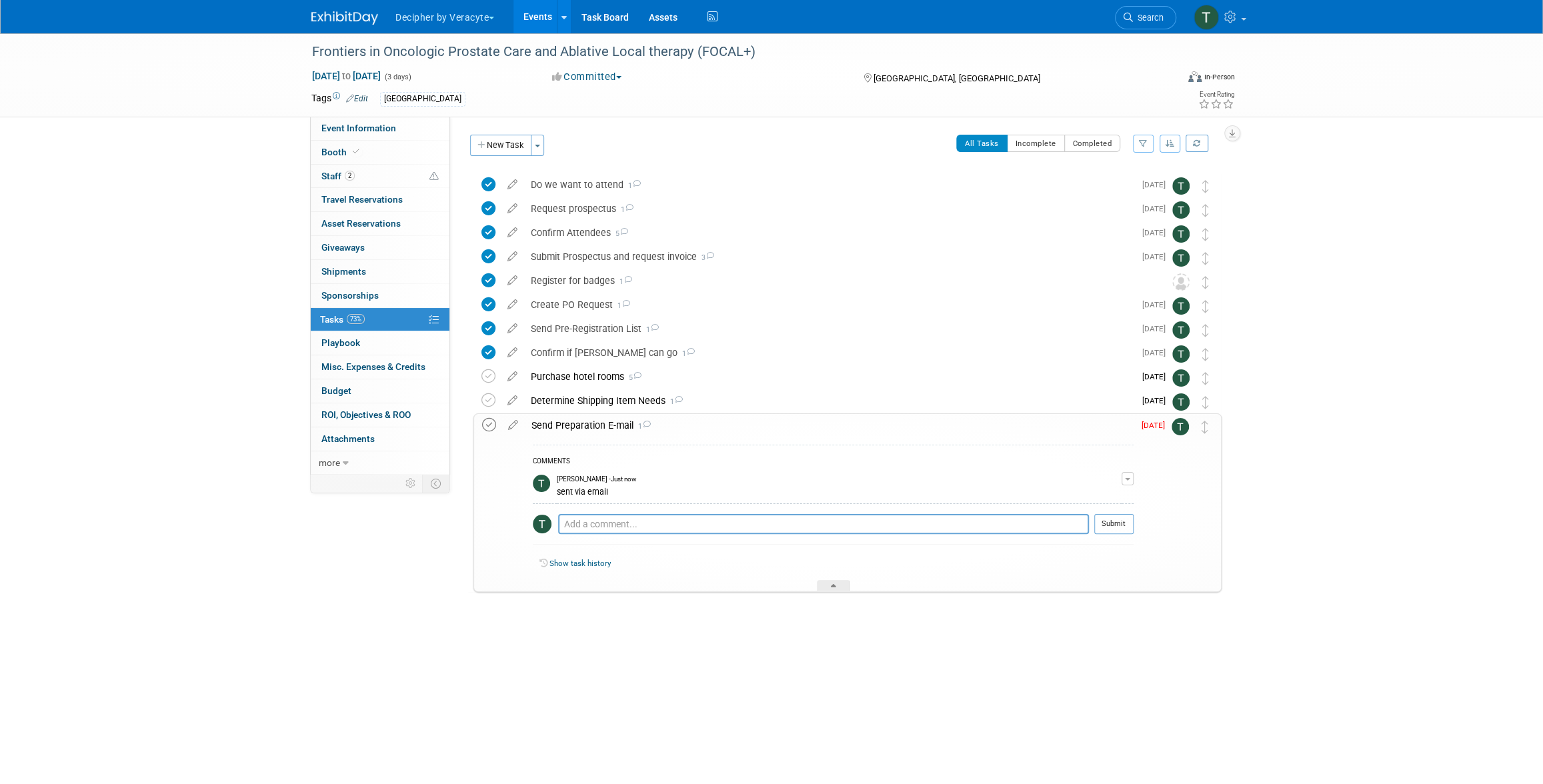
click at [490, 430] on icon at bounding box center [489, 425] width 14 height 14
click at [1052, 426] on div "Send Preparation E-mail 1" at bounding box center [828, 425] width 608 height 22
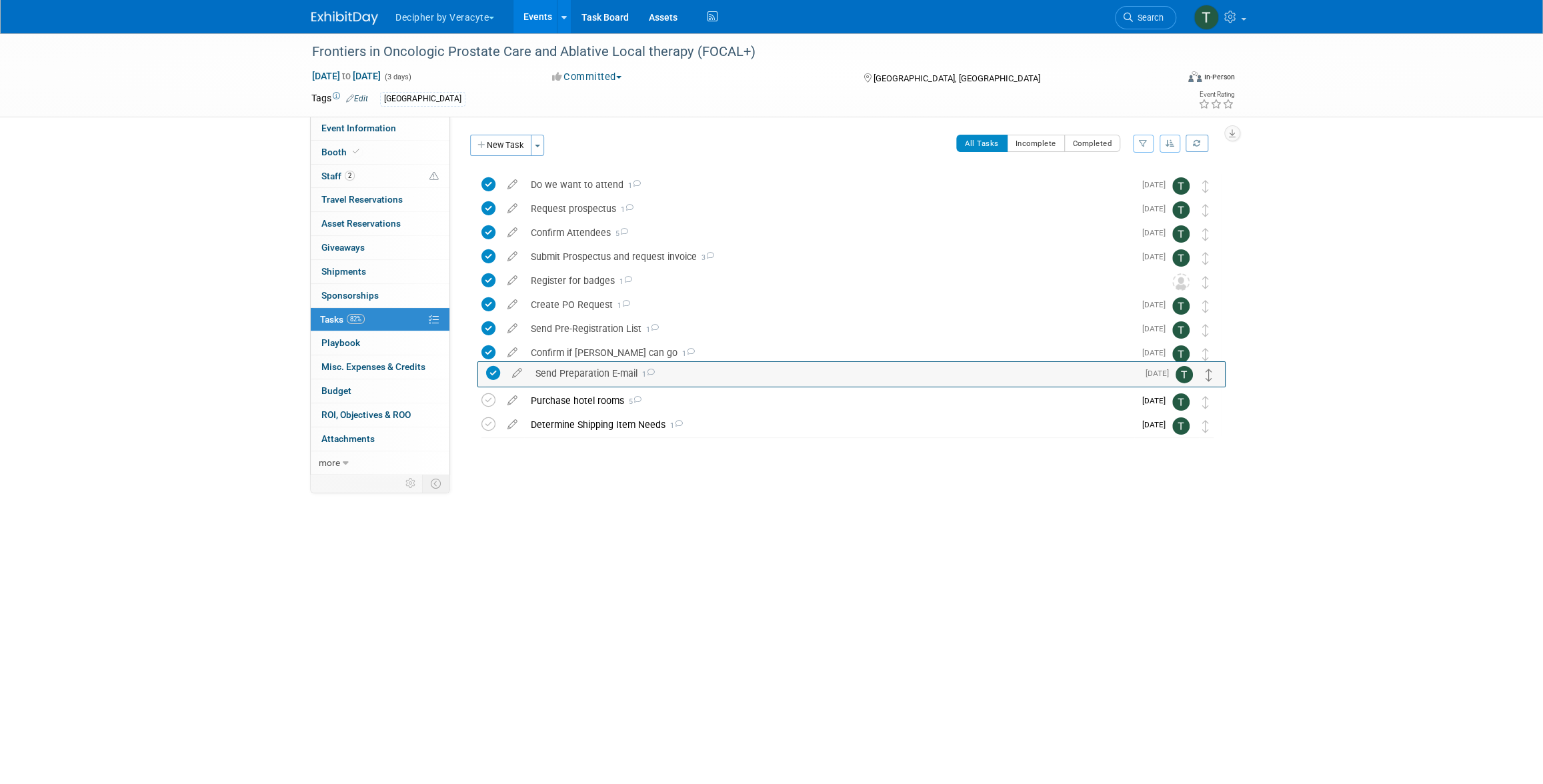
drag, startPoint x: 1202, startPoint y: 423, endPoint x: 1205, endPoint y: 373, distance: 50.1
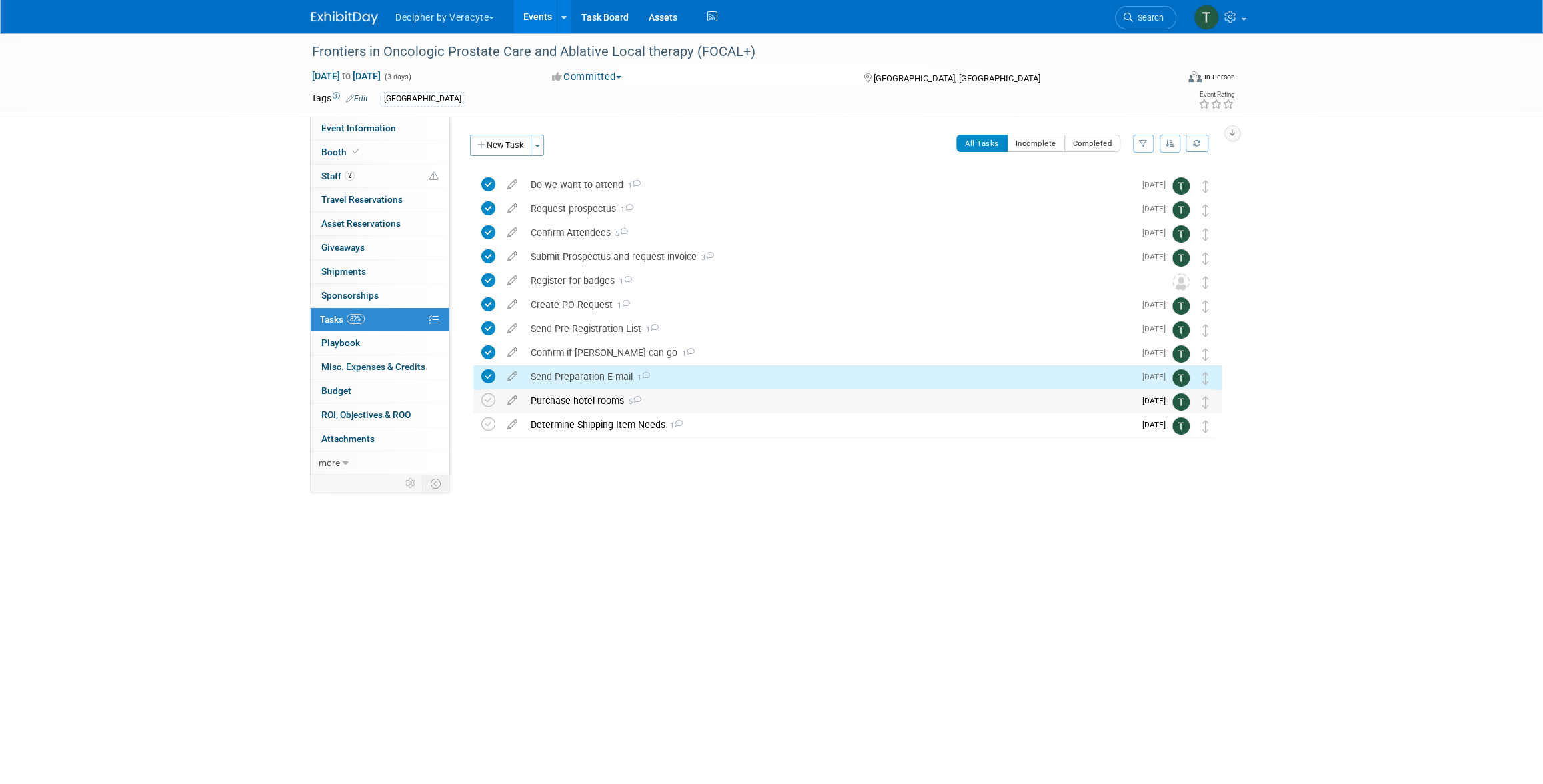
click at [610, 411] on div "Purchase hotel rooms 5" at bounding box center [828, 400] width 610 height 22
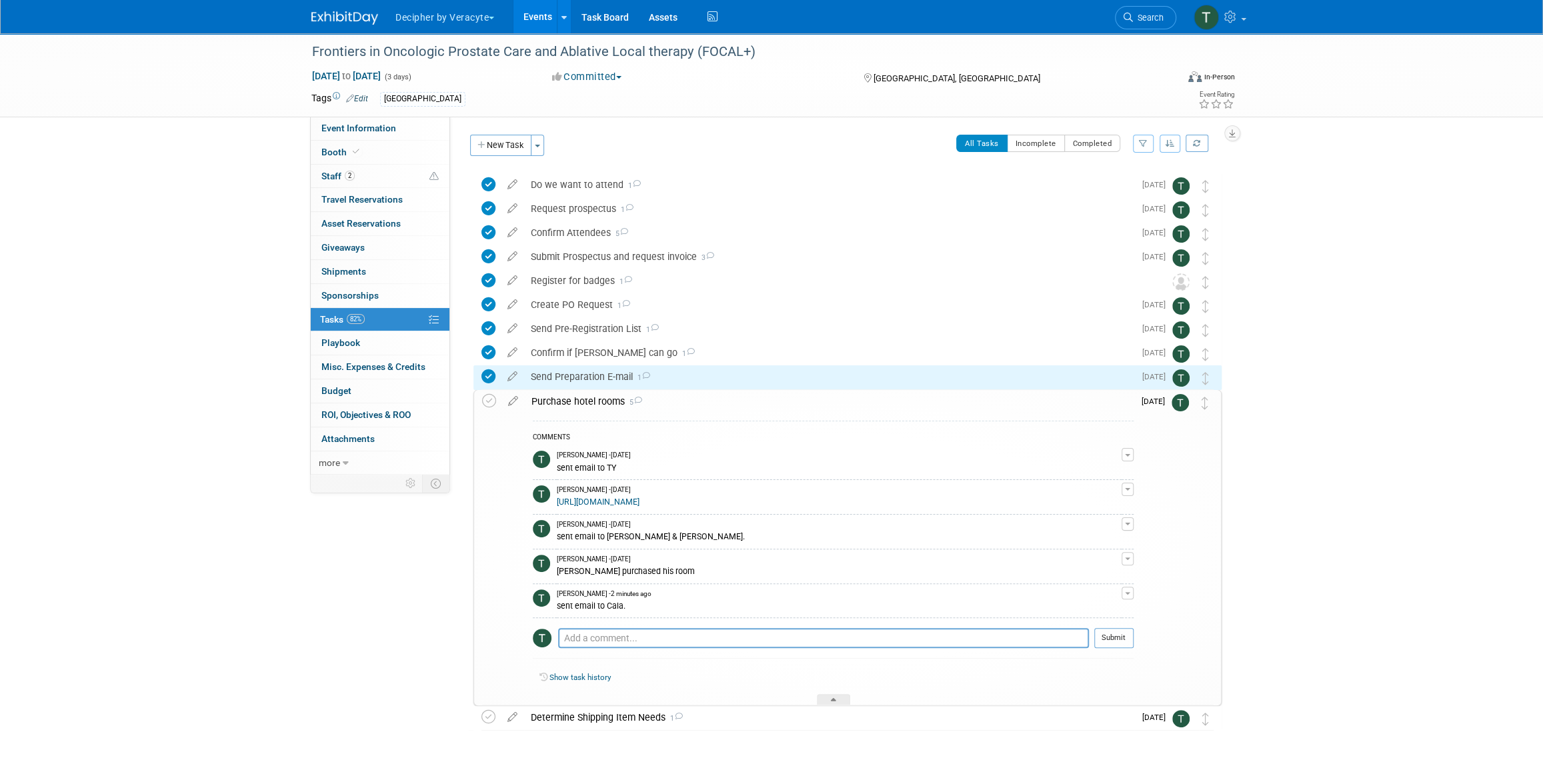
click at [610, 411] on div "Purchase hotel rooms 5" at bounding box center [828, 401] width 608 height 22
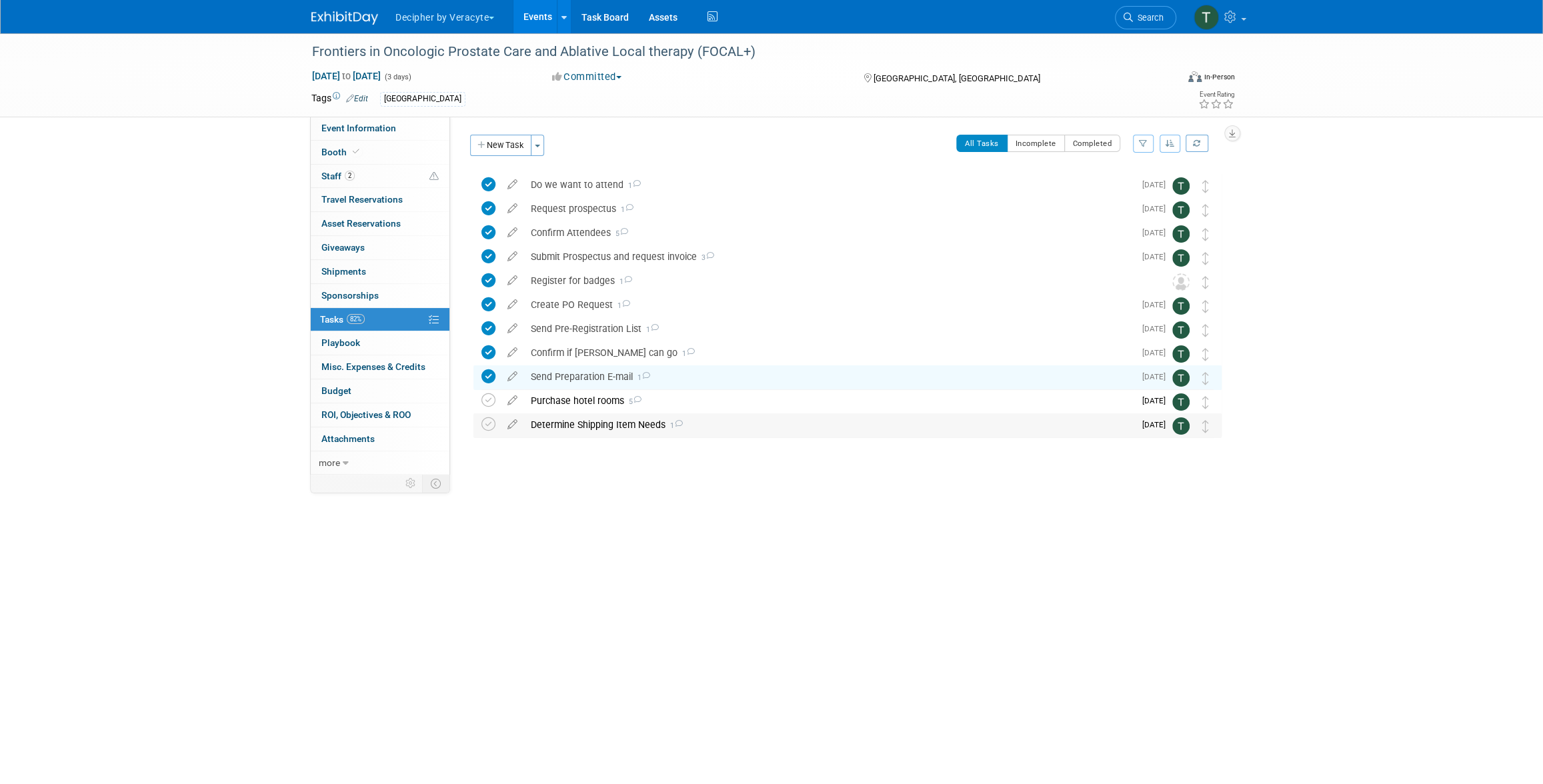
click at [606, 423] on div "Determine Shipping Item Needs 1" at bounding box center [828, 424] width 610 height 22
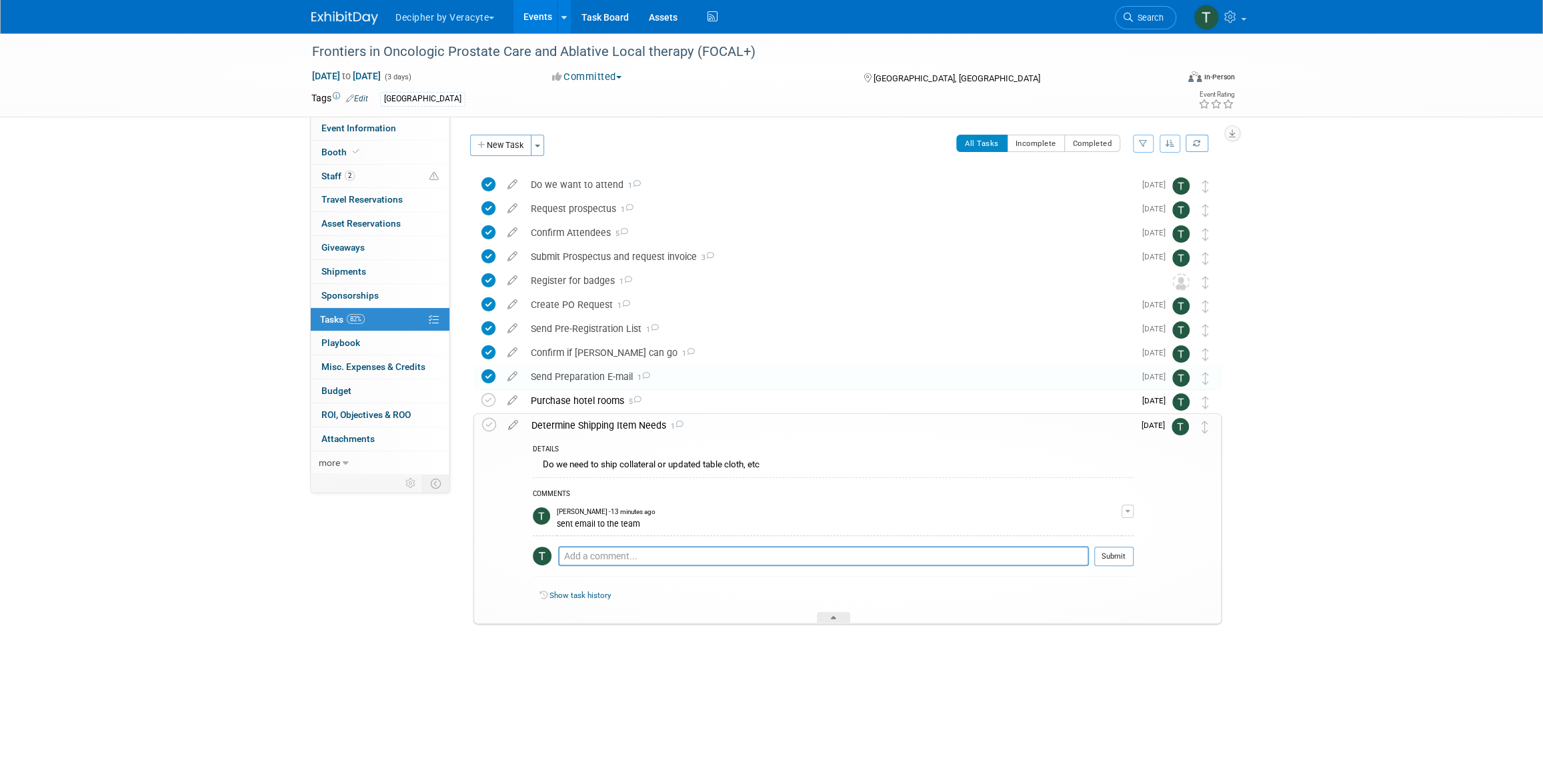
click at [606, 424] on div "Determine Shipping Item Needs 1" at bounding box center [828, 425] width 608 height 22
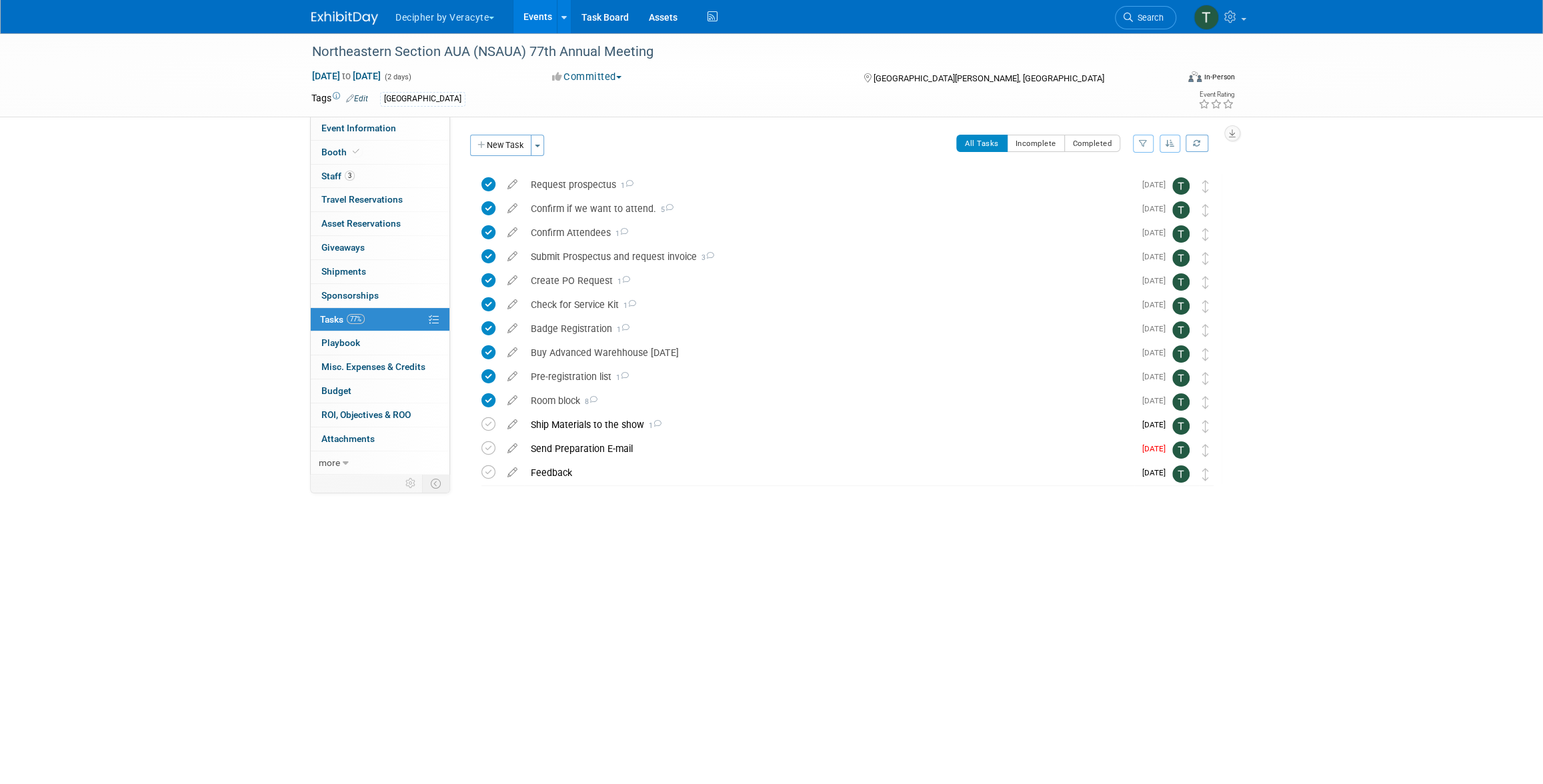
click at [395, 108] on div "Tags Edit [GEOGRAPHIC_DATA] Event Rating" at bounding box center [773, 100] width 944 height 23
click at [396, 122] on link "Event Information" at bounding box center [379, 128] width 138 height 23
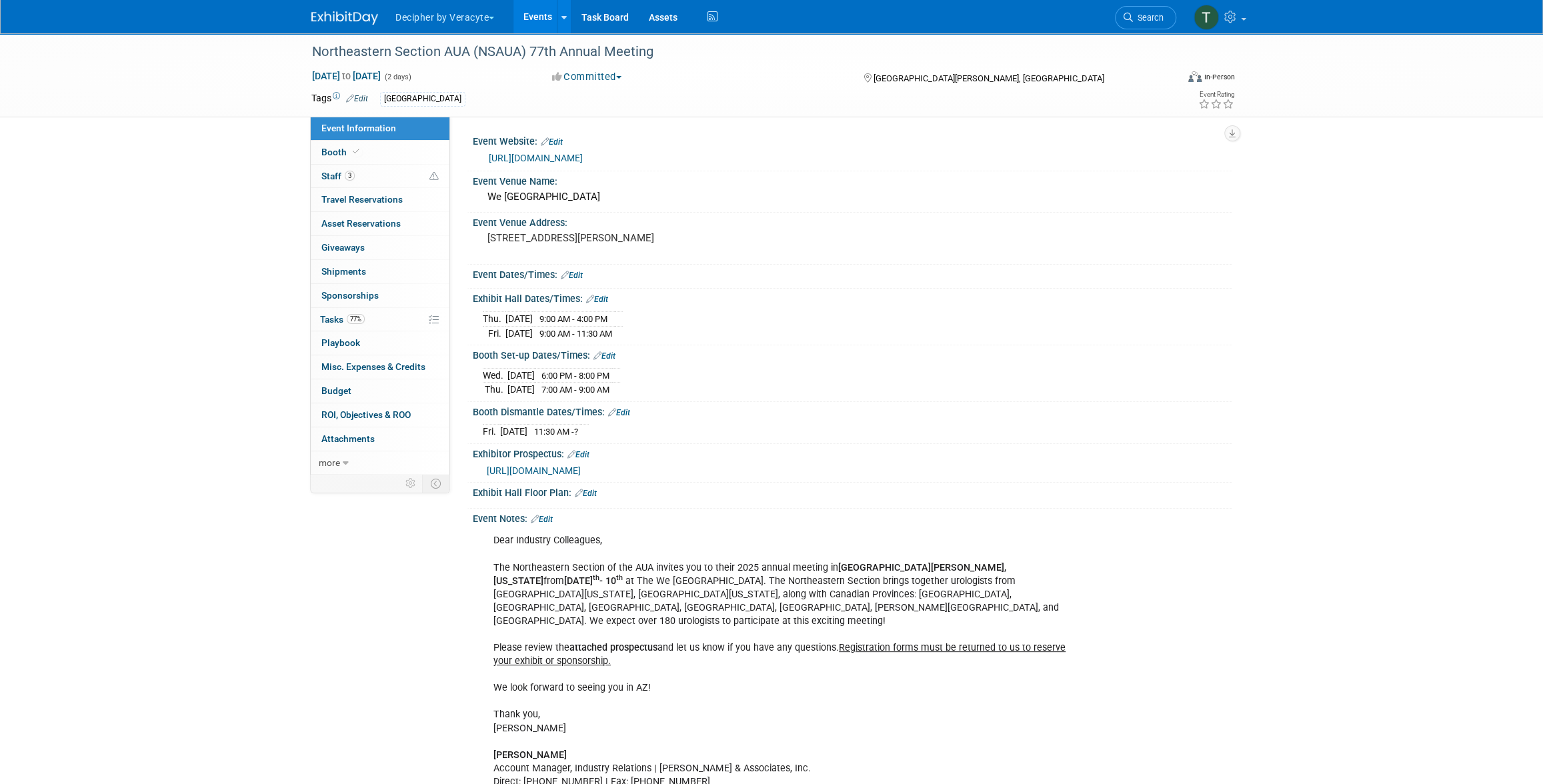
click at [632, 162] on div "[URL][DOMAIN_NAME]" at bounding box center [855, 158] width 733 height 15
click at [583, 154] on link "[URL][DOMAIN_NAME]" at bounding box center [536, 158] width 94 height 10
click at [566, 58] on div "Northeastern Section AUA (NSAUA) 77th Annual Meeting" at bounding box center [732, 52] width 849 height 24
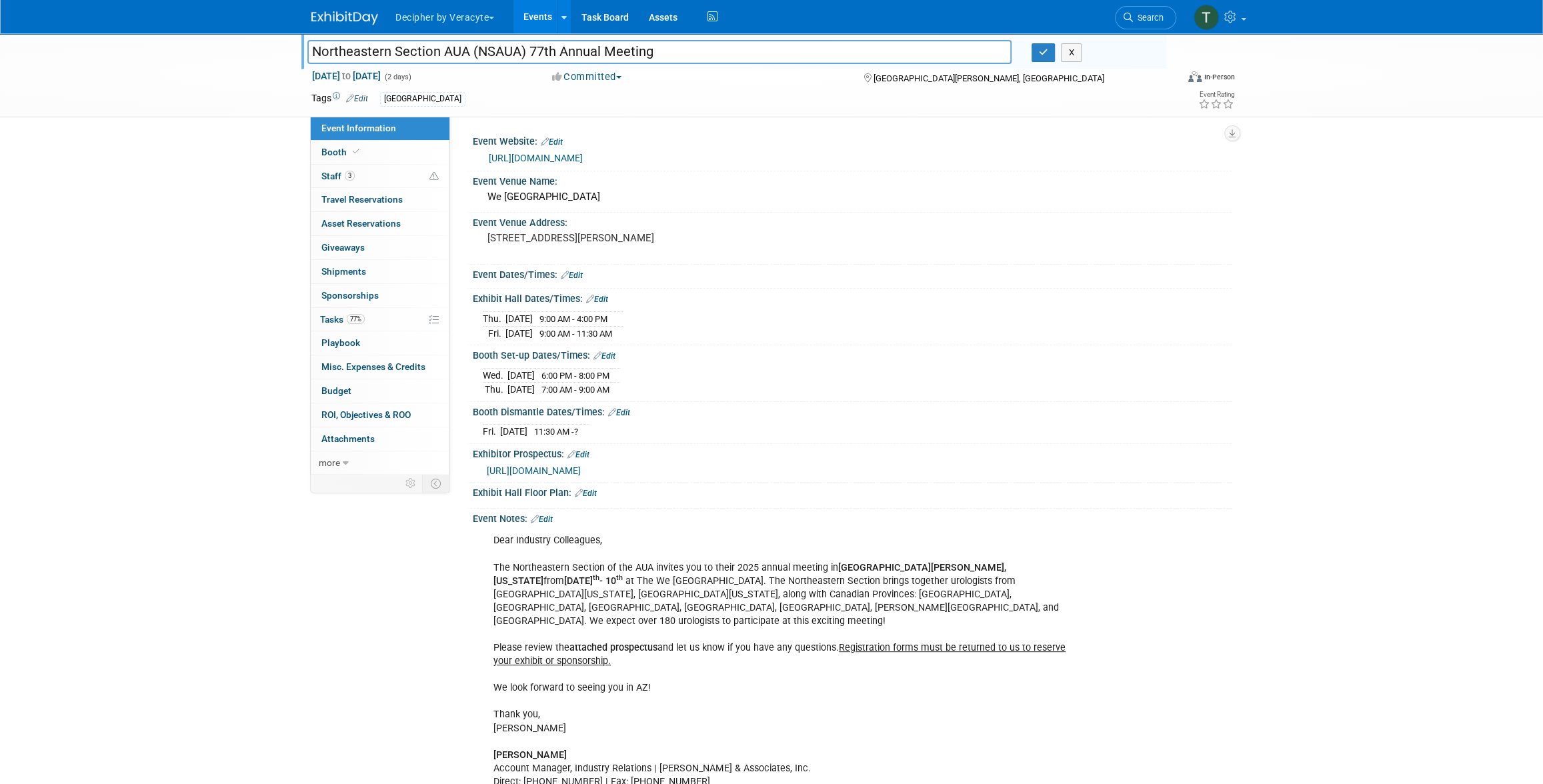
click at [566, 58] on input "Northeastern Section AUA (NSAUA) 77th Annual Meeting" at bounding box center [659, 51] width 704 height 23
click at [413, 180] on link "3 Staff 3" at bounding box center [379, 176] width 138 height 23
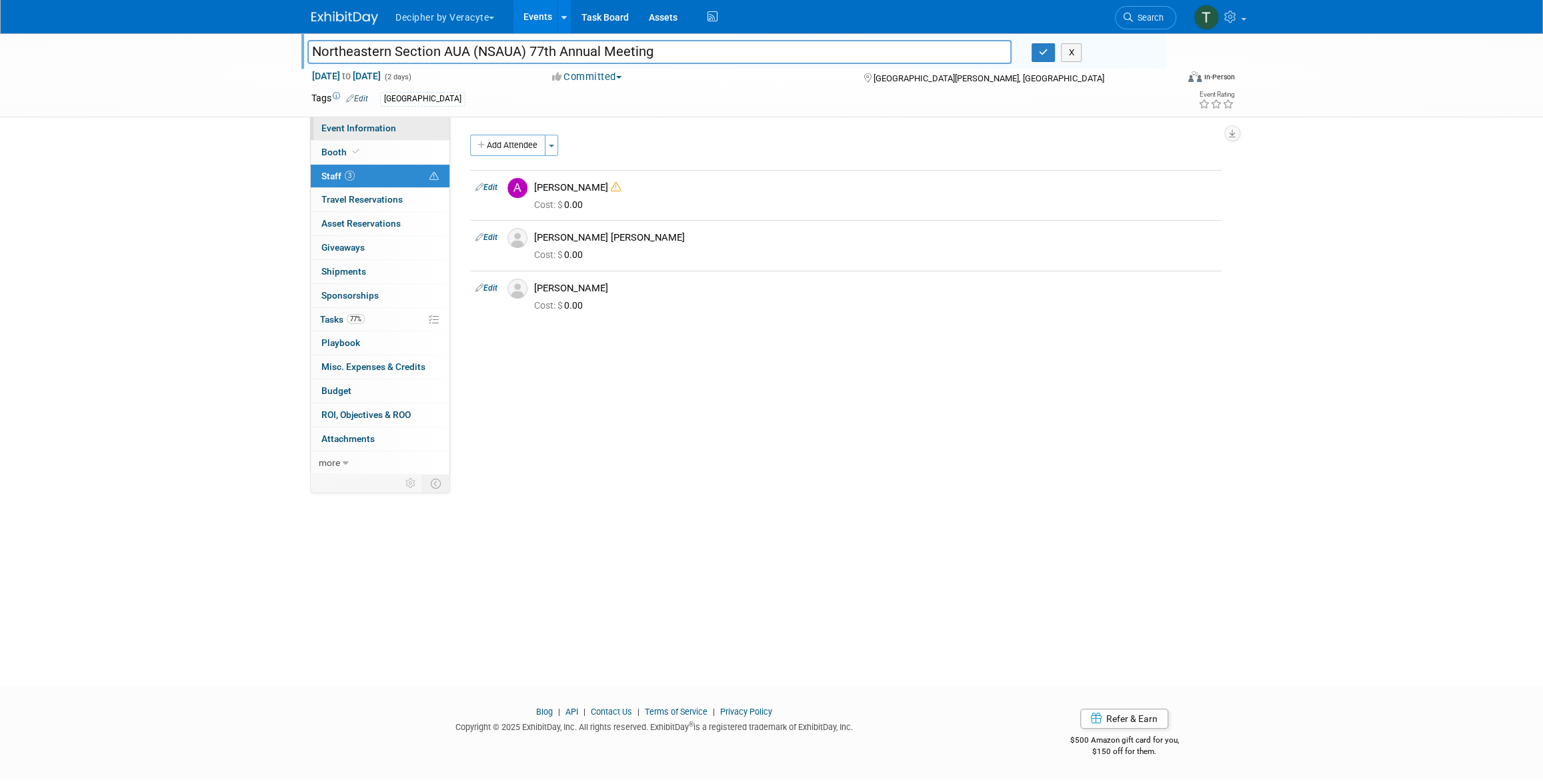
click at [419, 131] on link "Event Information" at bounding box center [379, 128] width 138 height 23
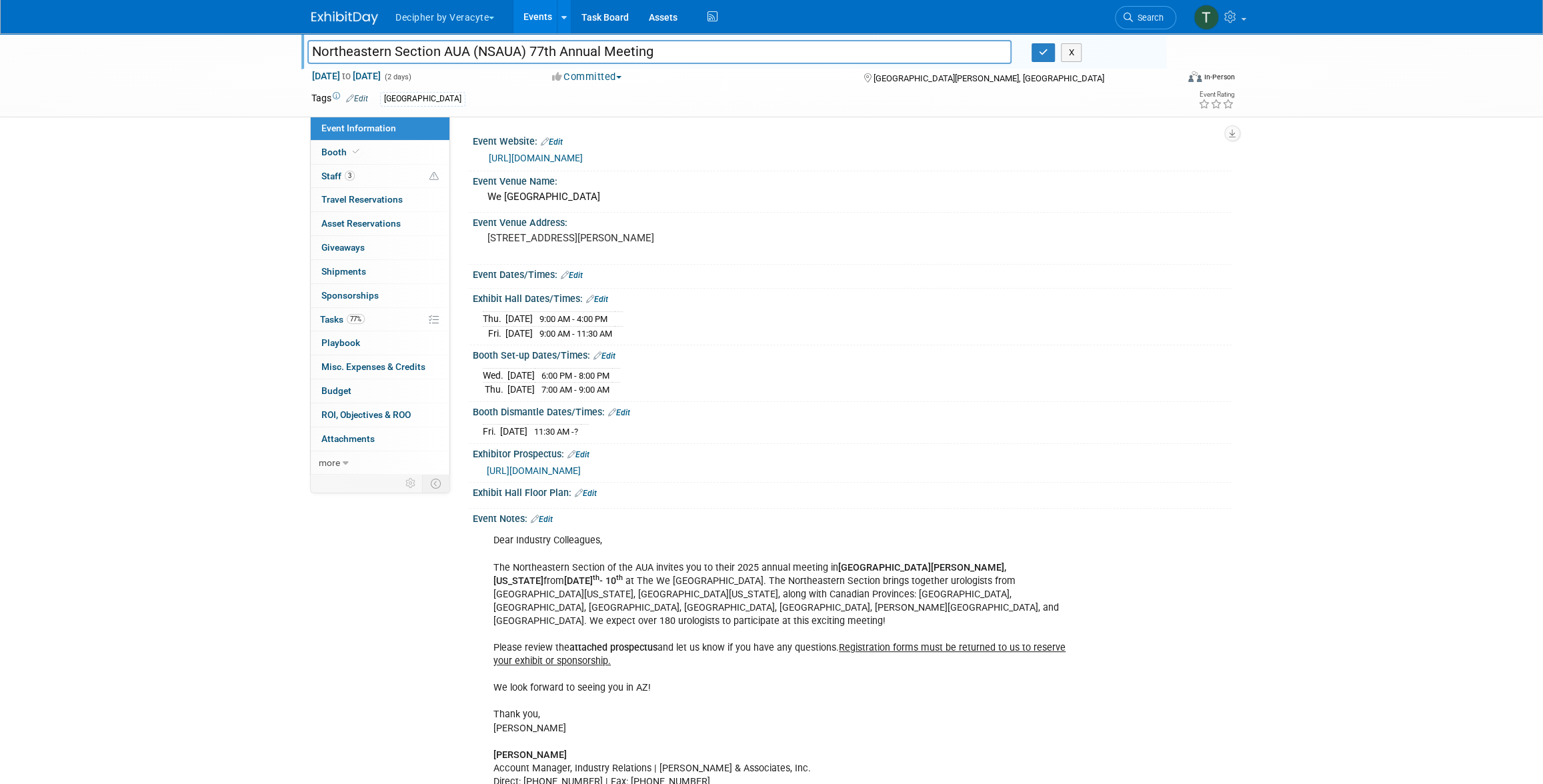
click at [293, 774] on div "Northeastern Section AUA (NSAUA) 77th Annual Meeting Northeastern Section AUA (…" at bounding box center [772, 564] width 1543 height 1062
click at [384, 325] on link "77% Tasks 77%" at bounding box center [379, 319] width 138 height 23
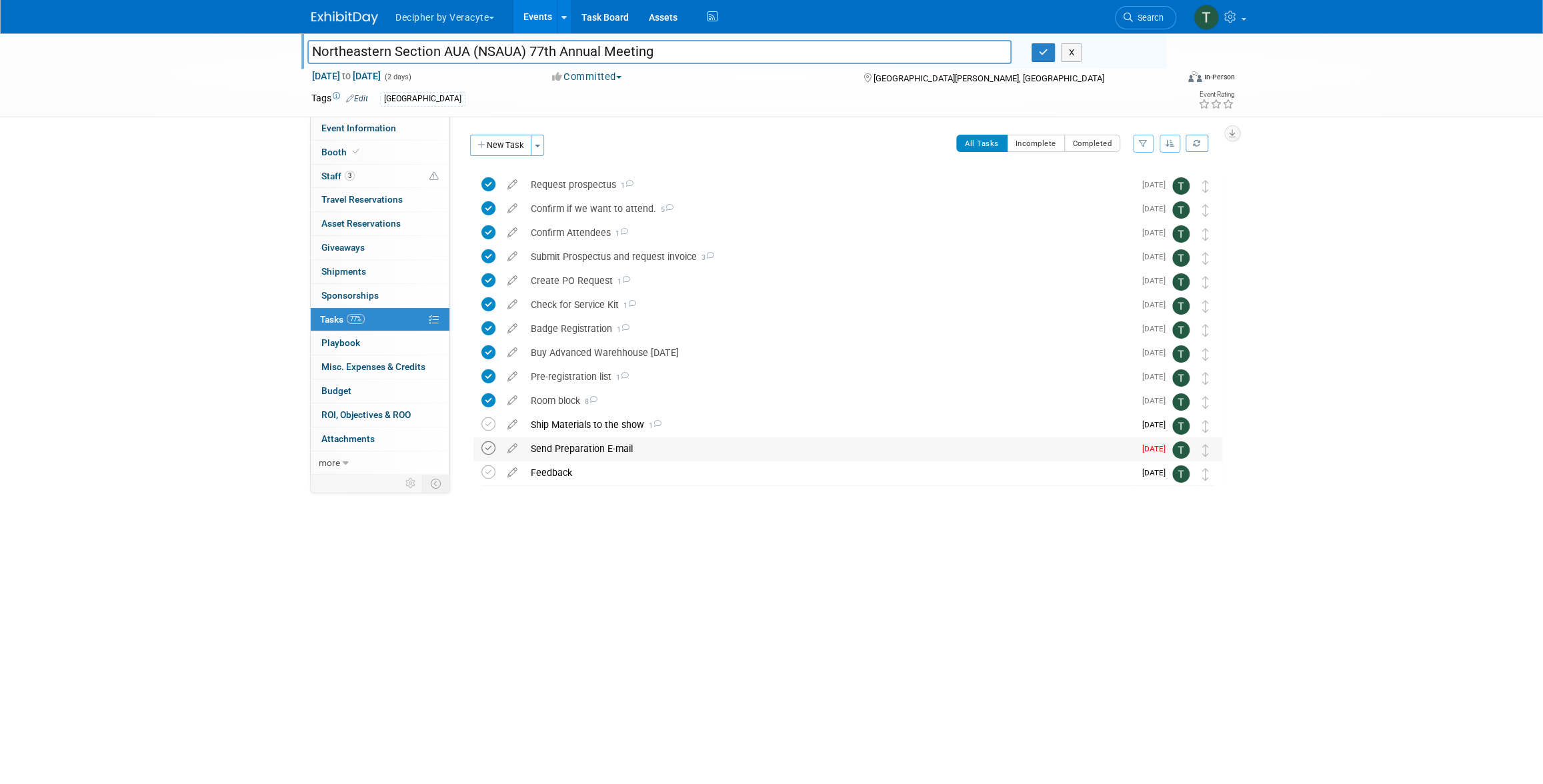
click at [492, 441] on icon at bounding box center [488, 448] width 14 height 14
drag, startPoint x: 1200, startPoint y: 444, endPoint x: 1202, endPoint y: 425, distance: 19.1
click at [1201, 439] on td at bounding box center [1206, 450] width 15 height 24
drag, startPoint x: 1202, startPoint y: 402, endPoint x: 1196, endPoint y: 431, distance: 29.6
click at [1202, 402] on icon at bounding box center [1205, 402] width 7 height 13
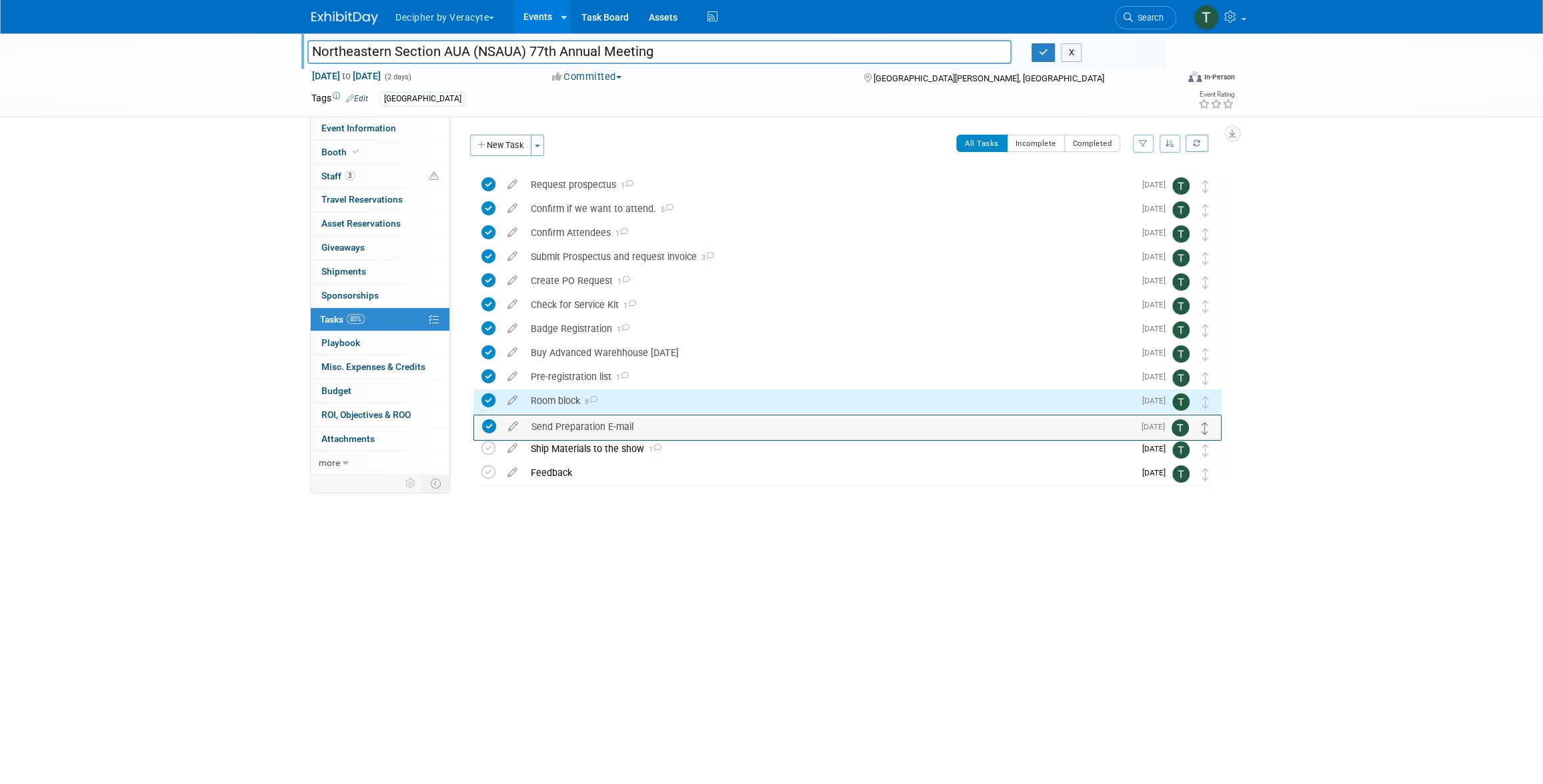
drag, startPoint x: 1202, startPoint y: 453, endPoint x: 1201, endPoint y: 425, distance: 28.0
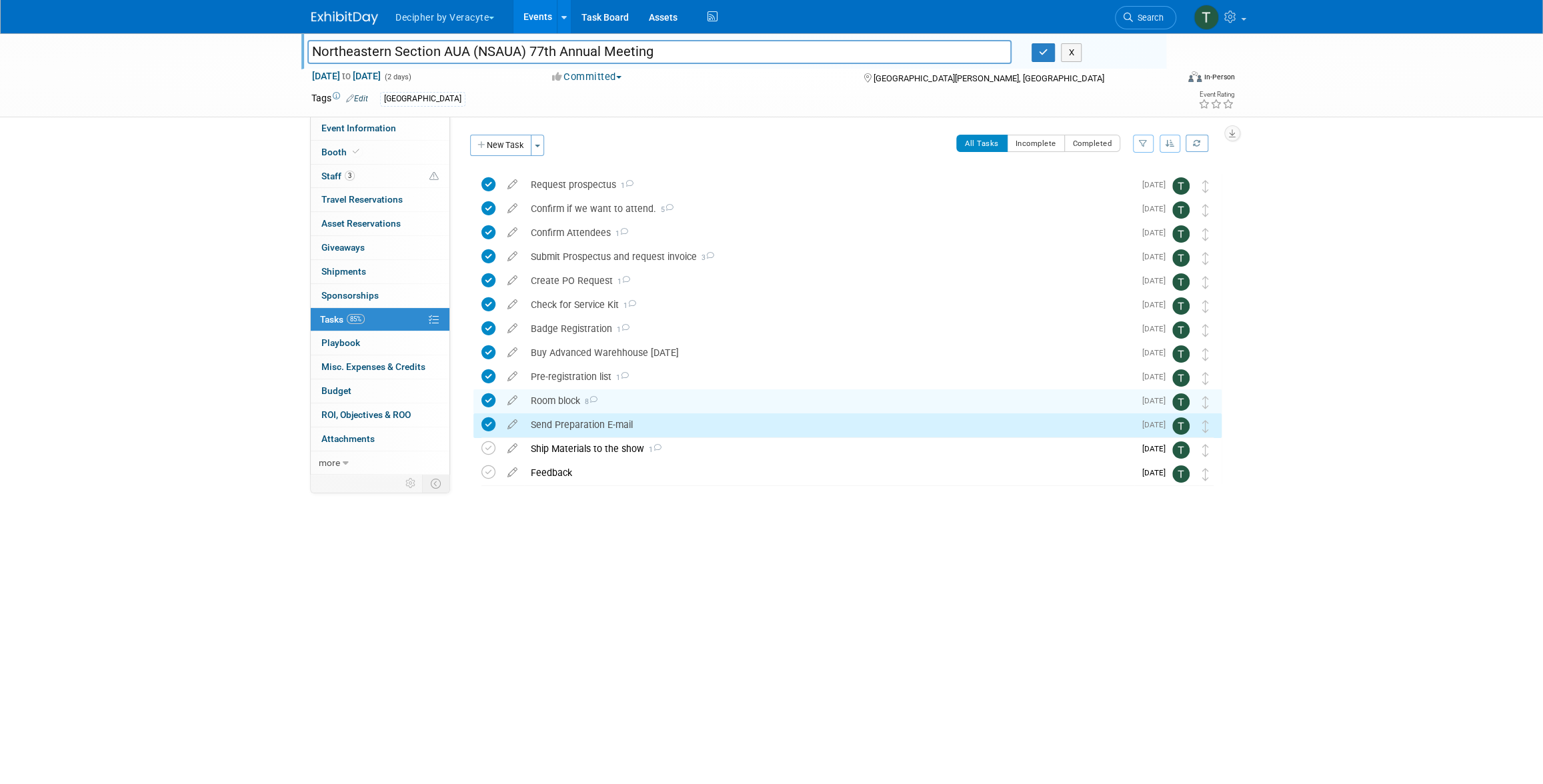
click at [627, 417] on div "Send Preparation E-mail" at bounding box center [828, 424] width 610 height 22
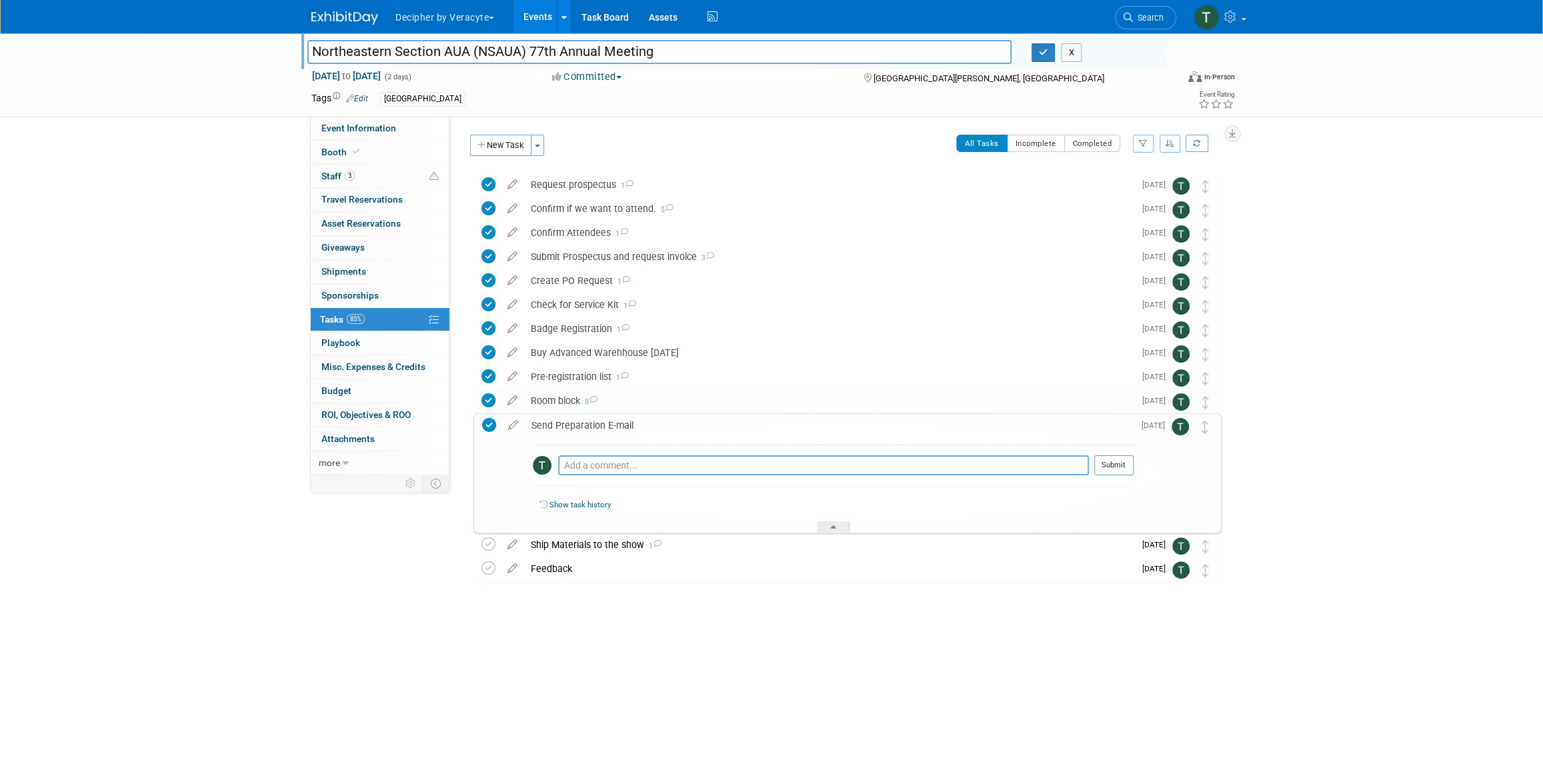
click at [625, 456] on textarea at bounding box center [823, 465] width 531 height 20
type textarea "sent email to the team"
click at [1117, 461] on button "Submit" at bounding box center [1113, 465] width 40 height 20
